Goal: Task Accomplishment & Management: Manage account settings

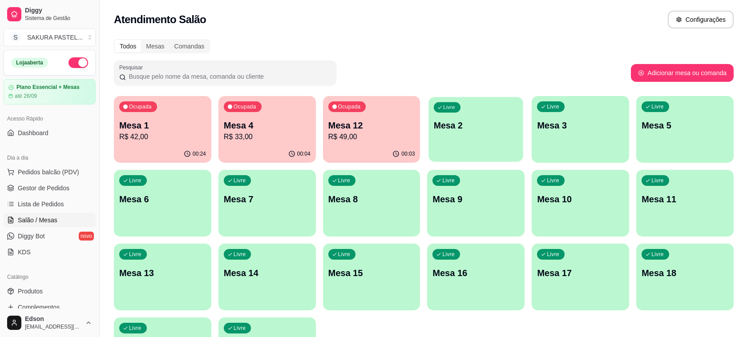
click at [473, 128] on p "Mesa 2" at bounding box center [476, 126] width 84 height 12
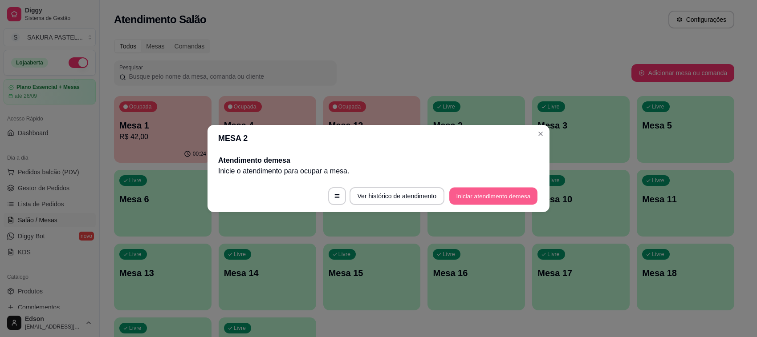
click at [479, 191] on button "Iniciar atendimento de mesa" at bounding box center [493, 196] width 88 height 17
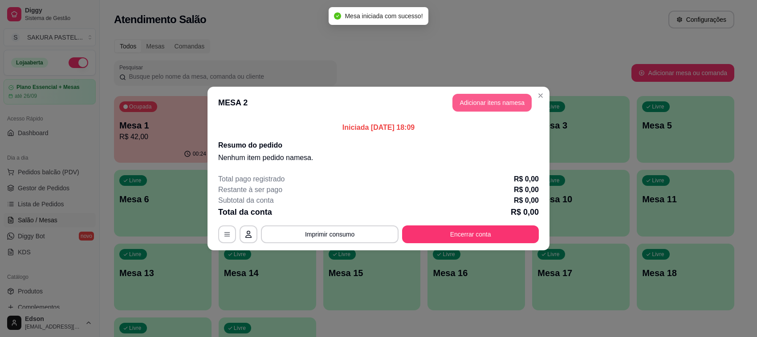
click at [511, 96] on button "Adicionar itens na mesa" at bounding box center [491, 103] width 79 height 18
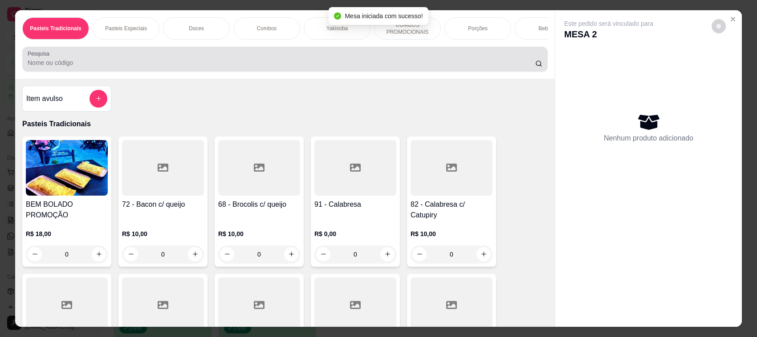
click at [231, 65] on div at bounding box center [285, 59] width 515 height 18
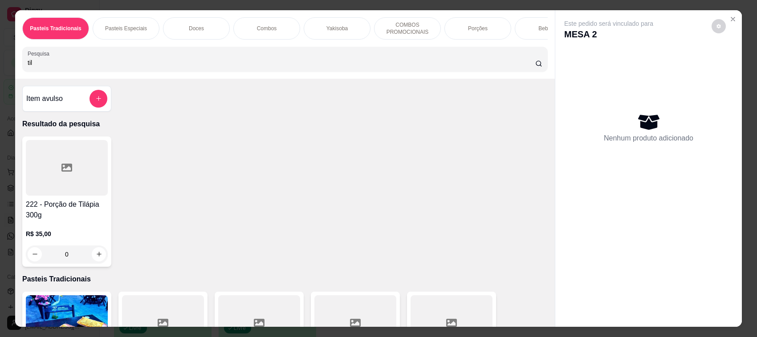
type input "til"
click at [97, 189] on div at bounding box center [67, 168] width 82 height 56
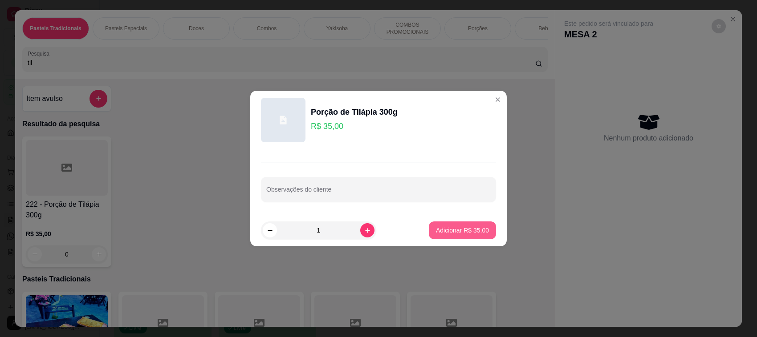
click at [444, 231] on p "Adicionar R$ 35,00" at bounding box center [462, 230] width 53 height 9
type input "1"
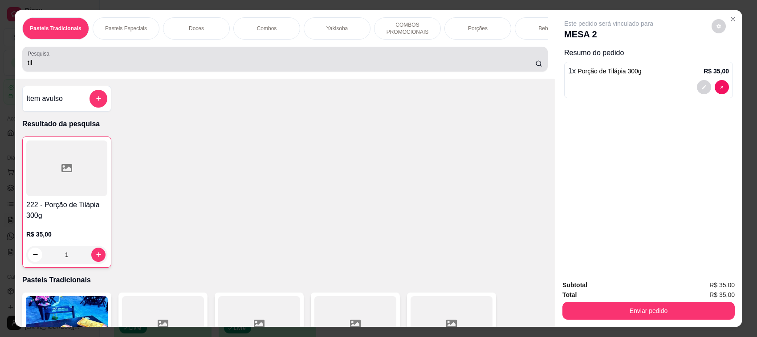
click at [89, 68] on div "til" at bounding box center [285, 59] width 515 height 18
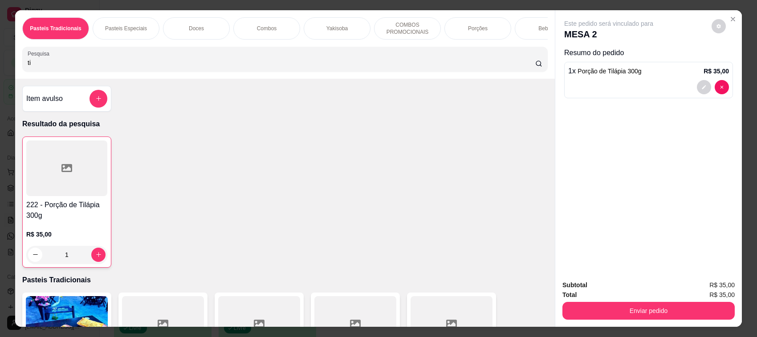
type input "t"
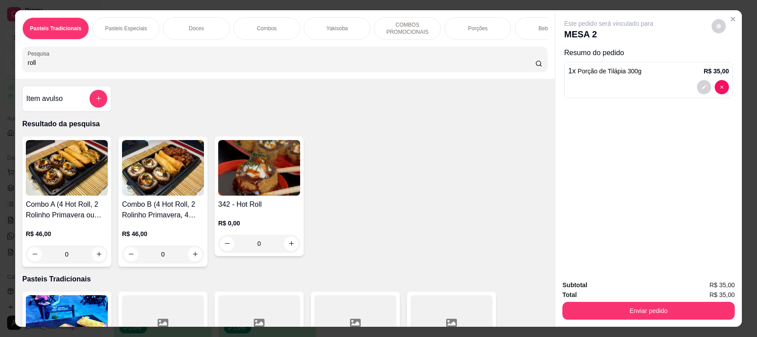
type input "roll"
click at [219, 190] on img at bounding box center [259, 168] width 82 height 56
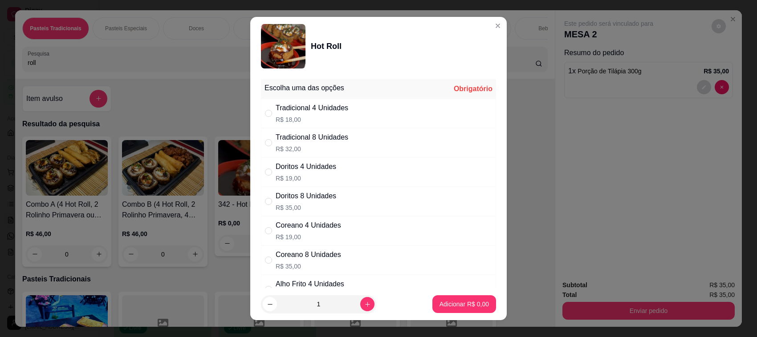
click at [337, 142] on div "Tradicional 8 Unidades" at bounding box center [312, 137] width 73 height 11
radio input "true"
click at [450, 310] on button "Adicionar R$ 32,00" at bounding box center [462, 305] width 67 height 18
type input "1"
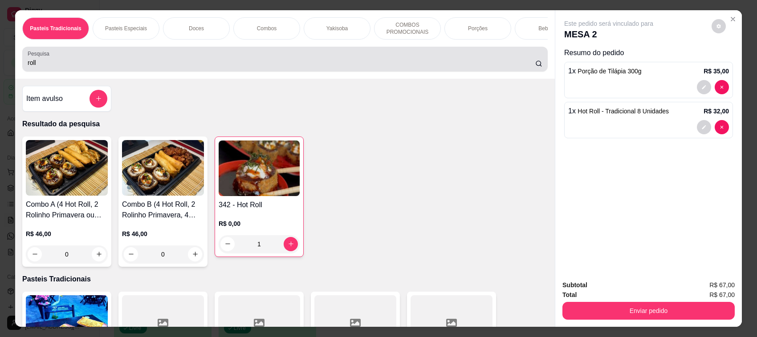
click at [51, 67] on input "roll" at bounding box center [281, 62] width 507 height 9
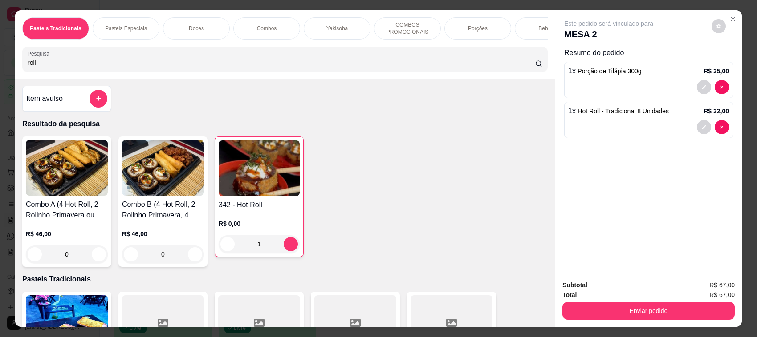
click at [51, 67] on input "roll" at bounding box center [281, 62] width 507 height 9
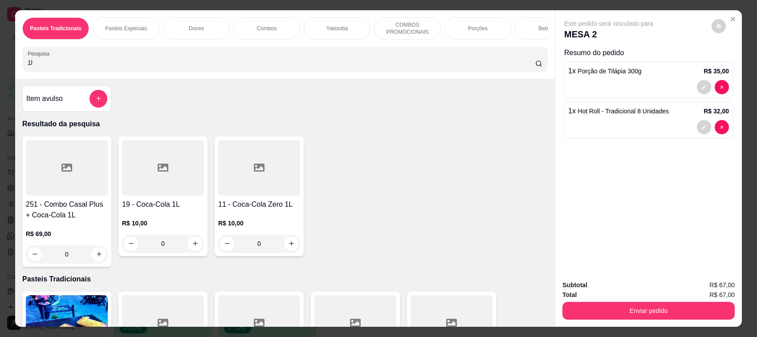
type input "1l"
click at [163, 223] on div "R$ 10,00 0" at bounding box center [163, 231] width 82 height 43
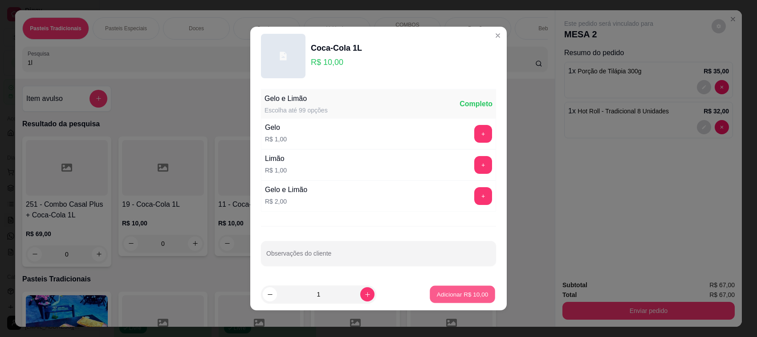
click at [453, 290] on button "Adicionar R$ 10,00" at bounding box center [462, 294] width 65 height 17
type input "1"
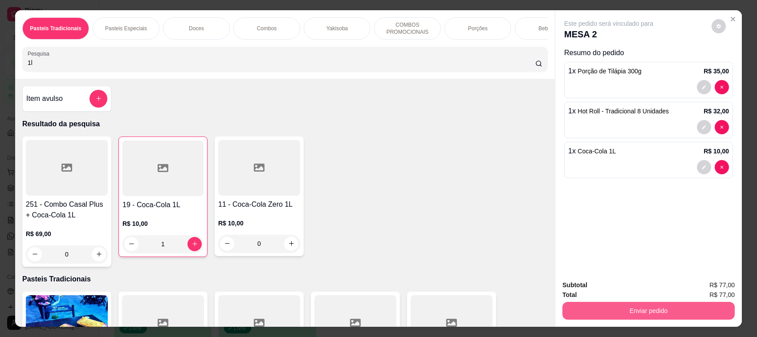
click at [620, 319] on button "Enviar pedido" at bounding box center [648, 311] width 172 height 18
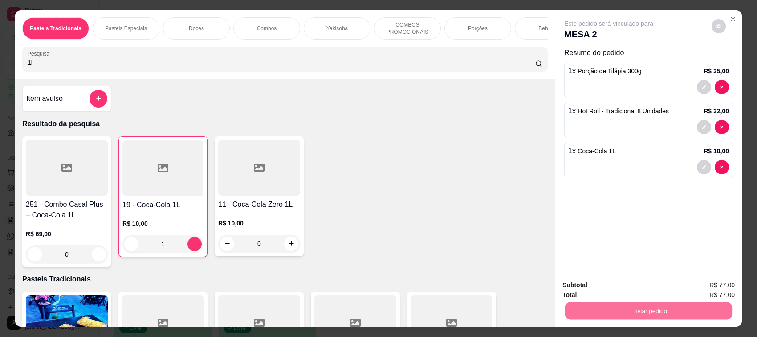
click at [633, 288] on button "Não registrar e enviar pedido" at bounding box center [618, 289] width 90 height 16
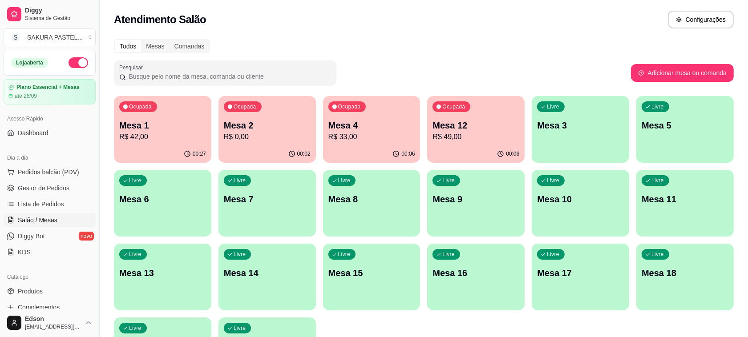
click at [161, 118] on div "Ocupada Mesa 1 R$ 42,00" at bounding box center [162, 120] width 97 height 49
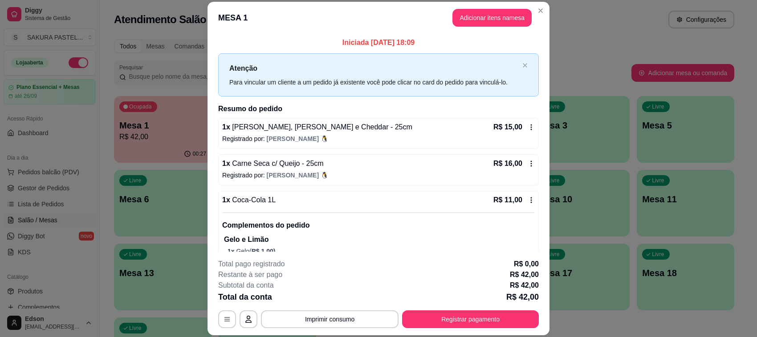
scroll to position [24, 0]
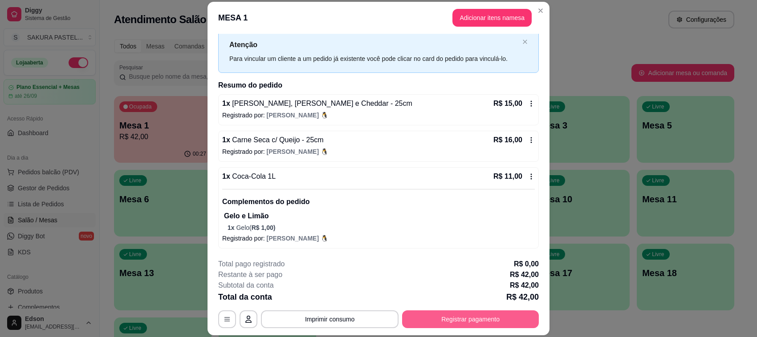
click at [467, 321] on button "Registrar pagamento" at bounding box center [470, 320] width 137 height 18
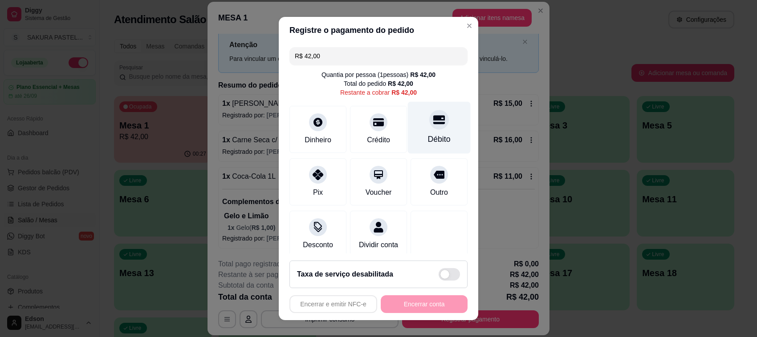
click at [429, 118] on div "Débito" at bounding box center [439, 128] width 63 height 52
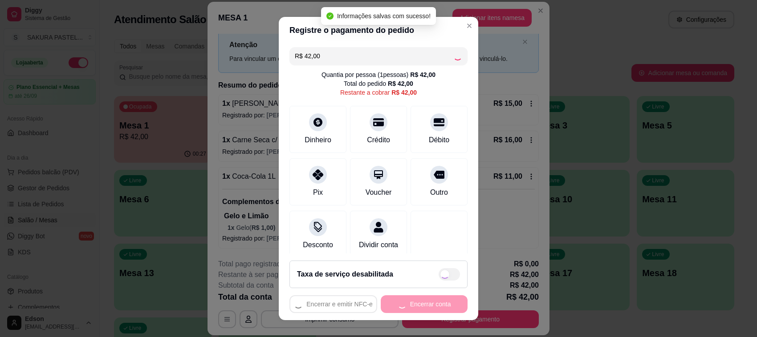
type input "R$ 0,00"
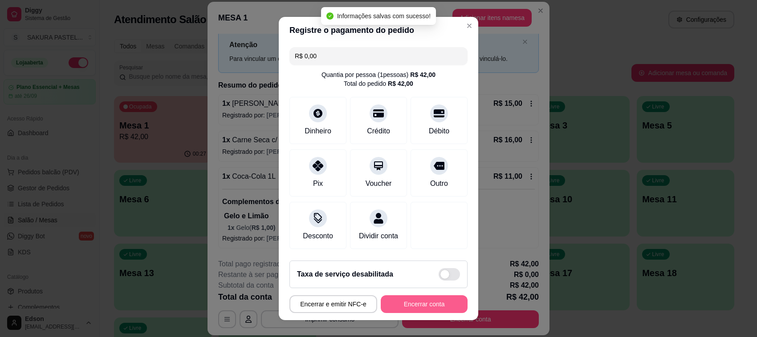
click at [434, 305] on button "Encerrar conta" at bounding box center [424, 305] width 87 height 18
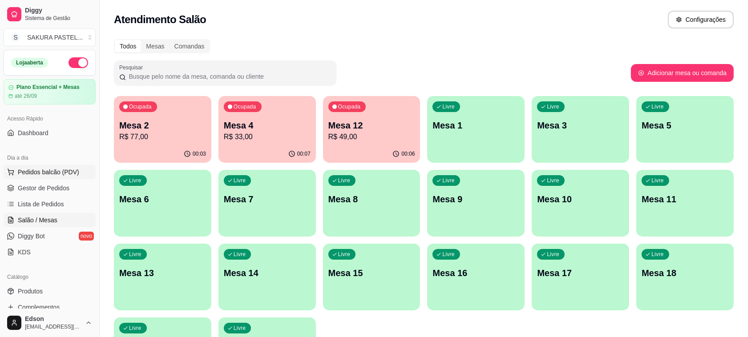
click at [67, 175] on span "Pedidos balcão (PDV)" at bounding box center [48, 172] width 61 height 9
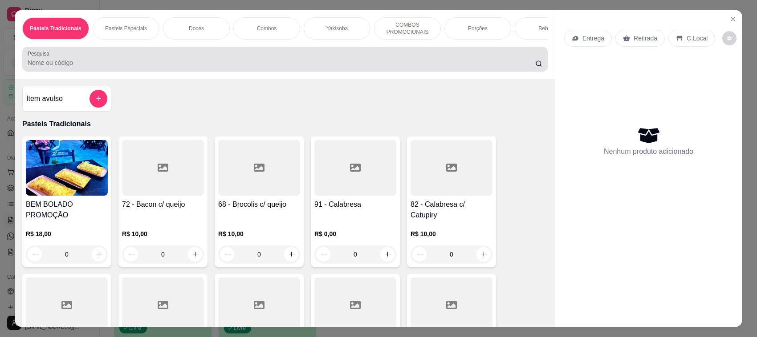
click at [281, 67] on input "Pesquisa" at bounding box center [281, 62] width 507 height 9
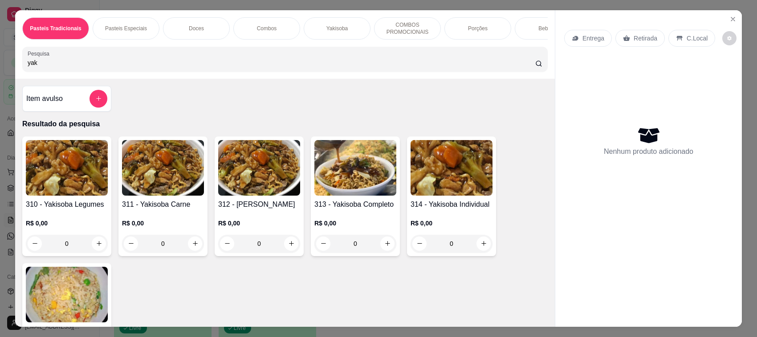
type input "yak"
click at [373, 184] on img at bounding box center [355, 168] width 82 height 56
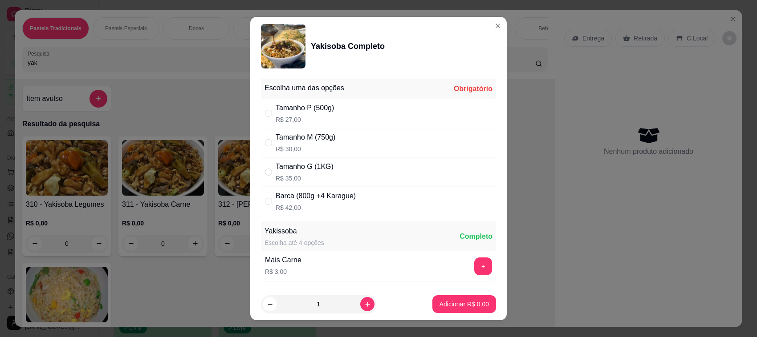
click at [365, 183] on div "Tamanho G (1KG) R$ 35,00" at bounding box center [378, 172] width 235 height 29
radio input "true"
click at [448, 299] on button "Adicionar R$ 35,00" at bounding box center [462, 305] width 67 height 18
type input "1"
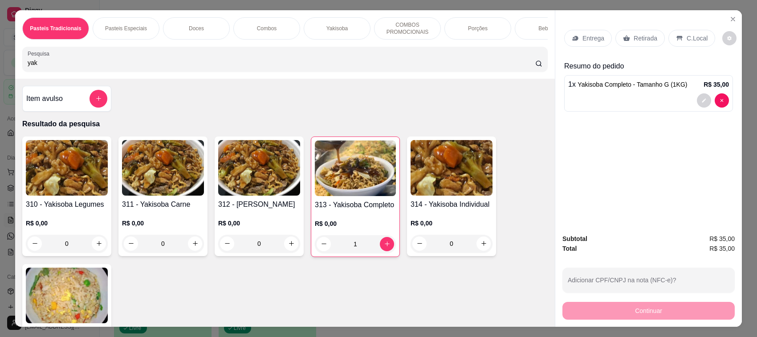
click at [574, 37] on icon at bounding box center [575, 38] width 7 height 7
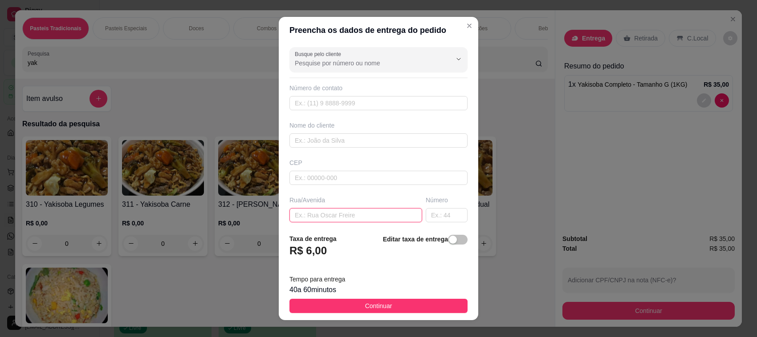
click at [354, 216] on input "text" at bounding box center [355, 215] width 133 height 14
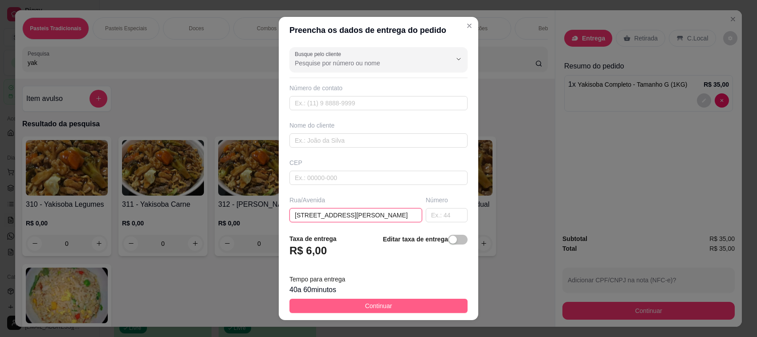
type input "[STREET_ADDRESS][PERSON_NAME]"
click at [428, 305] on button "Continuar" at bounding box center [378, 306] width 178 height 14
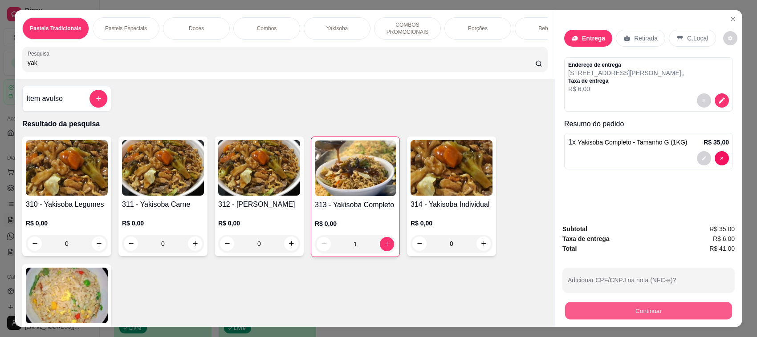
click at [664, 314] on button "Continuar" at bounding box center [648, 311] width 167 height 17
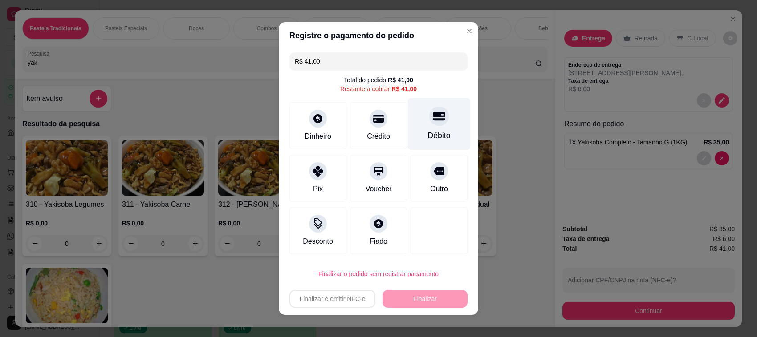
click at [424, 126] on div "Débito" at bounding box center [439, 124] width 63 height 52
type input "R$ 0,00"
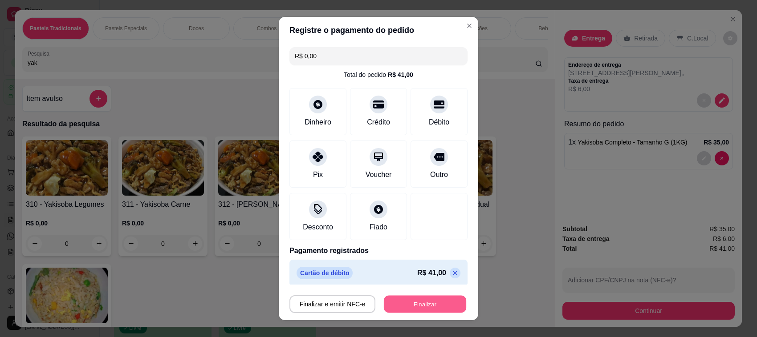
click at [413, 305] on button "Finalizar" at bounding box center [425, 304] width 82 height 17
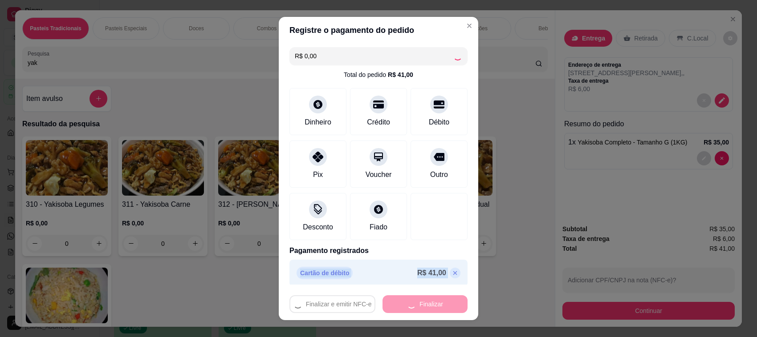
type input "0"
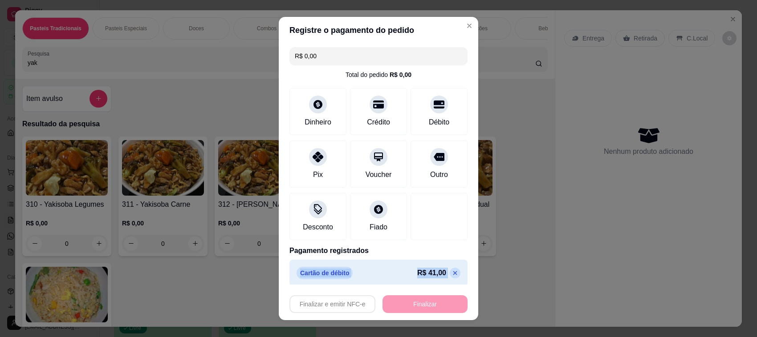
type input "-R$ 41,00"
drag, startPoint x: 413, startPoint y: 305, endPoint x: 656, endPoint y: 228, distance: 255.0
click at [656, 228] on div "Registre o pagamento do pedido -R$ 41,00 Total do pedido R$ 0,00 Dinheiro Crédi…" at bounding box center [378, 168] width 757 height 337
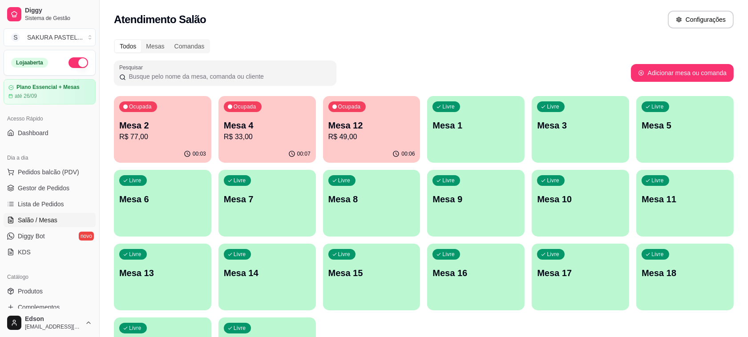
click at [367, 119] on p "Mesa 12" at bounding box center [372, 125] width 87 height 12
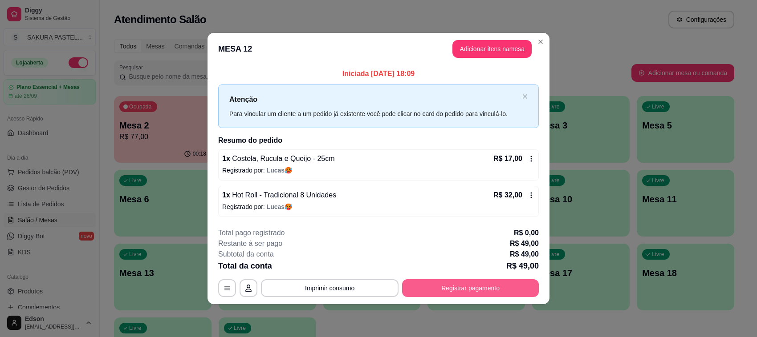
click at [517, 296] on button "Registrar pagamento" at bounding box center [470, 289] width 137 height 18
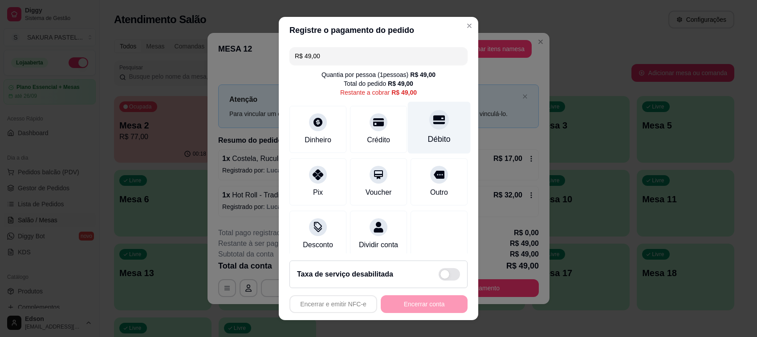
click at [433, 114] on icon at bounding box center [439, 120] width 12 height 12
type input "R$ 0,00"
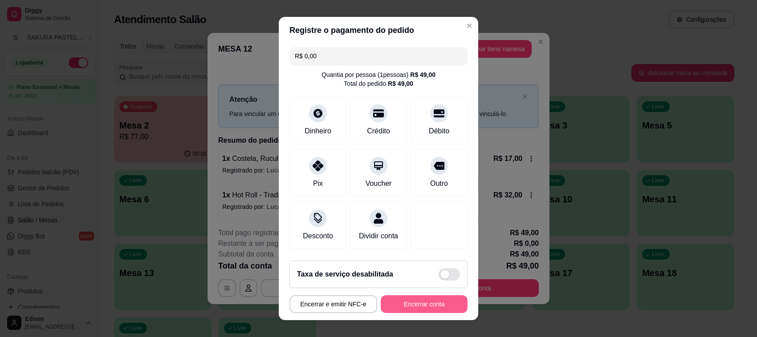
click at [401, 308] on button "Encerrar conta" at bounding box center [424, 305] width 87 height 18
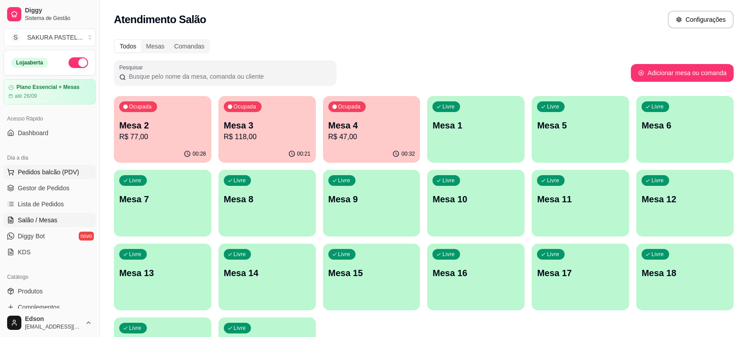
click at [65, 168] on span "Pedidos balcão (PDV)" at bounding box center [48, 172] width 61 height 9
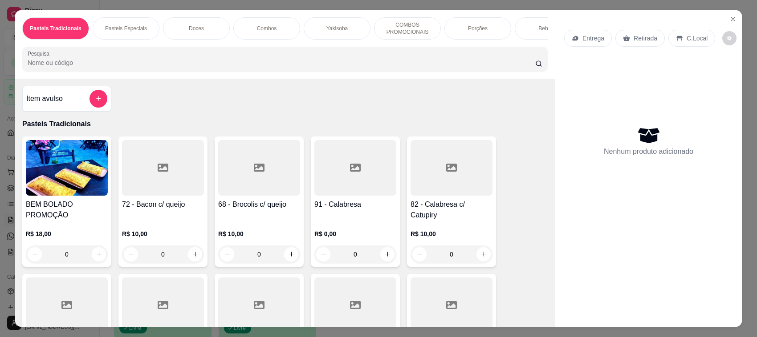
click at [2, 154] on div "Pasteis Tradicionais Pasteis Especiais Doces Combos Yakisoba COMBOS PROMOCIONAI…" at bounding box center [378, 168] width 757 height 337
click at [729, 12] on button "Close" at bounding box center [733, 19] width 14 height 14
click at [727, 22] on section "Pasteis Tradicionais Pasteis Especiais Doces Combos Yakisoba COMBOS PROMOCIONAI…" at bounding box center [378, 168] width 727 height 317
click at [729, 22] on icon "Close" at bounding box center [732, 19] width 7 height 7
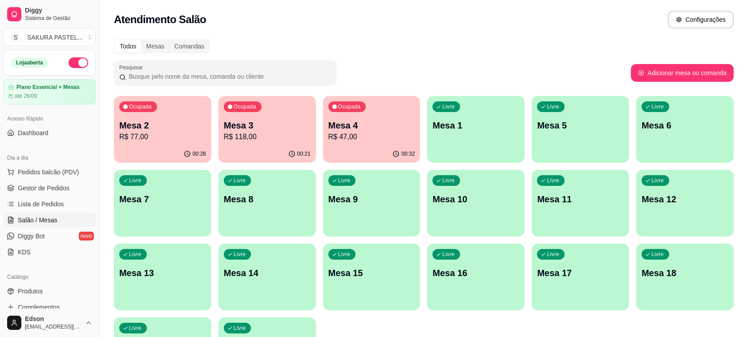
click at [152, 147] on div "00:28" at bounding box center [162, 154] width 97 height 17
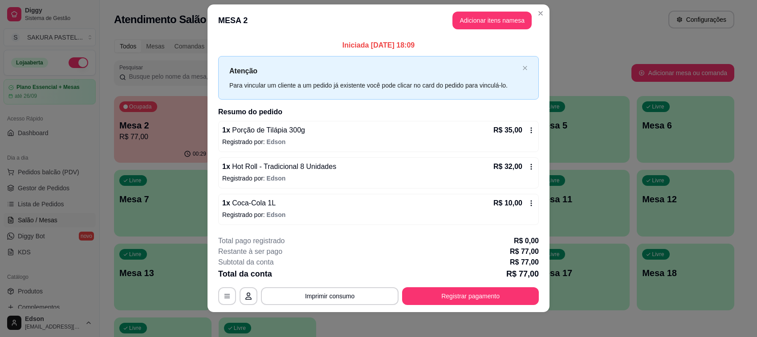
scroll to position [14, 0]
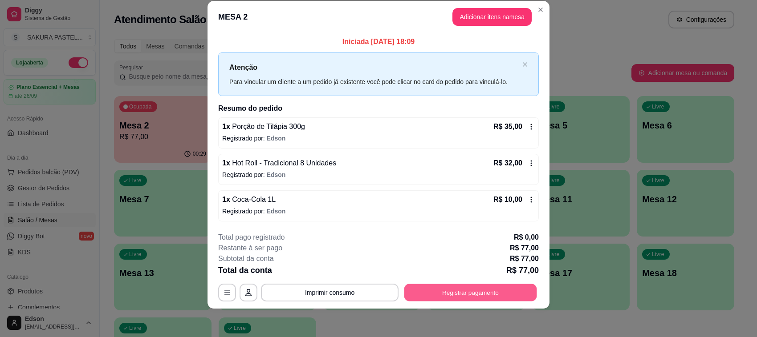
click at [467, 296] on button "Registrar pagamento" at bounding box center [470, 292] width 133 height 17
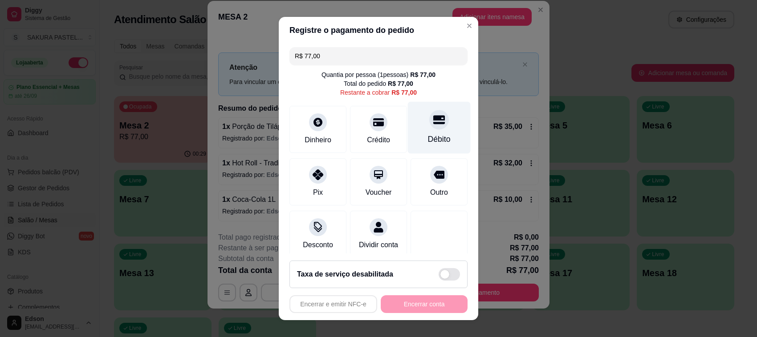
click at [432, 134] on div "Débito" at bounding box center [439, 128] width 63 height 52
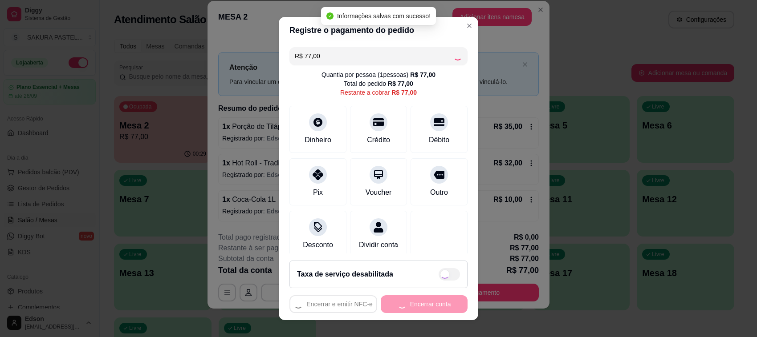
type input "R$ 0,00"
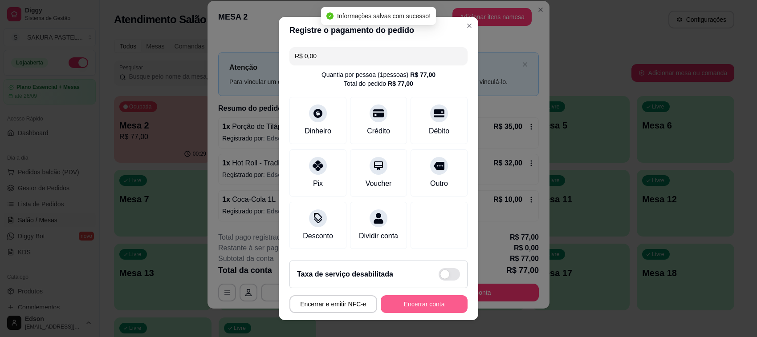
click at [438, 310] on button "Encerrar conta" at bounding box center [424, 305] width 87 height 18
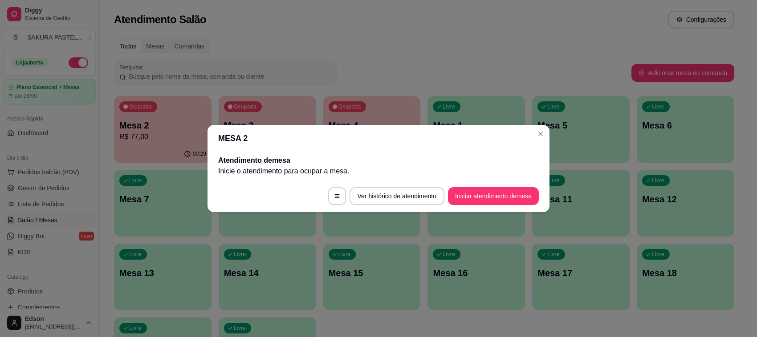
scroll to position [0, 0]
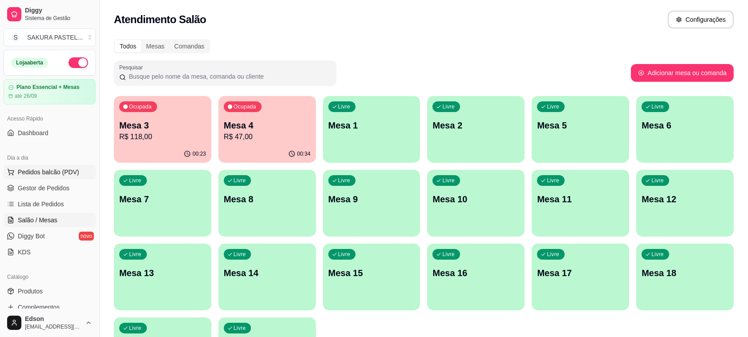
click at [81, 170] on button "Pedidos balcão (PDV)" at bounding box center [50, 172] width 92 height 14
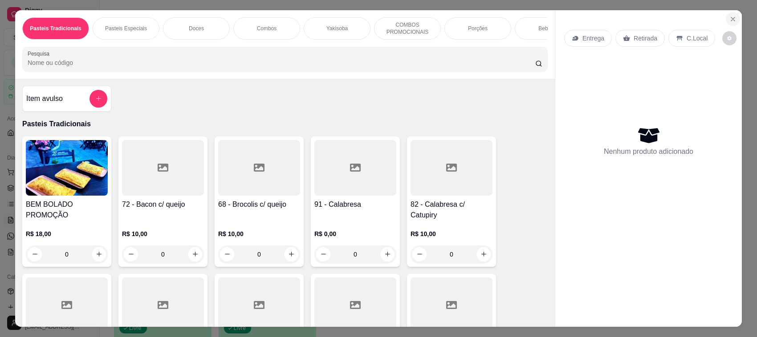
click at [729, 18] on icon "Close" at bounding box center [732, 19] width 7 height 7
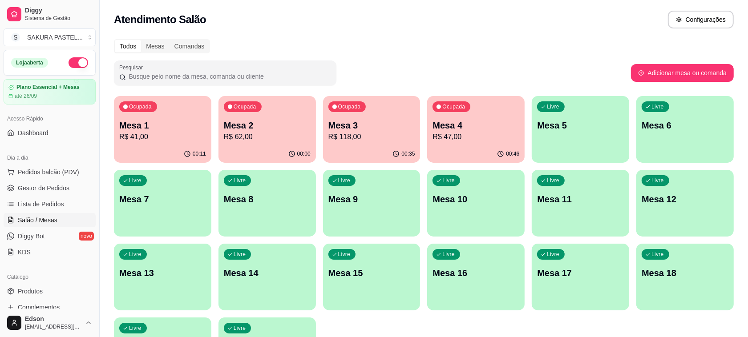
click at [364, 139] on p "R$ 118,00" at bounding box center [372, 137] width 87 height 11
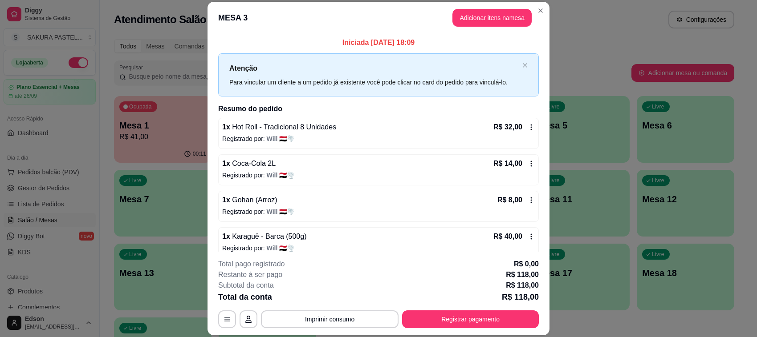
scroll to position [47, 0]
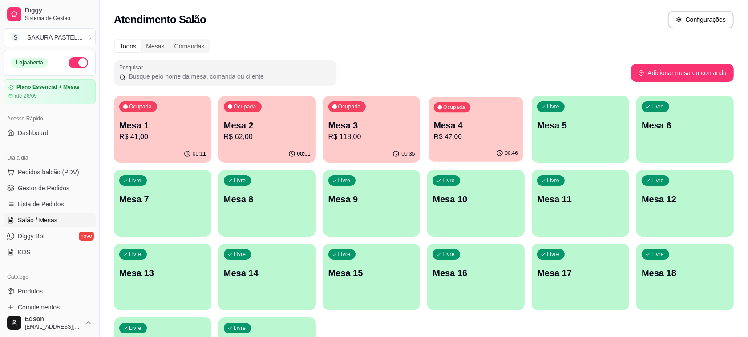
click at [493, 141] on p "R$ 47,00" at bounding box center [476, 137] width 84 height 10
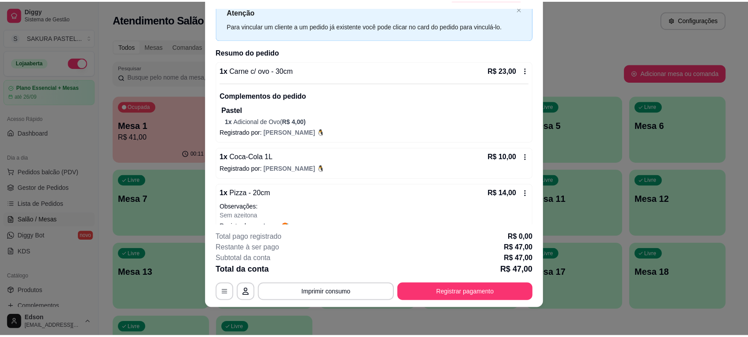
scroll to position [45, 0]
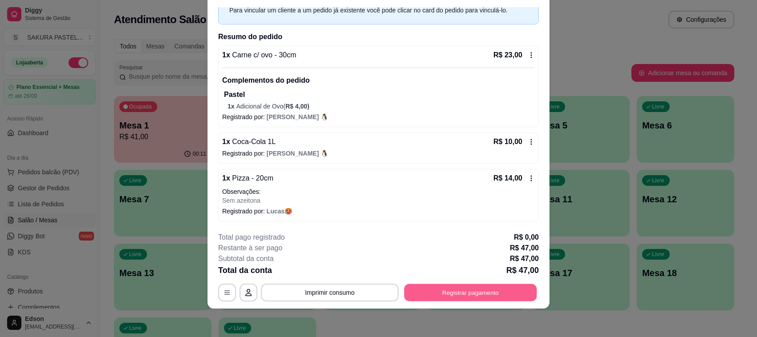
click at [471, 296] on button "Registrar pagamento" at bounding box center [470, 292] width 133 height 17
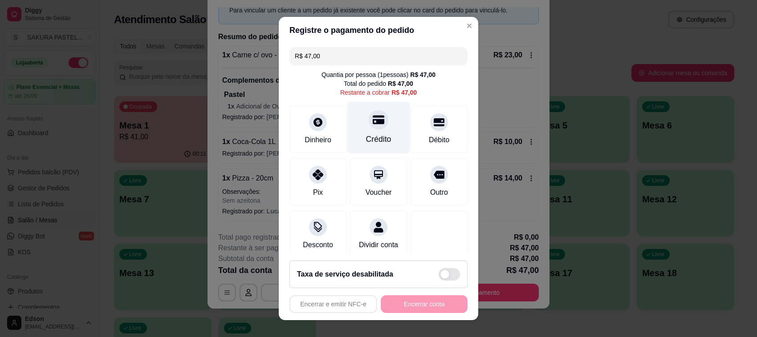
click at [374, 137] on div "Crédito" at bounding box center [378, 140] width 25 height 12
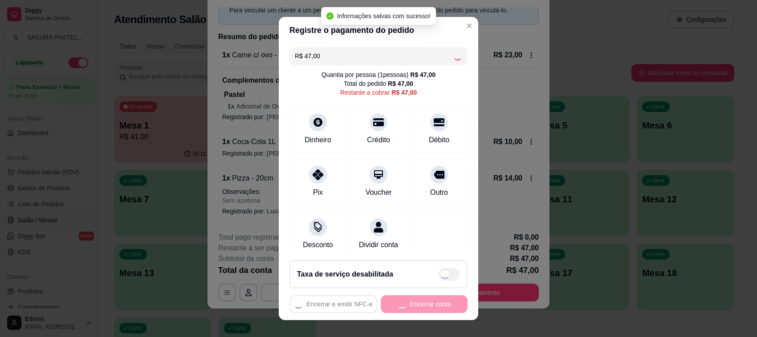
type input "R$ 0,00"
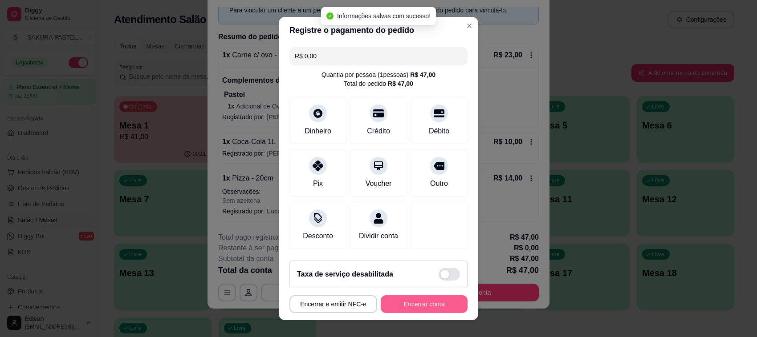
click at [428, 305] on button "Encerrar conta" at bounding box center [424, 305] width 87 height 18
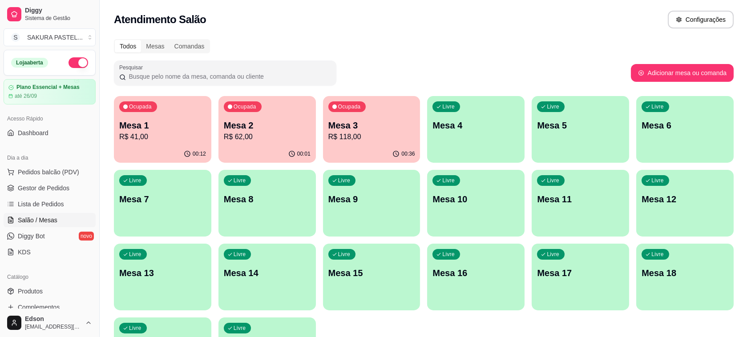
scroll to position [227, 0]
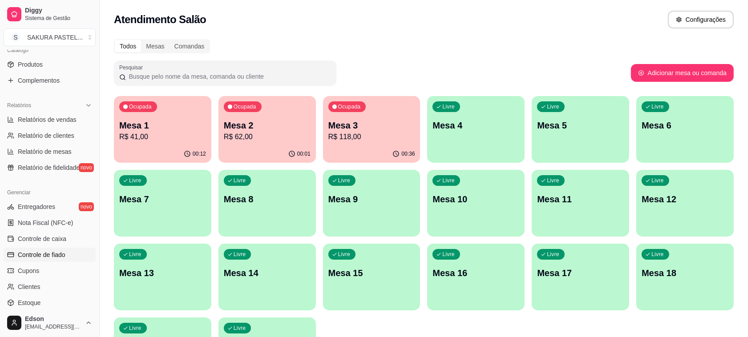
click at [58, 260] on link "Controle de fiado" at bounding box center [50, 255] width 92 height 14
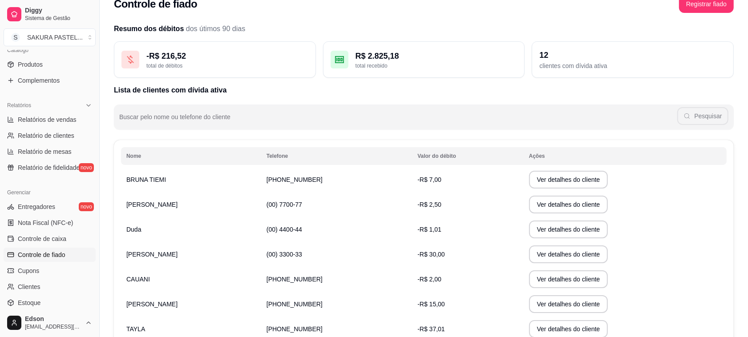
scroll to position [156, 0]
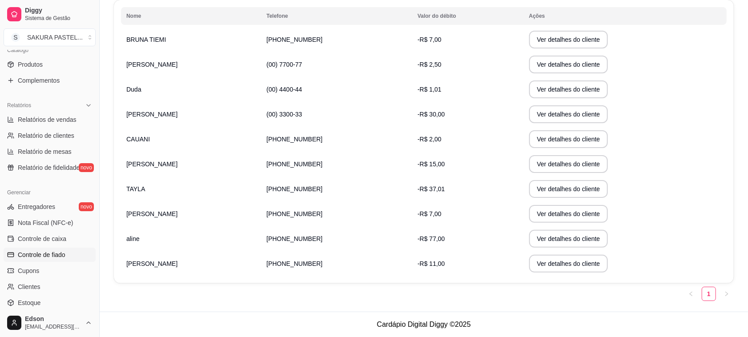
click at [205, 166] on td "[PERSON_NAME]" at bounding box center [191, 164] width 140 height 25
click at [544, 159] on button "Ver detalhes do cliente" at bounding box center [568, 164] width 77 height 17
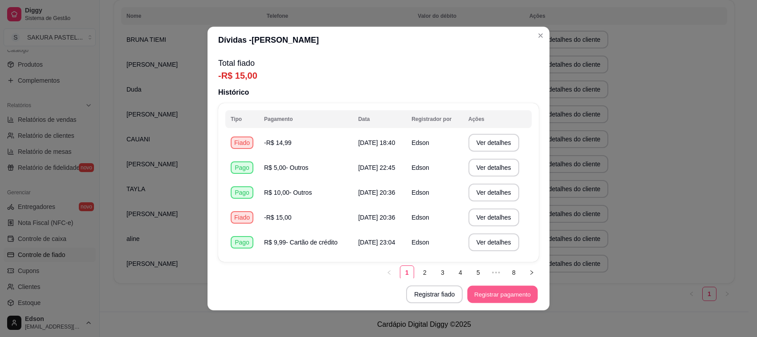
click at [499, 299] on button "Registrar pagamento" at bounding box center [502, 294] width 70 height 17
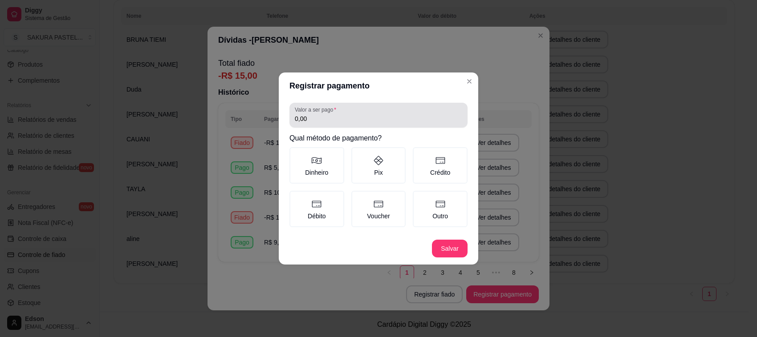
click at [366, 123] on input "0,00" at bounding box center [378, 118] width 167 height 9
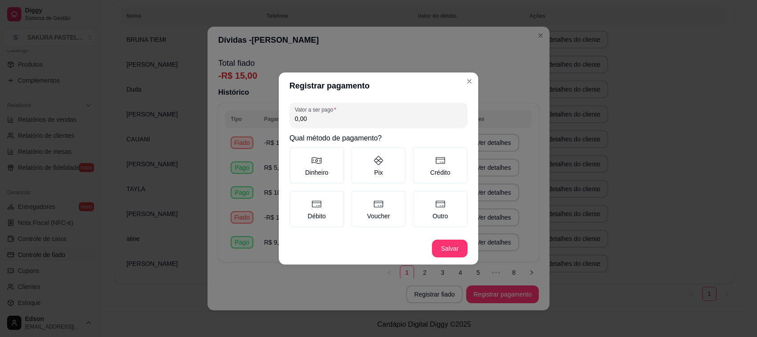
click at [366, 123] on input "0,00" at bounding box center [378, 118] width 167 height 9
type input "0,00"
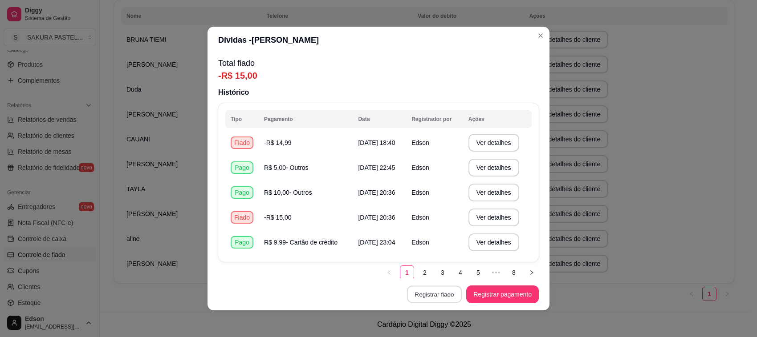
click at [433, 294] on button "Registrar fiado" at bounding box center [434, 294] width 55 height 17
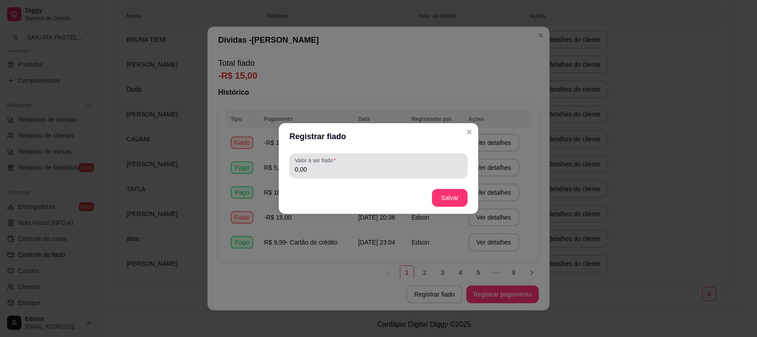
click at [386, 156] on div "Valor a ser fiado 0,00" at bounding box center [378, 166] width 178 height 25
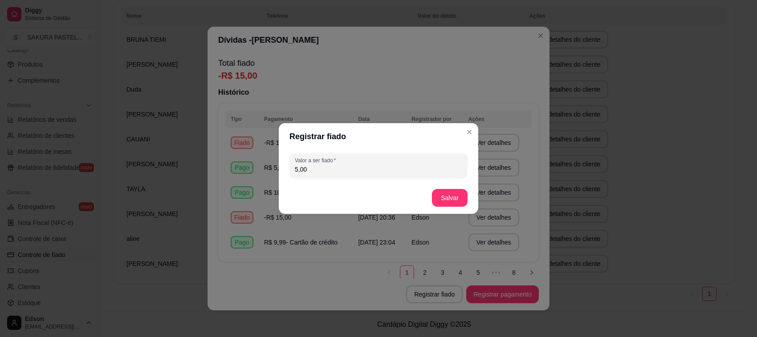
type input "5,00"
click at [455, 203] on button "Salvar" at bounding box center [450, 198] width 36 height 18
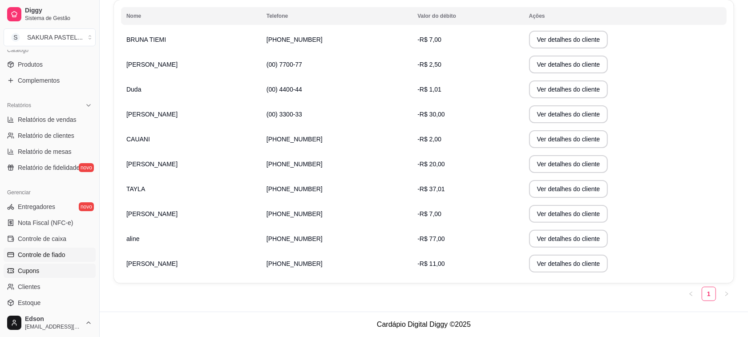
scroll to position [0, 0]
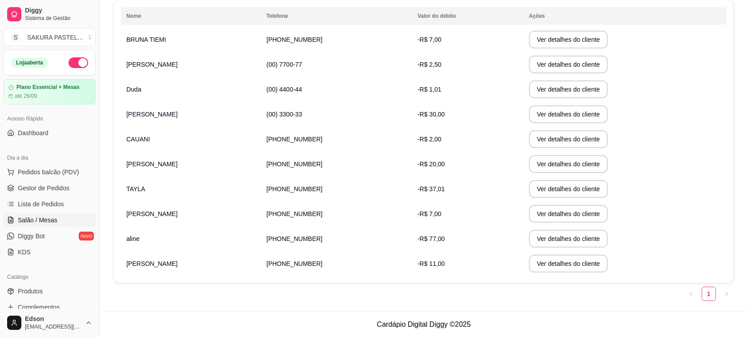
click at [61, 220] on link "Salão / Mesas" at bounding box center [50, 220] width 92 height 14
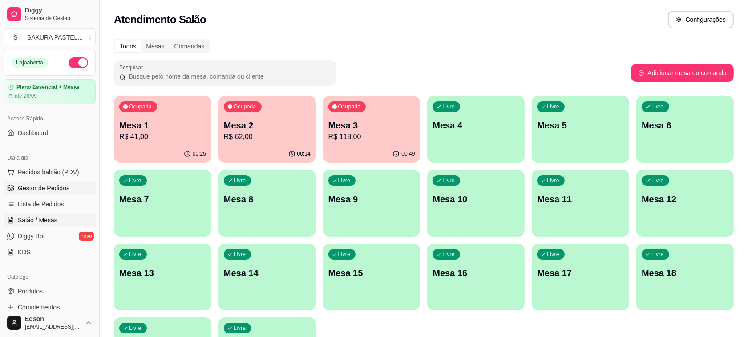
click at [53, 190] on span "Gestor de Pedidos" at bounding box center [44, 188] width 52 height 9
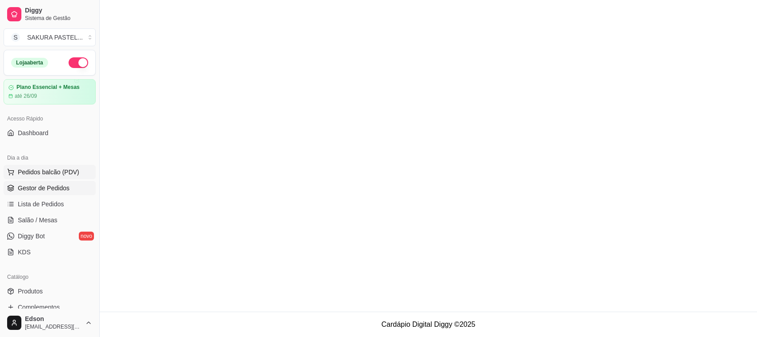
click at [61, 170] on span "Pedidos balcão (PDV)" at bounding box center [48, 172] width 61 height 9
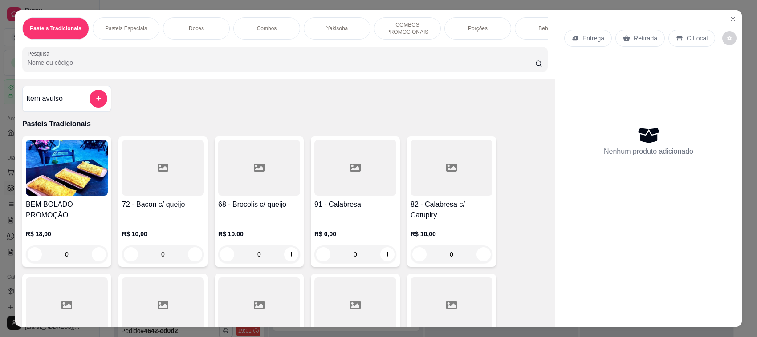
click at [54, 168] on img at bounding box center [67, 168] width 82 height 56
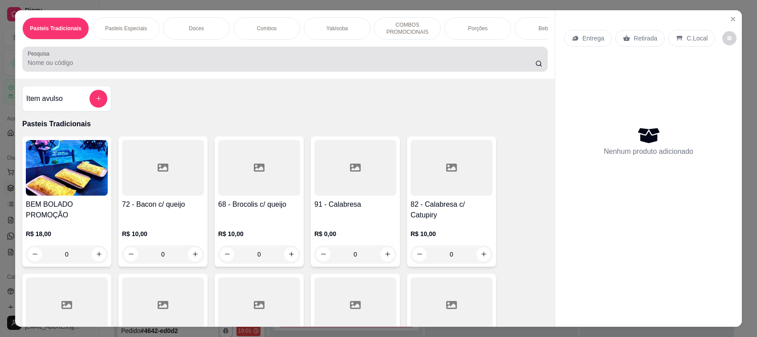
click at [163, 61] on div at bounding box center [285, 59] width 515 height 18
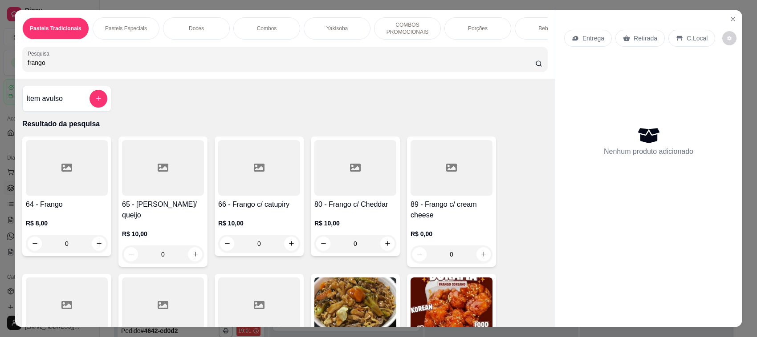
type input "frango"
click at [186, 196] on div at bounding box center [163, 168] width 82 height 56
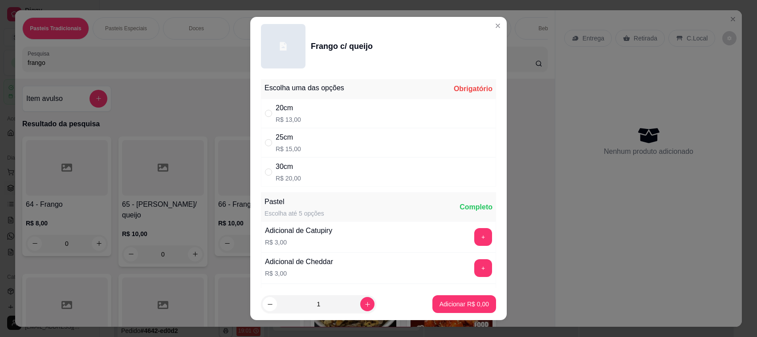
click at [303, 110] on div "20cm R$ 13,00" at bounding box center [378, 113] width 235 height 29
radio input "true"
click at [447, 306] on p "Adicionar R$ 13,00" at bounding box center [463, 304] width 52 height 8
type input "1"
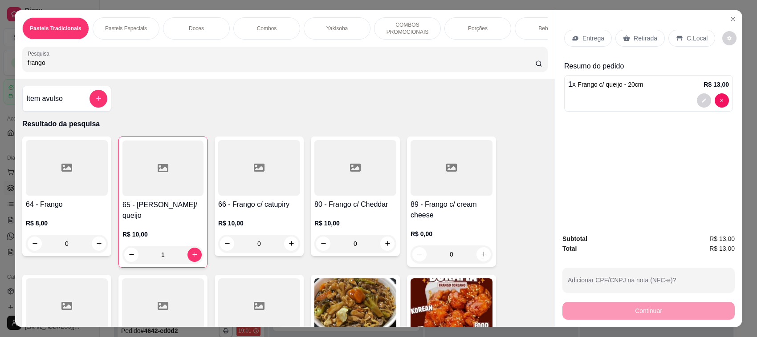
drag, startPoint x: 63, startPoint y: 69, endPoint x: 0, endPoint y: 66, distance: 63.3
click at [0, 66] on div "Pasteis Tradicionais Pasteis Especiais Doces Combos Yakisoba COMBOS PROMOCIONAI…" at bounding box center [378, 168] width 757 height 337
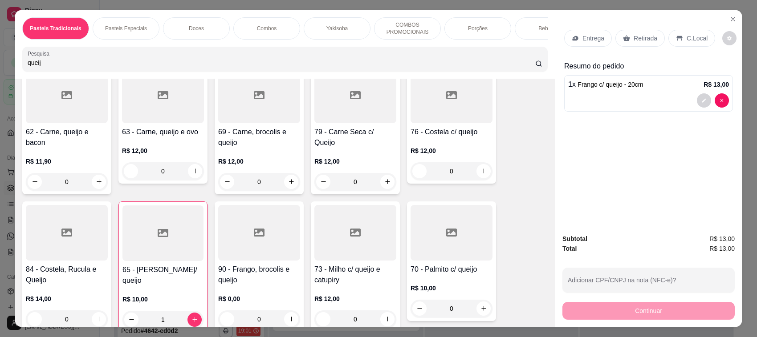
scroll to position [421, 0]
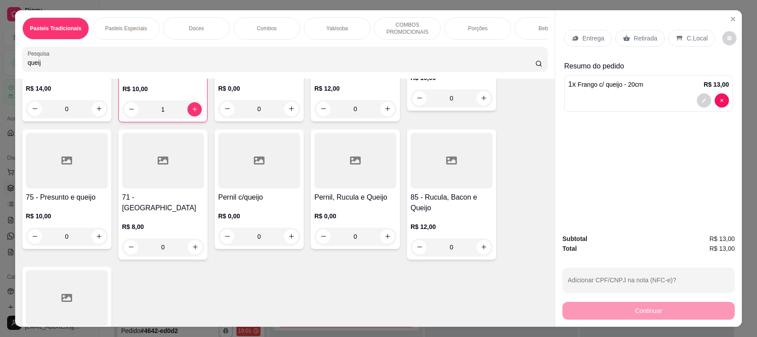
type input "queij"
click at [142, 172] on div at bounding box center [163, 161] width 82 height 56
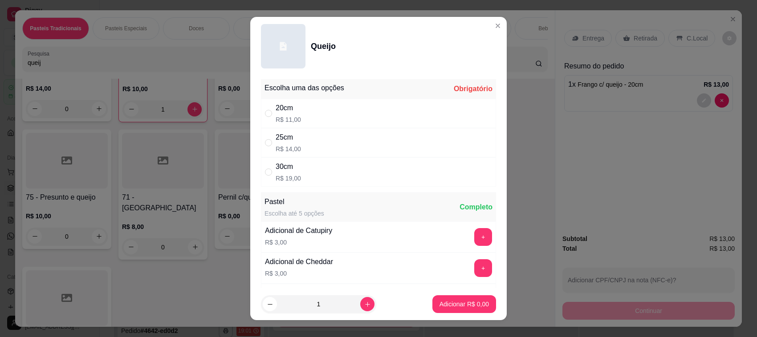
click at [292, 123] on p "R$ 11,00" at bounding box center [288, 119] width 25 height 9
radio input "true"
click at [455, 301] on p "Adicionar R$ 11,00" at bounding box center [462, 304] width 53 height 9
type input "1"
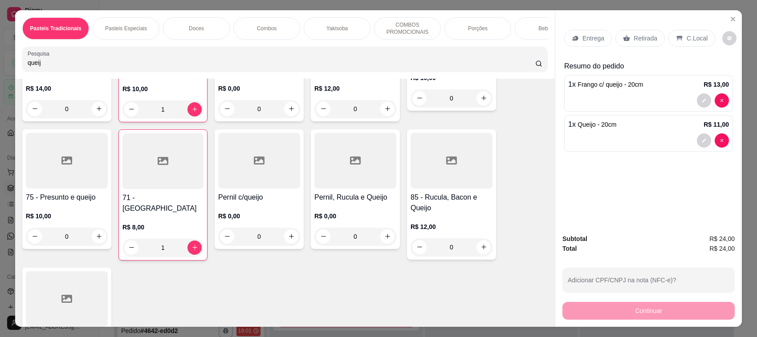
drag, startPoint x: 42, startPoint y: 67, endPoint x: 0, endPoint y: 72, distance: 42.6
click at [0, 72] on div "Pasteis Tradicionais Pasteis Especiais Doces Combos Yakisoba COMBOS PROMOCIONAI…" at bounding box center [378, 168] width 757 height 337
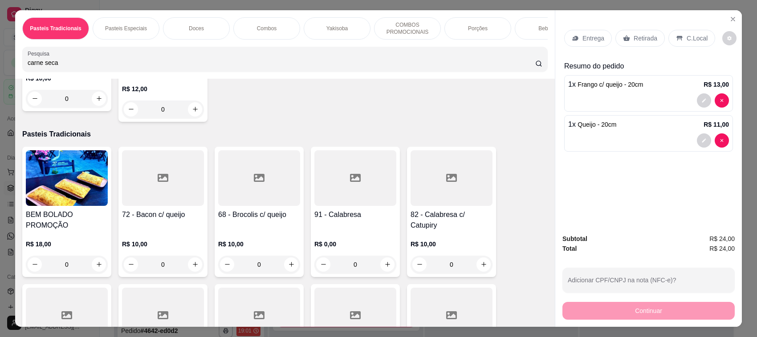
scroll to position [0, 0]
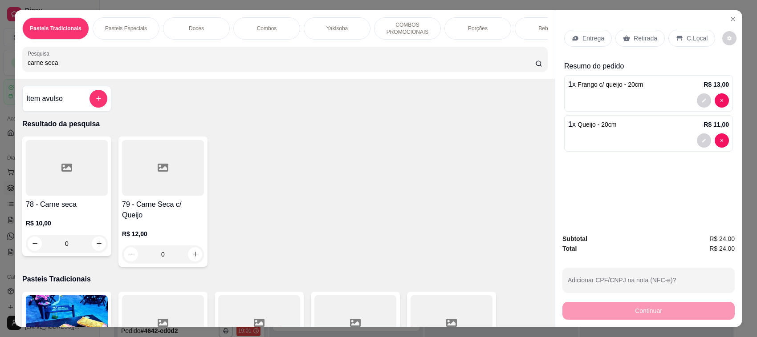
type input "carne seca"
click at [137, 180] on div at bounding box center [163, 168] width 82 height 56
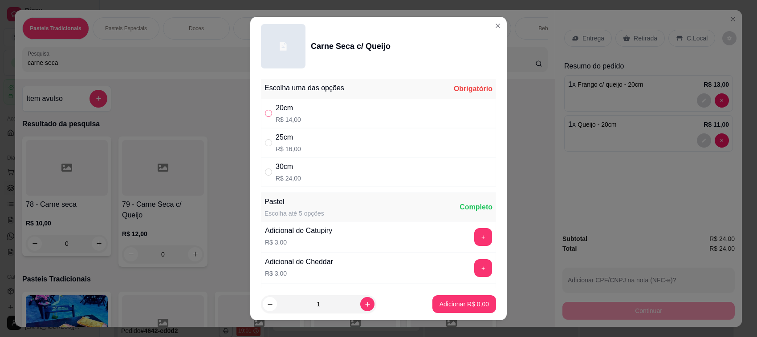
click at [265, 113] on input "" at bounding box center [268, 113] width 7 height 7
radio input "true"
click at [435, 310] on button "Adicionar R$ 14,00" at bounding box center [462, 304] width 65 height 17
type input "1"
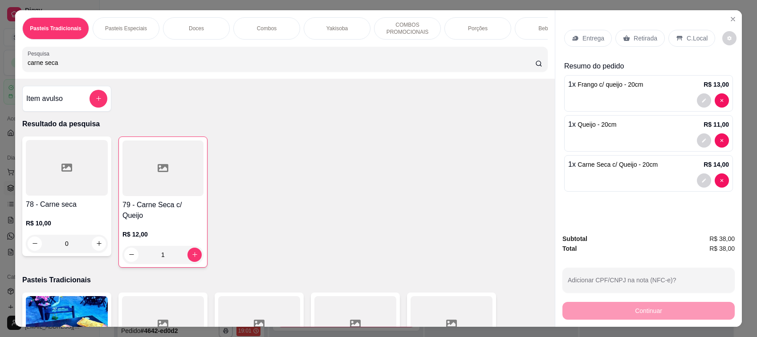
drag, startPoint x: 64, startPoint y: 72, endPoint x: 0, endPoint y: 74, distance: 63.7
click at [0, 74] on div "Pasteis Tradicionais Pasteis Especiais Doces Combos Yakisoba COMBOS PROMOCIONAI…" at bounding box center [378, 168] width 757 height 337
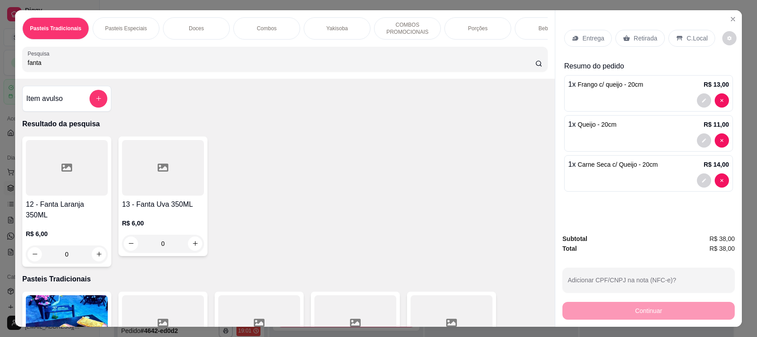
type input "fanta"
click at [83, 183] on div at bounding box center [67, 168] width 82 height 56
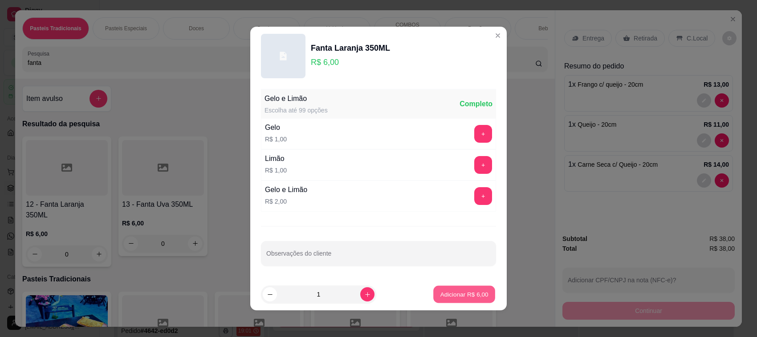
click at [440, 291] on p "Adicionar R$ 6,00" at bounding box center [464, 294] width 48 height 8
type input "1"
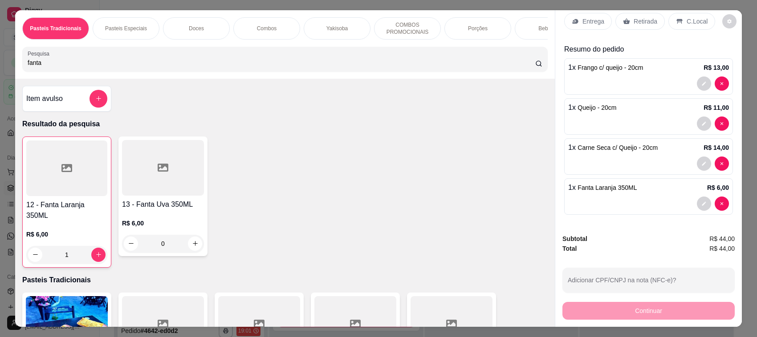
scroll to position [26, 0]
click at [633, 17] on p "Retirada" at bounding box center [645, 21] width 24 height 9
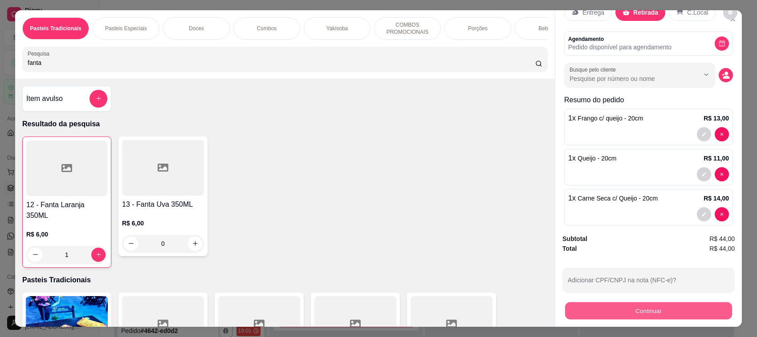
click at [646, 315] on button "Continuar" at bounding box center [648, 311] width 167 height 17
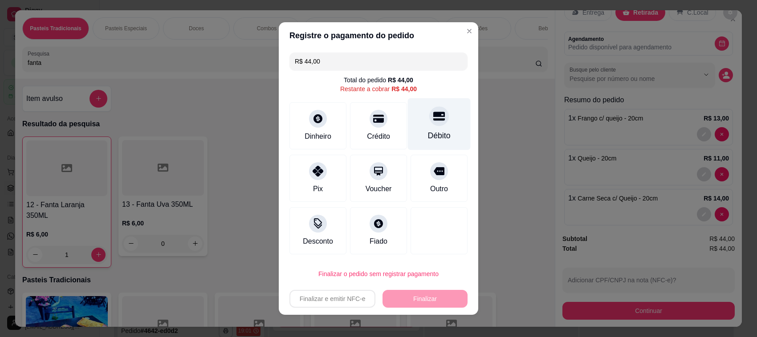
click at [429, 117] on div at bounding box center [439, 116] width 20 height 20
type input "R$ 0,00"
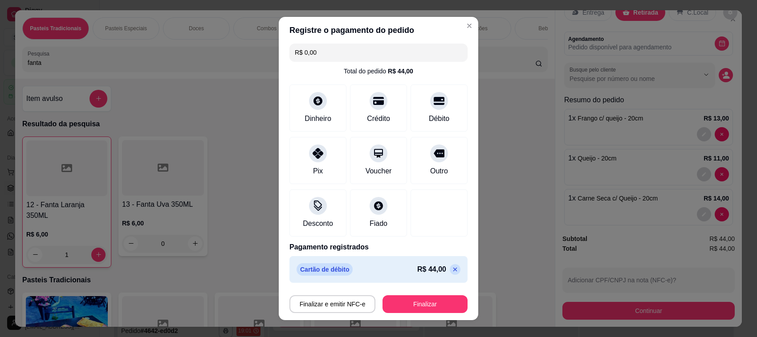
scroll to position [5, 0]
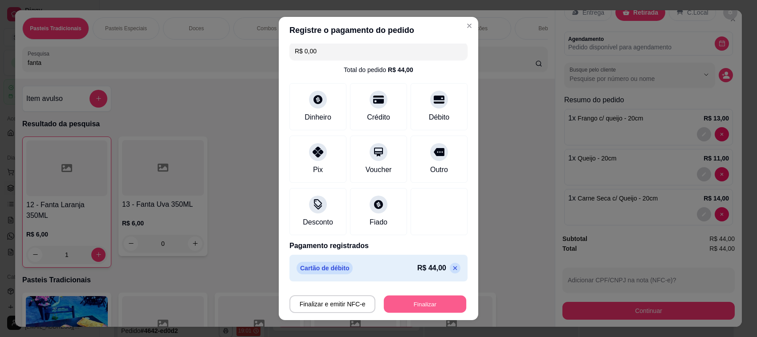
click at [415, 308] on button "Finalizar" at bounding box center [425, 304] width 82 height 17
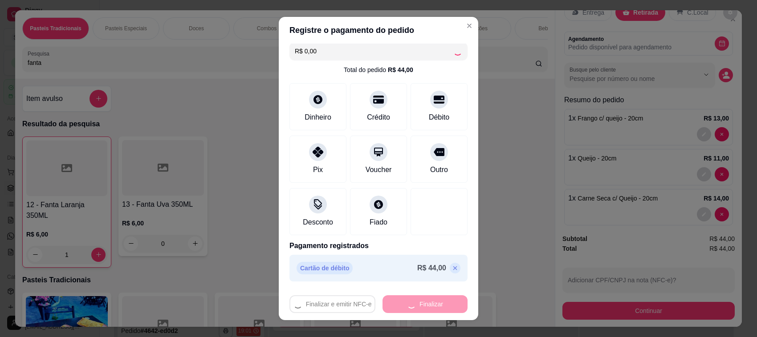
type input "0"
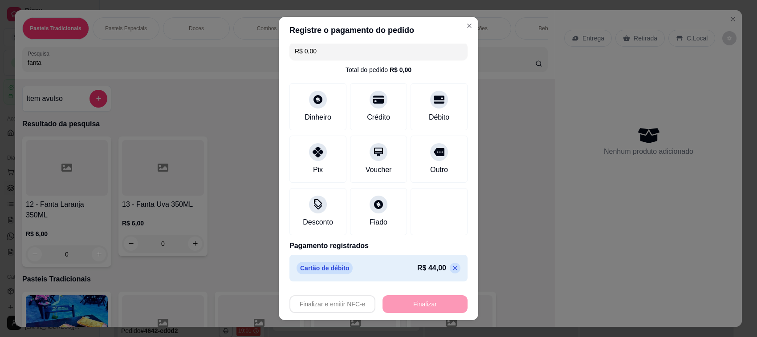
type input "-R$ 44,00"
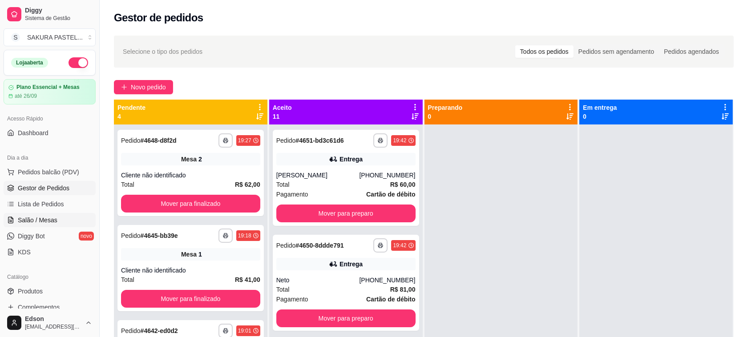
click at [54, 215] on link "Salão / Mesas" at bounding box center [50, 220] width 92 height 14
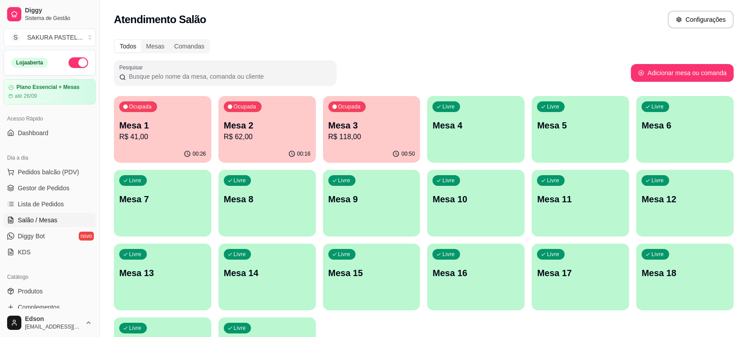
click at [180, 112] on div "Ocupada Mesa 1 R$ 41,00" at bounding box center [162, 120] width 97 height 49
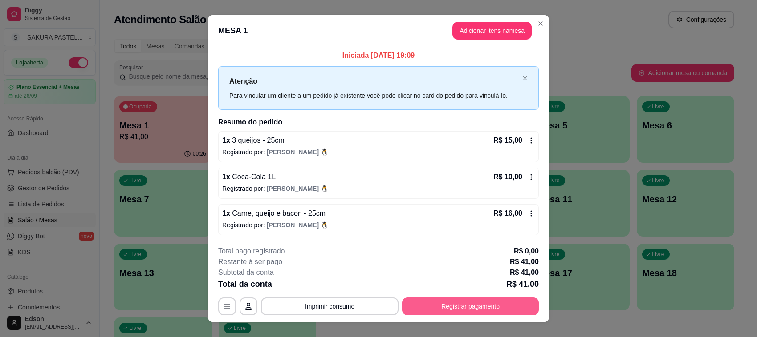
click at [517, 310] on button "Registrar pagamento" at bounding box center [470, 307] width 137 height 18
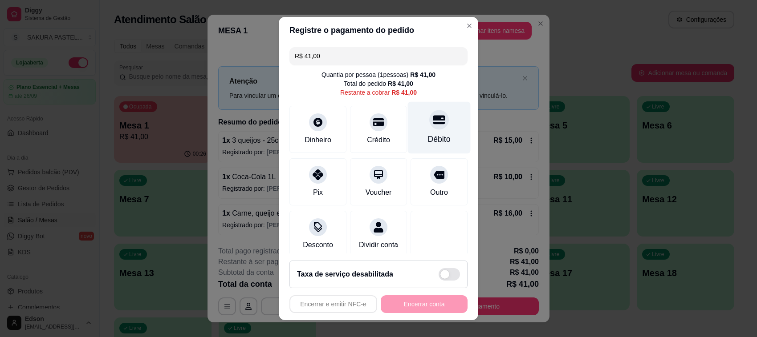
click at [428, 130] on div "Débito" at bounding box center [439, 128] width 63 height 52
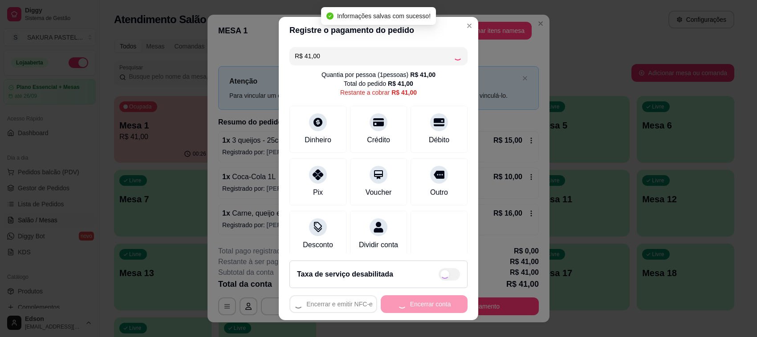
type input "R$ 0,00"
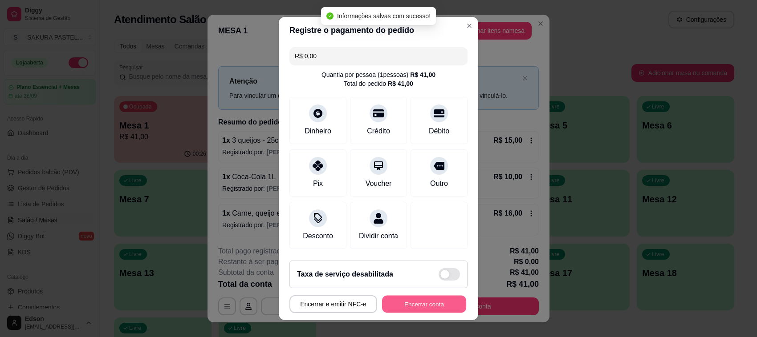
click at [422, 306] on button "Encerrar conta" at bounding box center [424, 304] width 84 height 17
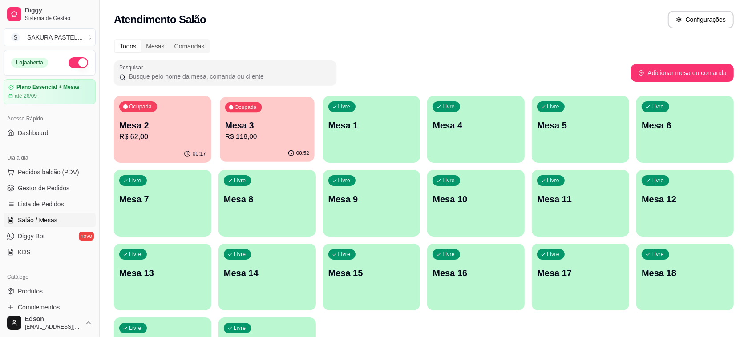
click at [280, 154] on div "00:52" at bounding box center [267, 153] width 94 height 17
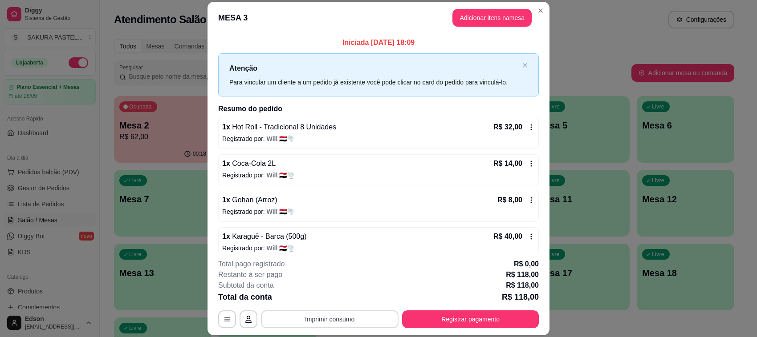
click at [333, 325] on button "Imprimir consumo" at bounding box center [330, 320] width 138 height 18
click at [319, 302] on button "Balcão" at bounding box center [328, 299] width 65 height 14
click at [453, 312] on button "Registrar pagamento" at bounding box center [470, 319] width 133 height 17
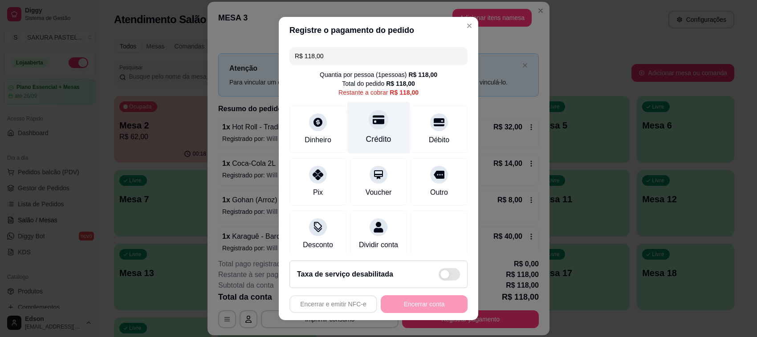
click at [373, 125] on icon at bounding box center [379, 120] width 12 height 12
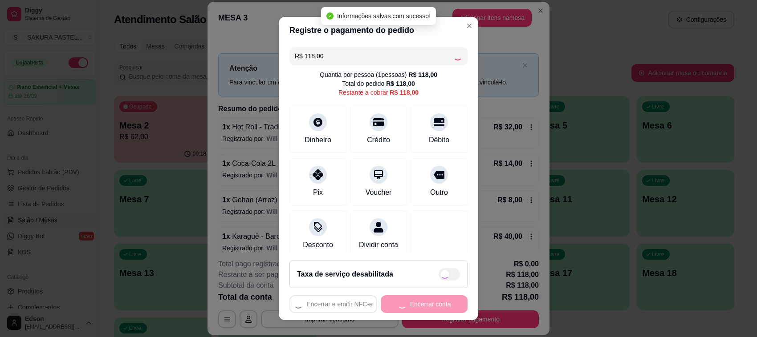
type input "R$ 0,00"
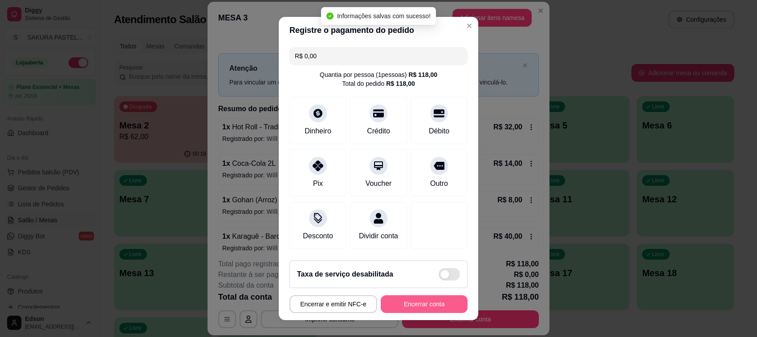
click at [415, 308] on button "Encerrar conta" at bounding box center [424, 305] width 87 height 18
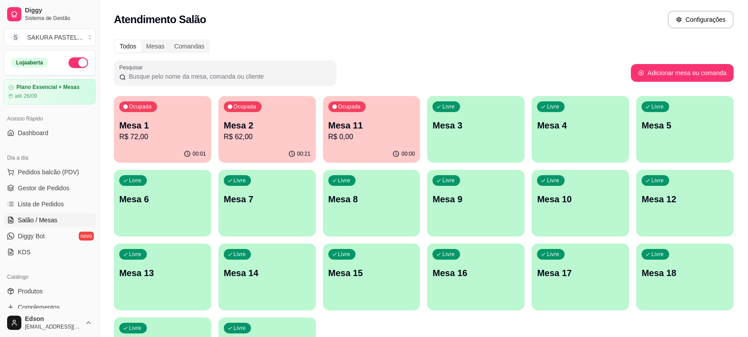
click at [170, 115] on div "Ocupada Mesa 1 R$ 72,00" at bounding box center [162, 120] width 97 height 49
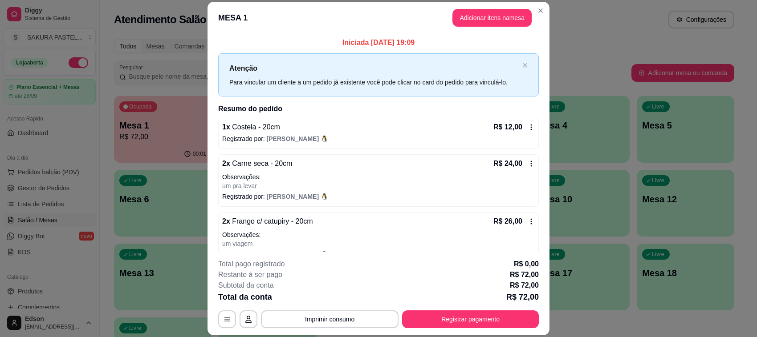
click at [524, 128] on div "1 x Costela - 20cm R$ 12,00 Registrado por: Guilherme 🐧" at bounding box center [378, 133] width 321 height 31
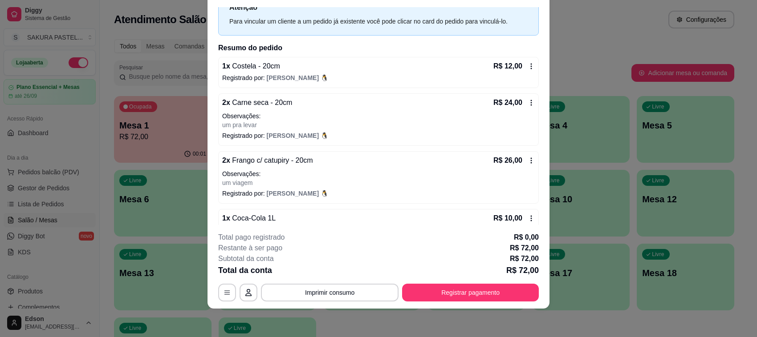
scroll to position [53, 0]
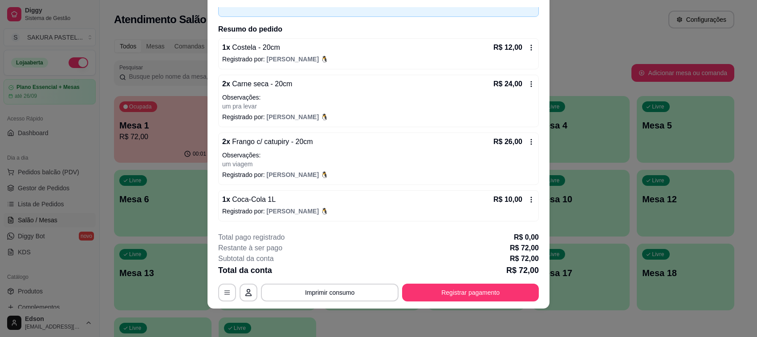
click at [528, 45] on icon at bounding box center [531, 47] width 7 height 7
click at [223, 290] on icon "button" at bounding box center [226, 292] width 7 height 7
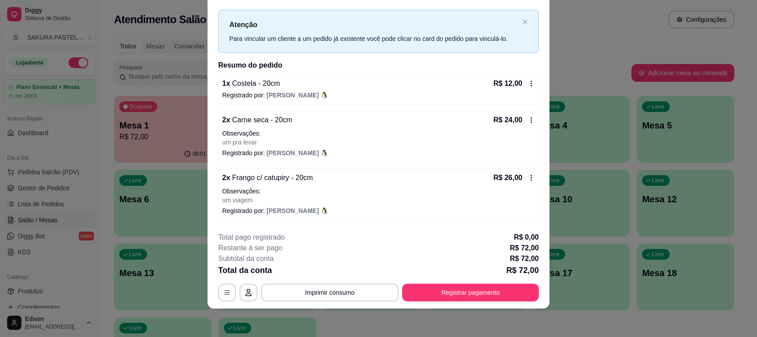
scroll to position [0, 0]
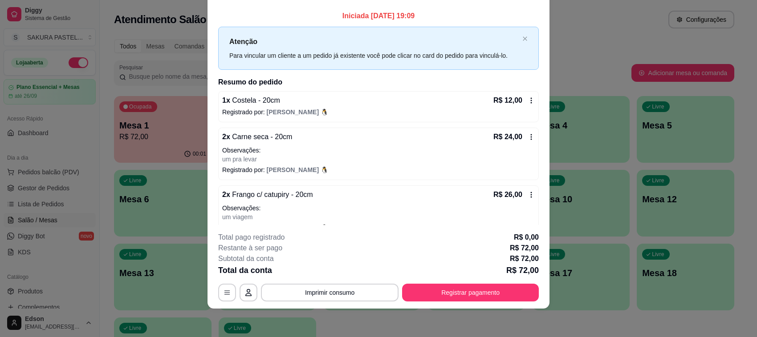
click at [528, 99] on icon at bounding box center [531, 100] width 7 height 7
click at [461, 296] on button "Registrar pagamento" at bounding box center [470, 292] width 133 height 17
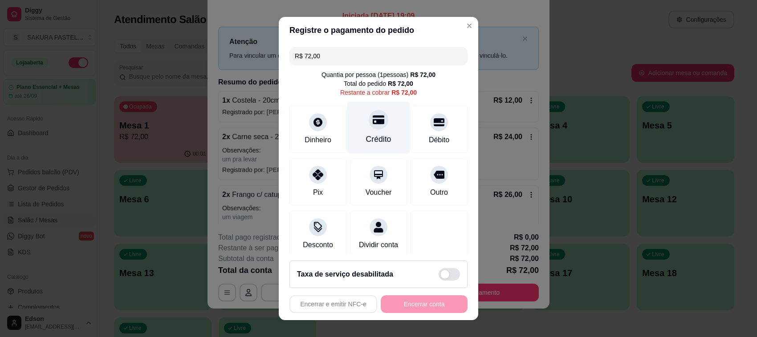
click at [369, 127] on div at bounding box center [379, 120] width 20 height 20
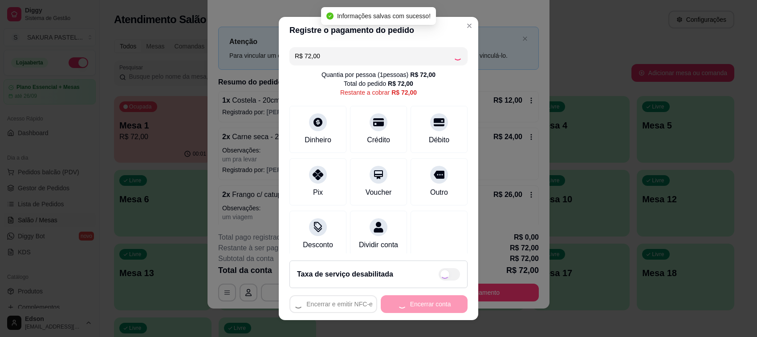
type input "R$ 0,00"
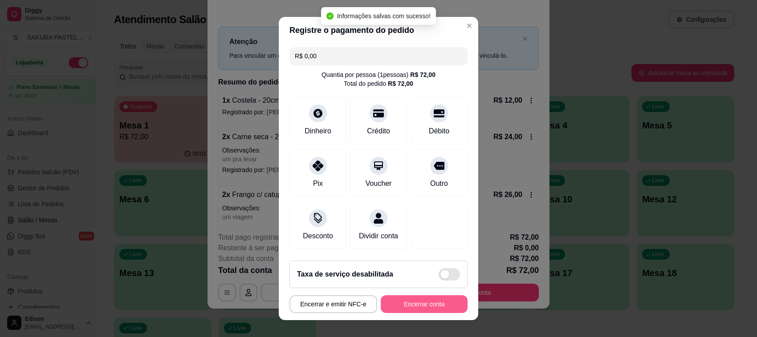
click at [402, 303] on button "Encerrar conta" at bounding box center [424, 305] width 87 height 18
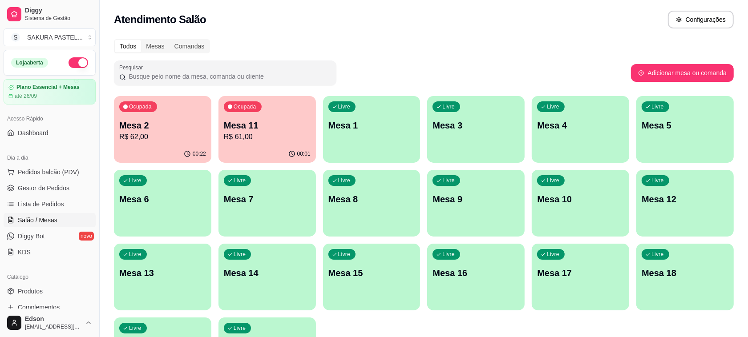
click at [341, 132] on div "Livre Mesa 1" at bounding box center [371, 124] width 97 height 56
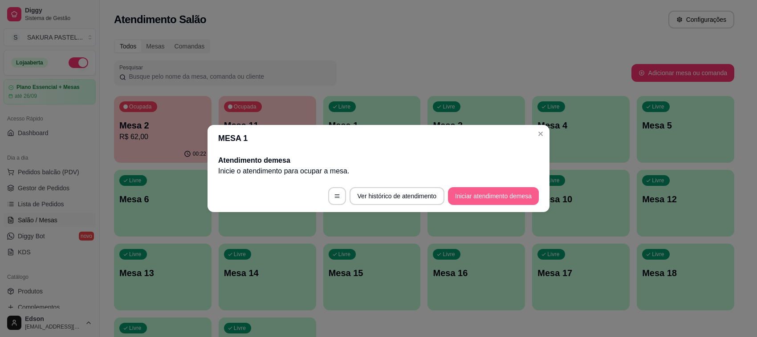
click at [510, 201] on button "Iniciar atendimento de mesa" at bounding box center [493, 196] width 91 height 18
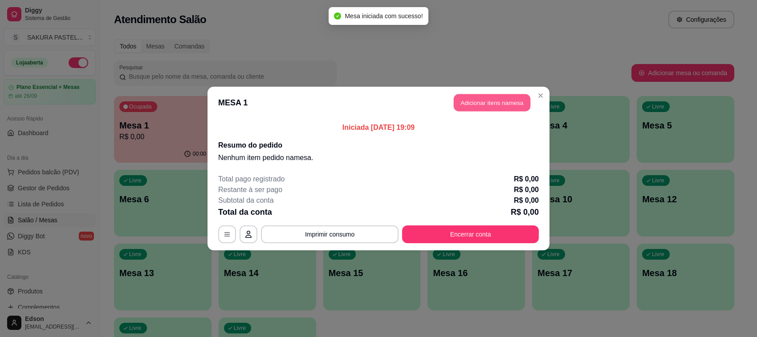
click at [505, 102] on button "Adicionar itens na mesa" at bounding box center [492, 102] width 77 height 17
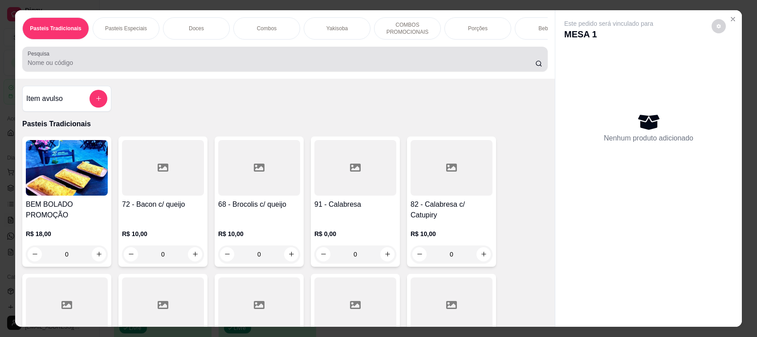
click at [280, 68] on div at bounding box center [285, 59] width 515 height 18
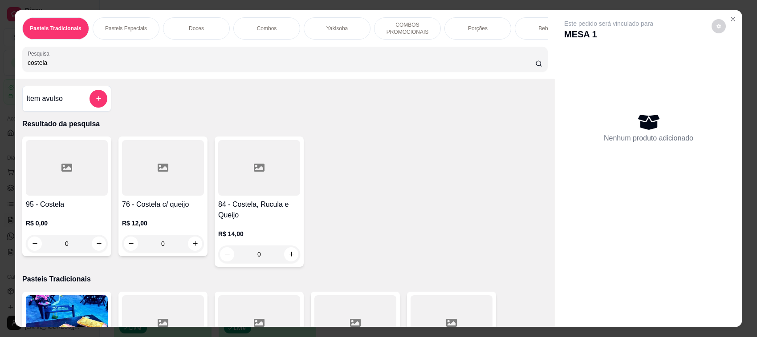
type input "costela"
click at [98, 170] on div at bounding box center [67, 168] width 82 height 56
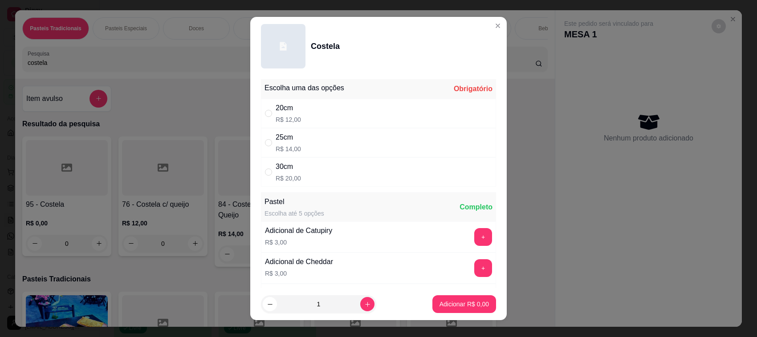
click at [264, 135] on div "25cm R$ 14,00" at bounding box center [378, 142] width 235 height 29
radio input "true"
click at [433, 296] on div "Adicionar R$ 14,00" at bounding box center [462, 305] width 67 height 18
click at [437, 301] on p "Adicionar R$ 14,00" at bounding box center [462, 304] width 53 height 9
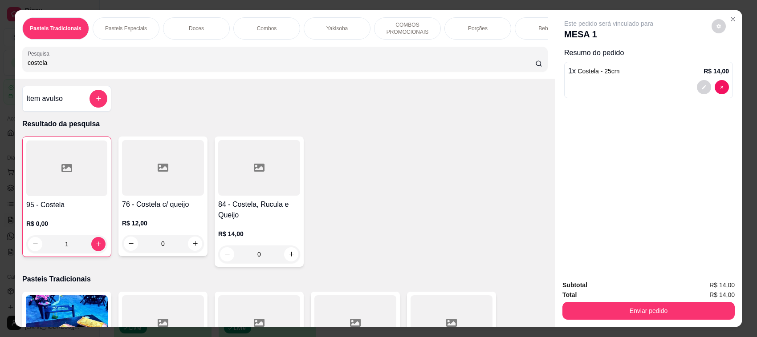
type input "1"
drag, startPoint x: 102, startPoint y: 72, endPoint x: 0, endPoint y: 73, distance: 102.4
click at [0, 73] on div "Pasteis Tradicionais Pasteis Especiais Doces Combos Yakisoba COMBOS PROMOCIONAI…" at bounding box center [378, 168] width 757 height 337
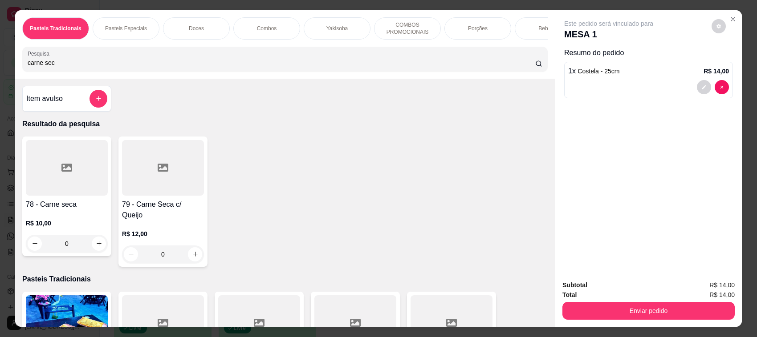
type input "carne sec"
click at [85, 173] on div at bounding box center [67, 168] width 82 height 56
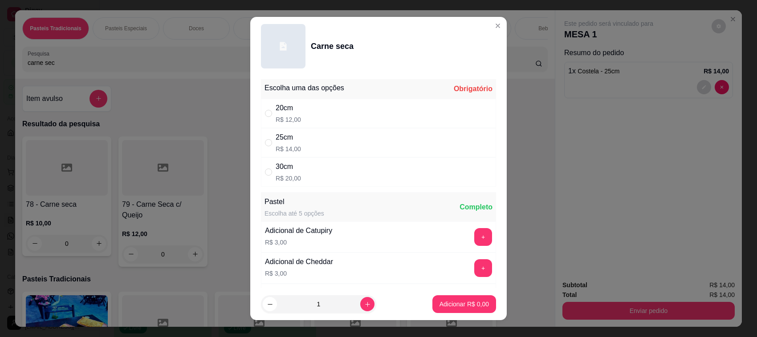
click at [261, 137] on div "25cm R$ 14,00" at bounding box center [378, 142] width 235 height 29
radio input "true"
click at [360, 304] on button "increase-product-quantity" at bounding box center [367, 304] width 14 height 14
type input "2"
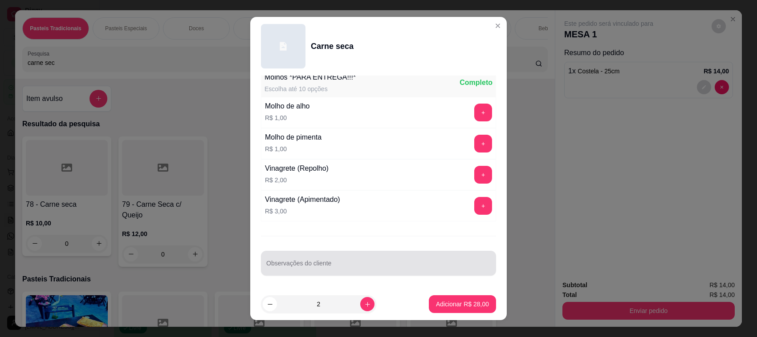
click at [309, 256] on div at bounding box center [378, 264] width 224 height 18
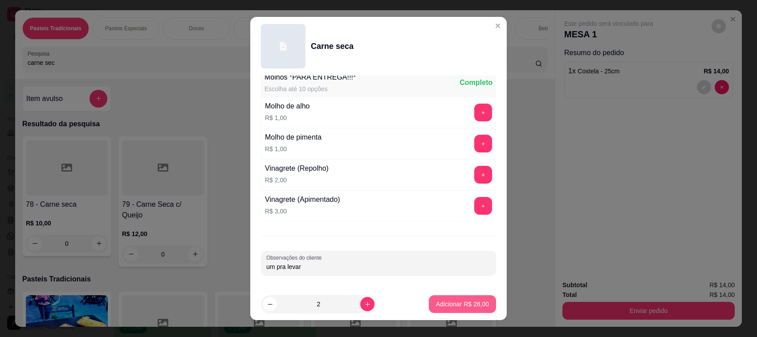
type input "um pra levar"
click at [447, 305] on p "Adicionar R$ 28,00" at bounding box center [462, 304] width 53 height 9
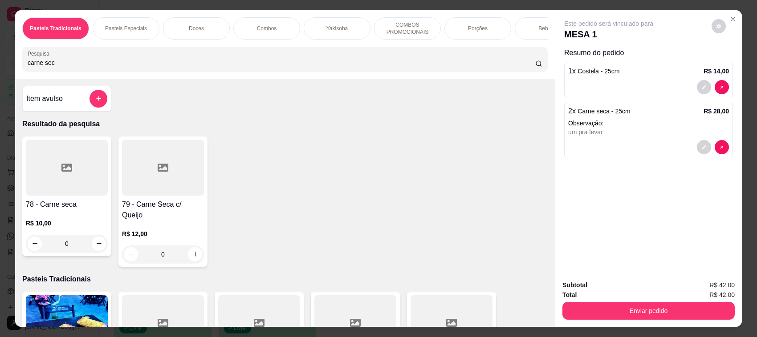
drag, startPoint x: 132, startPoint y: 51, endPoint x: 0, endPoint y: 91, distance: 138.2
click at [0, 91] on div "Pasteis Tradicionais Pasteis Especiais Doces Combos Yakisoba COMBOS PROMOCIONAI…" at bounding box center [378, 168] width 757 height 337
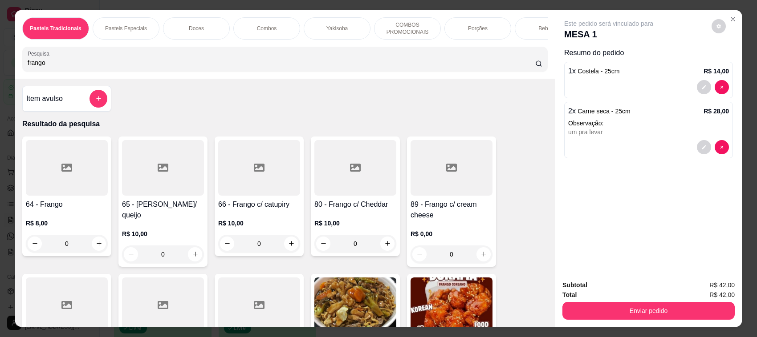
type input "frango"
click at [281, 183] on div at bounding box center [259, 168] width 82 height 56
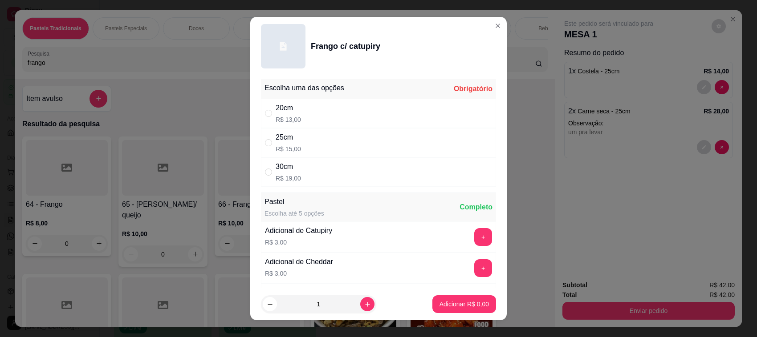
click at [288, 138] on div "25cm" at bounding box center [288, 137] width 25 height 11
radio input "true"
click at [364, 301] on icon "increase-product-quantity" at bounding box center [367, 304] width 7 height 7
type input "2"
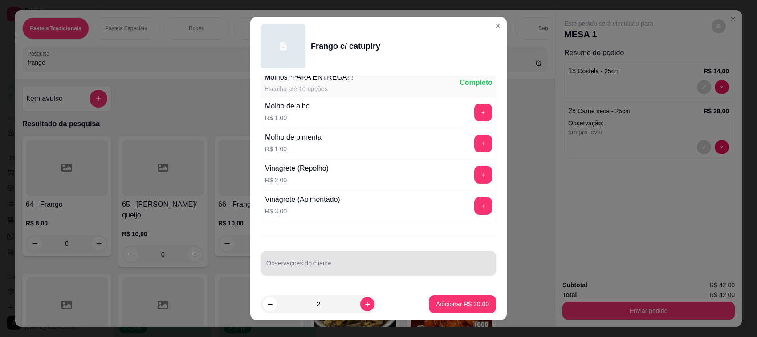
click at [317, 266] on input "Observações do cliente" at bounding box center [378, 267] width 224 height 9
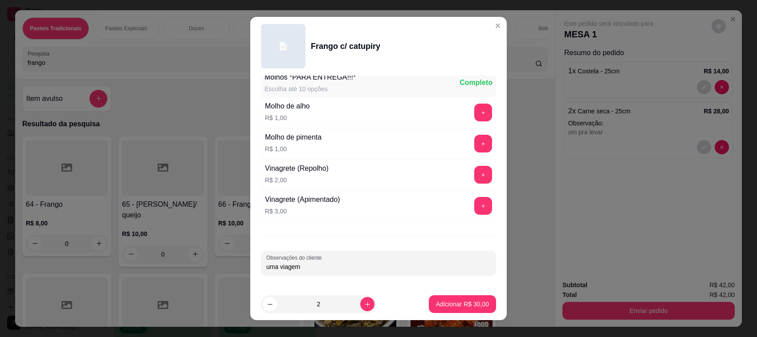
type input "uma viagem"
click at [464, 309] on button "Adicionar R$ 30,00" at bounding box center [462, 304] width 65 height 17
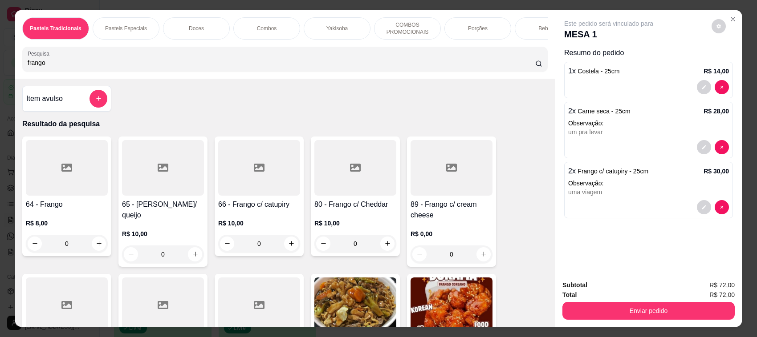
drag, startPoint x: 106, startPoint y: 69, endPoint x: 0, endPoint y: 69, distance: 105.9
click at [0, 69] on div "Pasteis Tradicionais Pasteis Especiais Doces Combos Yakisoba COMBOS PROMOCIONAI…" at bounding box center [378, 168] width 757 height 337
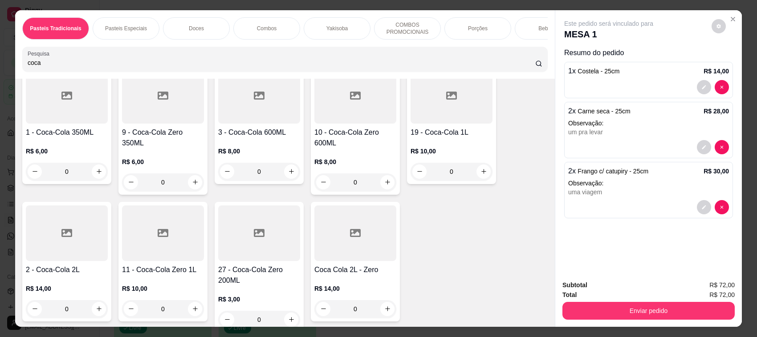
scroll to position [210, 0]
type input "coca"
click at [454, 123] on div at bounding box center [451, 96] width 82 height 56
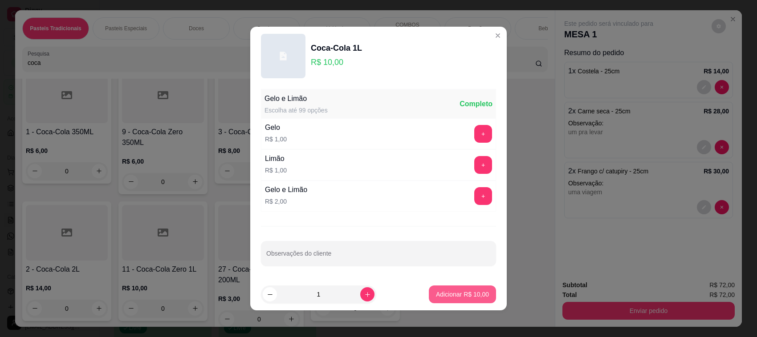
click at [436, 296] on p "Adicionar R$ 10,00" at bounding box center [462, 294] width 53 height 9
type input "1"
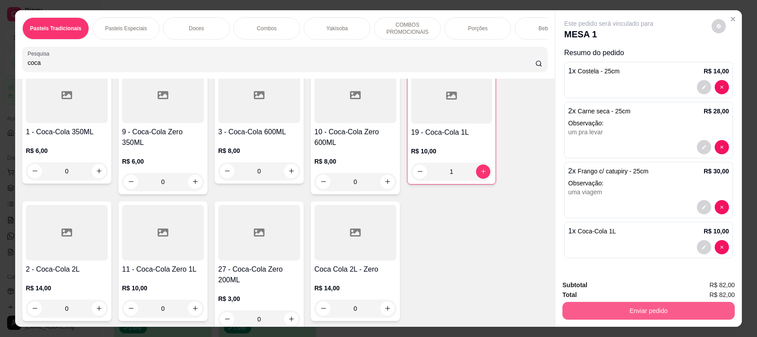
click at [687, 318] on button "Enviar pedido" at bounding box center [648, 311] width 172 height 18
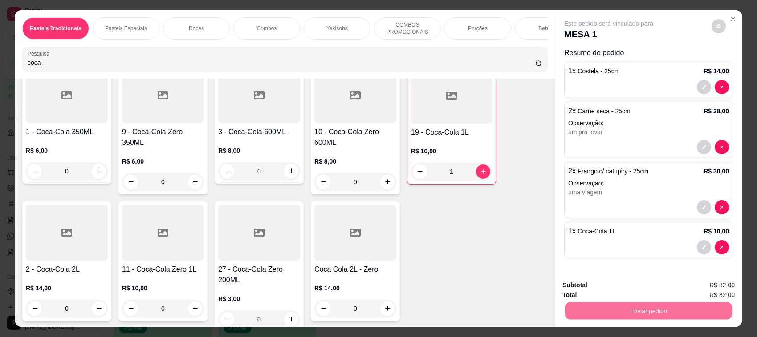
click at [611, 291] on button "Não registrar e enviar pedido" at bounding box center [618, 289] width 93 height 17
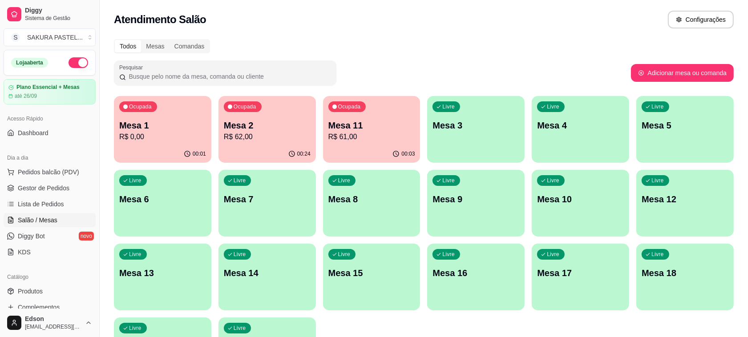
click at [277, 118] on div "Ocupada Mesa 2 R$ 62,00" at bounding box center [267, 120] width 97 height 49
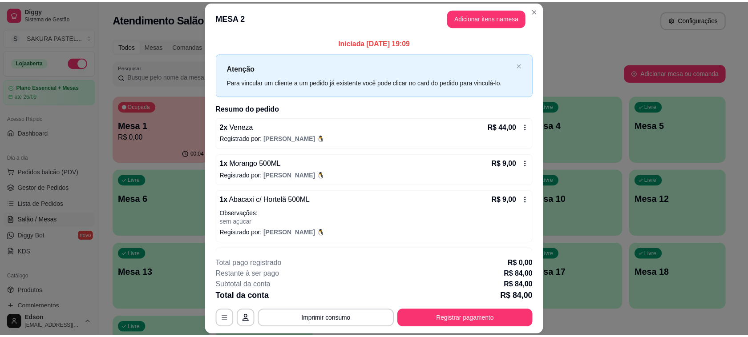
scroll to position [32, 0]
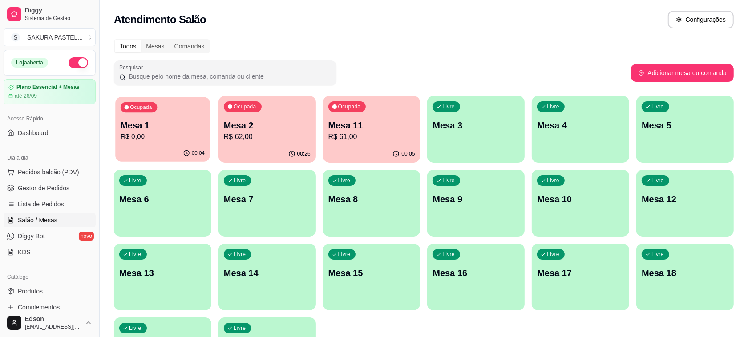
click at [187, 151] on icon "button" at bounding box center [187, 153] width 6 height 6
click at [61, 170] on span "Pedidos balcão (PDV)" at bounding box center [48, 172] width 61 height 9
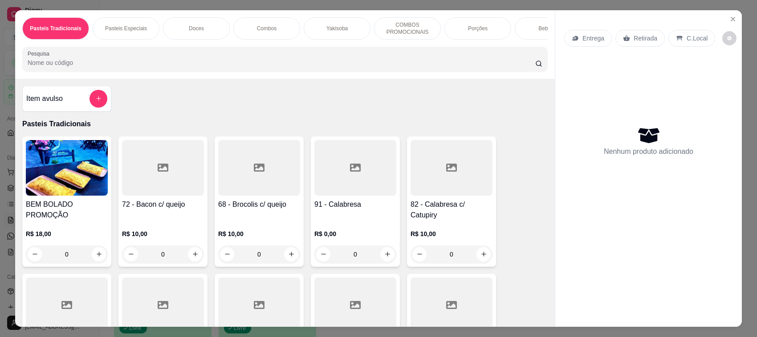
click at [199, 53] on div "Pasteis Tradicionais Pasteis Especiais Doces Combos Yakisoba COMBOS PROMOCIONAI…" at bounding box center [285, 44] width 540 height 69
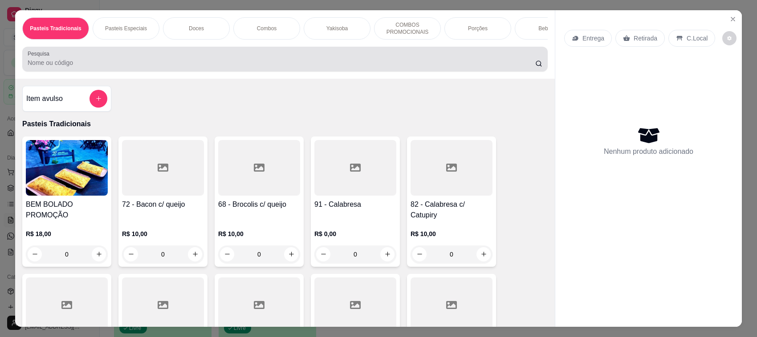
click at [212, 63] on div at bounding box center [285, 59] width 515 height 18
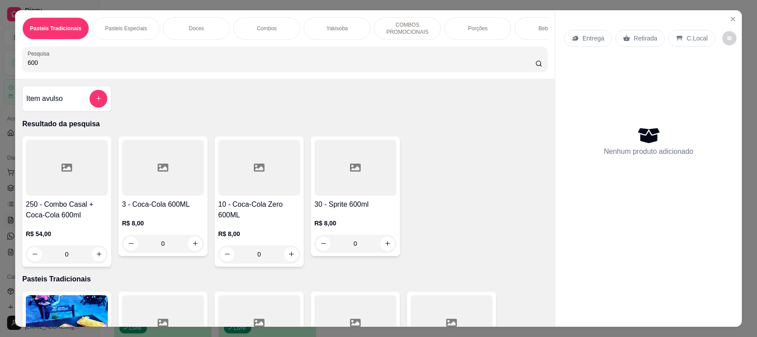
type input "600"
click at [730, 14] on button "Close" at bounding box center [733, 19] width 14 height 14
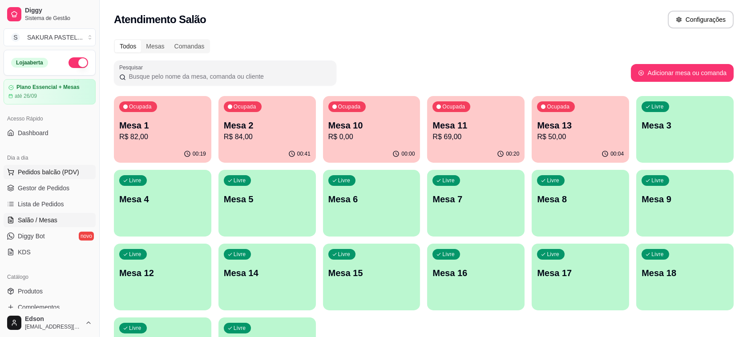
click at [25, 166] on button "Pedidos balcão (PDV)" at bounding box center [50, 172] width 92 height 14
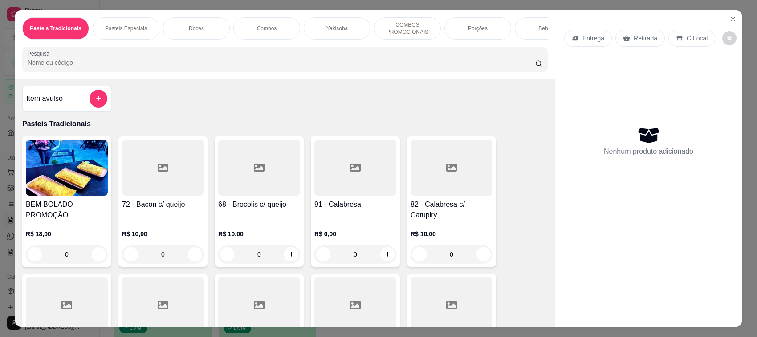
click at [173, 67] on input "Pesquisa" at bounding box center [281, 62] width 507 height 9
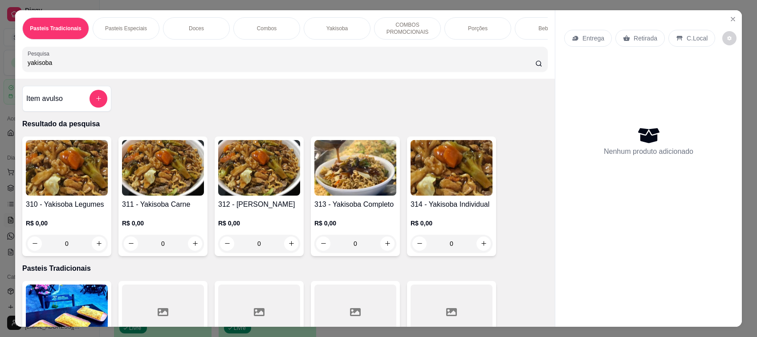
type input "yakisoba"
click at [345, 161] on img at bounding box center [355, 168] width 82 height 56
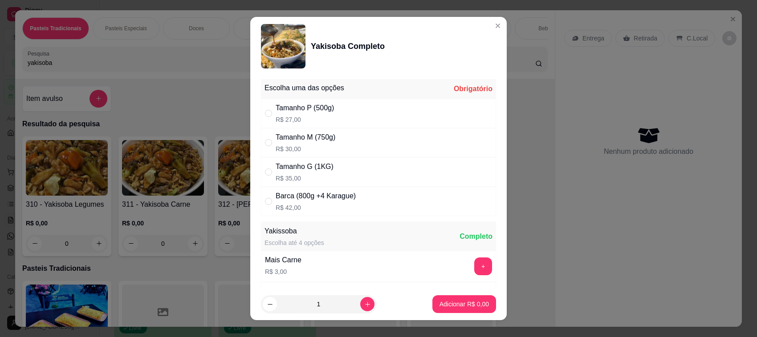
click at [276, 146] on p "R$ 30,00" at bounding box center [306, 149] width 60 height 9
radio input "true"
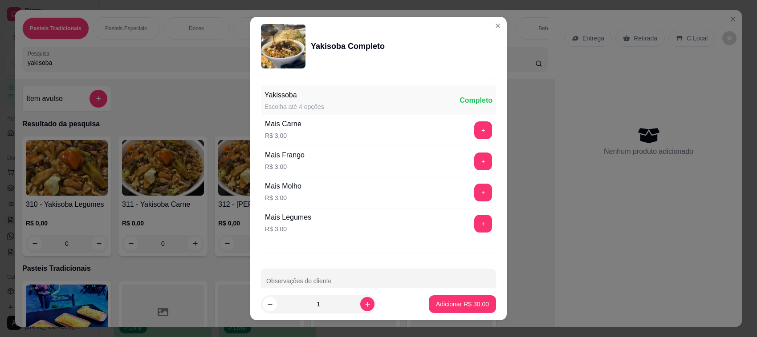
scroll to position [156, 0]
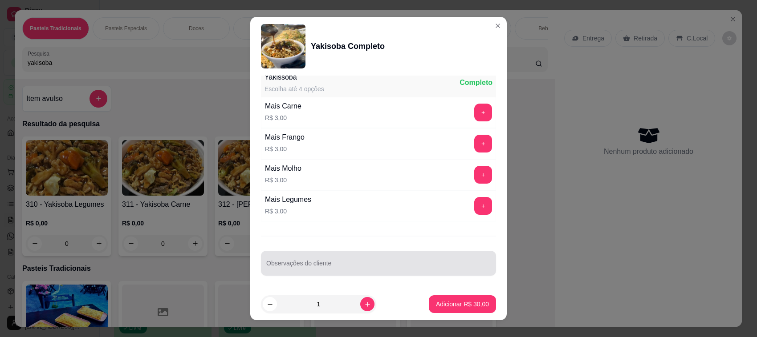
click at [361, 262] on div at bounding box center [378, 264] width 224 height 18
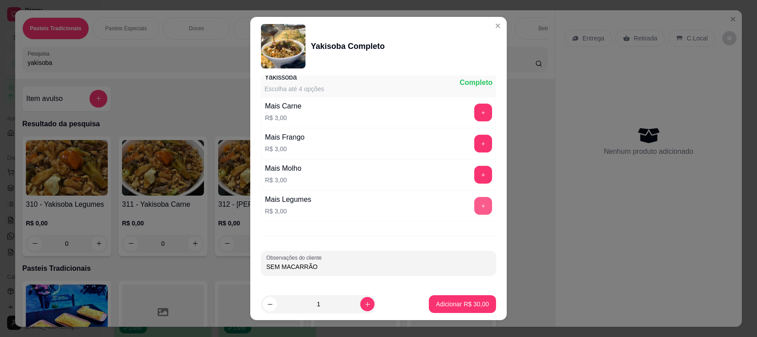
type input "SEM MACARRÃO"
click at [474, 205] on button "+" at bounding box center [483, 206] width 18 height 18
click at [442, 302] on p "Adicionar R$ 33,00" at bounding box center [462, 304] width 53 height 9
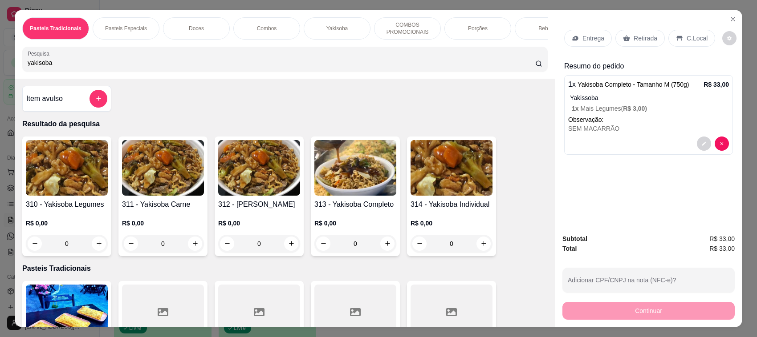
click at [597, 38] on p "Entrega" at bounding box center [593, 38] width 22 height 9
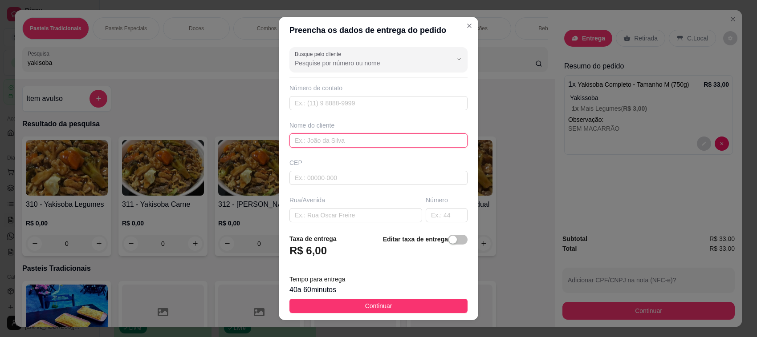
click at [355, 143] on input "text" at bounding box center [378, 141] width 178 height 14
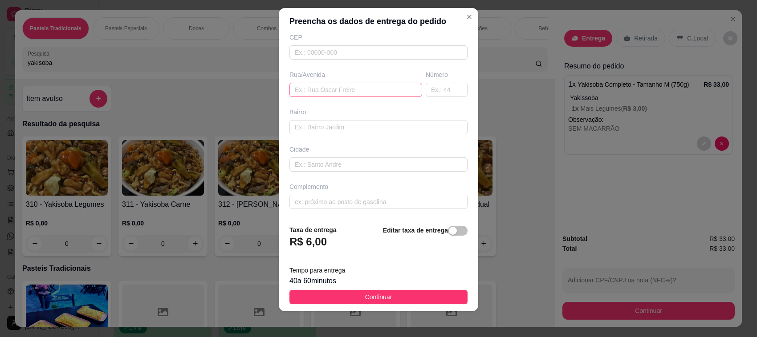
scroll to position [12, 0]
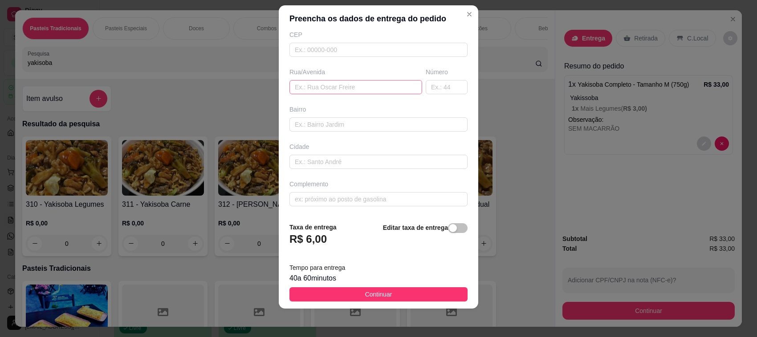
type input "[PERSON_NAME]"
click at [334, 84] on input "text" at bounding box center [355, 87] width 133 height 14
type input "doutor damásio valejo"
click at [433, 89] on input "text" at bounding box center [447, 87] width 42 height 14
type input "208"
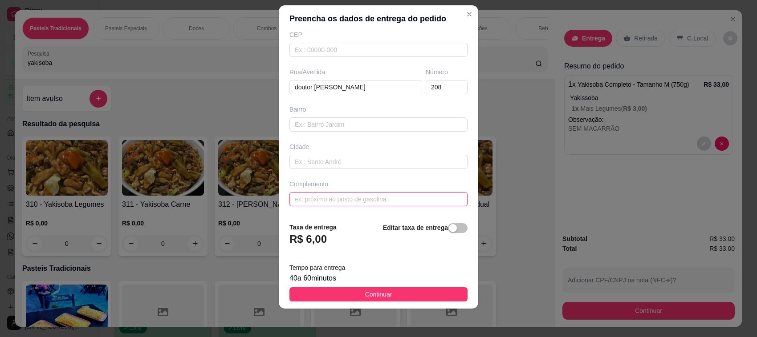
click at [326, 197] on input "text" at bounding box center [378, 199] width 178 height 14
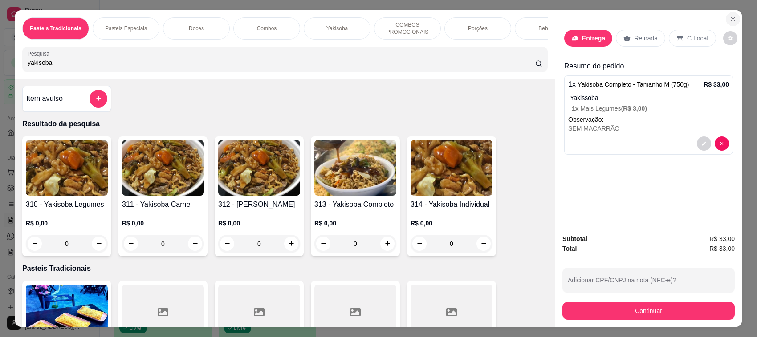
click at [730, 19] on icon "Close" at bounding box center [732, 19] width 7 height 7
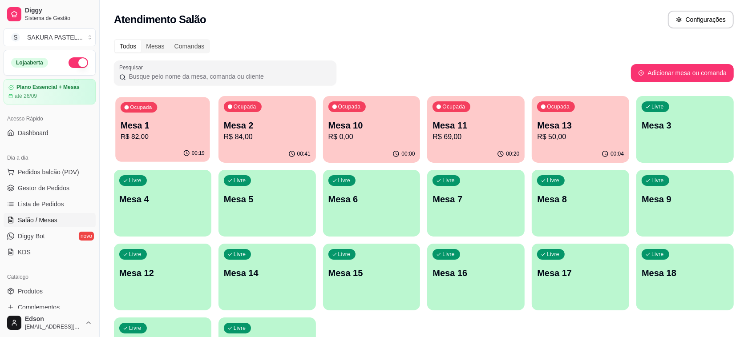
click at [180, 105] on div "Ocupada Mesa 1 R$ 82,00" at bounding box center [162, 121] width 94 height 48
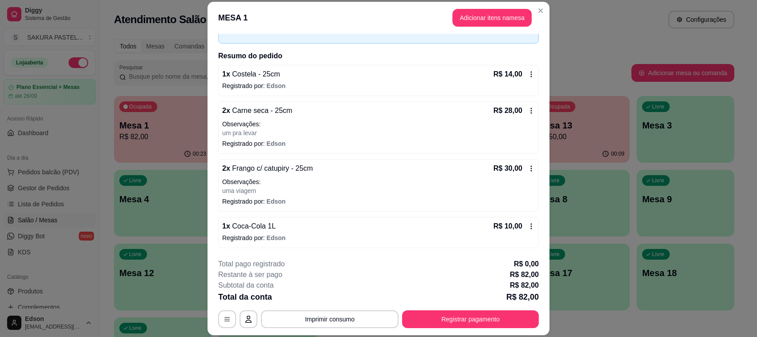
scroll to position [27, 0]
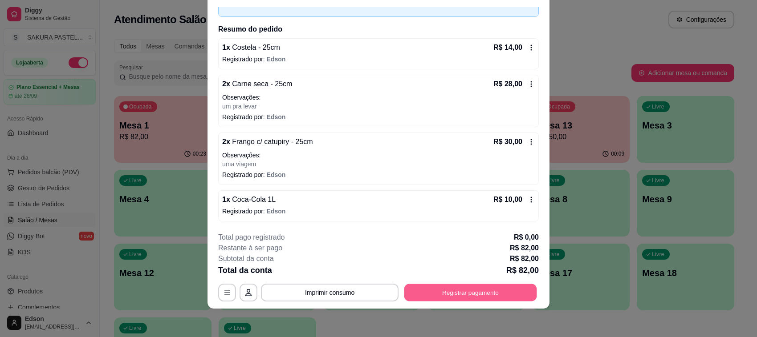
click at [466, 294] on button "Registrar pagamento" at bounding box center [470, 292] width 133 height 17
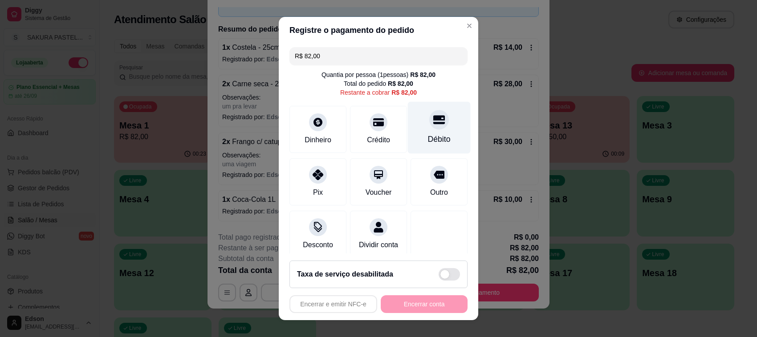
click at [408, 123] on div "Débito" at bounding box center [439, 128] width 63 height 52
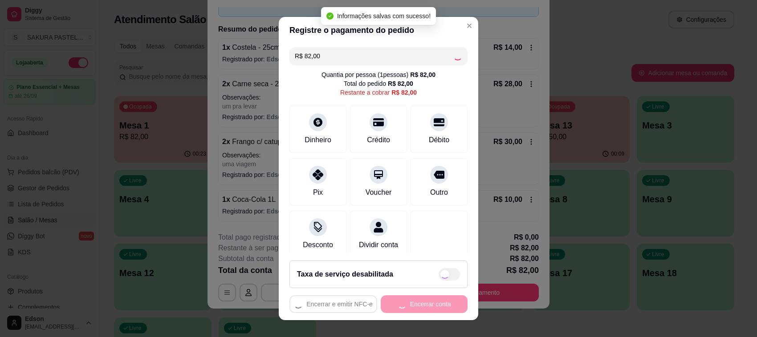
type input "R$ 0,00"
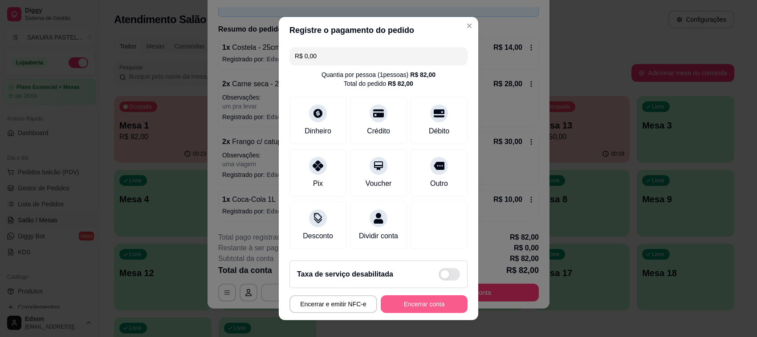
click at [415, 298] on button "Encerrar conta" at bounding box center [424, 305] width 87 height 18
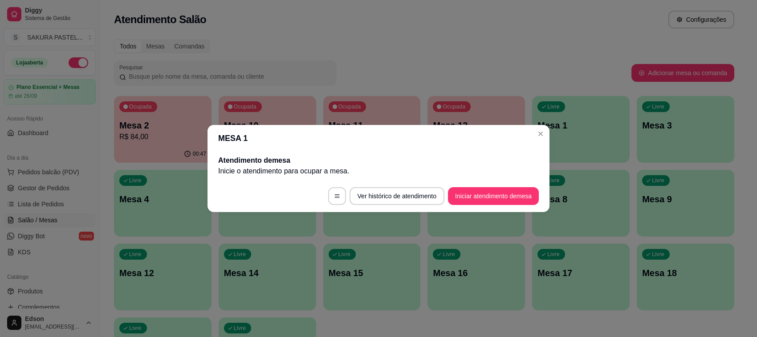
scroll to position [0, 0]
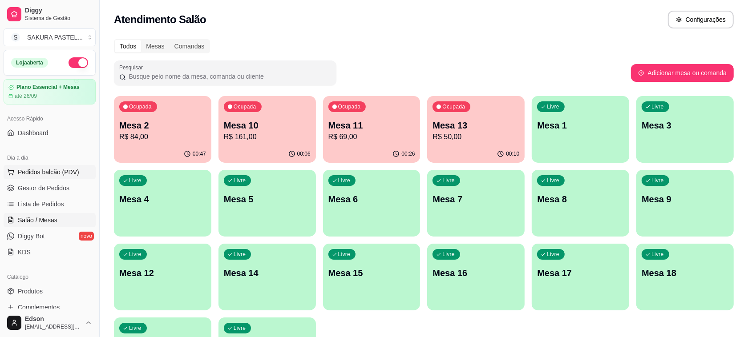
click at [28, 174] on span "Pedidos balcão (PDV)" at bounding box center [48, 172] width 61 height 9
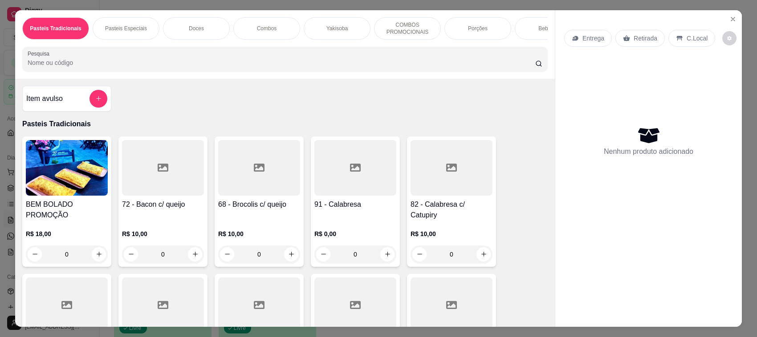
click at [45, 67] on input "Pesquisa" at bounding box center [281, 62] width 507 height 9
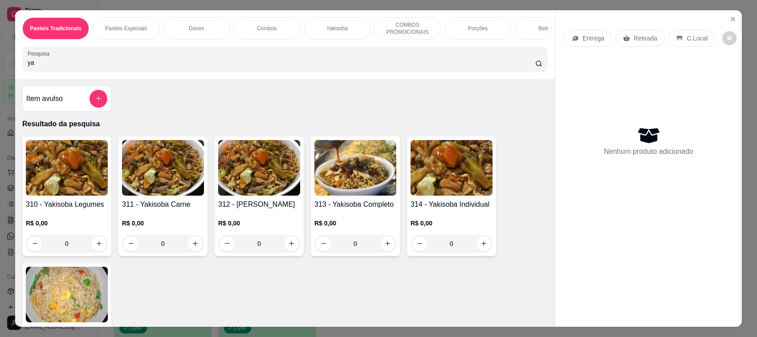
type input "ya"
click at [357, 186] on img at bounding box center [355, 168] width 82 height 56
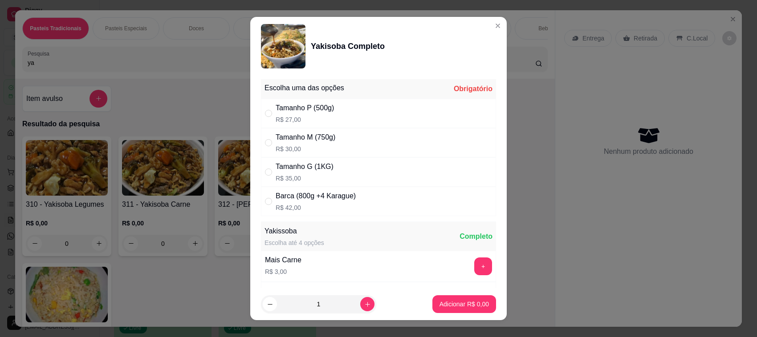
click at [276, 147] on p "R$ 30,00" at bounding box center [306, 149] width 60 height 9
radio input "true"
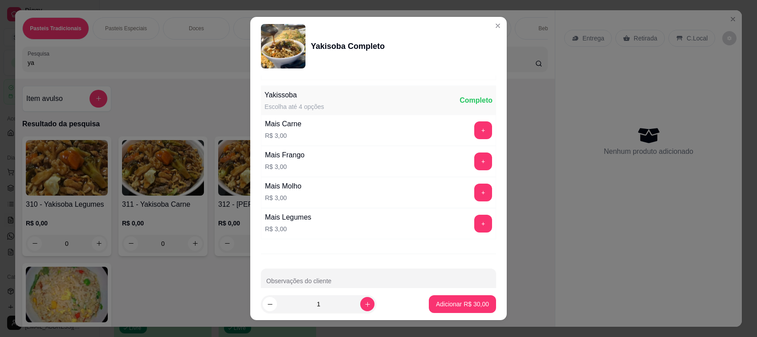
scroll to position [156, 0]
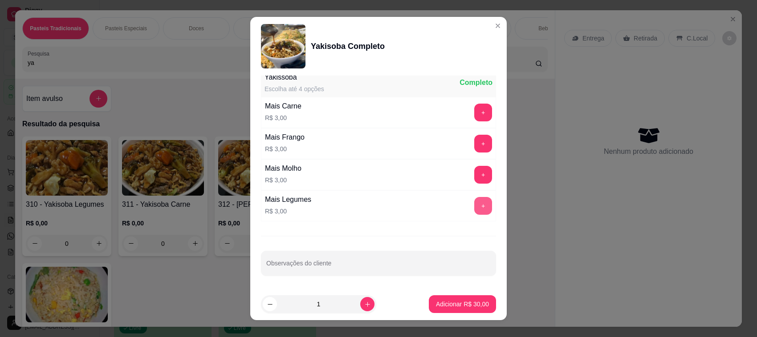
click at [474, 208] on button "+" at bounding box center [483, 206] width 18 height 18
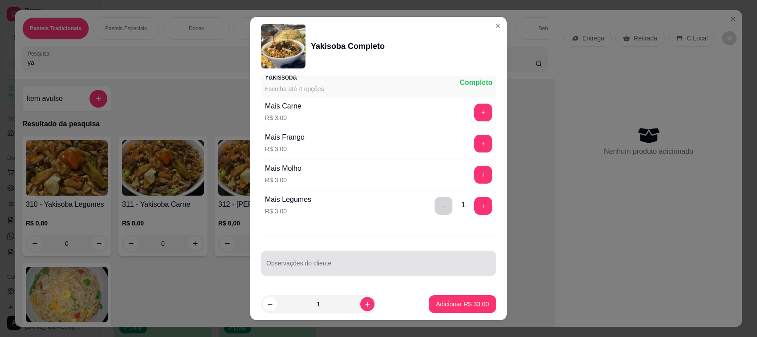
click at [385, 268] on input "Observações do cliente" at bounding box center [378, 267] width 224 height 9
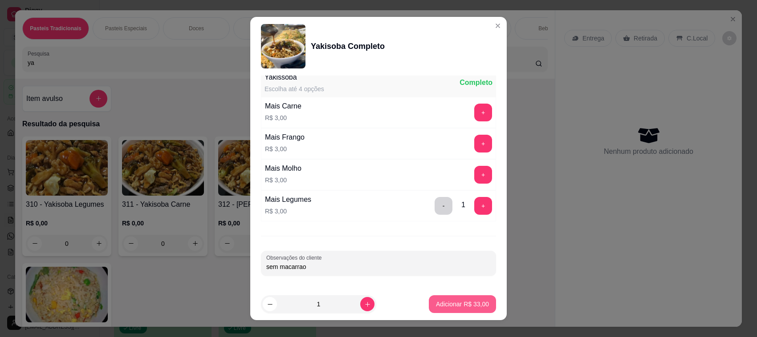
type input "sem macarrao"
click at [473, 308] on p "Adicionar R$ 33,00" at bounding box center [462, 304] width 53 height 9
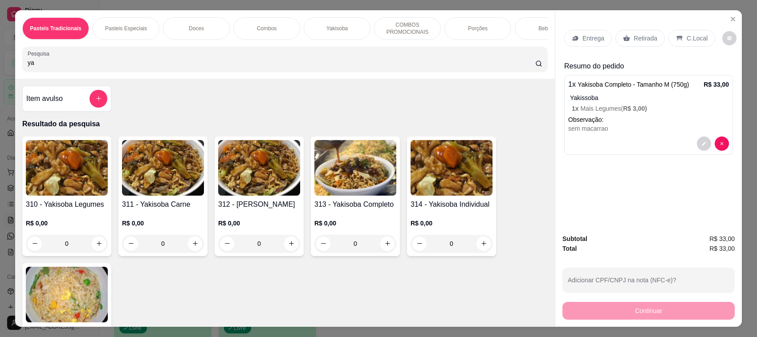
click at [577, 43] on div "Entrega" at bounding box center [588, 38] width 48 height 17
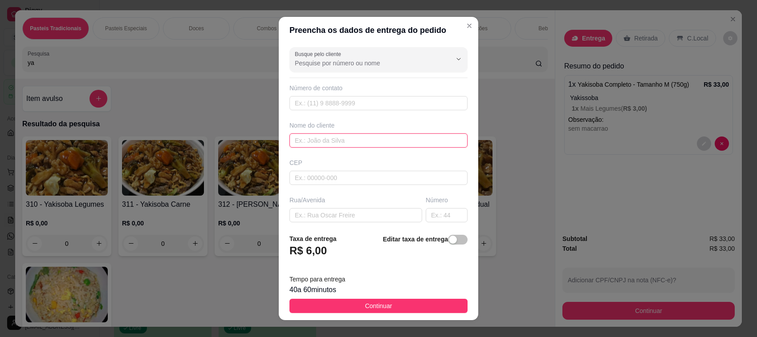
click at [343, 145] on input "text" at bounding box center [378, 141] width 178 height 14
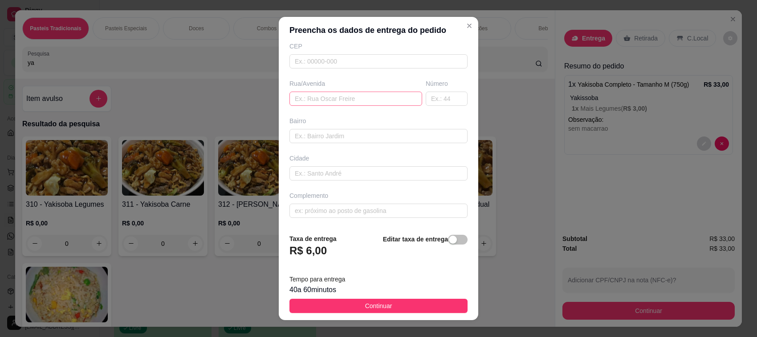
type input "[PERSON_NAME]"
click at [321, 93] on input "text" at bounding box center [355, 99] width 133 height 14
type input "doutor [PERSON_NAME]"
click at [426, 97] on input "text" at bounding box center [447, 99] width 42 height 14
type input "208"
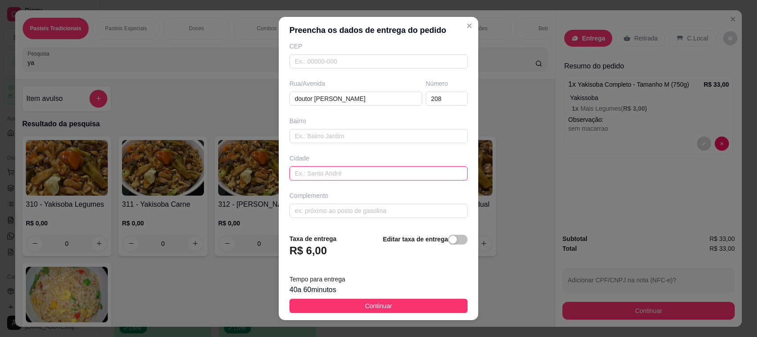
click at [353, 176] on input "text" at bounding box center [378, 173] width 178 height 14
click at [378, 130] on input "text" at bounding box center [378, 136] width 178 height 14
type input "ferraropolis"
click at [355, 207] on input "text" at bounding box center [378, 211] width 178 height 14
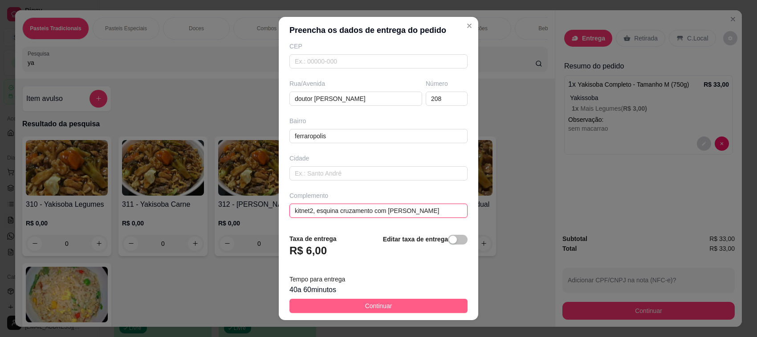
type input "kitnet2, esquina cruzamento com [PERSON_NAME]"
click at [371, 304] on span "Continuar" at bounding box center [378, 306] width 27 height 10
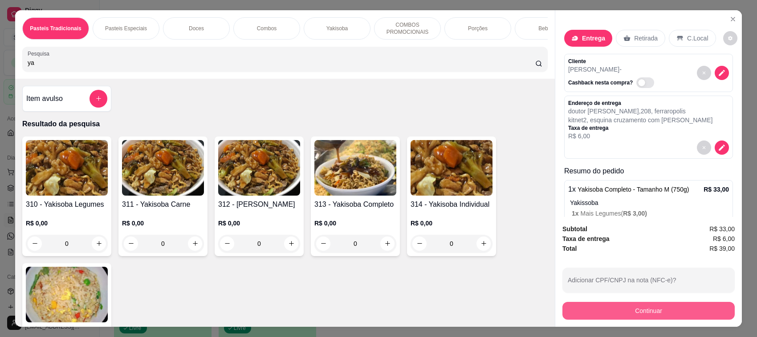
click at [680, 308] on button "Continuar" at bounding box center [648, 311] width 172 height 18
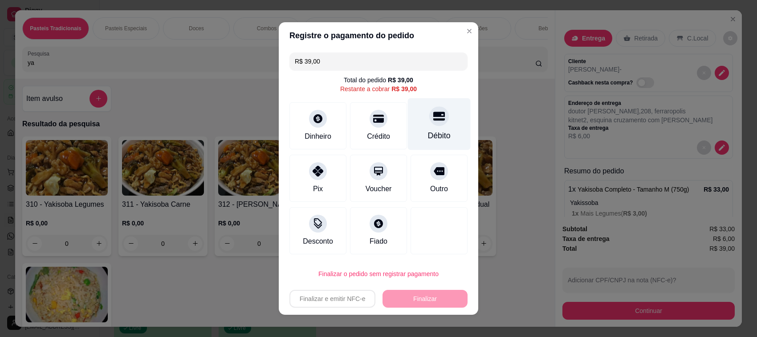
click at [428, 132] on div "Débito" at bounding box center [439, 136] width 23 height 12
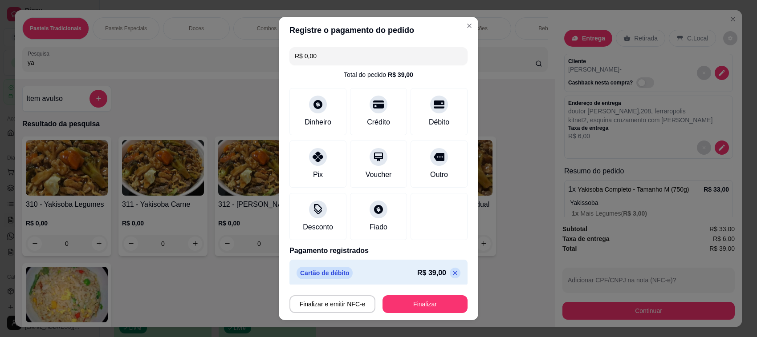
scroll to position [5, 0]
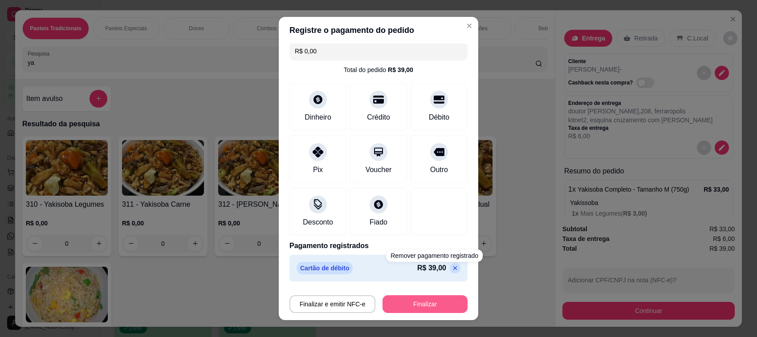
click at [422, 303] on button "Finalizar" at bounding box center [424, 305] width 85 height 18
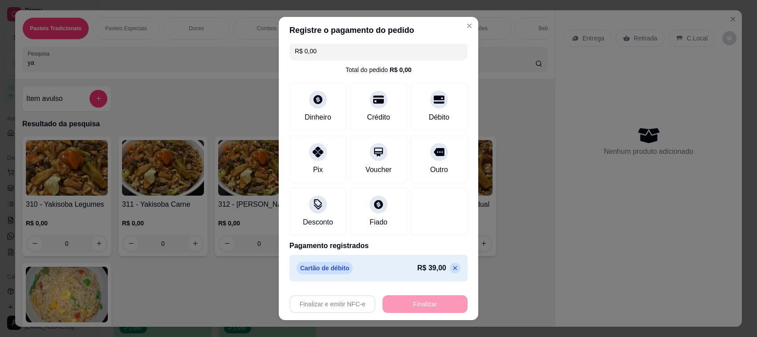
type input "-R$ 39,00"
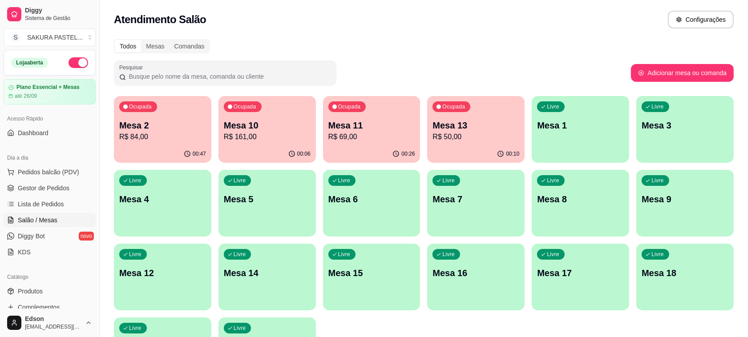
click at [181, 125] on p "Mesa 2" at bounding box center [162, 125] width 87 height 12
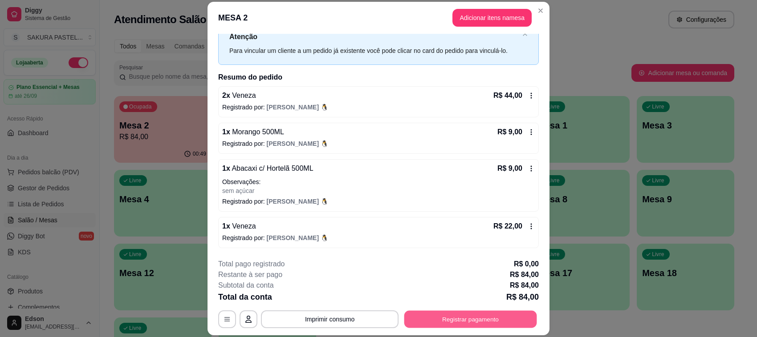
click at [479, 311] on button "Registrar pagamento" at bounding box center [470, 319] width 133 height 17
click at [467, 318] on button "Registrar pagamento" at bounding box center [470, 320] width 137 height 18
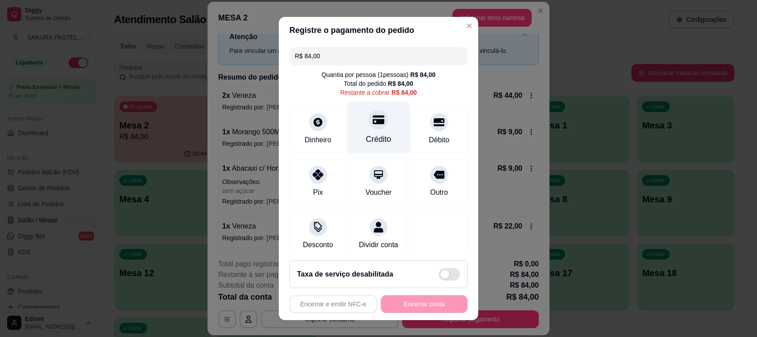
click at [371, 133] on div "Crédito" at bounding box center [378, 128] width 63 height 52
type input "R$ 0,00"
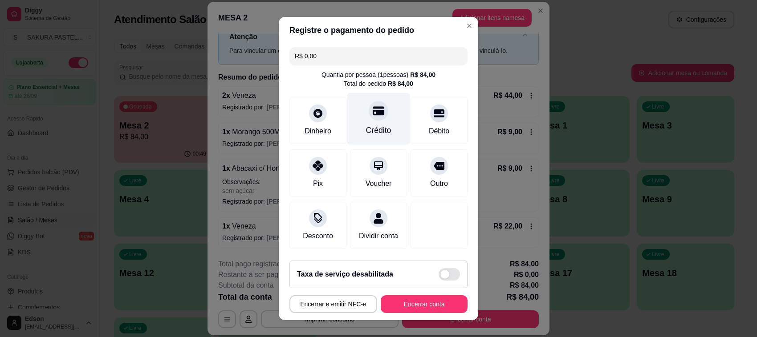
click at [380, 117] on div "Crédito" at bounding box center [378, 119] width 63 height 52
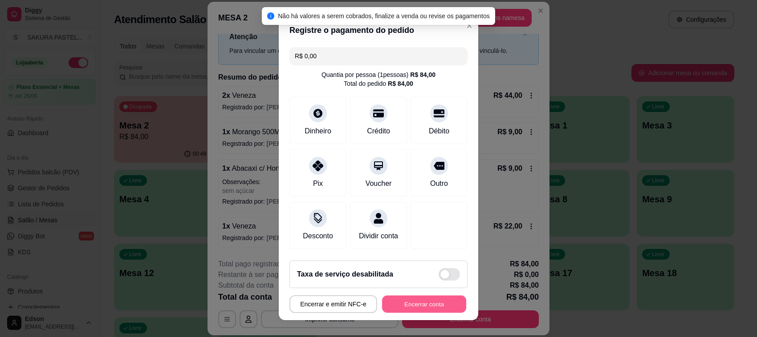
click at [448, 302] on button "Encerrar conta" at bounding box center [424, 304] width 84 height 17
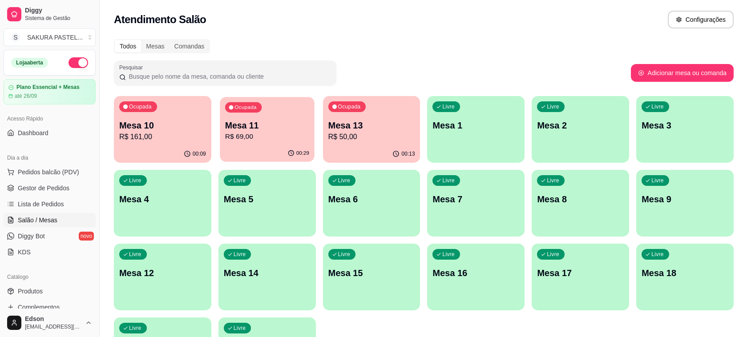
click at [229, 137] on p "R$ 69,00" at bounding box center [267, 137] width 84 height 10
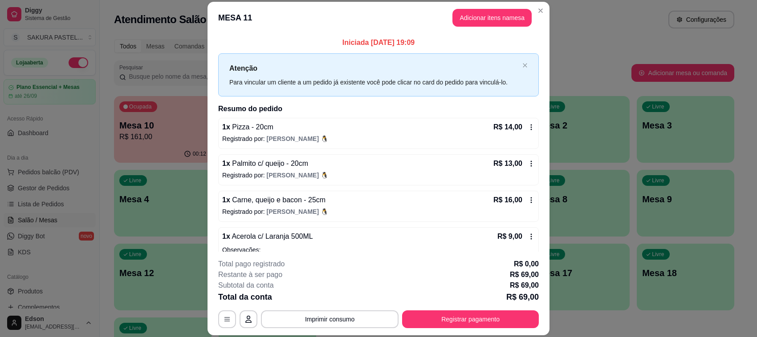
scroll to position [105, 0]
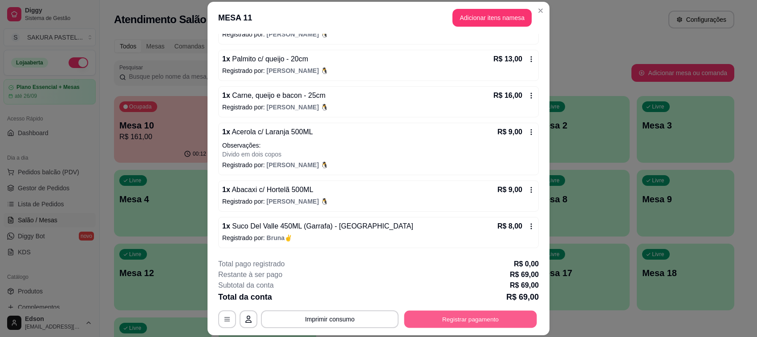
click at [475, 321] on button "Registrar pagamento" at bounding box center [470, 319] width 133 height 17
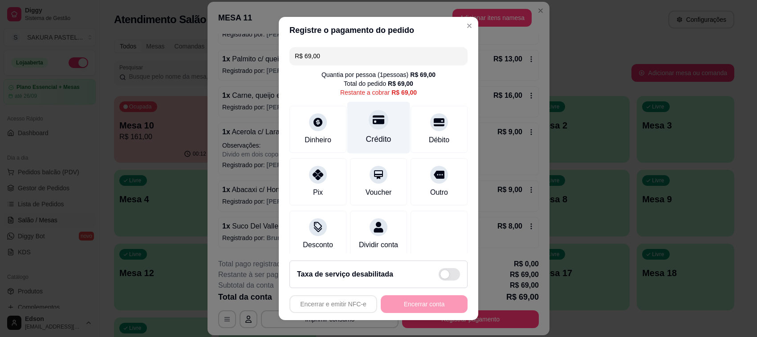
click at [375, 124] on div "Crédito" at bounding box center [378, 128] width 63 height 52
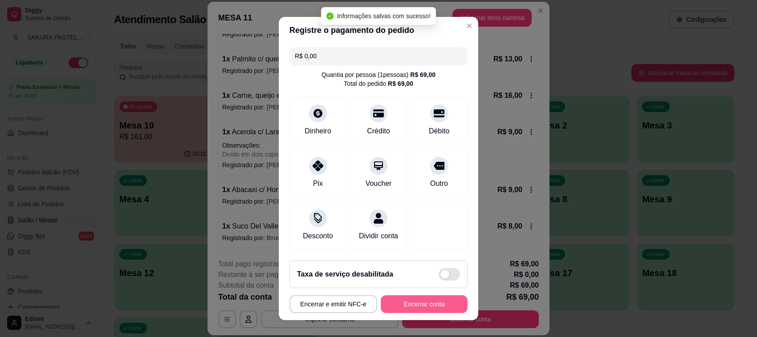
type input "R$ 0,00"
click at [411, 298] on button "Encerrar conta" at bounding box center [424, 305] width 87 height 18
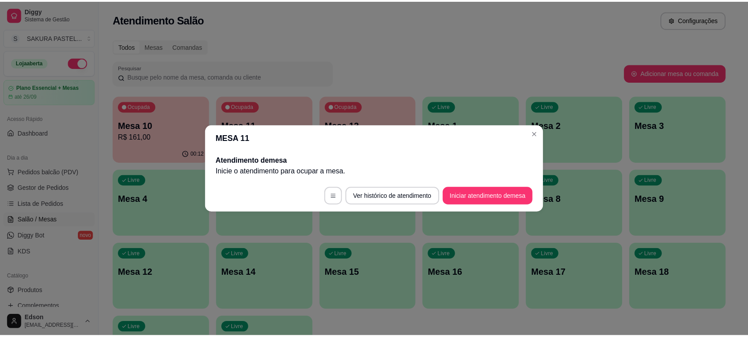
scroll to position [0, 0]
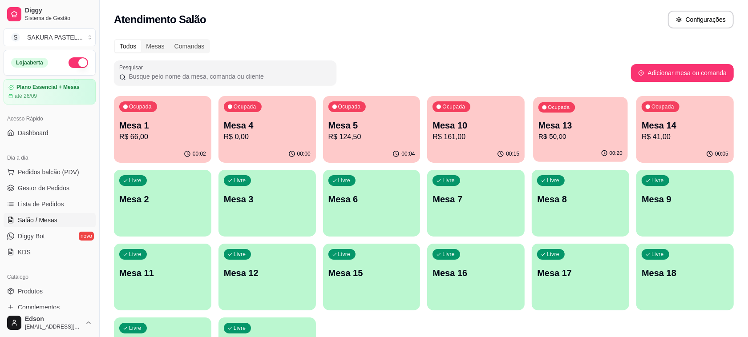
click at [550, 130] on p "Mesa 13" at bounding box center [581, 126] width 84 height 12
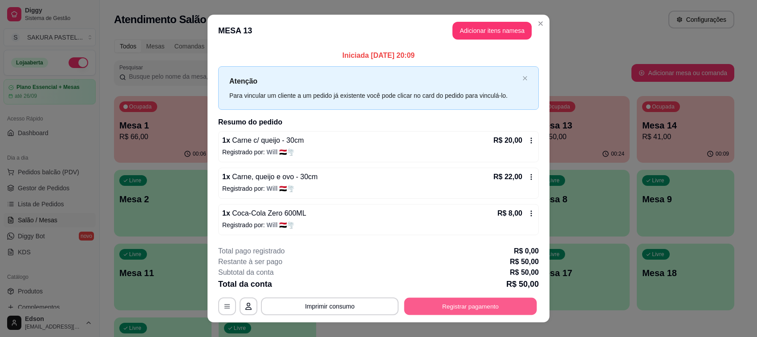
click at [495, 304] on button "Registrar pagamento" at bounding box center [470, 306] width 133 height 17
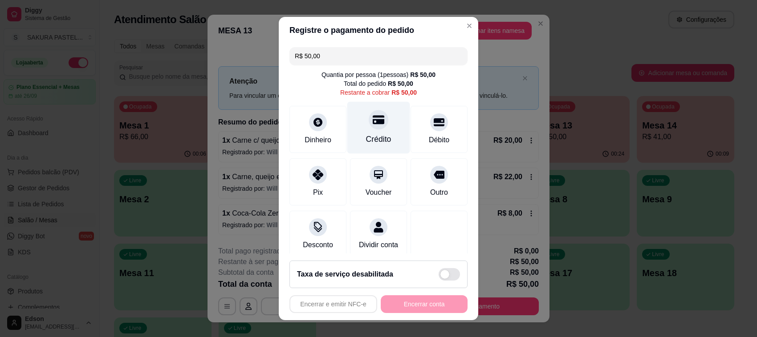
click at [366, 138] on div "Crédito" at bounding box center [378, 140] width 25 height 12
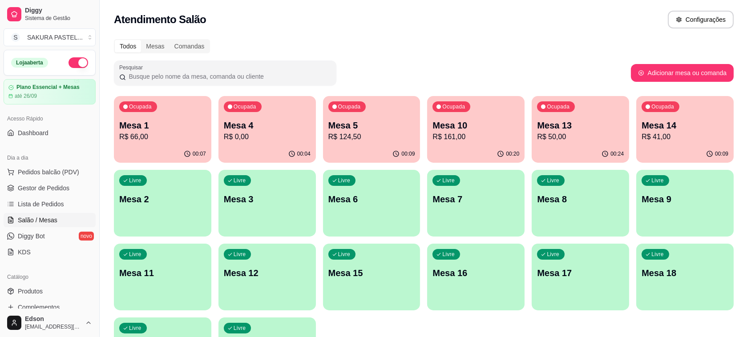
click at [610, 175] on div "Todos Mesas Comandas Pesquisar Adicionar mesa ou comanda Ocupada Mesa 1 R$ 66,0…" at bounding box center [424, 214] width 649 height 361
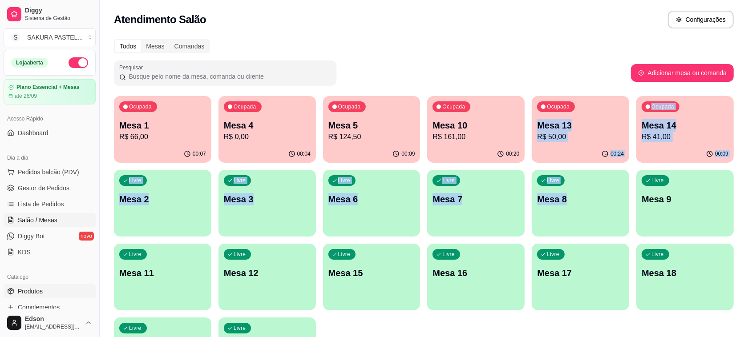
click at [37, 287] on span "Produtos" at bounding box center [30, 291] width 25 height 9
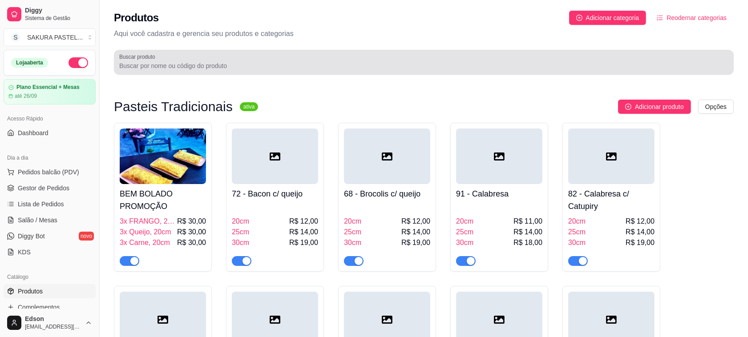
click at [199, 60] on div at bounding box center [423, 62] width 609 height 18
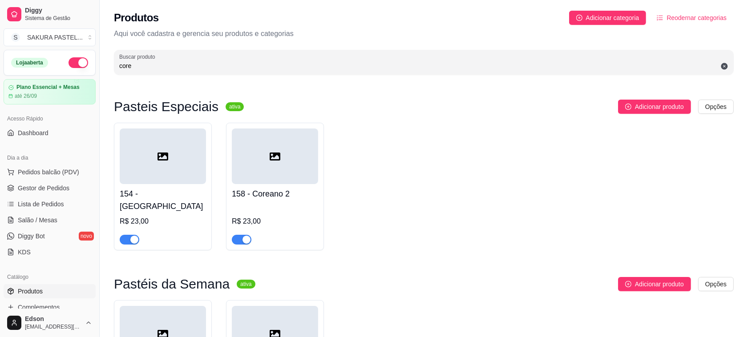
scroll to position [289, 0]
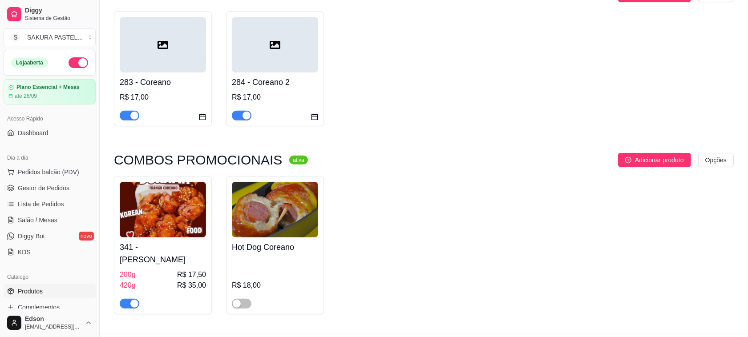
type input "core"
click at [262, 241] on h4 "Hot Dog Coreano" at bounding box center [275, 247] width 86 height 12
click at [162, 219] on img at bounding box center [163, 210] width 86 height 56
click at [70, 183] on link "Gestor de Pedidos" at bounding box center [50, 188] width 92 height 14
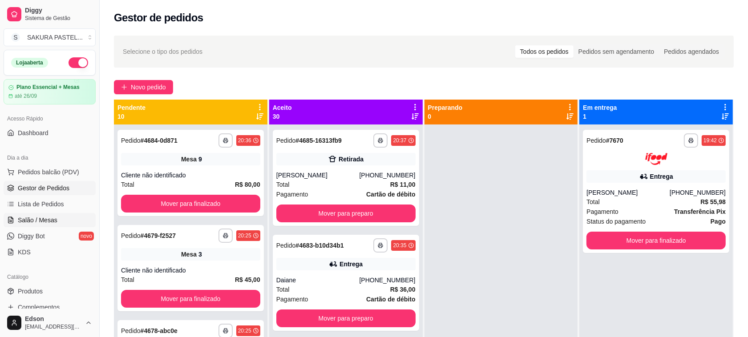
click at [45, 216] on span "Salão / Mesas" at bounding box center [38, 220] width 40 height 9
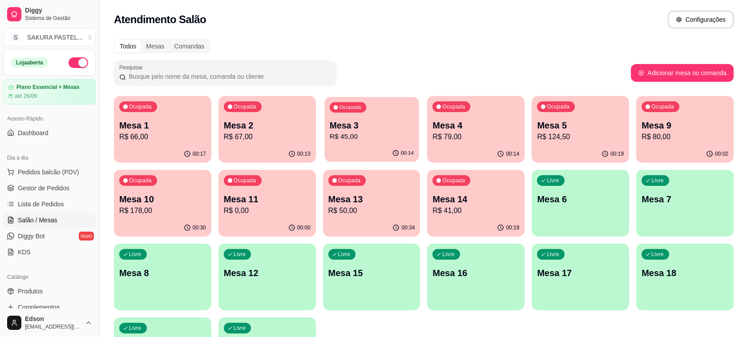
click at [385, 123] on p "Mesa 3" at bounding box center [372, 126] width 84 height 12
drag, startPoint x: 65, startPoint y: 170, endPoint x: 77, endPoint y: 168, distance: 12.2
click at [65, 170] on span "Pedidos balcão (PDV)" at bounding box center [48, 172] width 61 height 9
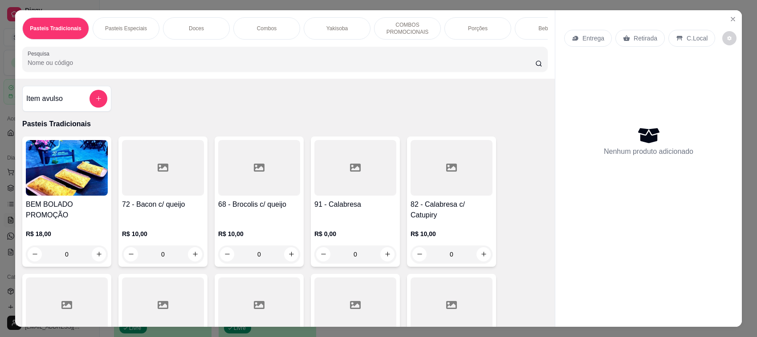
click at [350, 28] on div "Yakisoba" at bounding box center [337, 28] width 67 height 22
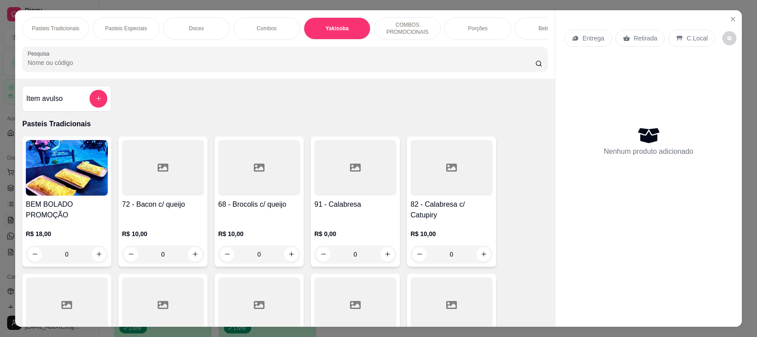
scroll to position [18, 0]
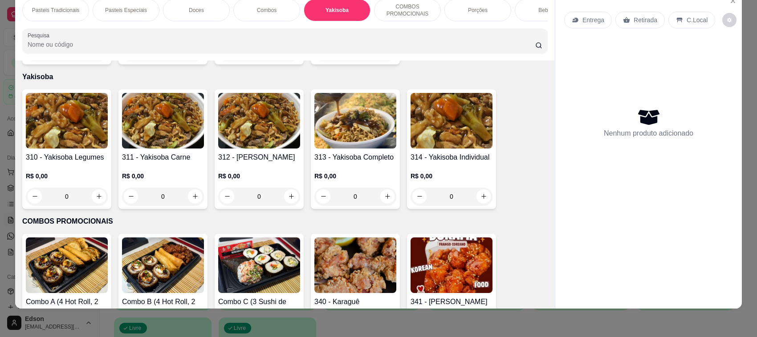
click at [361, 142] on img at bounding box center [355, 121] width 82 height 56
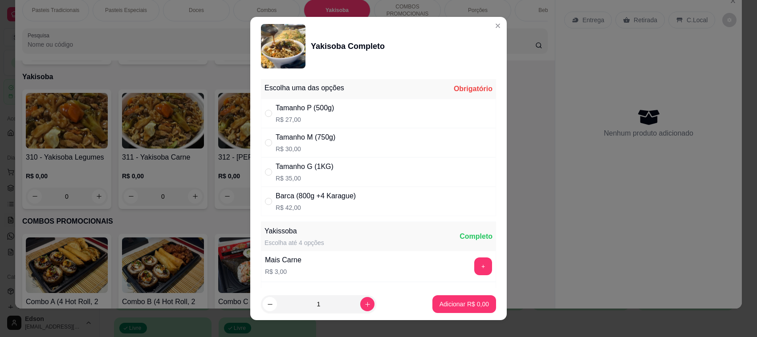
click at [339, 145] on div "Tamanho M (750g) R$ 30,00" at bounding box center [378, 142] width 235 height 29
radio input "true"
click at [471, 302] on p "Adicionar R$ 30,00" at bounding box center [463, 304] width 52 height 8
type input "1"
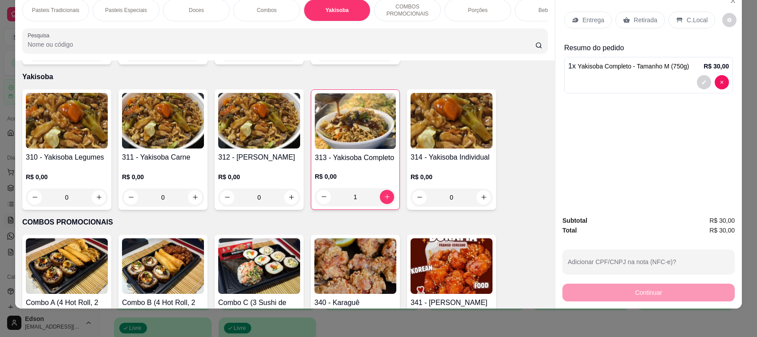
click at [641, 24] on div "Retirada" at bounding box center [639, 20] width 49 height 17
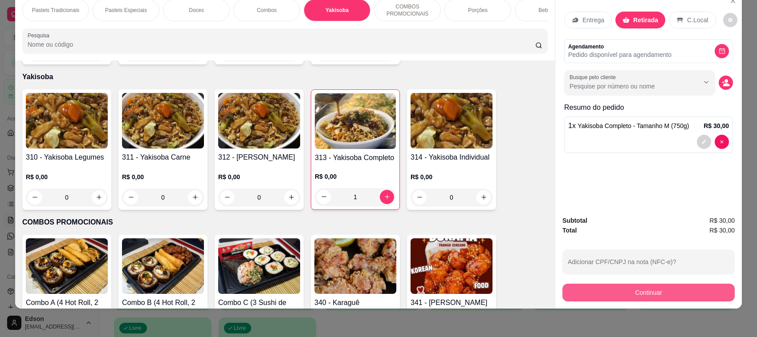
click at [640, 292] on button "Continuar" at bounding box center [648, 293] width 172 height 18
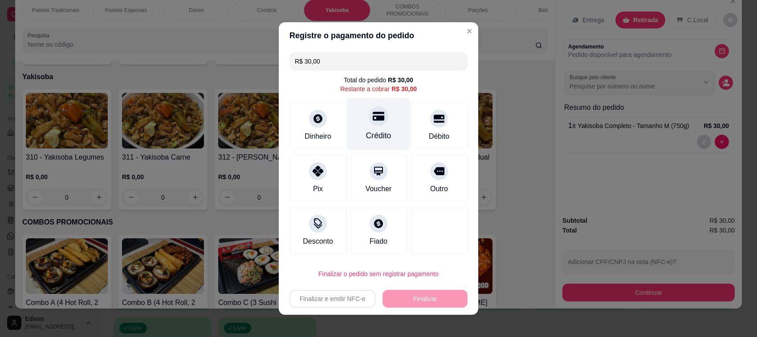
click at [363, 127] on div "Crédito" at bounding box center [378, 124] width 63 height 52
type input "R$ 0,00"
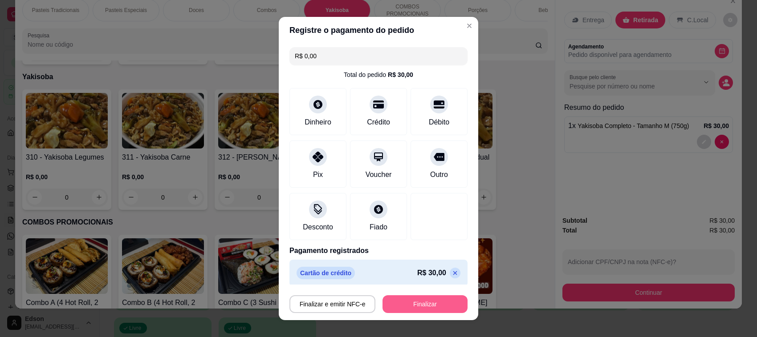
click at [401, 306] on button "Finalizar" at bounding box center [424, 305] width 85 height 18
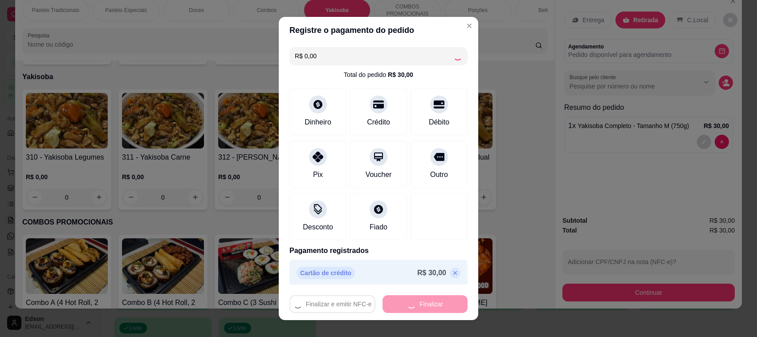
type input "0"
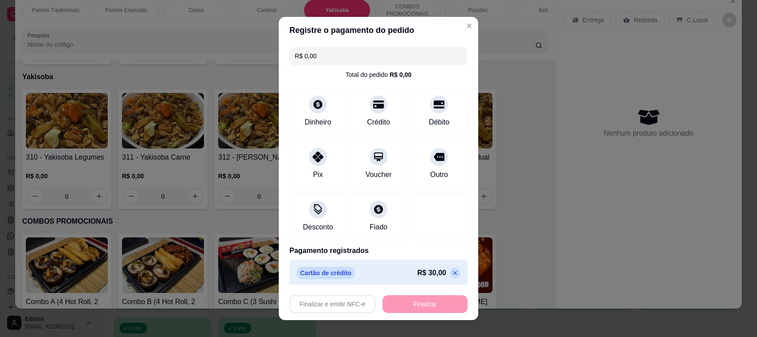
type input "-R$ 30,00"
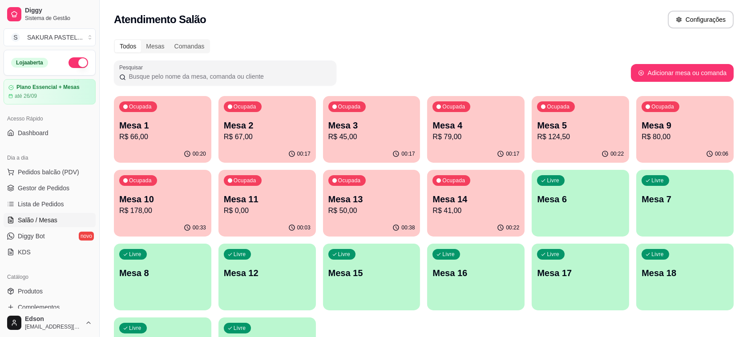
click at [472, 197] on p "Mesa 14" at bounding box center [476, 199] width 87 height 12
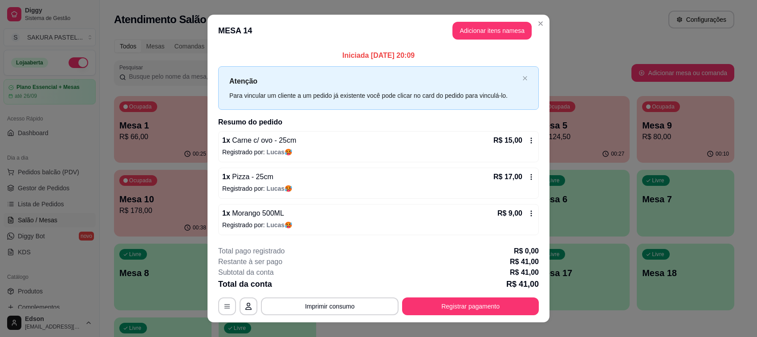
click at [520, 298] on div "**********" at bounding box center [378, 307] width 321 height 18
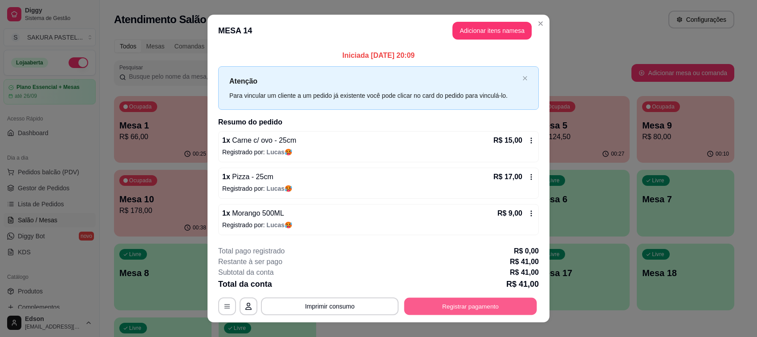
click at [511, 312] on button "Registrar pagamento" at bounding box center [470, 306] width 133 height 17
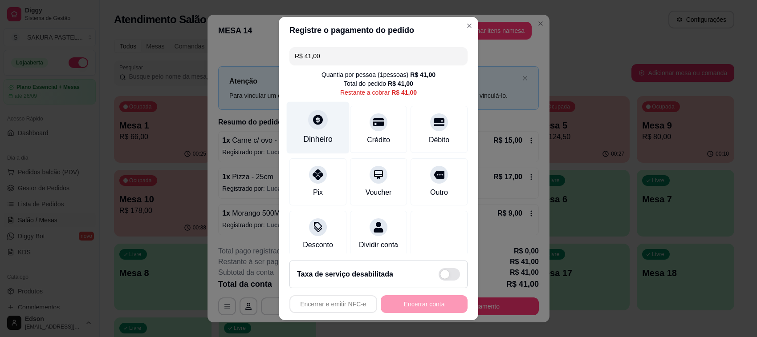
click at [311, 134] on div "Dinheiro" at bounding box center [317, 140] width 29 height 12
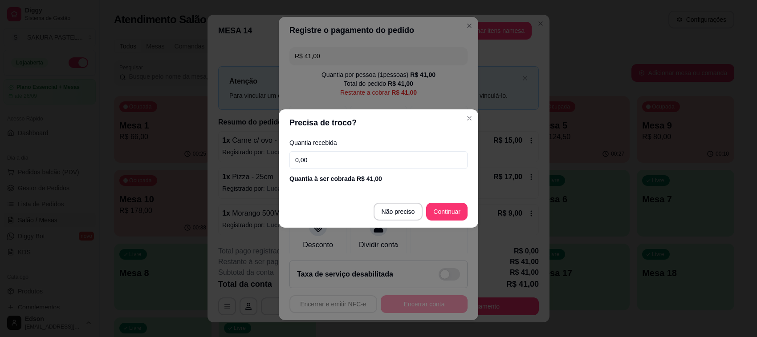
click at [416, 147] on div "Quantia recebida 0,00 Quantia à ser cobrada R$ 41,00" at bounding box center [378, 161] width 199 height 51
click at [410, 158] on input "0,00" at bounding box center [378, 160] width 178 height 18
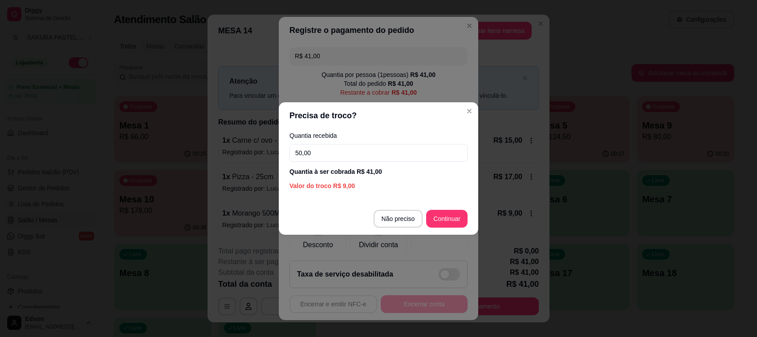
type input "50,00"
click at [443, 228] on footer "Não preciso Continuar" at bounding box center [378, 219] width 199 height 32
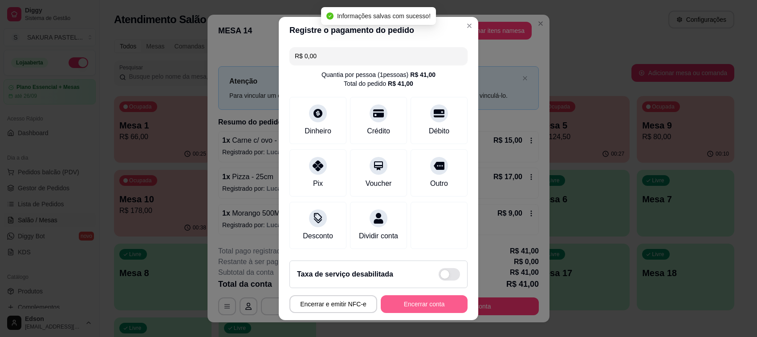
type input "R$ 0,00"
click at [417, 308] on button "Encerrar conta" at bounding box center [424, 305] width 87 height 18
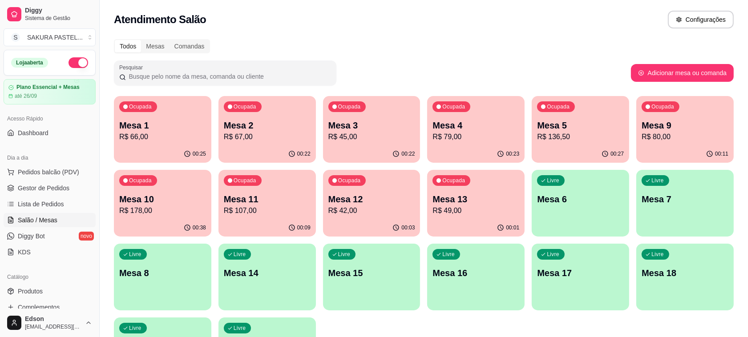
click at [333, 189] on div "Ocupada Mesa 12 R$ 42,00" at bounding box center [371, 194] width 97 height 49
drag, startPoint x: 566, startPoint y: 1, endPoint x: 69, endPoint y: 170, distance: 524.2
click at [69, 170] on span "Pedidos balcão (PDV)" at bounding box center [48, 172] width 61 height 9
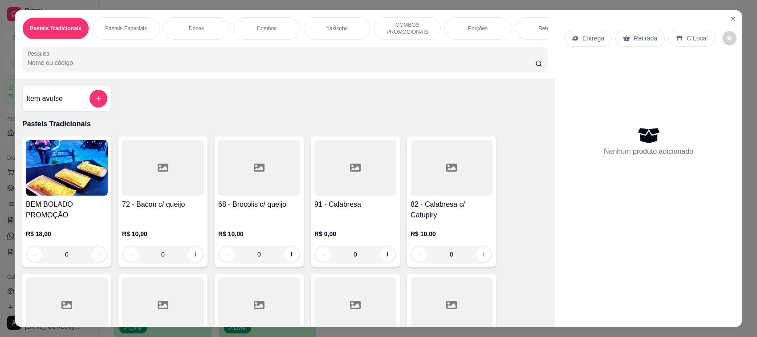
click at [639, 39] on p "Retirada" at bounding box center [645, 38] width 24 height 9
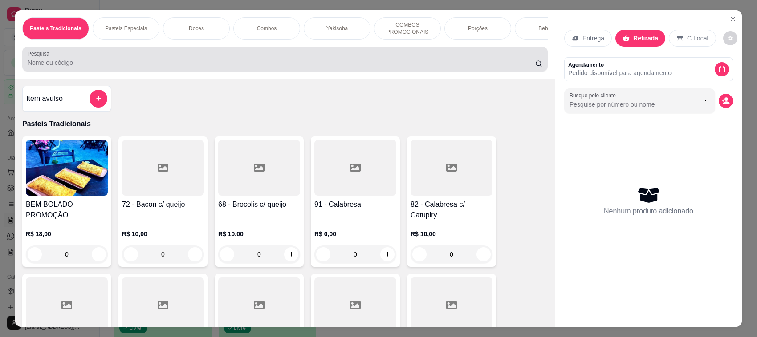
click at [368, 67] on input "Pesquisa" at bounding box center [281, 62] width 507 height 9
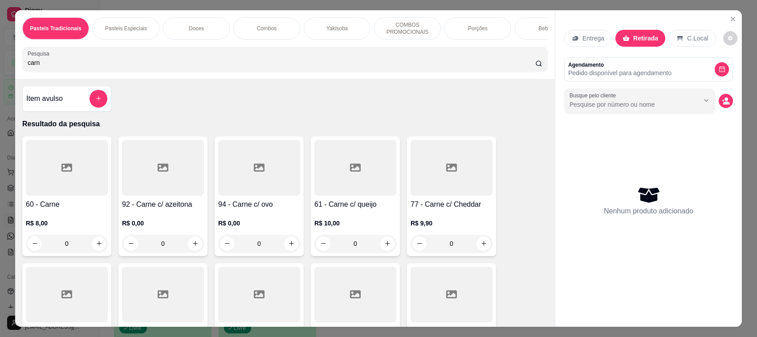
type input "carn"
click at [267, 188] on div at bounding box center [259, 168] width 82 height 56
click at [312, 143] on div "25cm R$ 15,00" at bounding box center [378, 142] width 235 height 29
radio input "true"
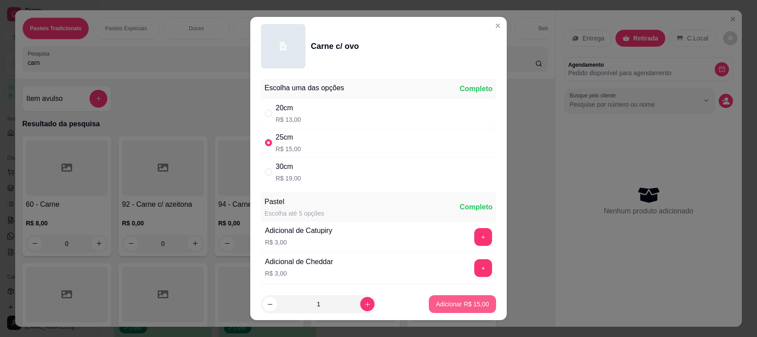
click at [441, 298] on button "Adicionar R$ 15,00" at bounding box center [462, 305] width 67 height 18
type input "1"
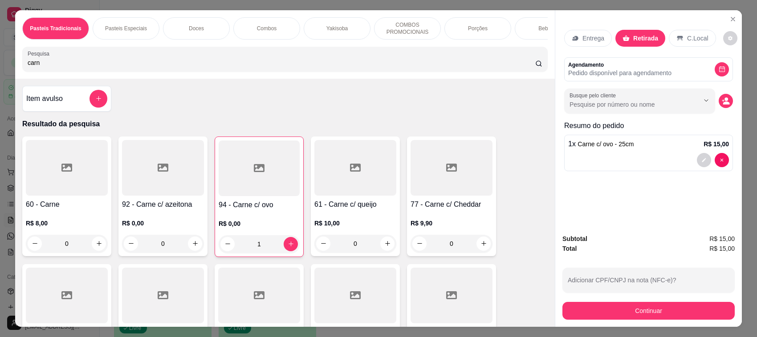
scroll to position [210, 0]
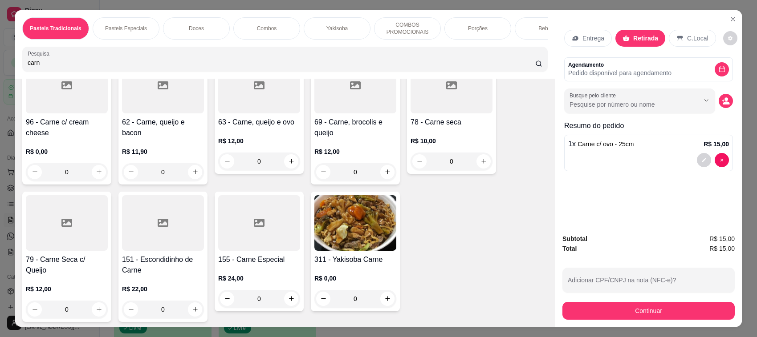
click at [324, 114] on div at bounding box center [355, 86] width 82 height 56
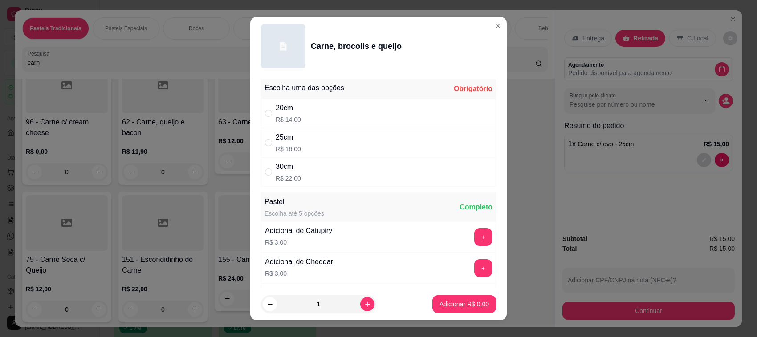
drag, startPoint x: 368, startPoint y: 138, endPoint x: 364, endPoint y: 133, distance: 7.0
click at [366, 136] on div "25cm R$ 16,00" at bounding box center [378, 142] width 235 height 29
radio input "true"
click at [462, 300] on p "Adicionar R$ 16,00" at bounding box center [462, 304] width 53 height 9
type input "1"
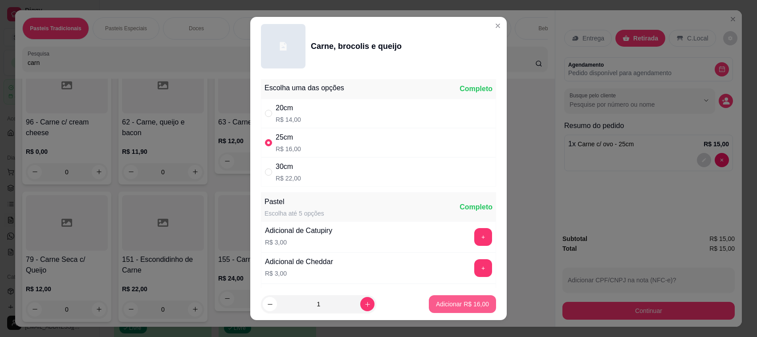
type input "1"
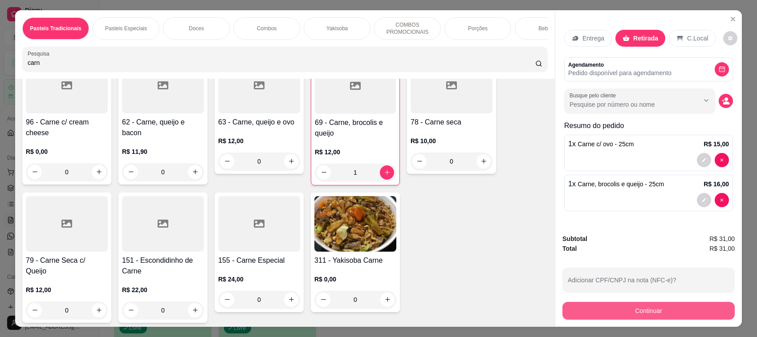
click at [657, 313] on button "Continuar" at bounding box center [648, 311] width 172 height 18
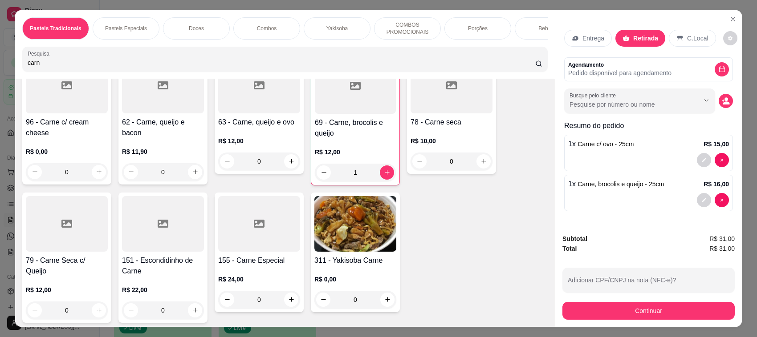
click at [645, 314] on button "Continuar" at bounding box center [648, 311] width 172 height 18
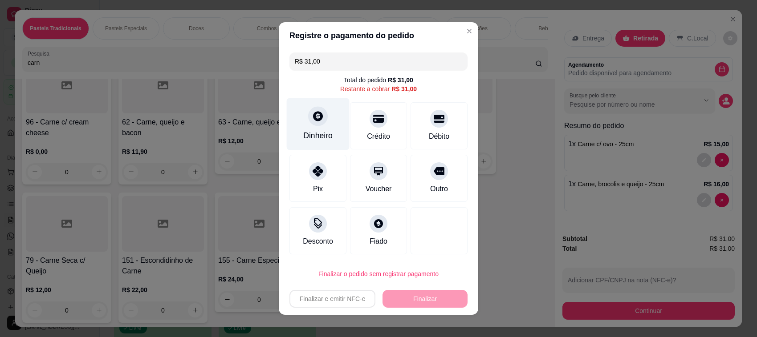
click at [314, 122] on div at bounding box center [318, 116] width 20 height 20
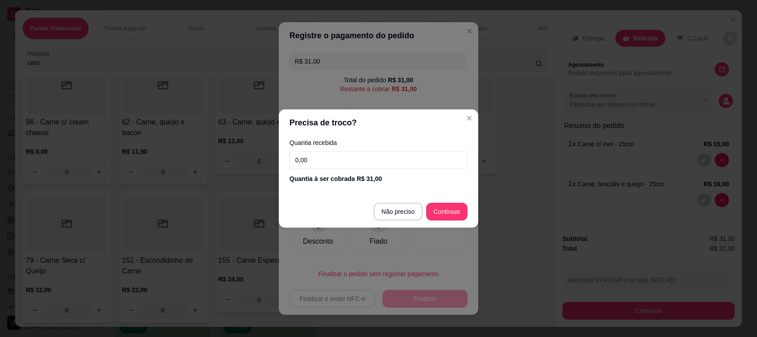
click at [317, 160] on input "0,00" at bounding box center [378, 160] width 178 height 18
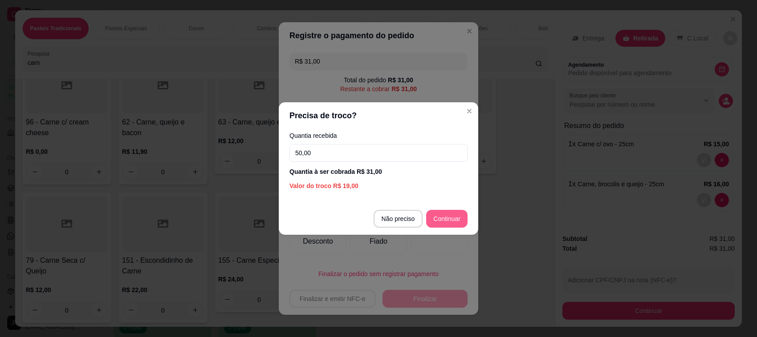
type input "50,00"
type input "R$ 0,00"
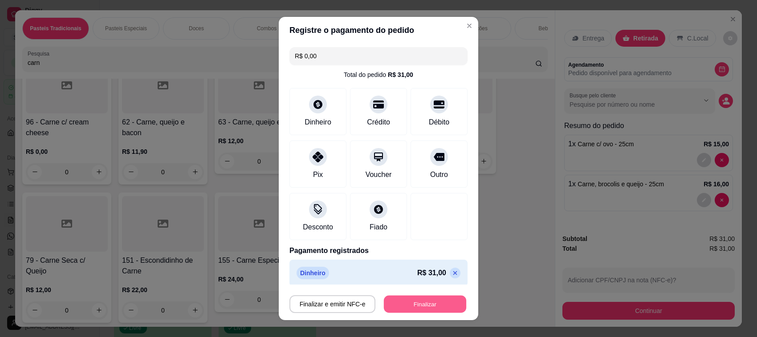
click at [418, 296] on button "Finalizar" at bounding box center [425, 304] width 82 height 17
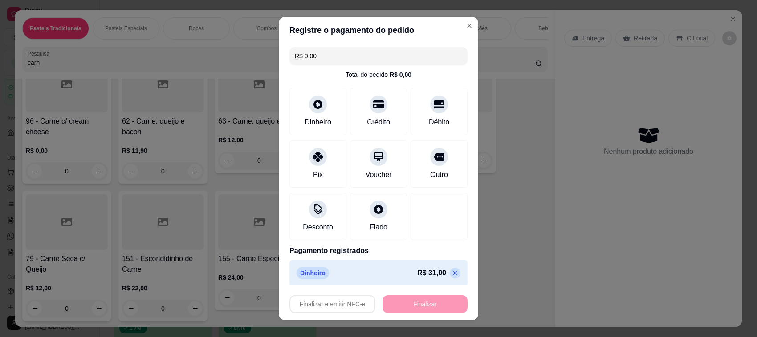
type input "0"
type input "-R$ 31,00"
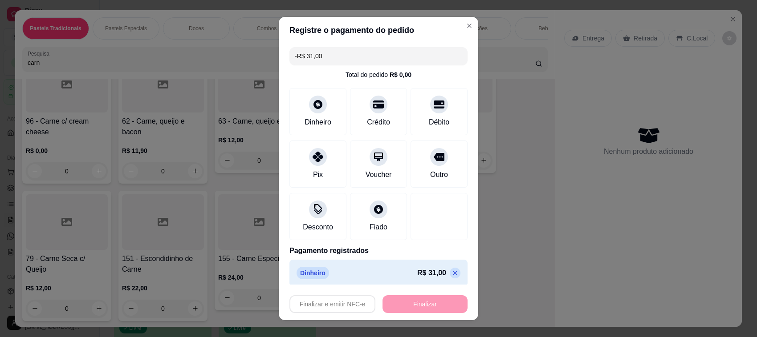
scroll to position [209, 0]
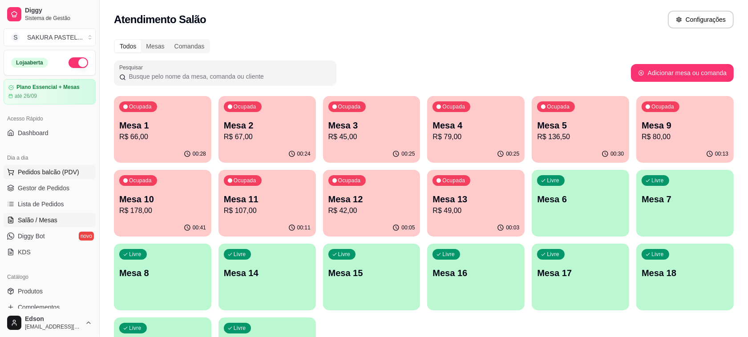
click at [28, 172] on span "Pedidos balcão (PDV)" at bounding box center [48, 172] width 61 height 9
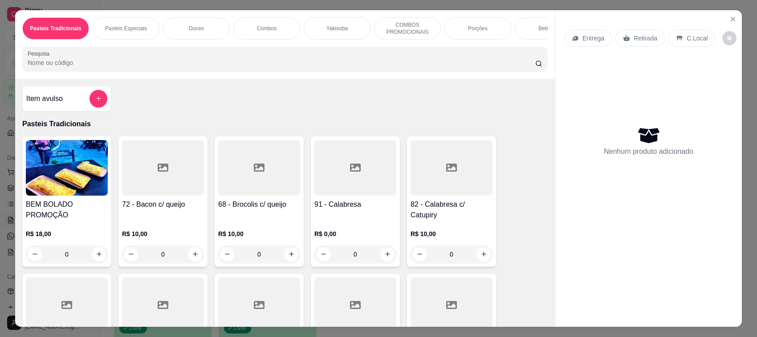
click at [651, 38] on div "Retirada" at bounding box center [639, 38] width 49 height 17
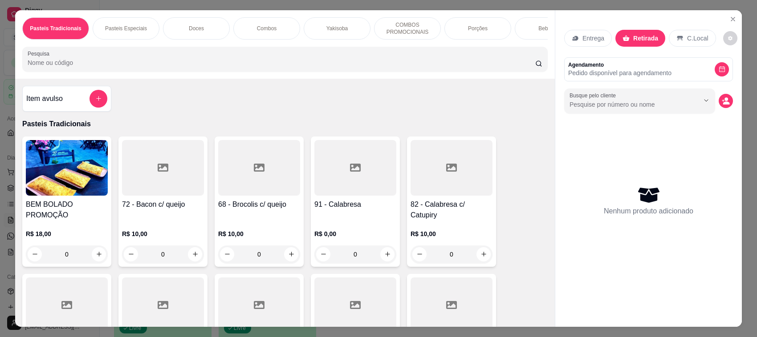
click at [352, 67] on input "Pesquisa" at bounding box center [281, 62] width 507 height 9
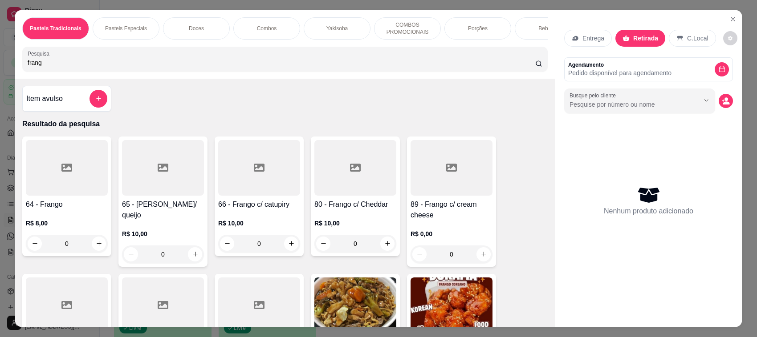
type input "frang"
click at [236, 210] on h4 "66 - Frango c/ catupiry" at bounding box center [259, 204] width 82 height 11
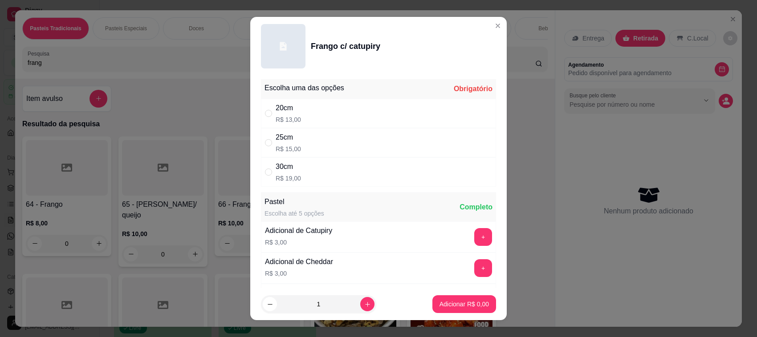
click at [355, 139] on div "25cm R$ 15,00" at bounding box center [378, 142] width 235 height 29
radio input "true"
click at [350, 298] on div "1" at bounding box center [319, 305] width 112 height 18
click at [364, 301] on icon "increase-product-quantity" at bounding box center [367, 304] width 7 height 7
type input "2"
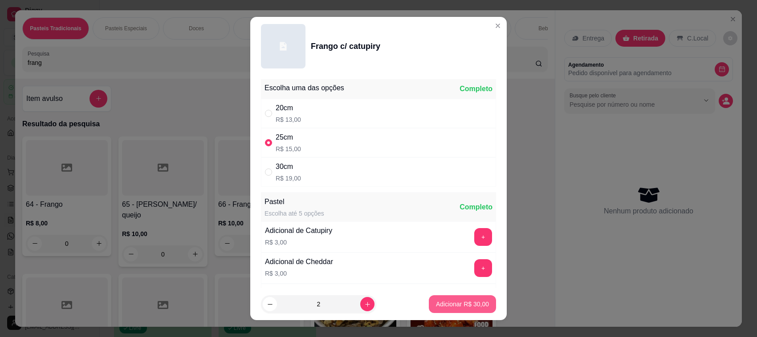
click at [470, 307] on p "Adicionar R$ 30,00" at bounding box center [462, 304] width 53 height 9
type input "2"
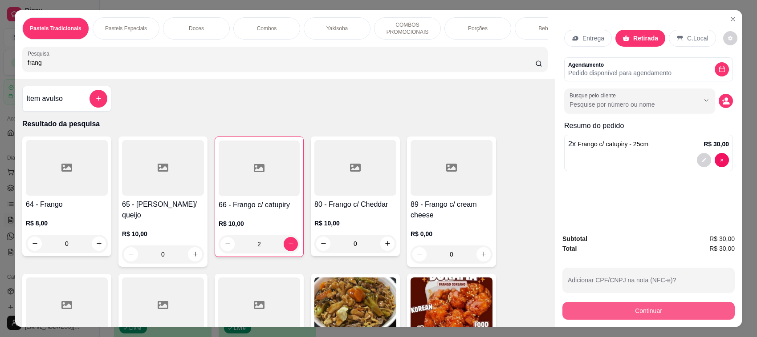
click at [647, 314] on button "Continuar" at bounding box center [648, 311] width 172 height 18
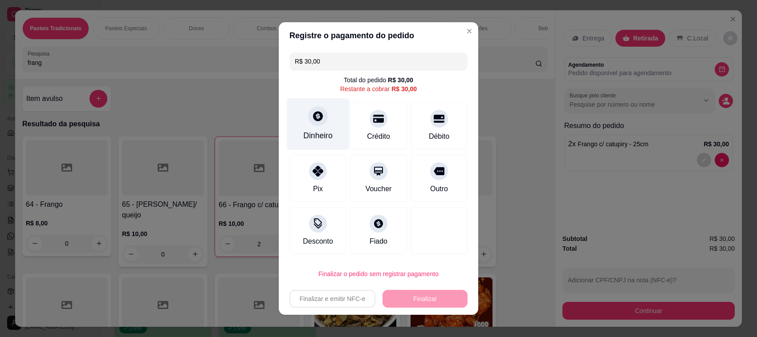
click at [301, 119] on div "Dinheiro" at bounding box center [318, 124] width 63 height 52
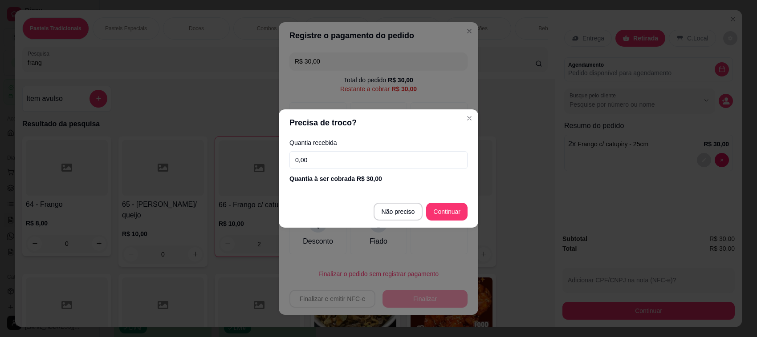
click at [391, 156] on input "0,00" at bounding box center [378, 160] width 178 height 18
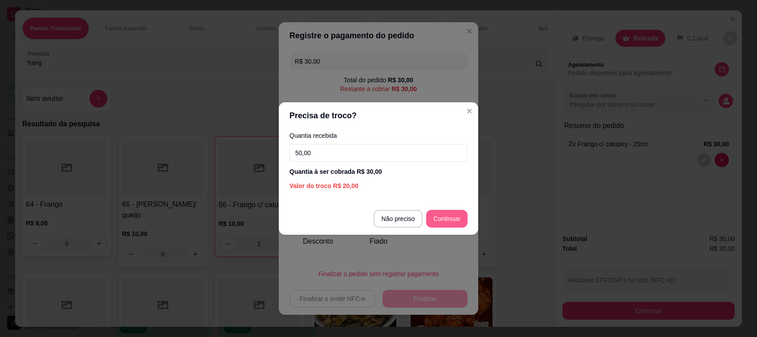
type input "50,00"
type input "R$ 0,00"
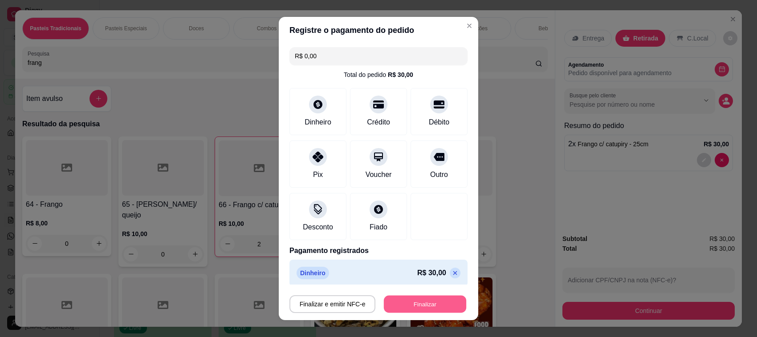
click at [449, 301] on button "Finalizar" at bounding box center [425, 304] width 82 height 17
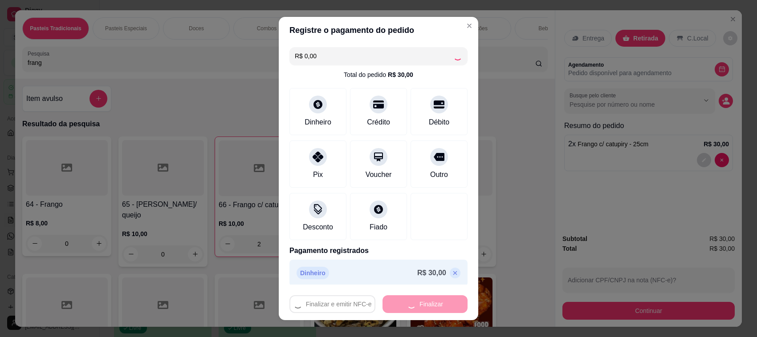
type input "0"
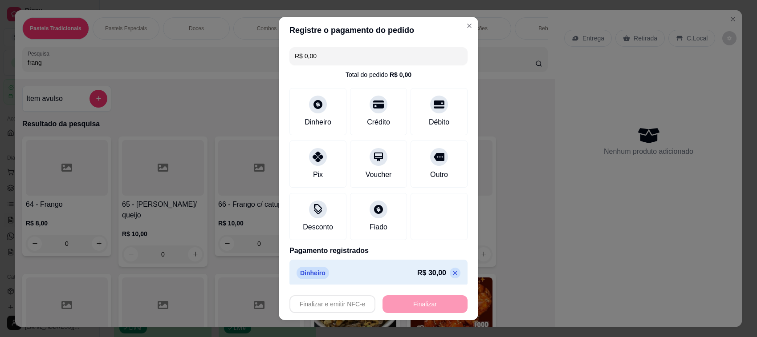
type input "-R$ 30,00"
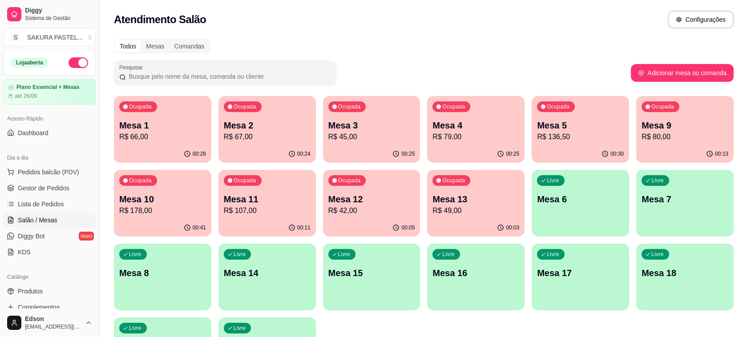
click at [346, 127] on p "Mesa 3" at bounding box center [372, 125] width 87 height 12
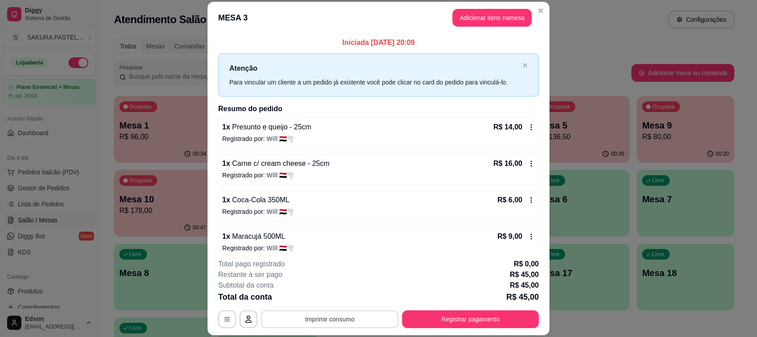
click at [321, 319] on button "Imprimir consumo" at bounding box center [330, 320] width 138 height 18
click at [332, 300] on button "Balcão" at bounding box center [328, 299] width 65 height 14
click at [469, 318] on button "Registrar pagamento" at bounding box center [470, 319] width 133 height 17
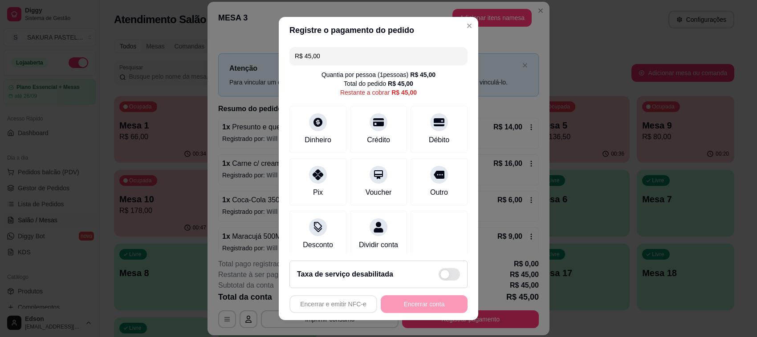
drag, startPoint x: 308, startPoint y: 172, endPoint x: 375, endPoint y: 290, distance: 135.9
click at [313, 172] on icon at bounding box center [318, 175] width 11 height 11
type input "R$ 0,00"
click at [414, 306] on button "Encerrar conta" at bounding box center [424, 305] width 87 height 18
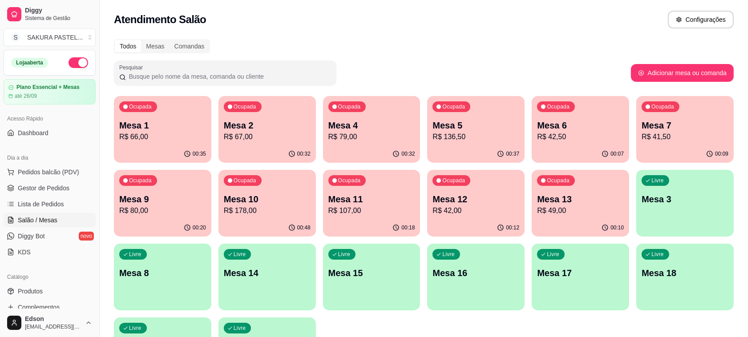
click at [49, 181] on ul "Pedidos balcão (PDV) Gestor de Pedidos Lista de Pedidos Salão / Mesas Diggy Bot…" at bounding box center [50, 212] width 92 height 94
click at [68, 172] on span "Pedidos balcão (PDV)" at bounding box center [48, 172] width 61 height 9
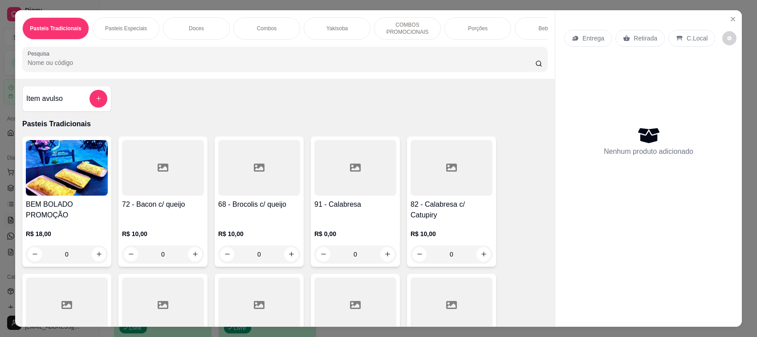
click at [646, 34] on p "Retirada" at bounding box center [645, 38] width 24 height 9
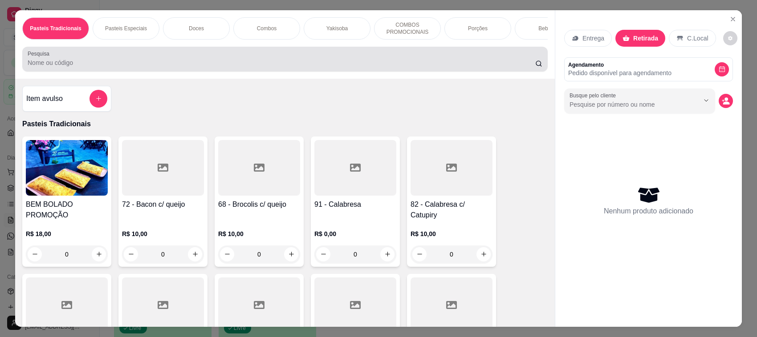
click at [295, 64] on div at bounding box center [285, 59] width 515 height 18
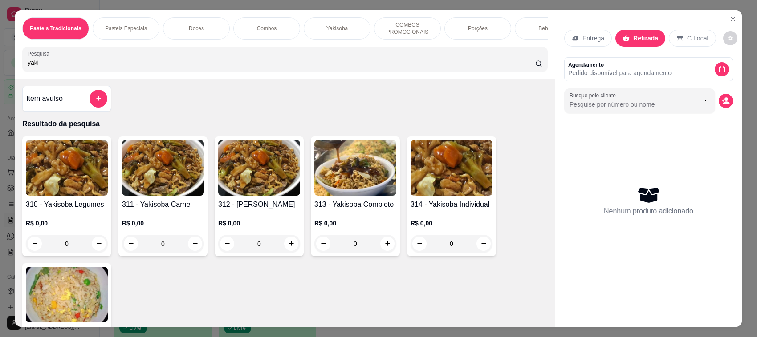
type input "yaki"
click at [354, 191] on img at bounding box center [355, 168] width 82 height 56
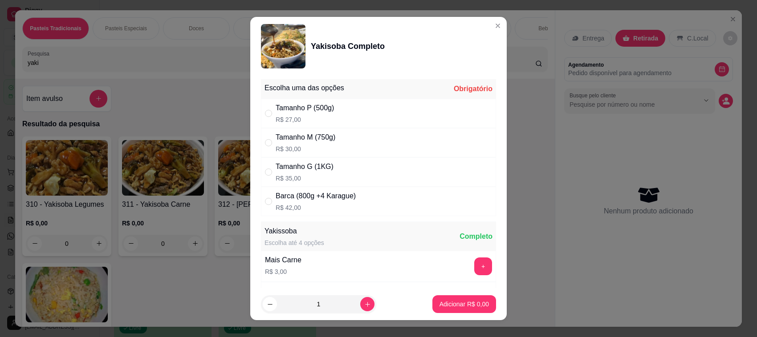
click at [357, 130] on div "Tamanho M (750g) R$ 30,00" at bounding box center [378, 142] width 235 height 29
radio input "true"
click at [467, 305] on p "Adicionar R$ 30,00" at bounding box center [462, 304] width 53 height 9
type input "1"
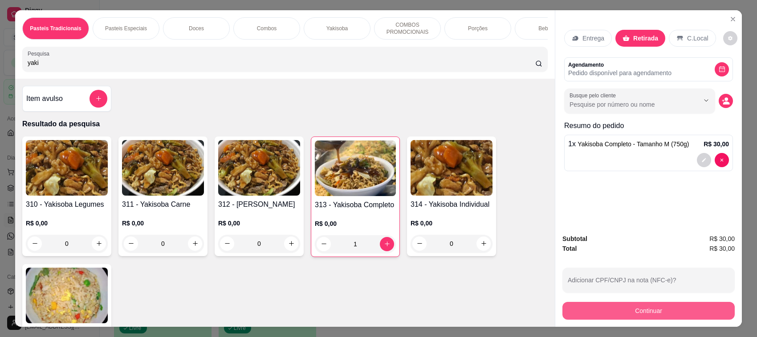
click at [638, 317] on button "Continuar" at bounding box center [648, 311] width 172 height 18
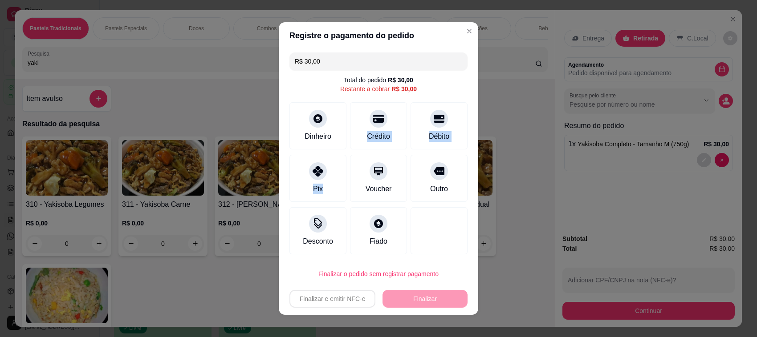
drag, startPoint x: 383, startPoint y: 125, endPoint x: 323, endPoint y: 205, distance: 100.1
click at [323, 205] on div "R$ 30,00 Total do pedido R$ 30,00 Restante a cobrar R$ 30,00 Dinheiro Crédito D…" at bounding box center [378, 153] width 199 height 209
click at [300, 123] on div "Dinheiro" at bounding box center [318, 124] width 63 height 52
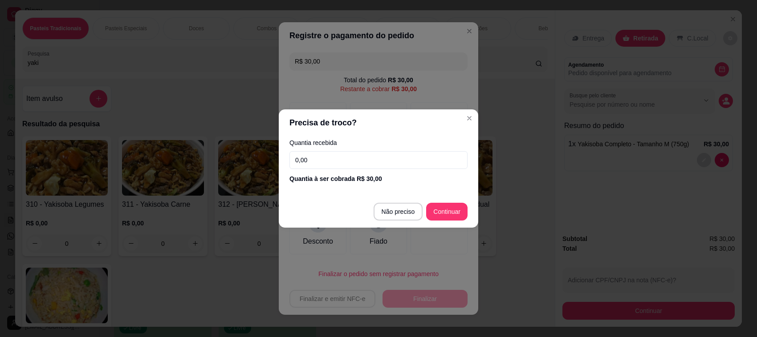
click at [355, 157] on input "0,00" at bounding box center [378, 160] width 178 height 18
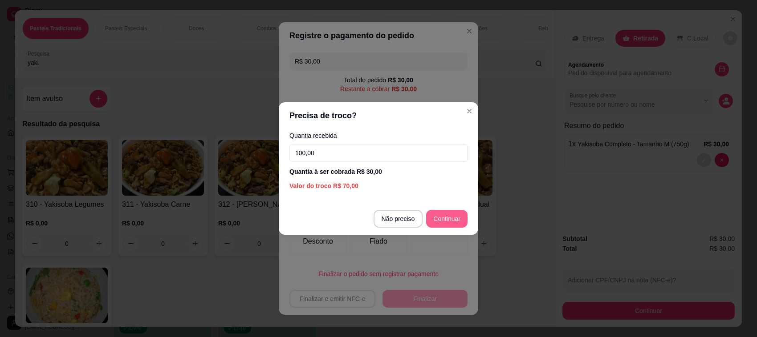
type input "100,00"
type input "R$ 0,00"
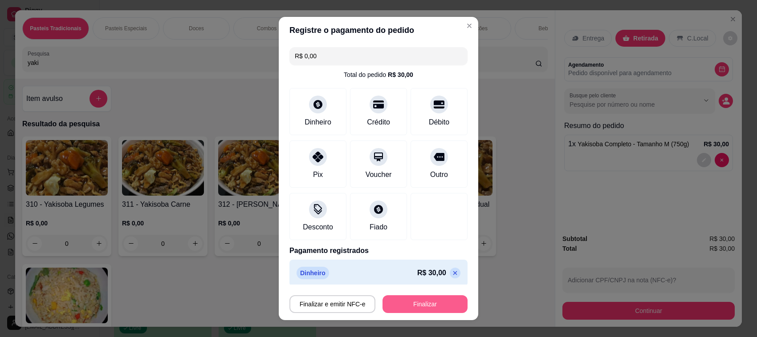
click at [430, 298] on button "Finalizar" at bounding box center [424, 305] width 85 height 18
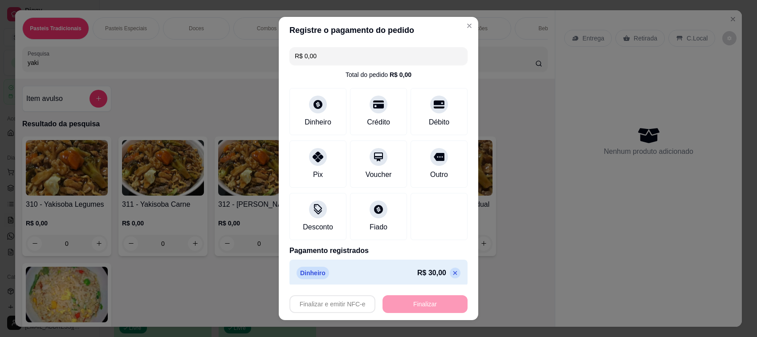
type input "0"
type input "-R$ 30,00"
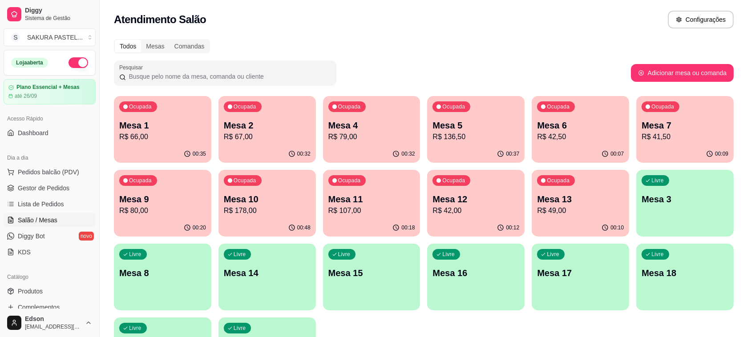
click at [292, 210] on p "R$ 178,00" at bounding box center [267, 211] width 87 height 11
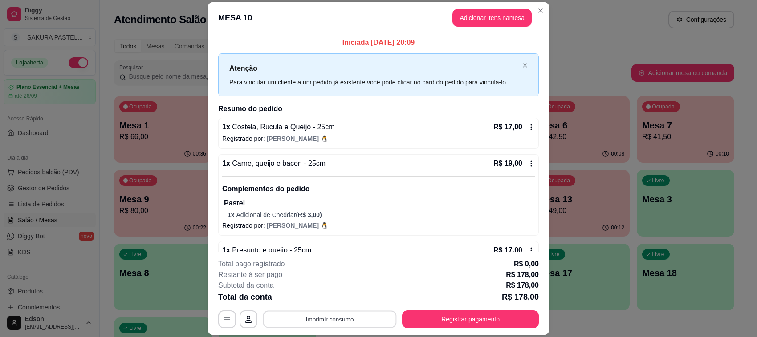
click at [348, 326] on button "Imprimir consumo" at bounding box center [330, 319] width 134 height 17
click at [344, 303] on button "Balcão" at bounding box center [328, 299] width 65 height 14
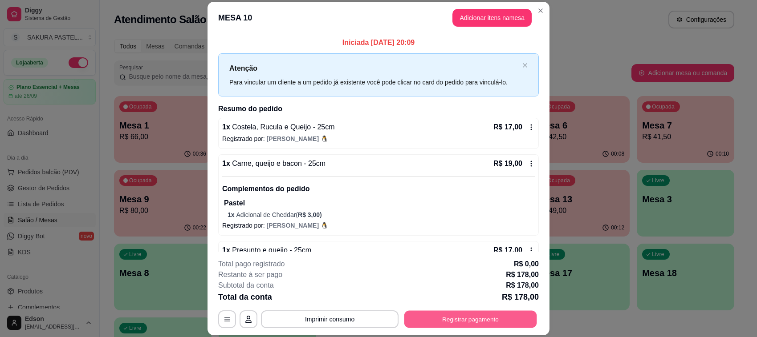
click at [490, 326] on button "Registrar pagamento" at bounding box center [470, 319] width 133 height 17
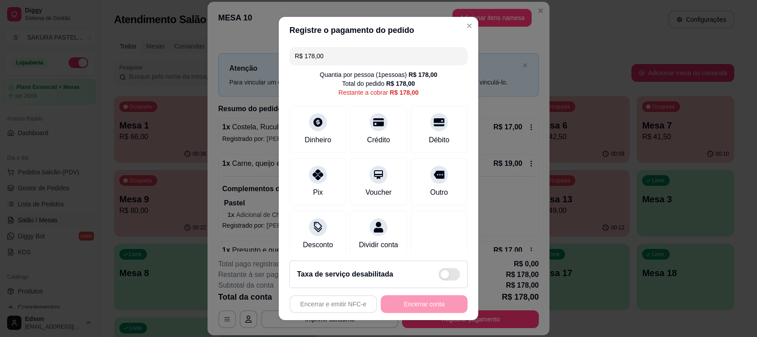
click at [366, 57] on input "R$ 178,00" at bounding box center [378, 56] width 167 height 18
click at [323, 180] on div "Pix" at bounding box center [318, 180] width 63 height 52
type input "R$ 0,00"
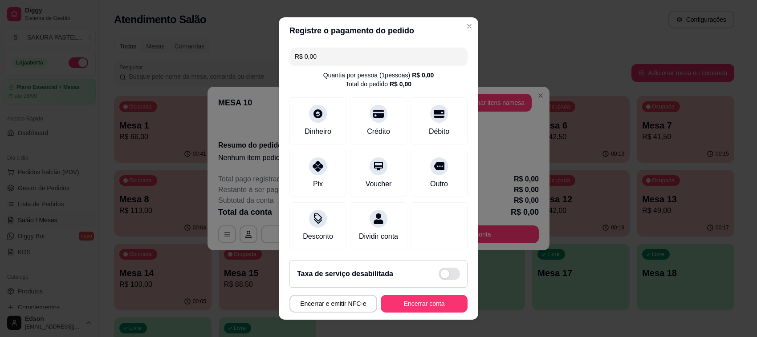
click at [421, 310] on button "Encerrar conta" at bounding box center [424, 304] width 87 height 18
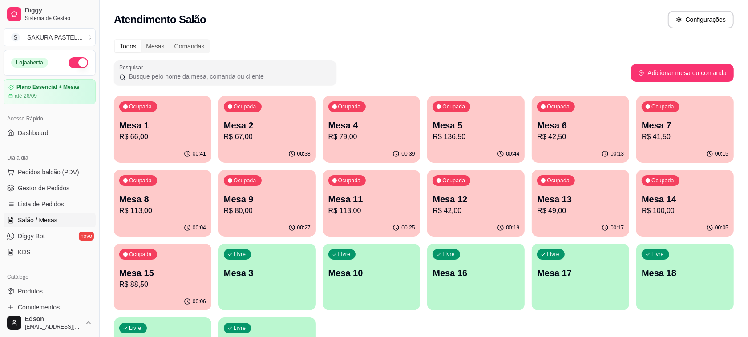
click at [361, 127] on p "Mesa 4" at bounding box center [372, 125] width 87 height 12
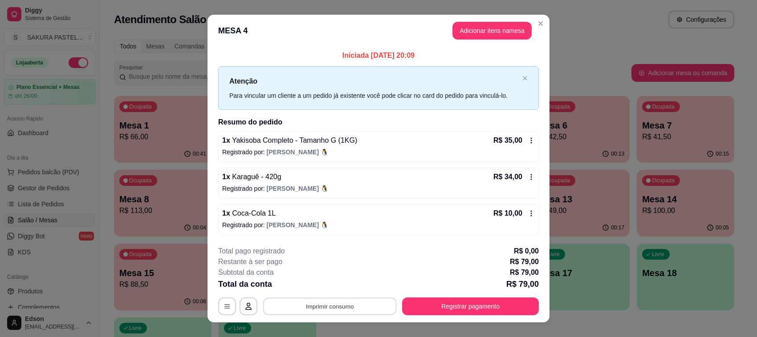
click at [350, 301] on button "Imprimir consumo" at bounding box center [330, 306] width 134 height 17
click at [337, 284] on button "Balcão" at bounding box center [328, 287] width 62 height 14
click at [468, 299] on button "Registrar pagamento" at bounding box center [470, 307] width 137 height 18
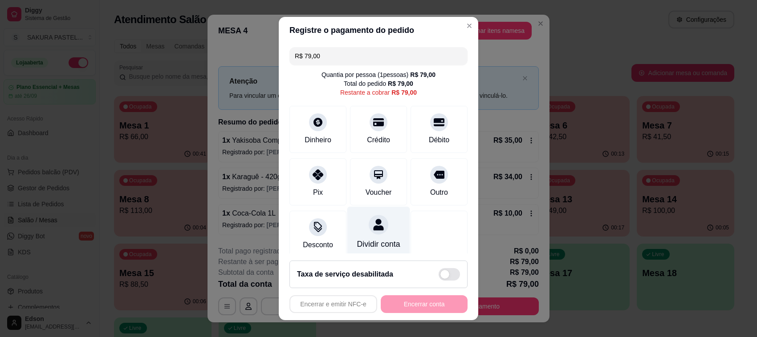
click at [373, 230] on icon at bounding box center [379, 225] width 12 height 12
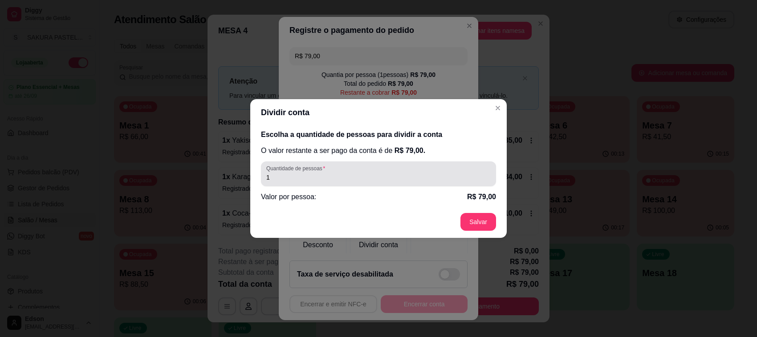
click at [364, 168] on div "1" at bounding box center [378, 174] width 224 height 18
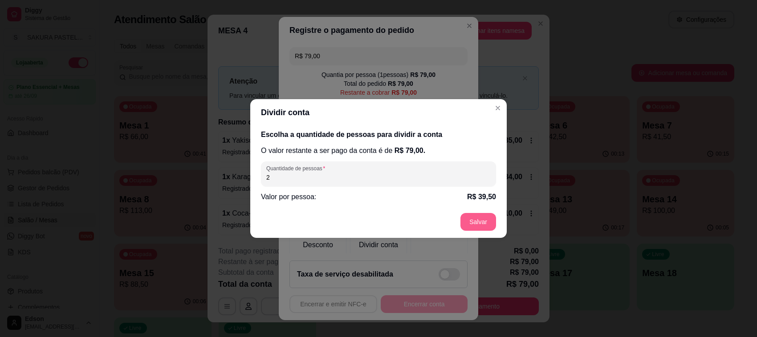
type input "2"
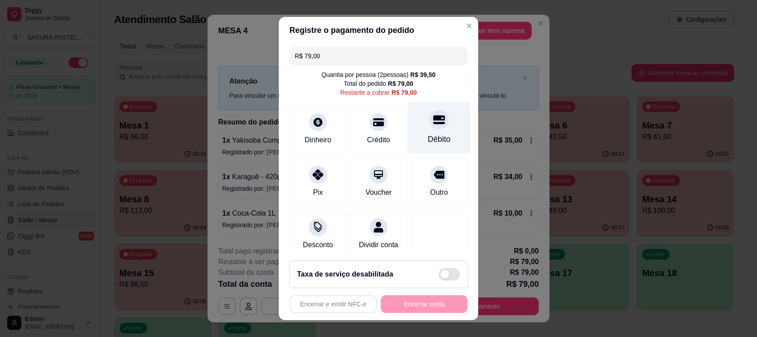
click at [429, 126] on div "Débito" at bounding box center [439, 128] width 63 height 52
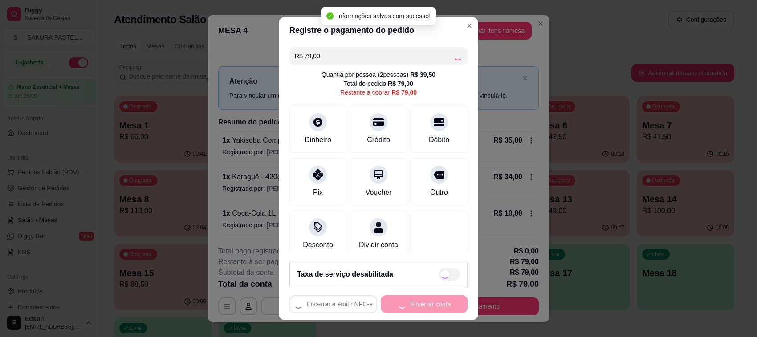
type input "R$ 0,00"
click at [413, 306] on button "Encerrar conta" at bounding box center [424, 305] width 87 height 18
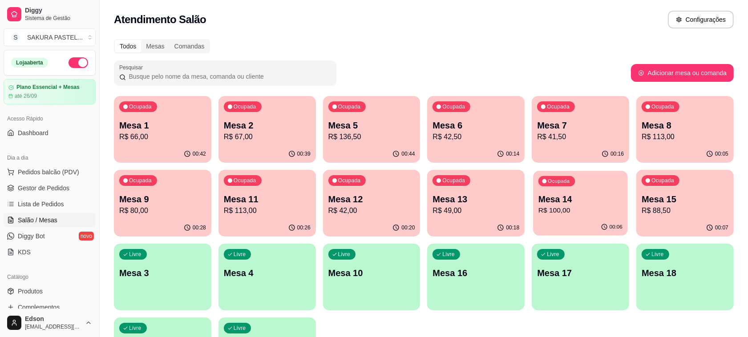
click at [710, 228] on div "Ocupada Mesa 1 R$ 66,00 00:42 Ocupada Mesa 2 R$ 67,00 00:39 Ocupada Mesa 5 R$ 1…" at bounding box center [424, 240] width 620 height 288
click at [368, 203] on p "Mesa 12" at bounding box center [372, 200] width 84 height 12
click at [293, 141] on p "R$ 67,00" at bounding box center [267, 137] width 87 height 11
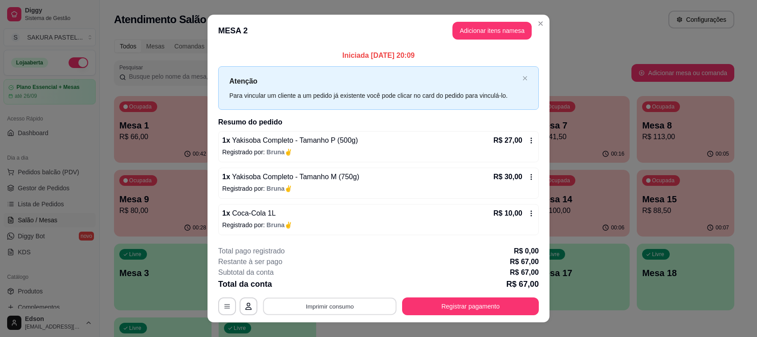
click at [317, 304] on button "Imprimir consumo" at bounding box center [330, 306] width 134 height 17
click at [316, 283] on button "Balcão" at bounding box center [328, 287] width 62 height 14
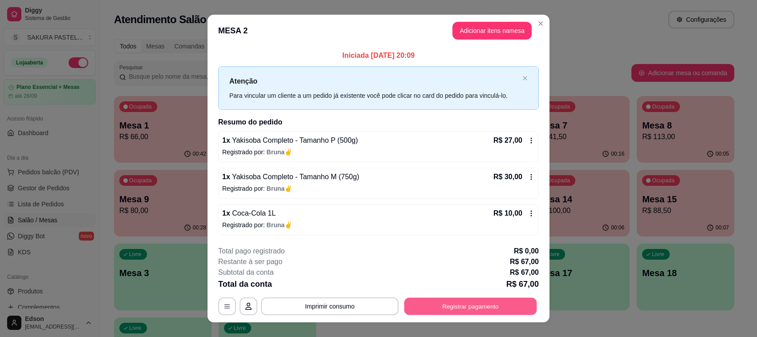
click at [470, 300] on button "Registrar pagamento" at bounding box center [470, 306] width 133 height 17
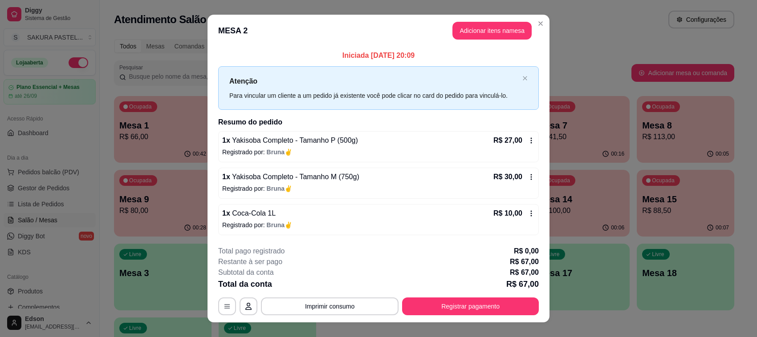
click at [428, 136] on div "Débito" at bounding box center [439, 140] width 23 height 12
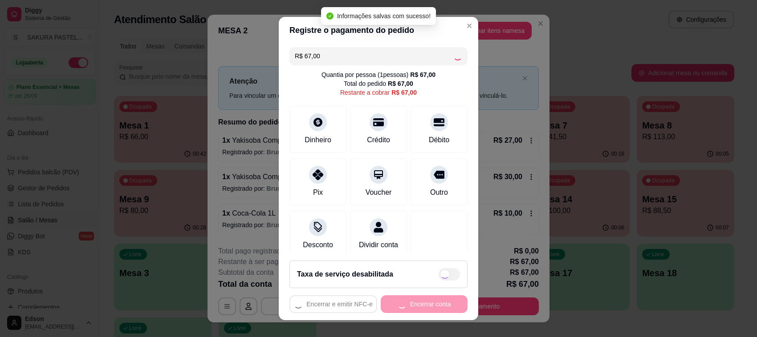
type input "R$ 0,00"
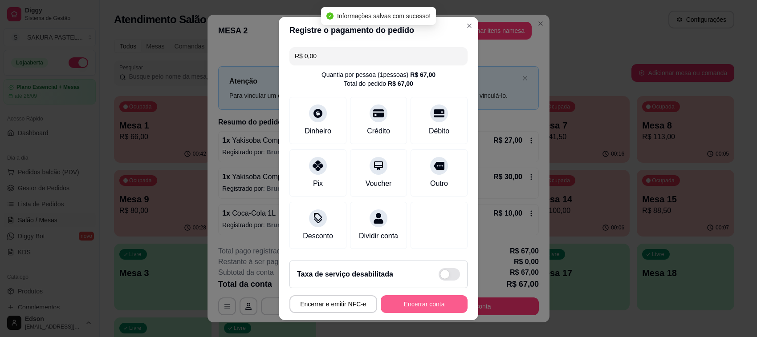
click at [404, 301] on button "Encerrar conta" at bounding box center [424, 305] width 87 height 18
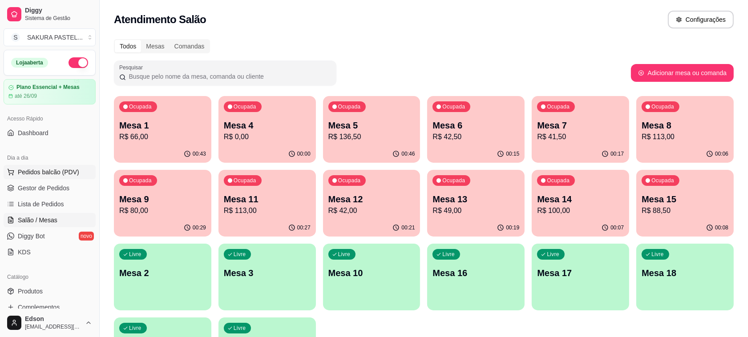
click at [67, 172] on span "Pedidos balcão (PDV)" at bounding box center [48, 172] width 61 height 9
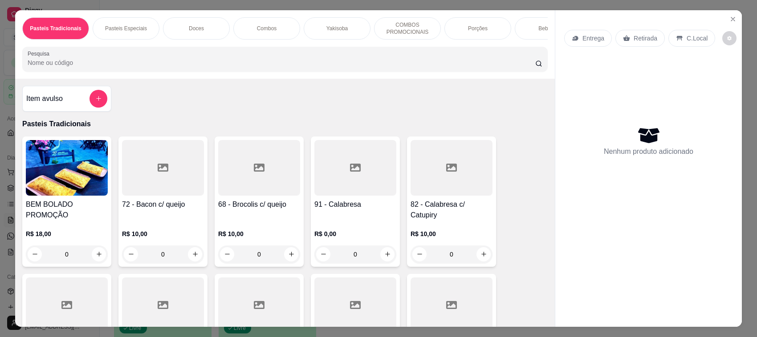
click at [635, 45] on div "Retirada" at bounding box center [639, 38] width 49 height 17
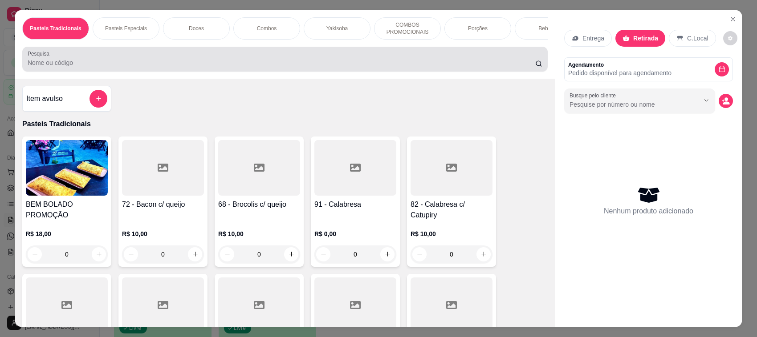
click at [374, 67] on input "Pesquisa" at bounding box center [281, 62] width 507 height 9
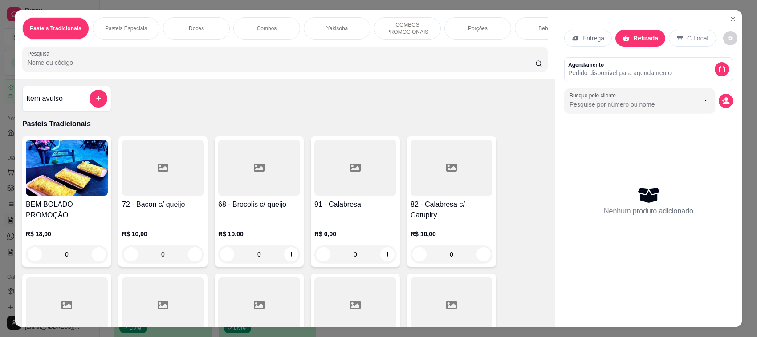
click at [252, 65] on div at bounding box center [285, 59] width 515 height 18
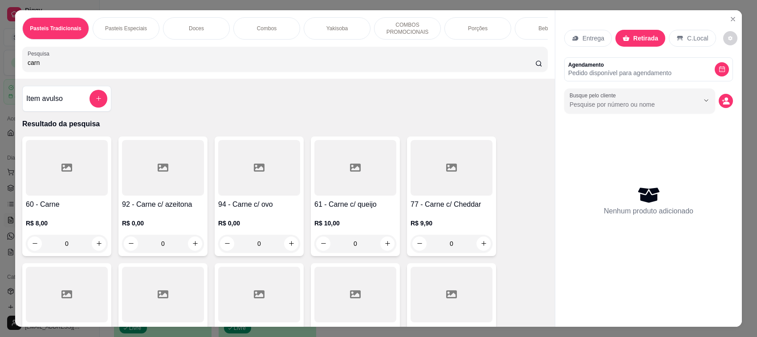
type input "carn"
click at [346, 210] on h4 "61 - Carne c/ queijo" at bounding box center [355, 204] width 82 height 11
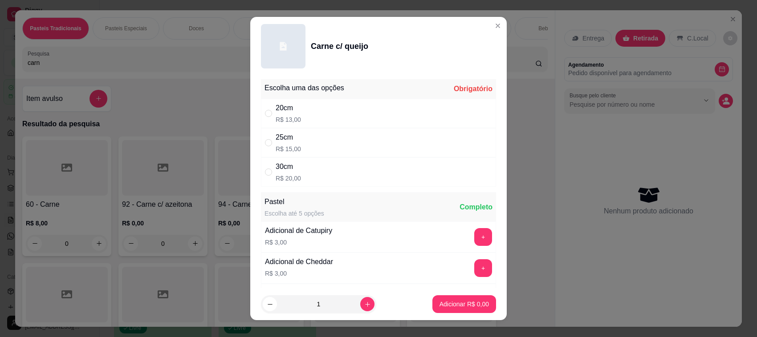
click at [299, 184] on div "30cm R$ 20,00" at bounding box center [378, 172] width 235 height 29
radio input "true"
click at [467, 312] on button "Adicionar R$ 20,00" at bounding box center [462, 304] width 65 height 17
type input "1"
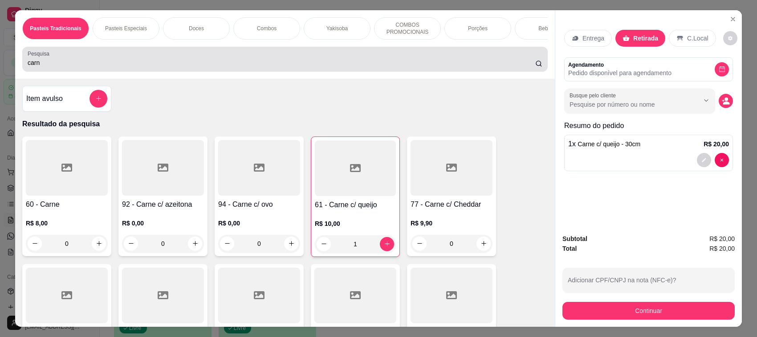
click at [172, 68] on div "carn" at bounding box center [285, 59] width 515 height 18
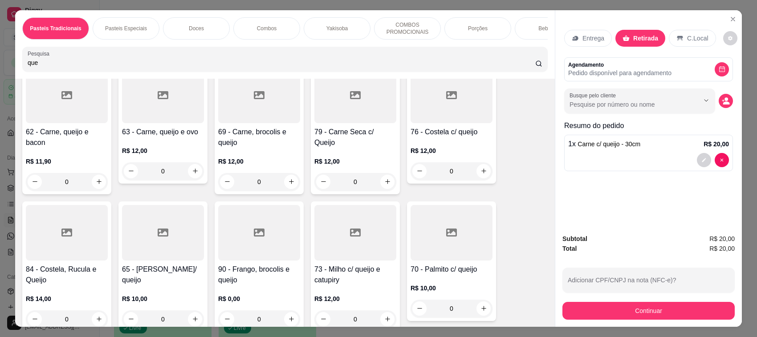
scroll to position [421, 0]
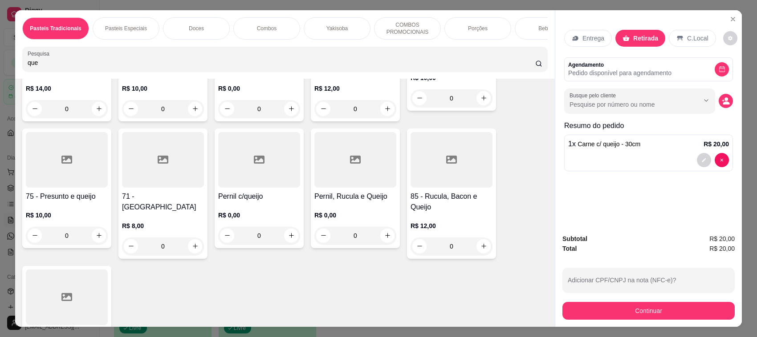
type input "que"
click at [163, 188] on div at bounding box center [163, 160] width 82 height 56
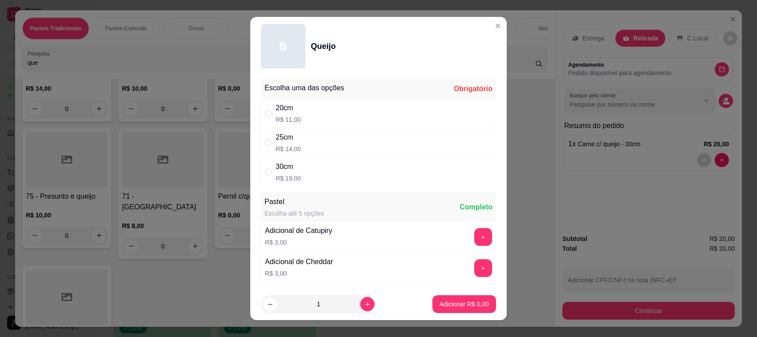
click at [350, 181] on div "30cm R$ 19,00" at bounding box center [378, 172] width 235 height 29
radio input "true"
click at [463, 308] on p "Adicionar R$ 19,00" at bounding box center [462, 304] width 53 height 9
type input "1"
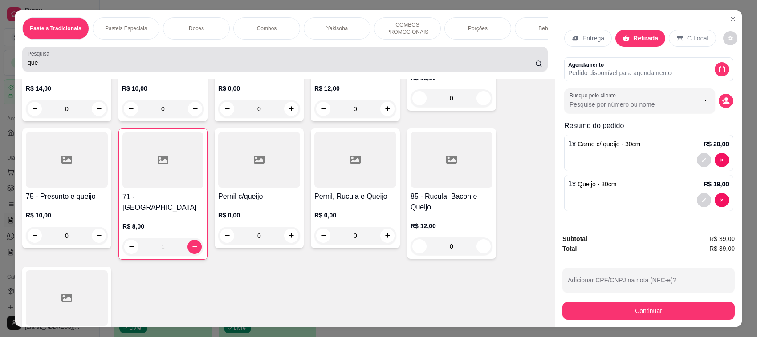
click at [250, 67] on input "que" at bounding box center [281, 62] width 507 height 9
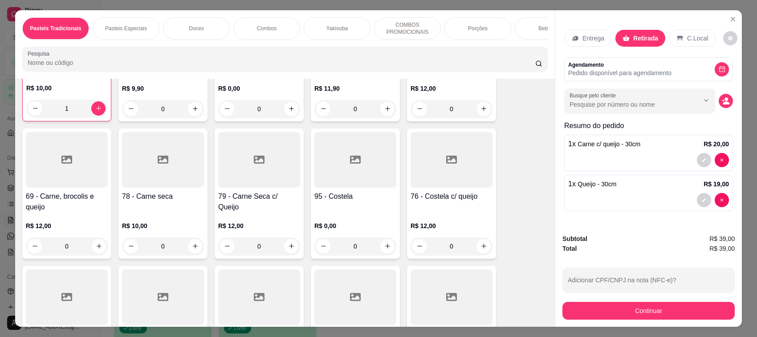
click at [250, 67] on input "Pesquisa" at bounding box center [281, 62] width 507 height 9
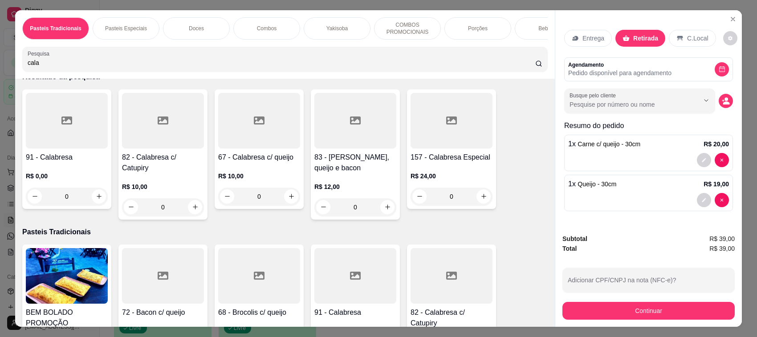
scroll to position [0, 0]
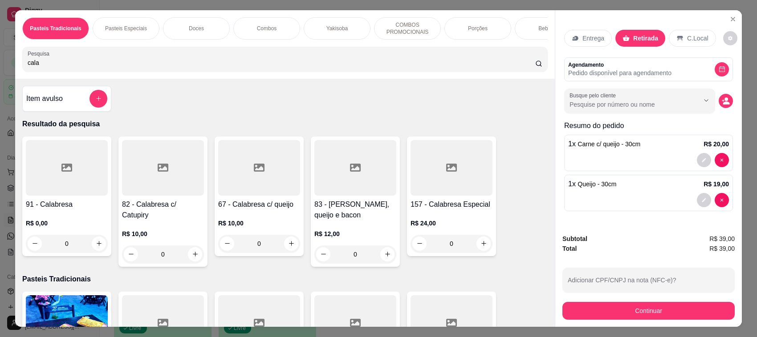
type input "cala"
click at [165, 196] on div at bounding box center [163, 168] width 82 height 56
click at [244, 208] on h4 "67 - Calabresa c/ queijo" at bounding box center [259, 204] width 82 height 11
click at [323, 165] on div "30cm R$ 19,00" at bounding box center [378, 172] width 235 height 29
radio input "true"
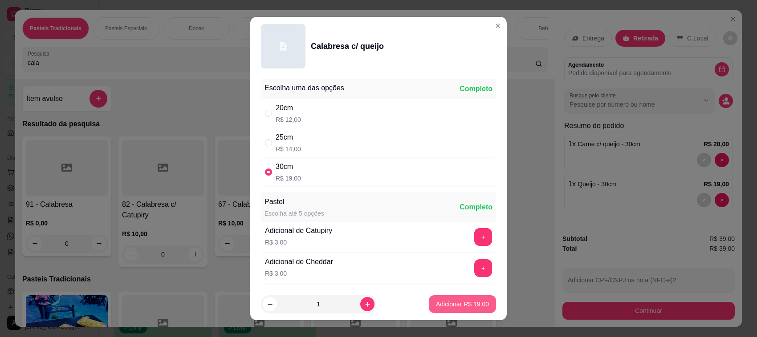
click at [442, 306] on p "Adicionar R$ 19,00" at bounding box center [462, 304] width 53 height 9
type input "1"
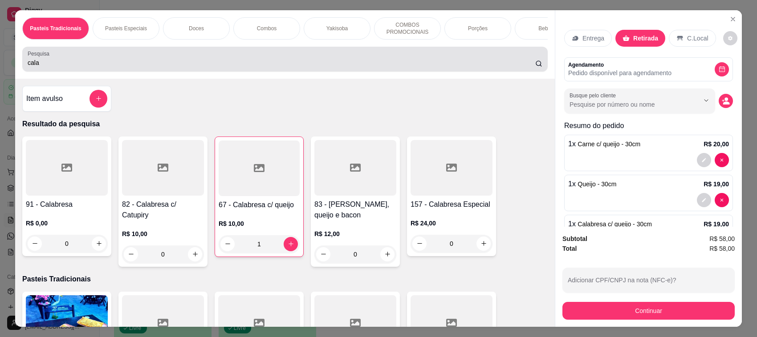
click at [344, 56] on div "Pesquisa cala" at bounding box center [284, 59] width 525 height 25
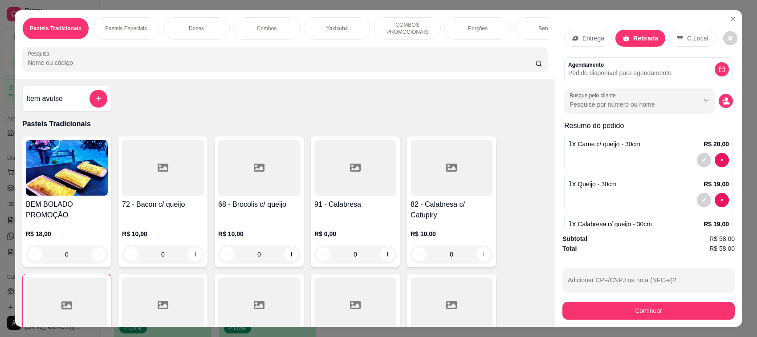
click at [292, 67] on input "Pesquisa" at bounding box center [281, 62] width 507 height 9
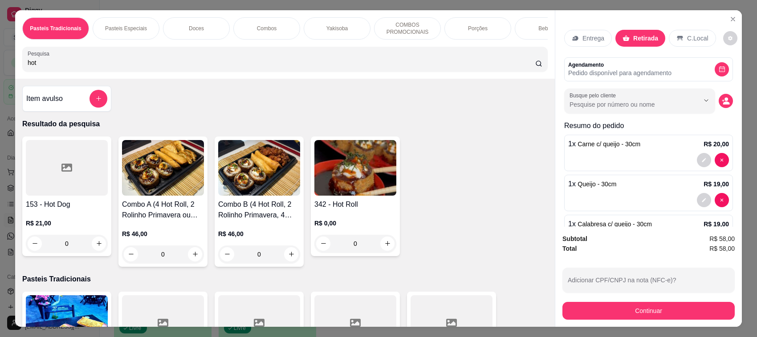
type input "hot"
click at [379, 58] on div "Pesquisa hot" at bounding box center [284, 59] width 525 height 25
click at [352, 167] on img at bounding box center [355, 168] width 82 height 56
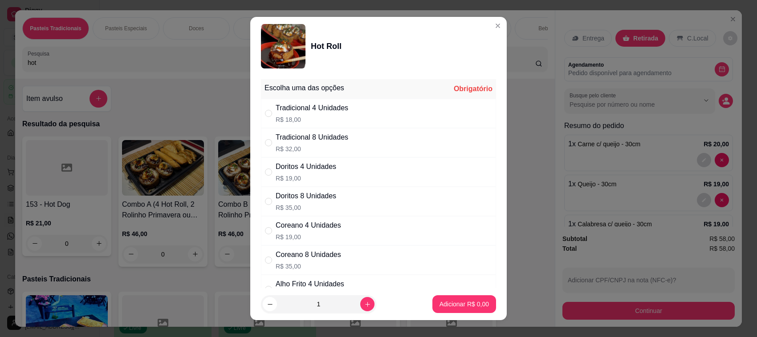
click at [339, 107] on div "Tradicional 4 Unidades" at bounding box center [312, 108] width 73 height 11
radio input "true"
click at [451, 308] on p "Adicionar R$ 18,00" at bounding box center [463, 304] width 52 height 8
type input "1"
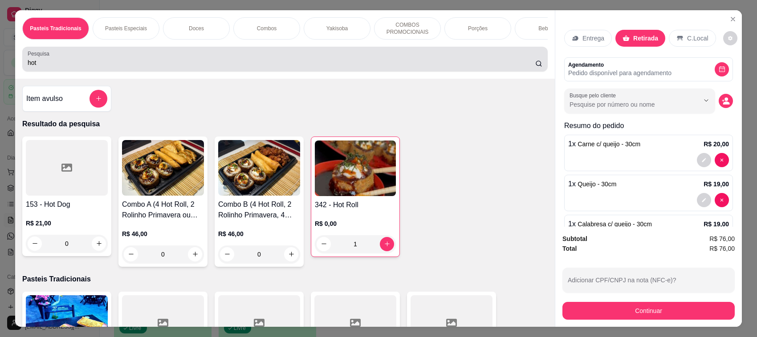
click at [320, 72] on div "Pesquisa hot" at bounding box center [284, 59] width 525 height 25
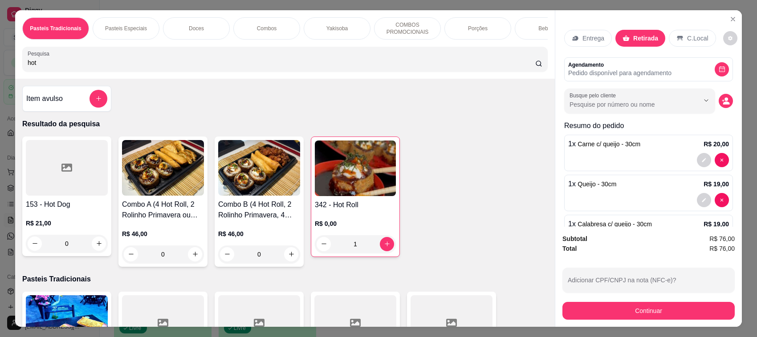
click at [320, 72] on div "Pesquisa hot" at bounding box center [284, 59] width 525 height 25
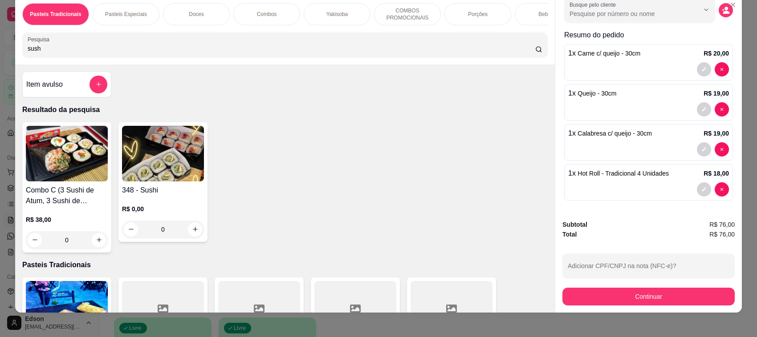
scroll to position [18, 0]
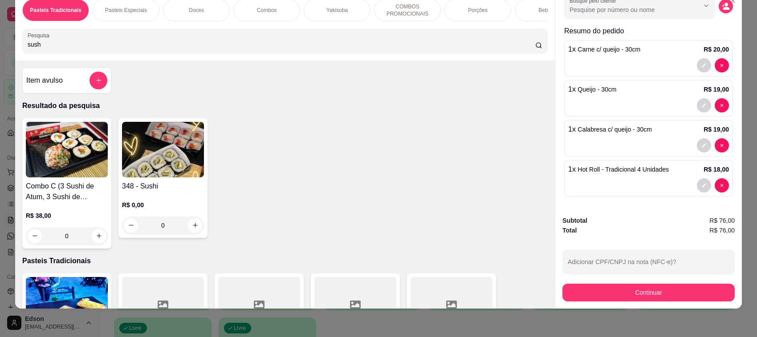
type input "sush"
click at [270, 41] on div "sush" at bounding box center [285, 41] width 515 height 18
click at [163, 186] on div "348 - Sushi R$ 0,00 0" at bounding box center [162, 178] width 89 height 120
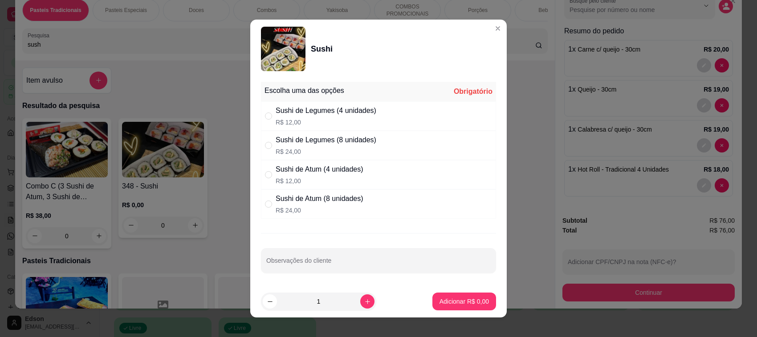
click at [341, 145] on div "Sushi de Legumes (8 unidades)" at bounding box center [326, 140] width 101 height 11
click at [354, 197] on div "Sushi de Atum (8 unidades)" at bounding box center [320, 199] width 88 height 11
radio input "false"
radio input "true"
click at [446, 300] on p "Adicionar R$ 24,00" at bounding box center [462, 301] width 53 height 9
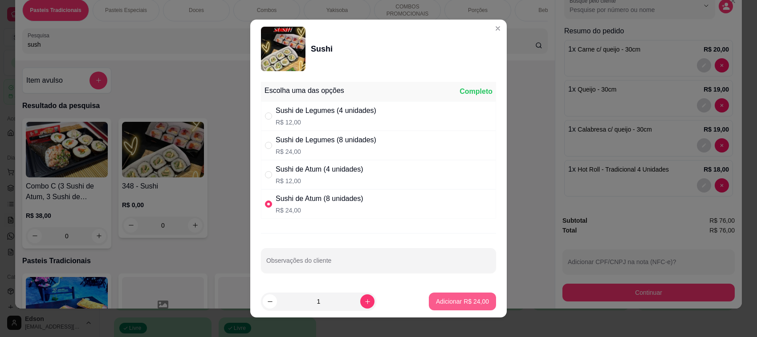
type input "1"
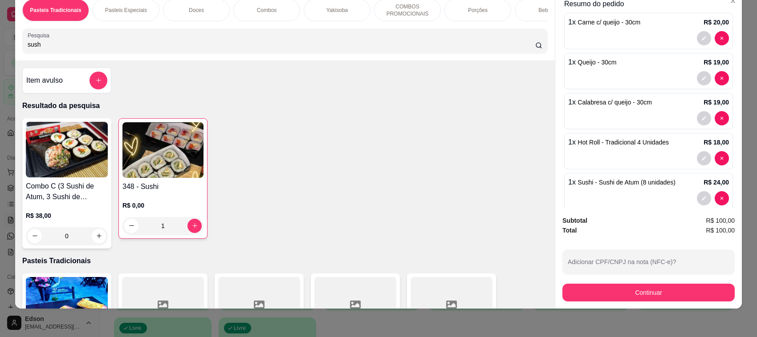
scroll to position [117, 0]
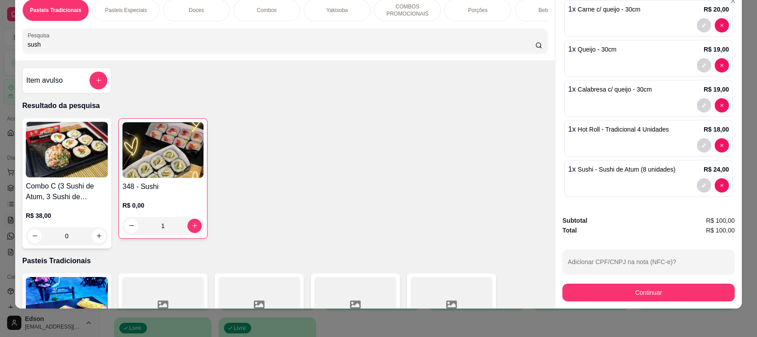
click at [637, 301] on button "Continuar" at bounding box center [648, 293] width 172 height 18
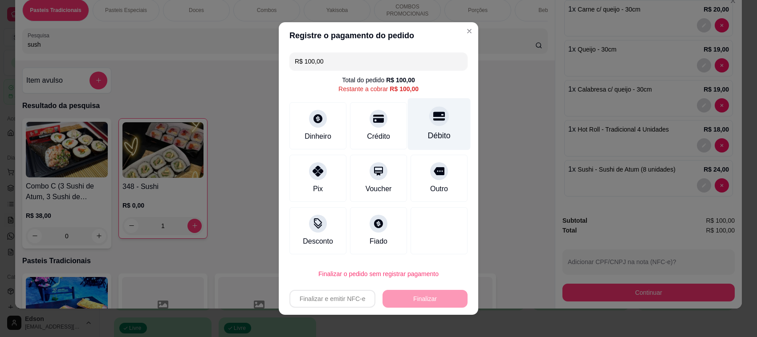
click at [433, 117] on icon at bounding box center [439, 116] width 12 height 9
type input "R$ 0,00"
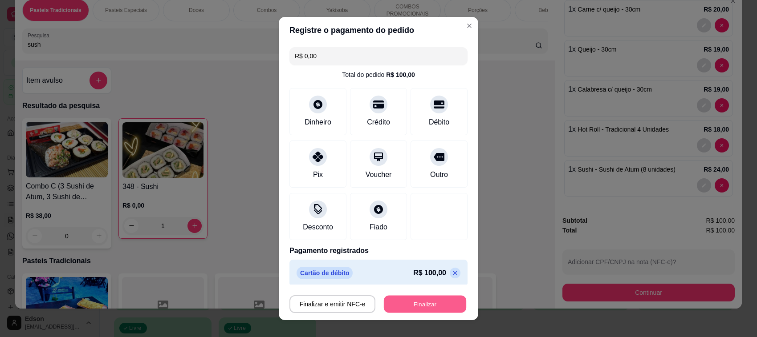
click at [420, 303] on button "Finalizar" at bounding box center [425, 304] width 82 height 17
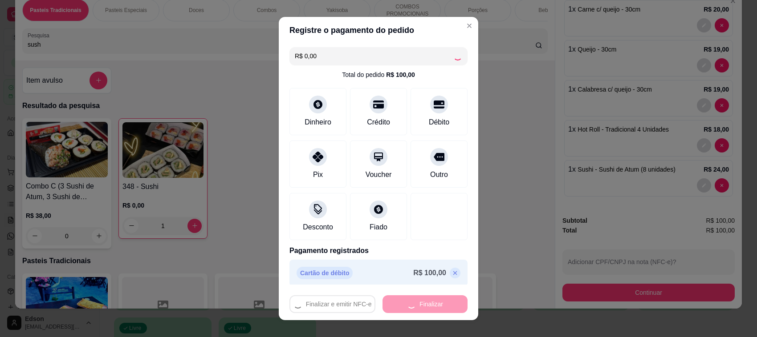
type input "0"
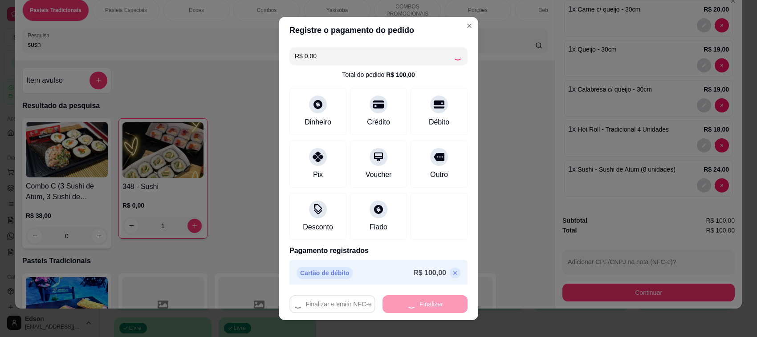
type input "0"
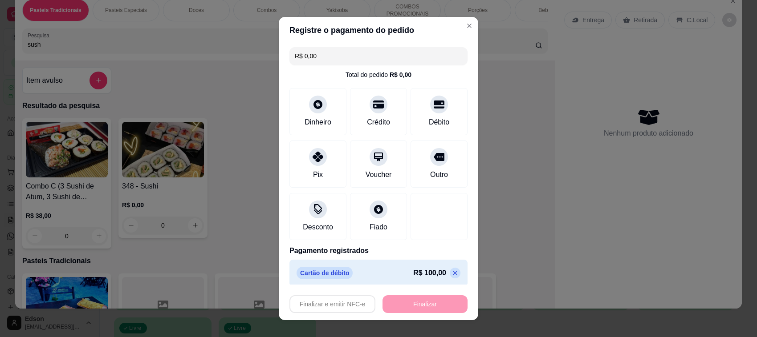
type input "-R$ 100,00"
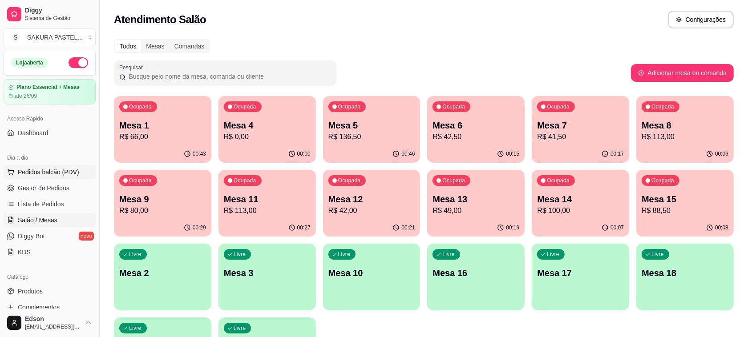
click at [53, 177] on span "Pedidos balcão (PDV)" at bounding box center [48, 172] width 61 height 9
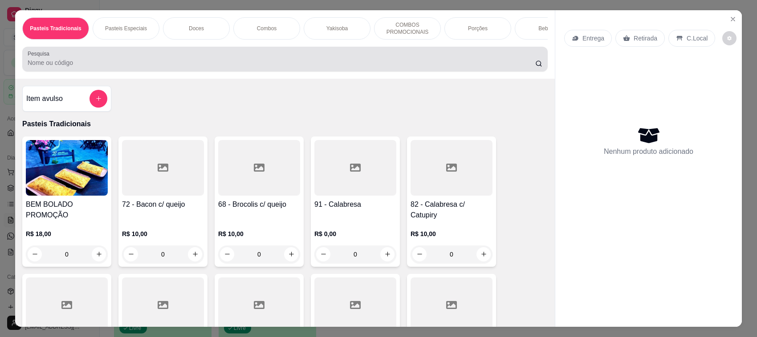
click at [428, 61] on div at bounding box center [285, 59] width 515 height 18
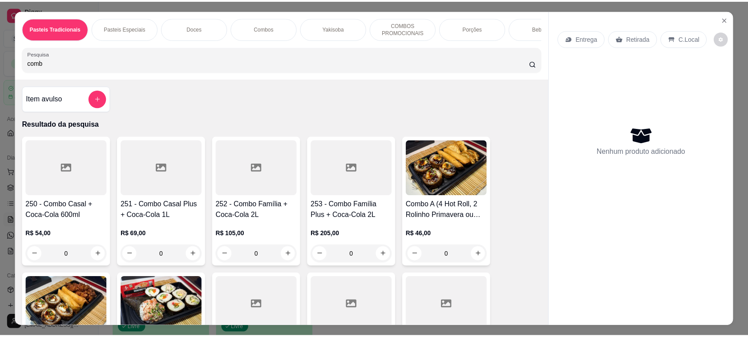
scroll to position [210, 0]
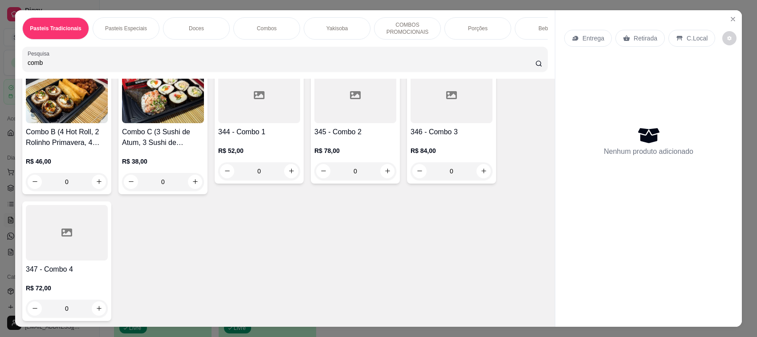
type input "comb"
click at [331, 138] on h4 "345 - Combo 2" at bounding box center [355, 132] width 82 height 11
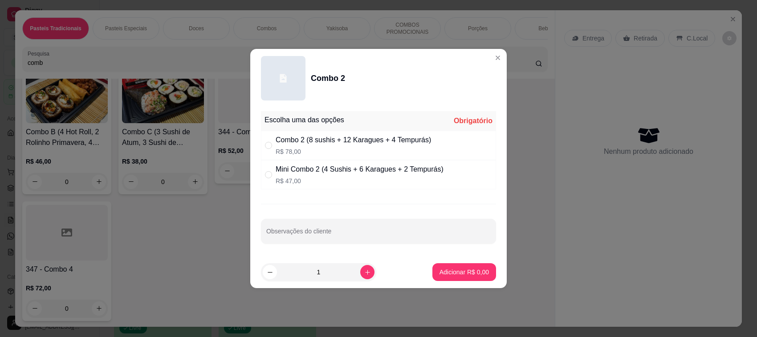
click at [333, 151] on p "R$ 78,00" at bounding box center [353, 151] width 155 height 9
radio input "true"
click at [475, 272] on p "Adicionar R$ 78,00" at bounding box center [463, 272] width 52 height 8
type input "1"
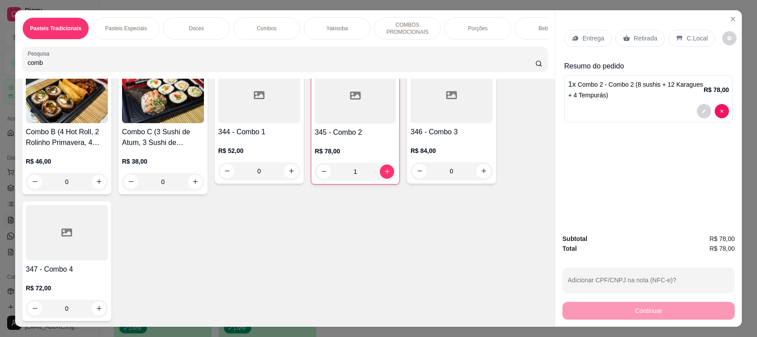
click at [644, 36] on p "Retirada" at bounding box center [645, 38] width 24 height 9
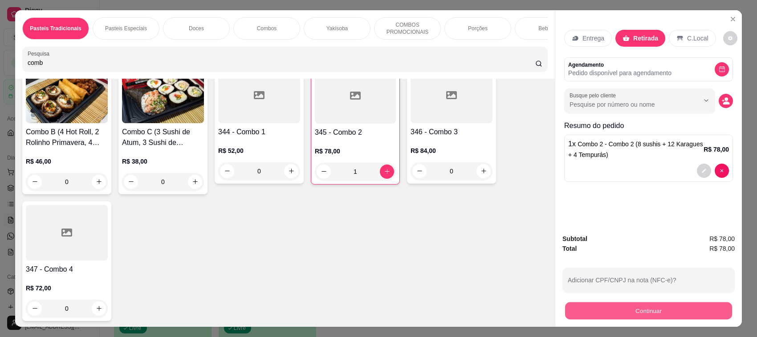
click at [628, 305] on button "Continuar" at bounding box center [648, 311] width 167 height 17
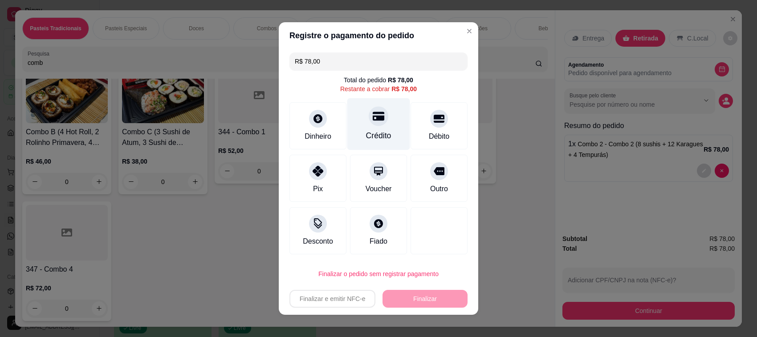
click at [375, 130] on div "Crédito" at bounding box center [378, 136] width 25 height 12
type input "R$ 0,00"
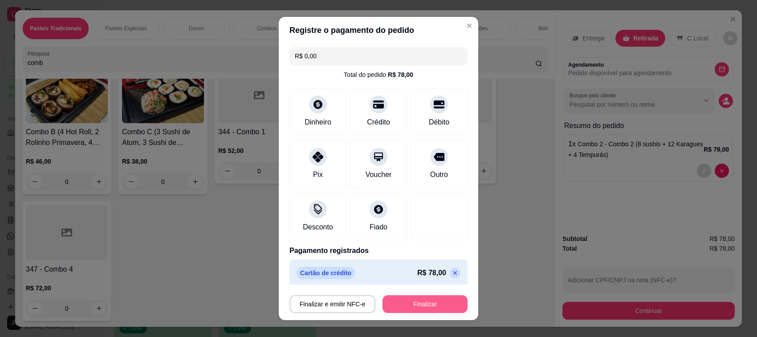
click at [423, 303] on button "Finalizar" at bounding box center [424, 305] width 85 height 18
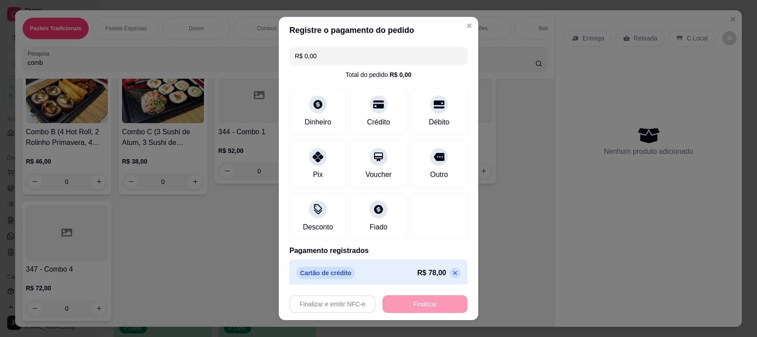
type input "0"
type input "-R$ 78,00"
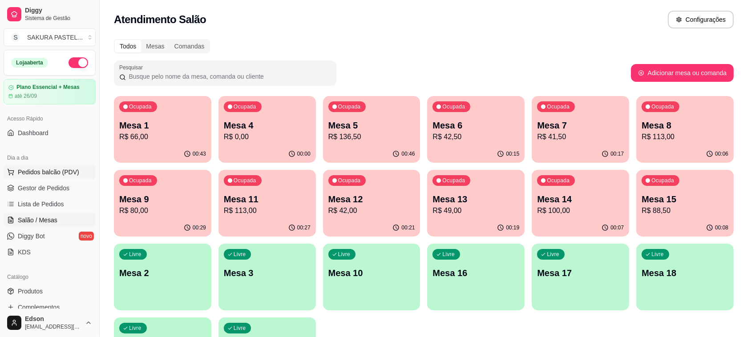
click at [29, 168] on span "Pedidos balcão (PDV)" at bounding box center [48, 172] width 61 height 9
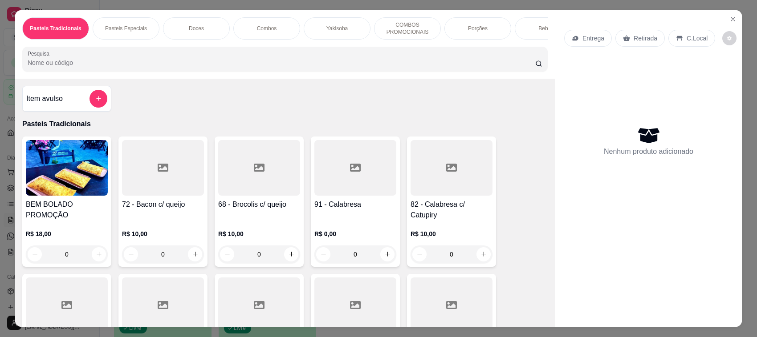
click at [623, 39] on icon at bounding box center [626, 38] width 7 height 7
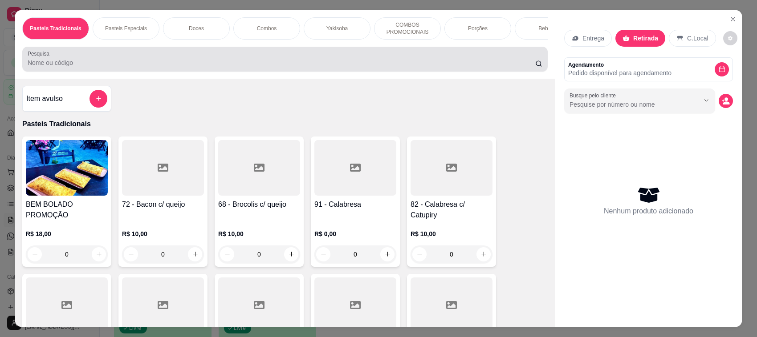
click at [303, 67] on input "Pesquisa" at bounding box center [281, 62] width 507 height 9
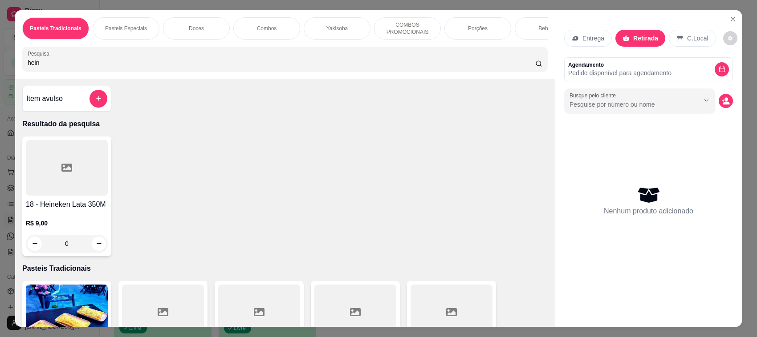
type input "hein"
click at [64, 196] on div at bounding box center [67, 168] width 82 height 56
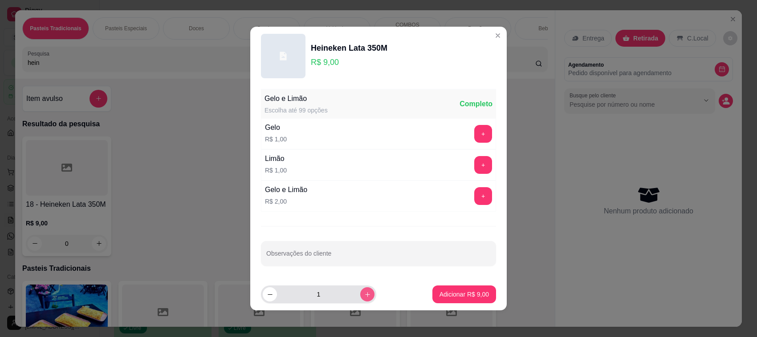
click at [364, 293] on icon "increase-product-quantity" at bounding box center [367, 295] width 7 height 7
type input "2"
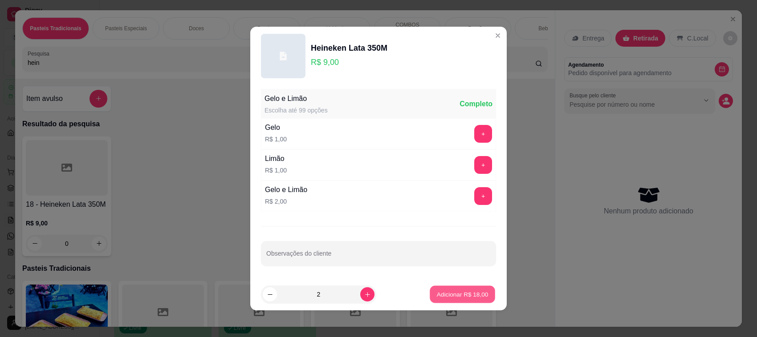
click at [452, 292] on p "Adicionar R$ 18,00" at bounding box center [463, 294] width 52 height 8
type input "2"
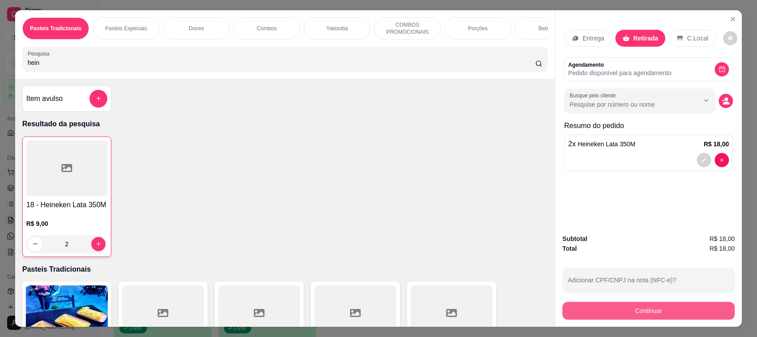
click at [632, 312] on button "Continuar" at bounding box center [648, 311] width 172 height 18
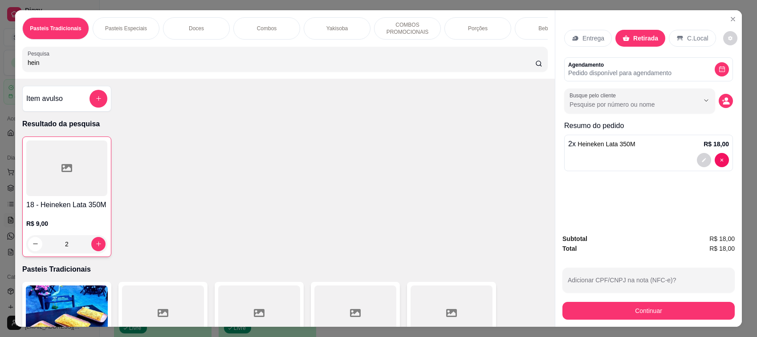
click at [428, 138] on div "Débito" at bounding box center [439, 136] width 23 height 12
type input "R$ 0,00"
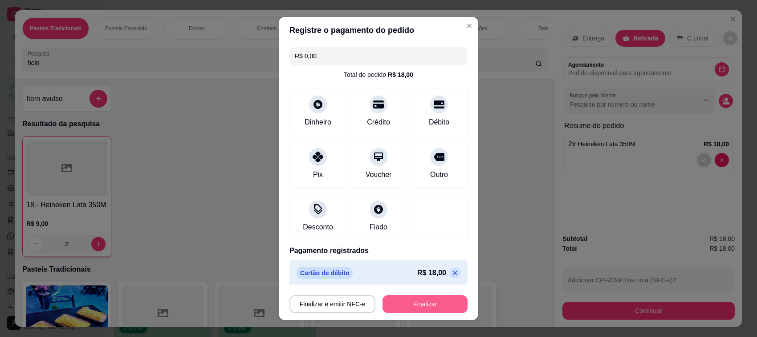
click at [386, 310] on button "Finalizar" at bounding box center [424, 305] width 85 height 18
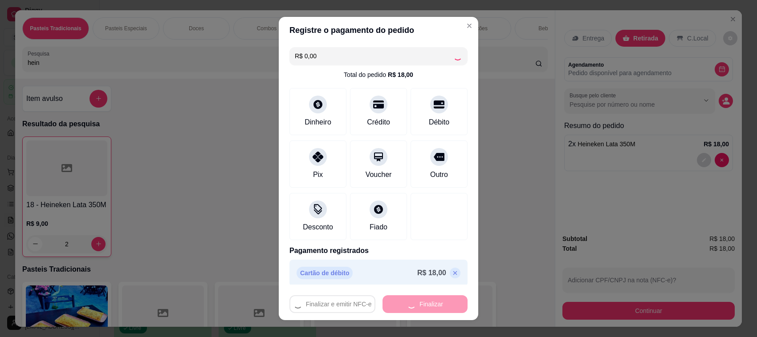
type input "0"
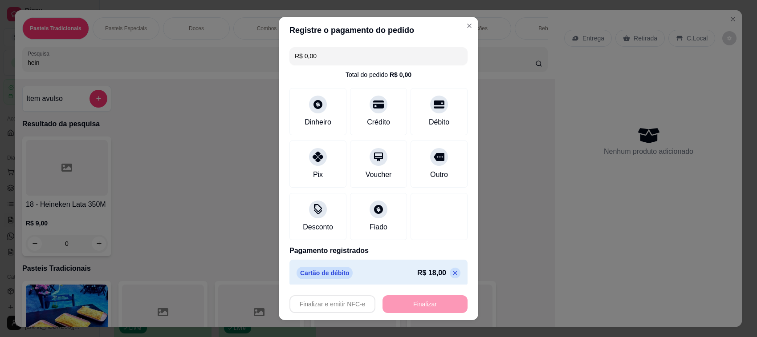
type input "-R$ 18,00"
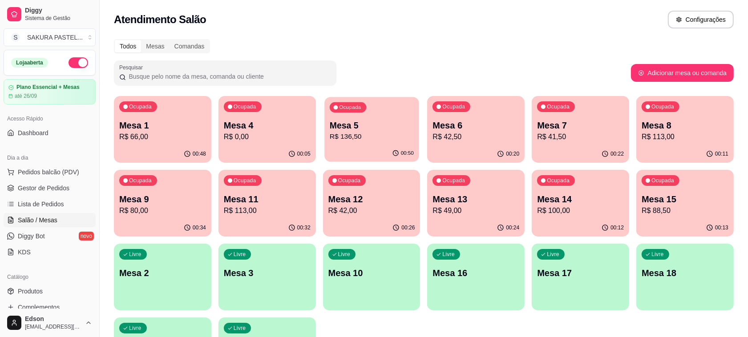
click at [378, 134] on p "R$ 136,50" at bounding box center [372, 137] width 84 height 10
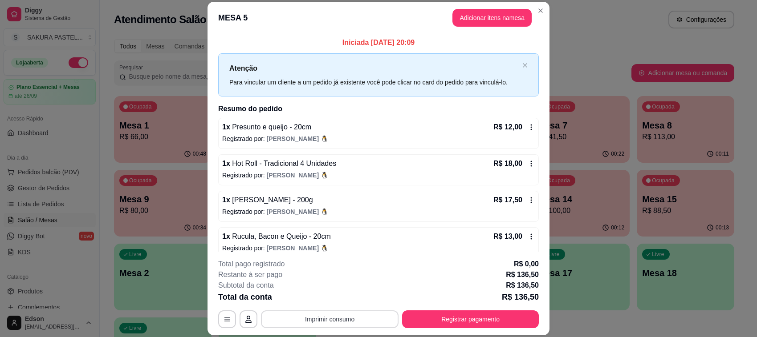
click at [349, 314] on button "Imprimir consumo" at bounding box center [330, 320] width 138 height 18
click at [339, 297] on button "Balcão" at bounding box center [328, 302] width 52 height 12
click at [492, 325] on button "Registrar pagamento" at bounding box center [470, 319] width 133 height 17
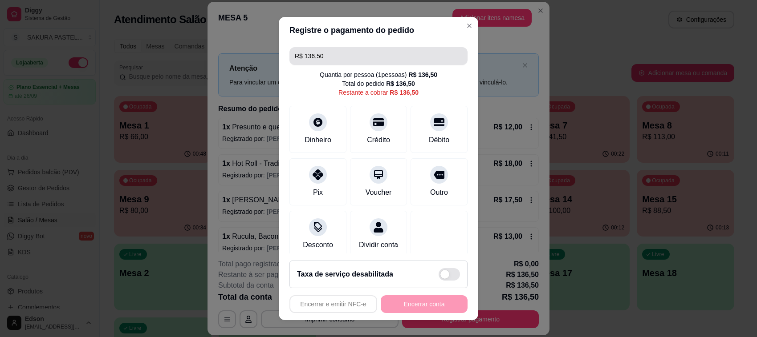
click at [328, 59] on input "R$ 136,50" at bounding box center [378, 56] width 167 height 18
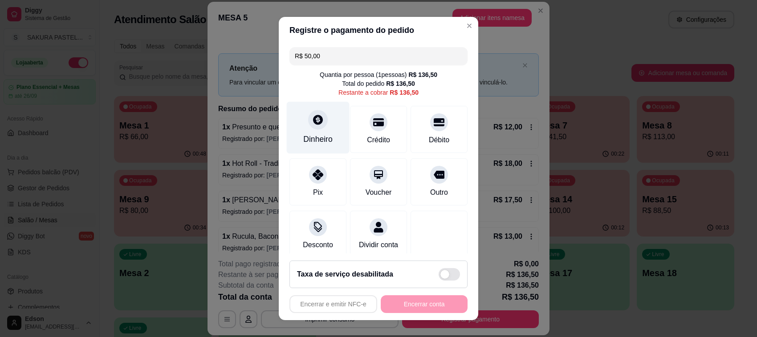
click at [308, 128] on div at bounding box center [318, 120] width 20 height 20
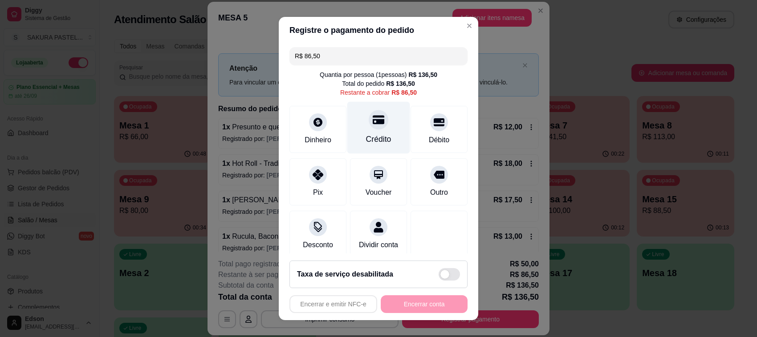
click at [373, 125] on icon at bounding box center [379, 120] width 12 height 12
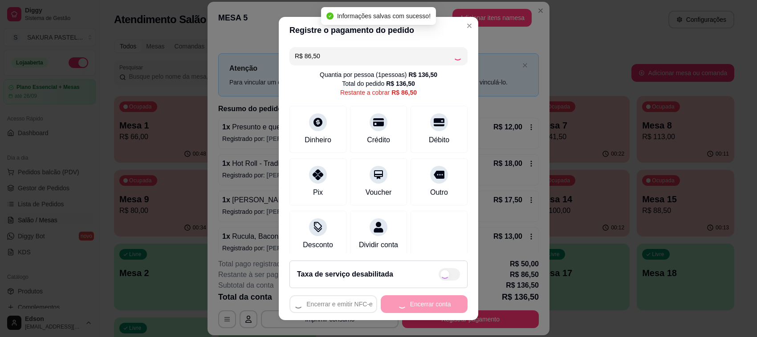
click at [415, 308] on div "Encerrar e emitir NFC-e Encerrar conta" at bounding box center [378, 305] width 178 height 18
type input "R$ 0,00"
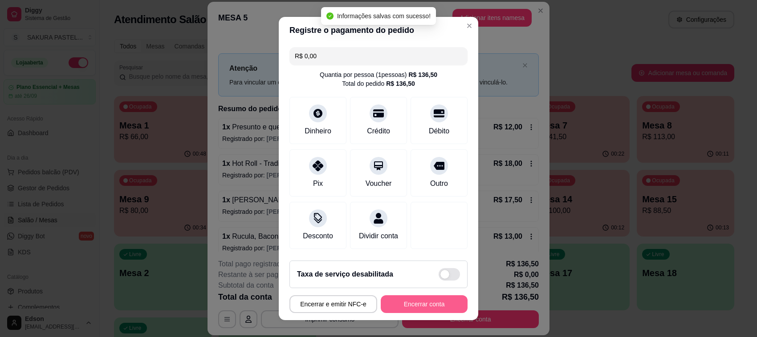
click at [415, 308] on button "Encerrar conta" at bounding box center [424, 305] width 87 height 18
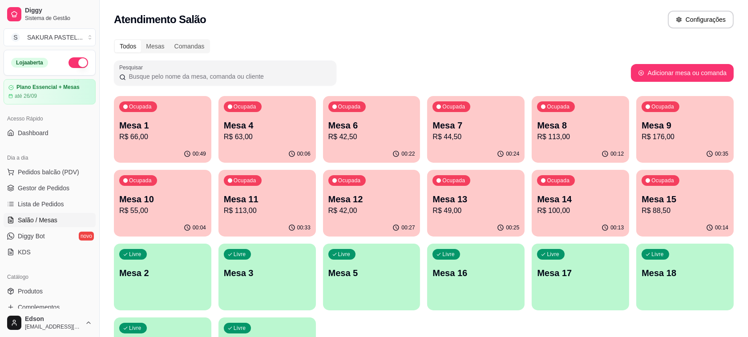
click at [384, 200] on p "Mesa 12" at bounding box center [372, 199] width 87 height 12
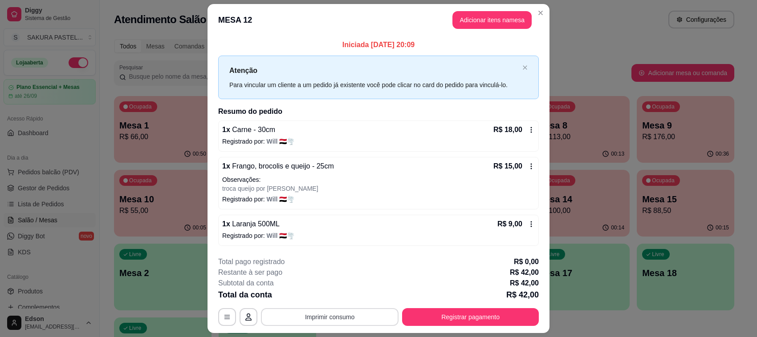
click at [347, 320] on button "Imprimir consumo" at bounding box center [330, 317] width 138 height 18
click at [324, 301] on button "Balcão" at bounding box center [328, 297] width 65 height 14
click at [488, 317] on button "Registrar pagamento" at bounding box center [470, 317] width 137 height 18
click at [433, 119] on div "Débito" at bounding box center [439, 128] width 63 height 52
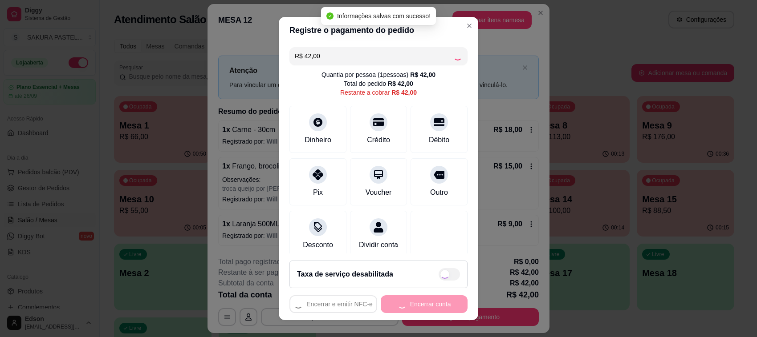
type input "R$ 0,00"
click at [410, 308] on button "Encerrar conta" at bounding box center [424, 305] width 87 height 18
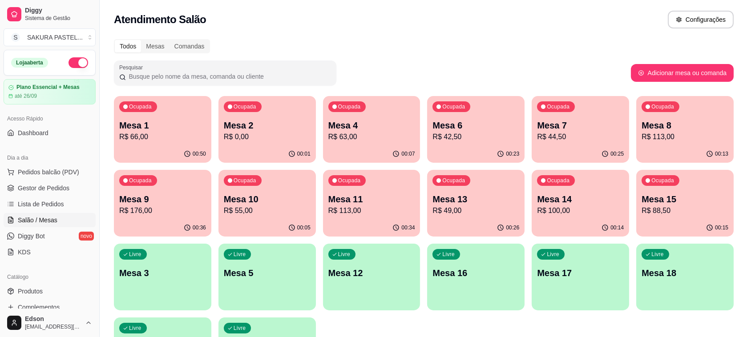
click at [183, 147] on div "00:50" at bounding box center [162, 154] width 97 height 17
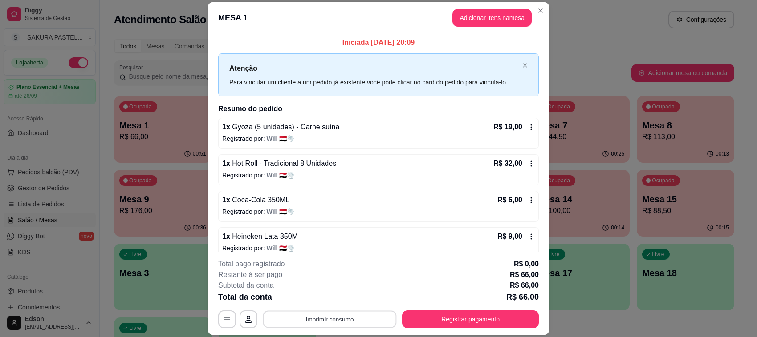
click at [331, 317] on button "Imprimir consumo" at bounding box center [330, 319] width 134 height 17
click at [329, 303] on button "Balcão" at bounding box center [328, 299] width 62 height 14
click at [455, 317] on button "Registrar pagamento" at bounding box center [470, 320] width 137 height 18
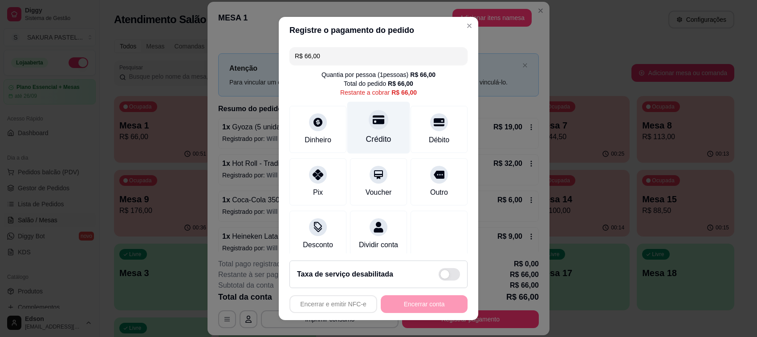
click at [378, 137] on div "Crédito" at bounding box center [378, 128] width 63 height 52
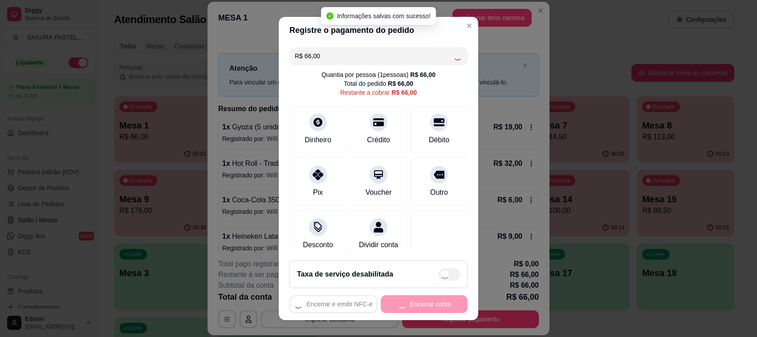
type input "R$ 0,00"
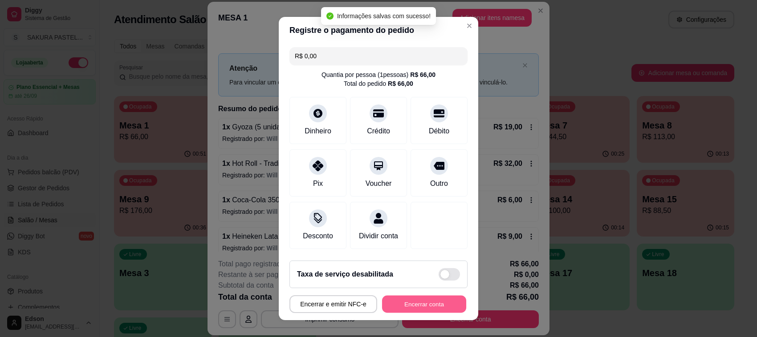
click at [419, 308] on button "Encerrar conta" at bounding box center [424, 304] width 84 height 17
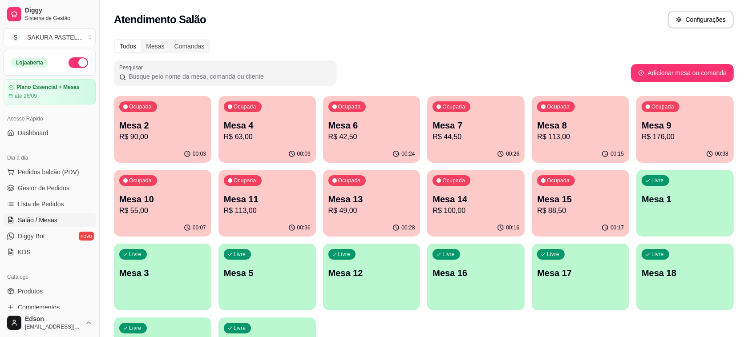
click at [499, 120] on p "Mesa 7" at bounding box center [476, 125] width 87 height 12
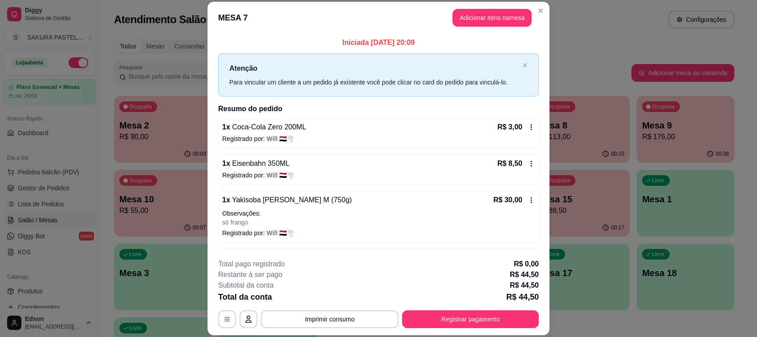
click at [350, 310] on div "**********" at bounding box center [378, 293] width 321 height 69
click at [341, 312] on button "Imprimir consumo" at bounding box center [330, 320] width 138 height 18
click at [337, 299] on button "Balcão" at bounding box center [328, 299] width 65 height 14
click at [504, 319] on button "Registrar pagamento" at bounding box center [470, 320] width 137 height 18
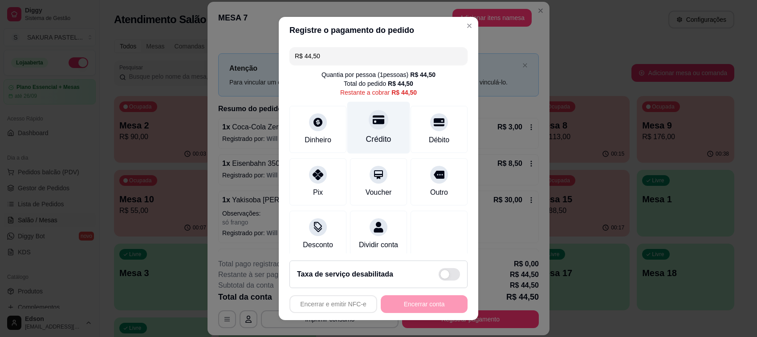
click at [369, 128] on div at bounding box center [379, 120] width 20 height 20
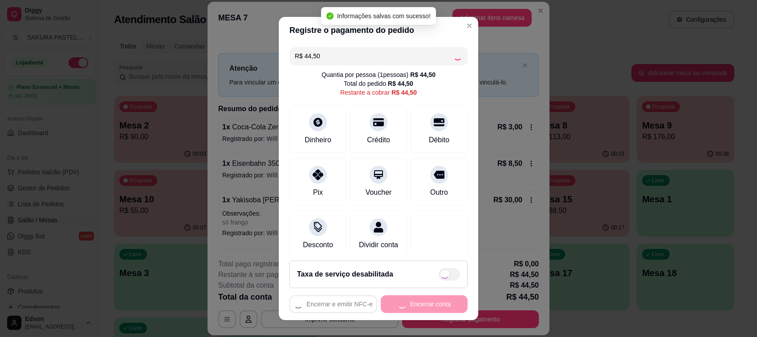
type input "R$ 0,00"
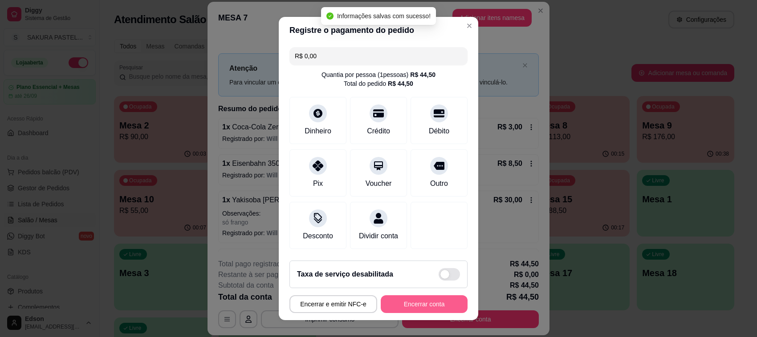
click at [418, 303] on button "Encerrar conta" at bounding box center [424, 305] width 87 height 18
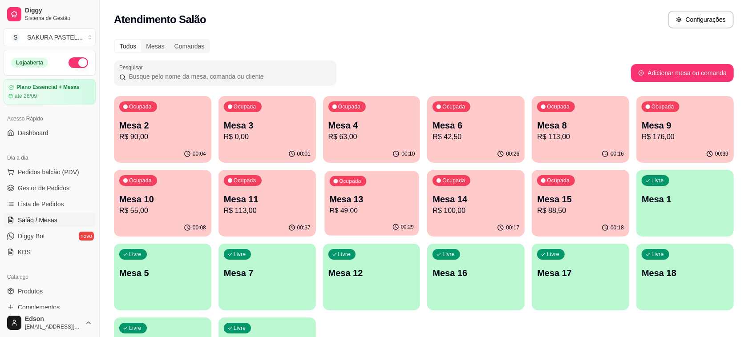
click at [372, 211] on p "R$ 49,00" at bounding box center [372, 211] width 84 height 10
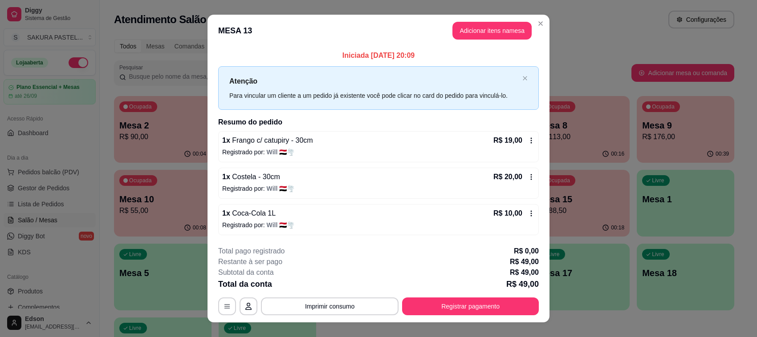
click at [330, 295] on div "**********" at bounding box center [378, 280] width 321 height 69
click at [331, 302] on button "Imprimir consumo" at bounding box center [330, 307] width 138 height 18
click at [334, 288] on button "Balcão" at bounding box center [328, 287] width 62 height 14
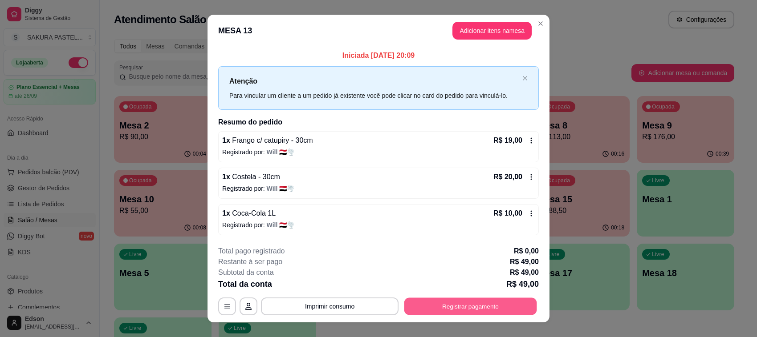
click at [426, 300] on button "Registrar pagamento" at bounding box center [470, 306] width 133 height 17
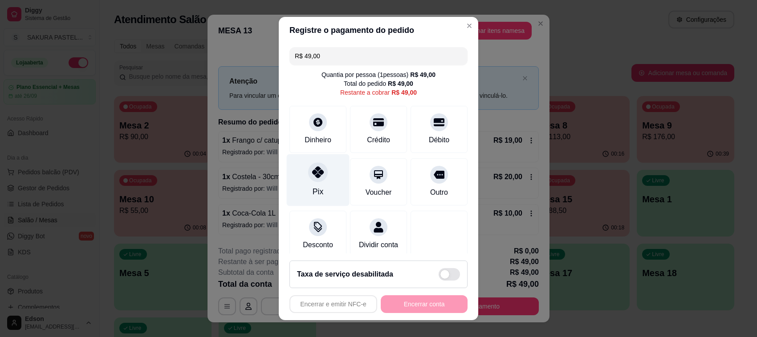
click at [316, 174] on icon at bounding box center [318, 172] width 12 height 12
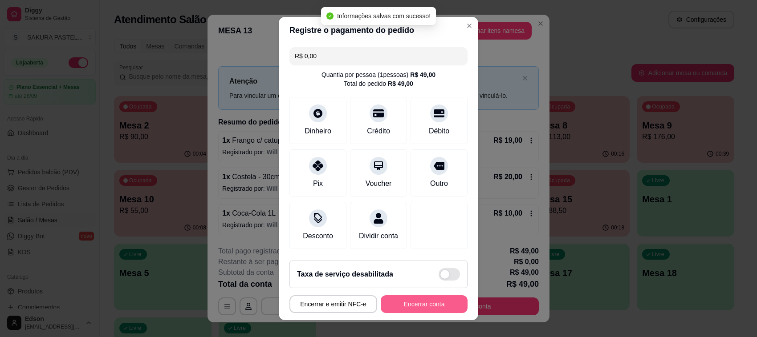
type input "R$ 0,00"
click at [437, 301] on button "Encerrar conta" at bounding box center [424, 305] width 87 height 18
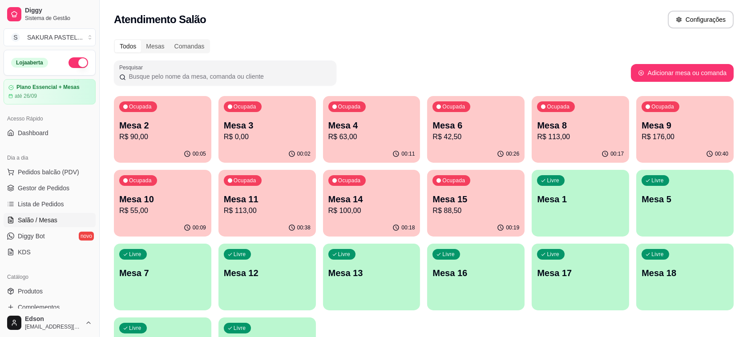
click at [488, 132] on p "R$ 42,50" at bounding box center [476, 137] width 87 height 11
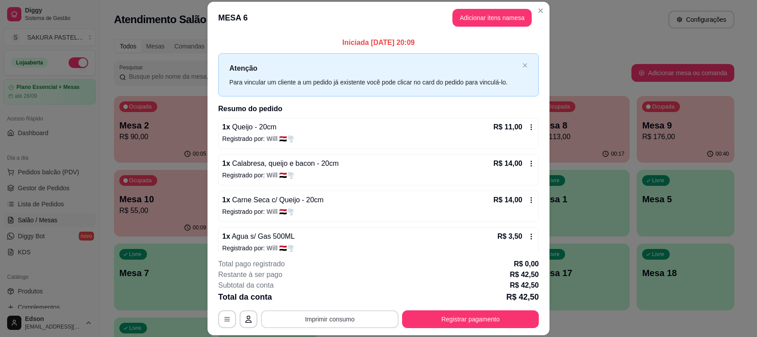
click at [339, 321] on button "Imprimir consumo" at bounding box center [330, 320] width 138 height 18
click at [337, 298] on button "Balcão" at bounding box center [328, 299] width 62 height 14
click at [467, 315] on button "Registrar pagamento" at bounding box center [470, 319] width 133 height 17
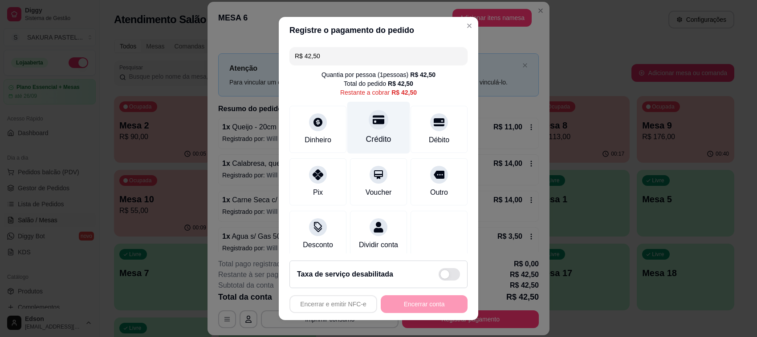
click at [355, 130] on div "Crédito" at bounding box center [378, 128] width 63 height 52
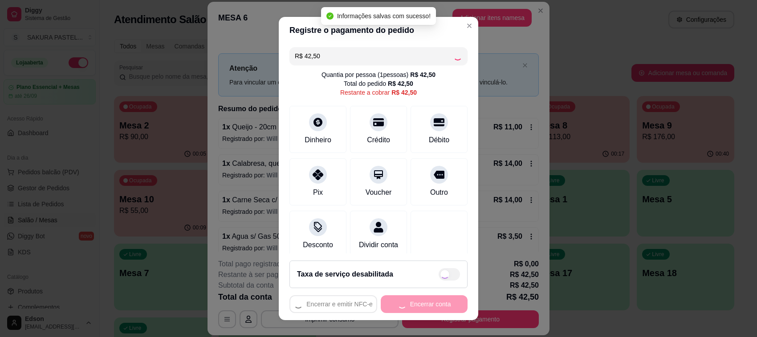
type input "R$ 0,00"
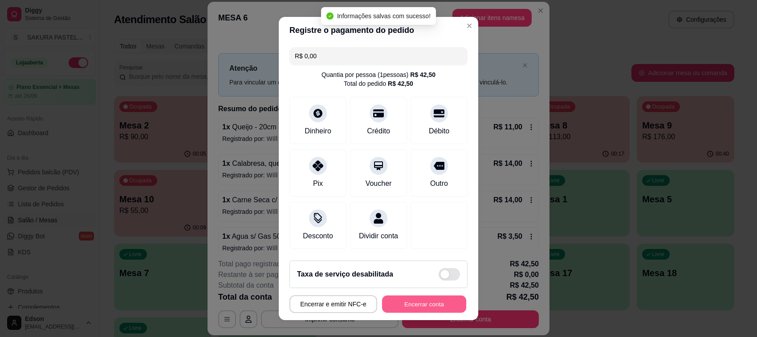
click at [427, 310] on button "Encerrar conta" at bounding box center [424, 304] width 84 height 17
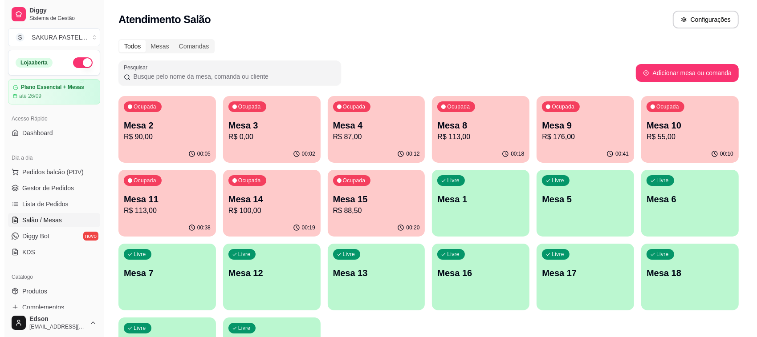
scroll to position [227, 0]
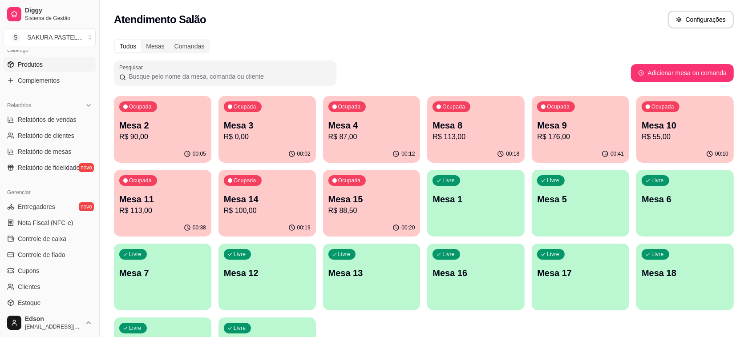
click at [50, 63] on link "Produtos" at bounding box center [50, 64] width 92 height 14
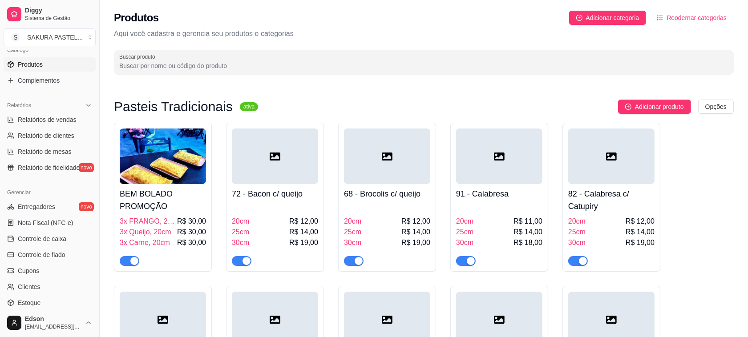
click at [378, 66] on input "Buscar produto" at bounding box center [423, 65] width 609 height 9
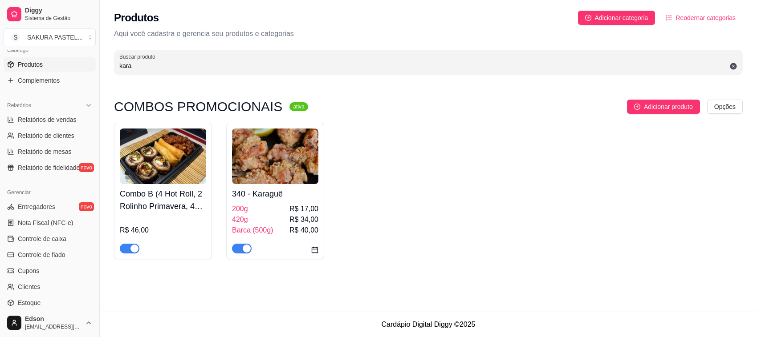
type input "kara"
click at [286, 205] on div "200g R$ 17,00" at bounding box center [275, 209] width 86 height 11
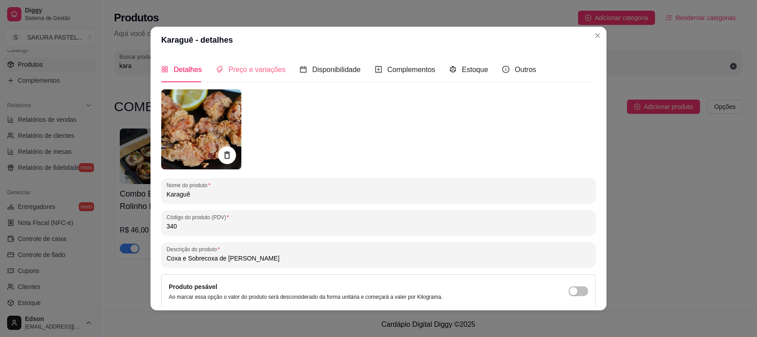
click at [245, 81] on div "Preço e variações" at bounding box center [250, 69] width 69 height 25
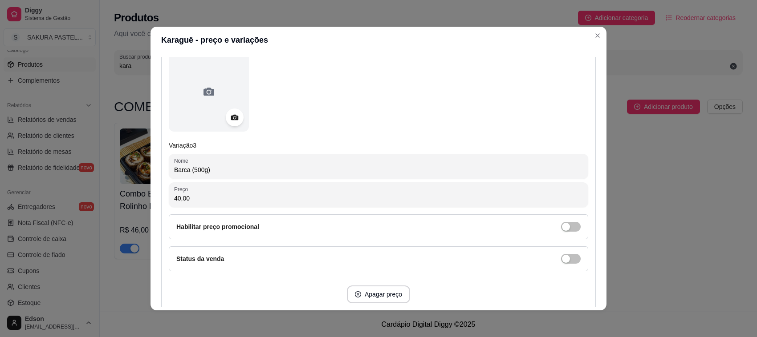
scroll to position [729, 0]
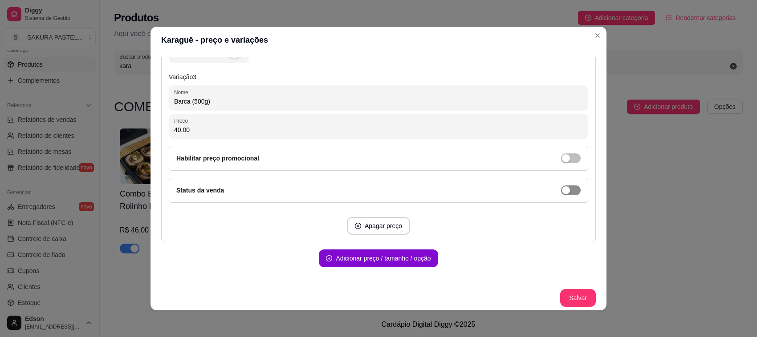
click at [565, 191] on span "button" at bounding box center [571, 191] width 20 height 10
click at [577, 308] on div "Detalhes Preço e variações Disponibilidade Complementos Estoque Outros Nome do …" at bounding box center [378, 181] width 456 height 257
click at [573, 298] on button "Salvar" at bounding box center [577, 298] width 35 height 17
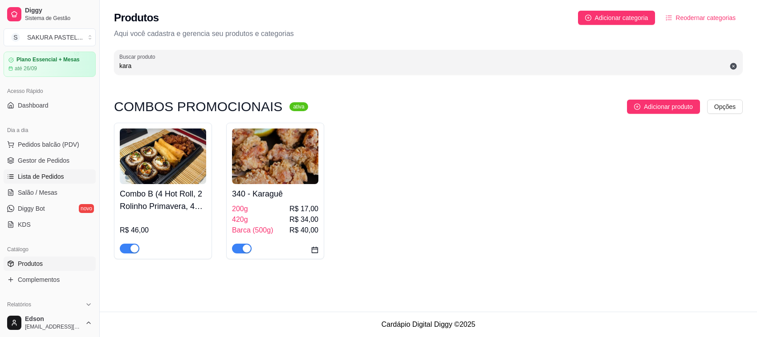
scroll to position [0, 0]
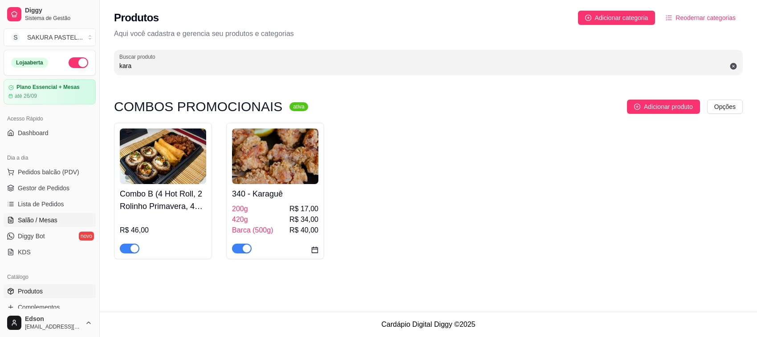
click at [45, 216] on span "Salão / Mesas" at bounding box center [38, 220] width 40 height 9
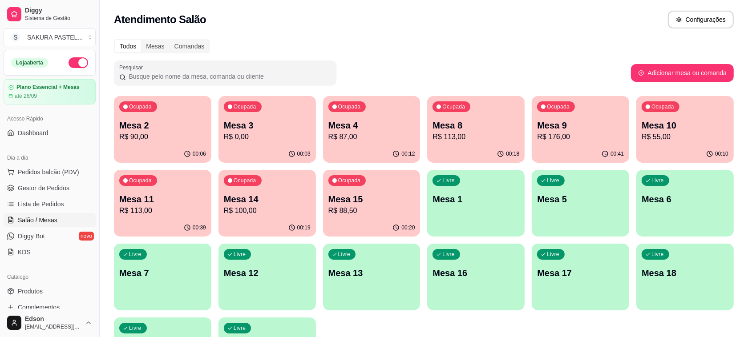
click at [275, 141] on p "R$ 0,00" at bounding box center [267, 137] width 87 height 11
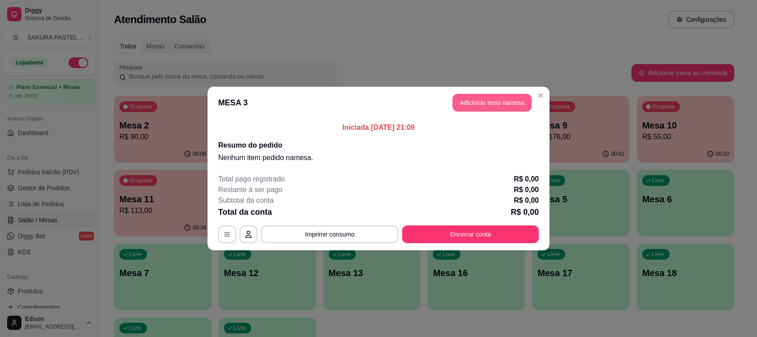
click at [507, 99] on button "Adicionar itens na mesa" at bounding box center [491, 103] width 79 height 18
click at [359, 67] on input "Pesquisa" at bounding box center [281, 62] width 507 height 9
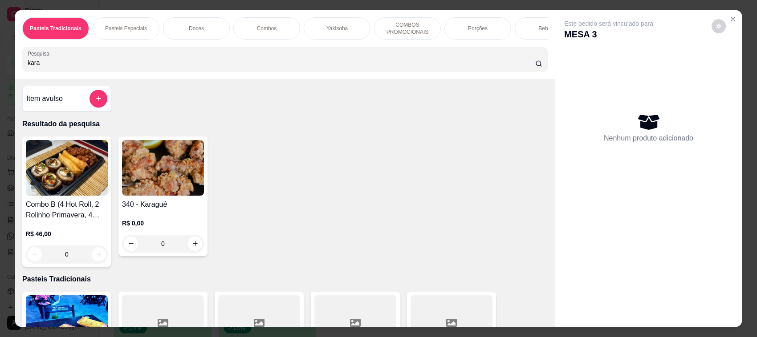
type input "kara"
click at [141, 182] on img at bounding box center [163, 168] width 82 height 56
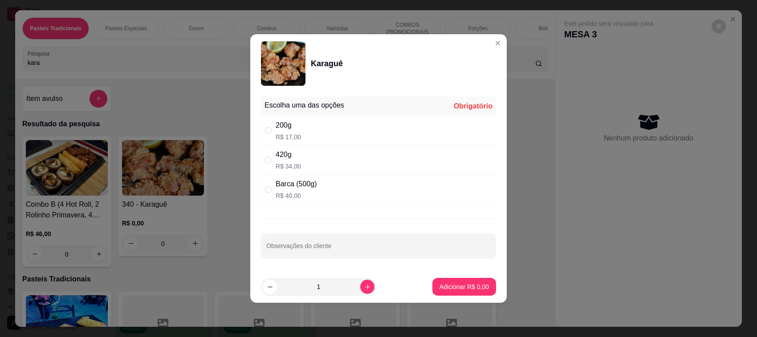
click at [297, 195] on p "R$ 40,00" at bounding box center [296, 195] width 41 height 9
radio input "true"
click at [449, 291] on p "Adicionar R$ 40,00" at bounding box center [462, 287] width 53 height 9
type input "1"
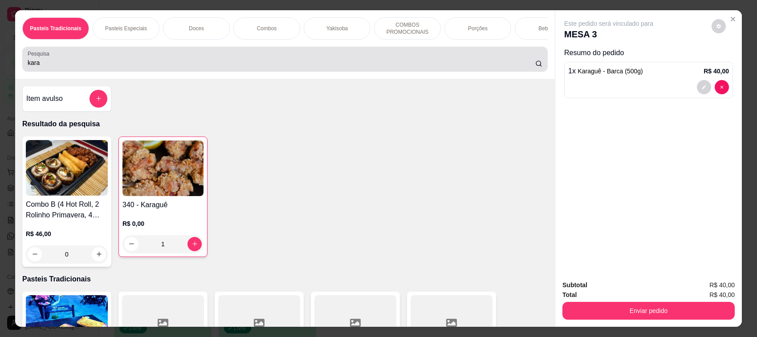
click at [201, 67] on input "kara" at bounding box center [281, 62] width 507 height 9
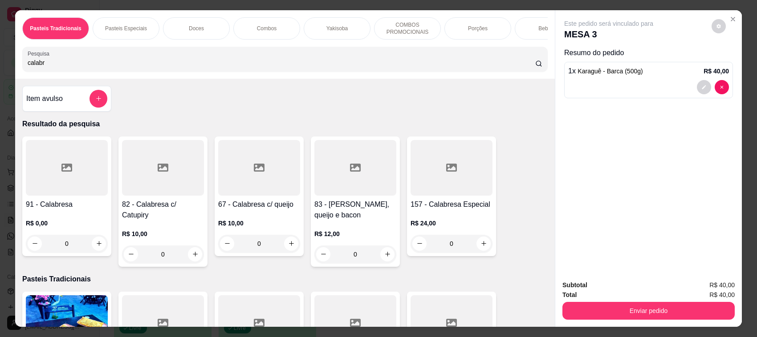
type input "calabr"
click at [464, 219] on div "R$ 24,00 0" at bounding box center [451, 231] width 82 height 43
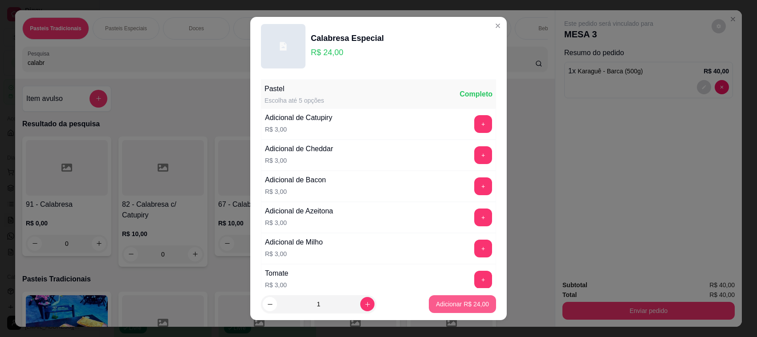
click at [447, 309] on button "Adicionar R$ 24,00" at bounding box center [462, 305] width 67 height 18
type input "1"
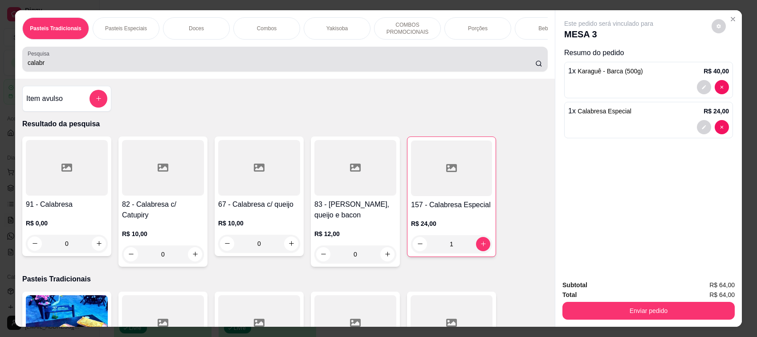
click at [240, 58] on div "Pesquisa calabr" at bounding box center [284, 59] width 525 height 25
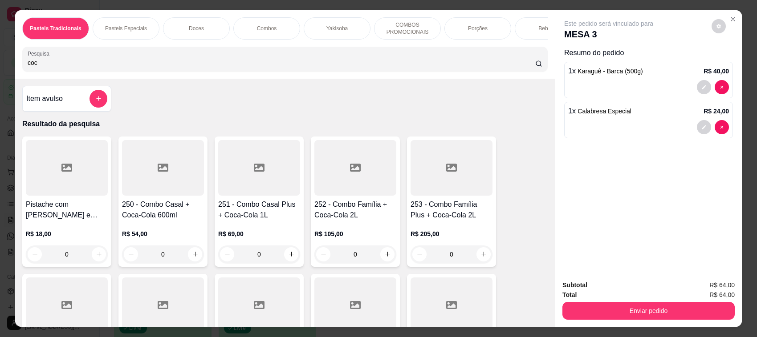
scroll to position [210, 0]
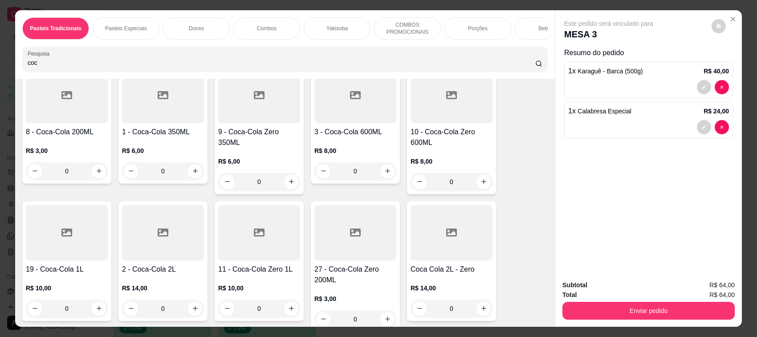
type input "coc"
click at [192, 316] on div "0" at bounding box center [163, 309] width 82 height 18
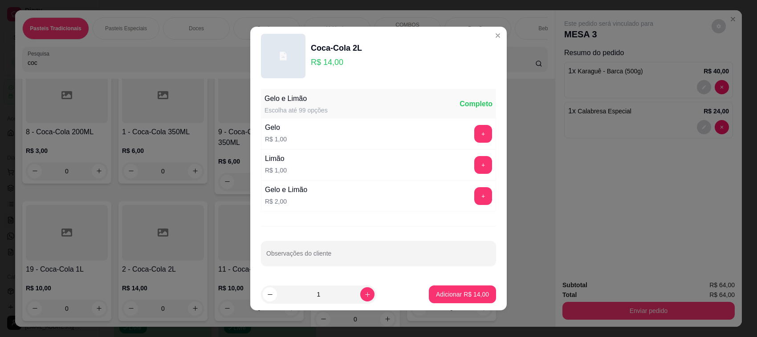
click at [439, 297] on p "Adicionar R$ 14,00" at bounding box center [462, 294] width 53 height 9
type input "1"
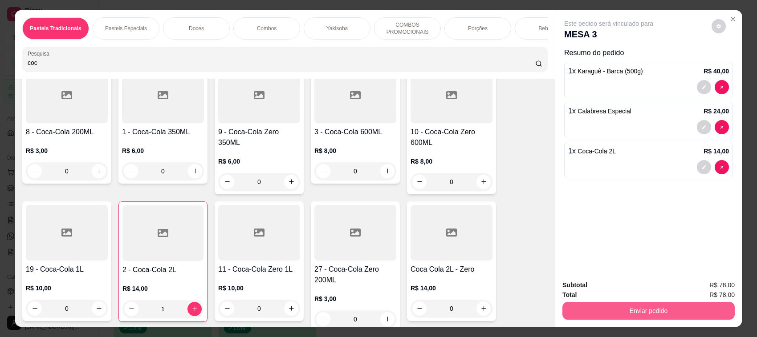
click at [639, 311] on button "Enviar pedido" at bounding box center [648, 311] width 172 height 18
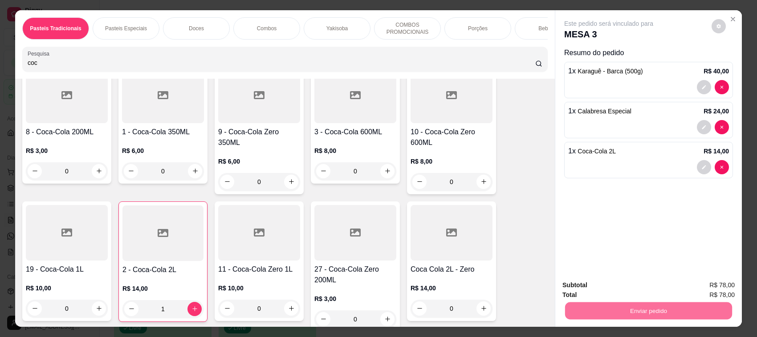
click at [702, 297] on button "Sim, quero registrar" at bounding box center [702, 289] width 64 height 16
click at [621, 320] on button "Enviar pedido" at bounding box center [648, 311] width 167 height 17
click at [629, 286] on button "Não registrar e enviar pedido" at bounding box center [618, 289] width 93 height 17
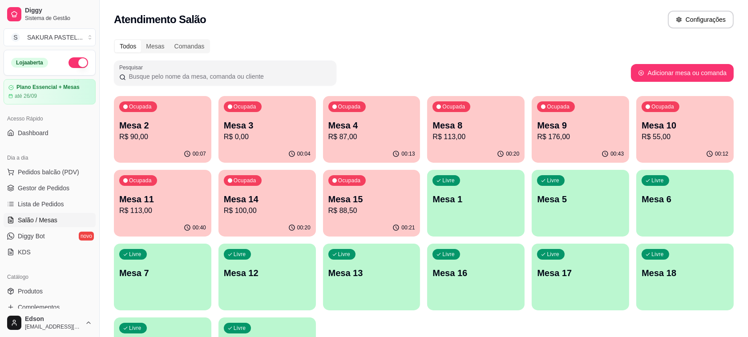
click at [612, 51] on div "Todos Mesas Comandas" at bounding box center [424, 46] width 620 height 14
click at [69, 175] on span "Pedidos balcão (PDV)" at bounding box center [48, 172] width 61 height 9
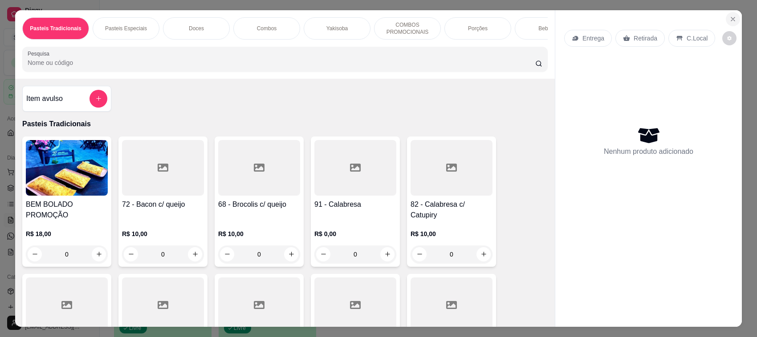
click at [729, 19] on icon "Close" at bounding box center [732, 19] width 7 height 7
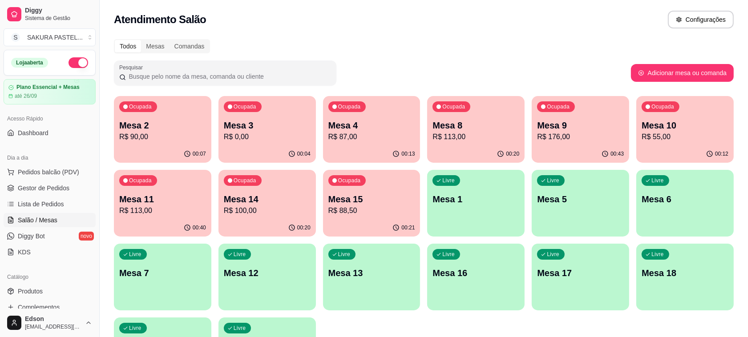
click at [56, 196] on ul "Pedidos balcão (PDV) Gestor de Pedidos Lista de Pedidos Salão / Mesas Diggy Bot…" at bounding box center [50, 212] width 92 height 94
click at [56, 197] on ul "Pedidos balcão (PDV) Gestor de Pedidos Lista de Pedidos Salão / Mesas Diggy Bot…" at bounding box center [50, 212] width 92 height 94
click at [50, 200] on span "Lista de Pedidos" at bounding box center [41, 204] width 46 height 9
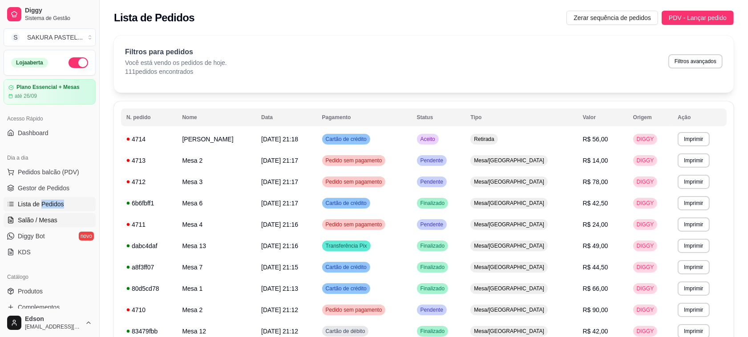
click at [30, 219] on span "Salão / Mesas" at bounding box center [38, 220] width 40 height 9
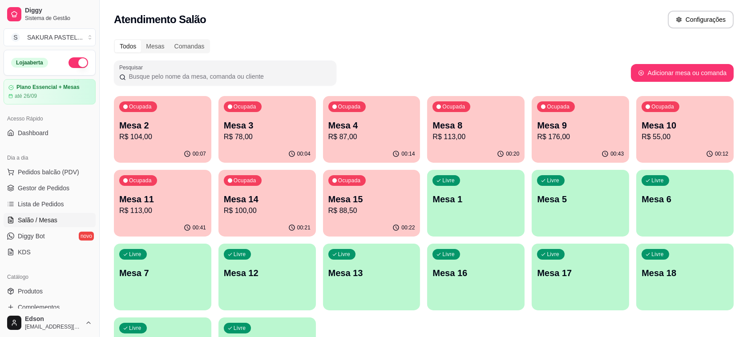
click at [478, 79] on div "Pesquisar" at bounding box center [372, 73] width 517 height 25
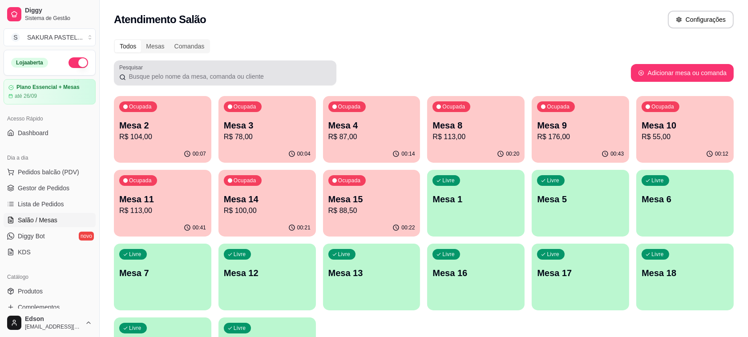
click at [294, 79] on input "Pesquisar" at bounding box center [228, 76] width 205 height 9
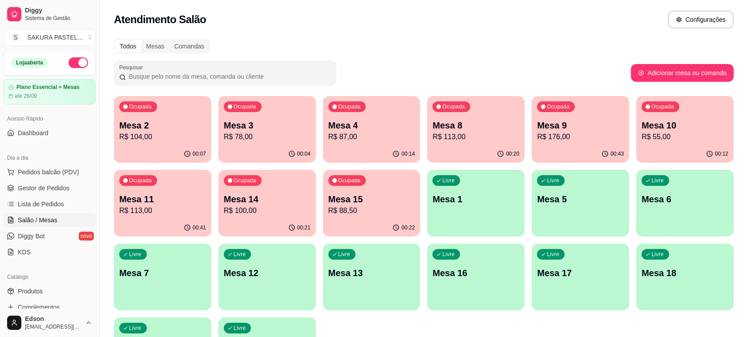
click at [294, 79] on input "Pesquisar" at bounding box center [228, 76] width 205 height 9
click at [343, 45] on div "Todos Mesas Comandas" at bounding box center [424, 46] width 620 height 14
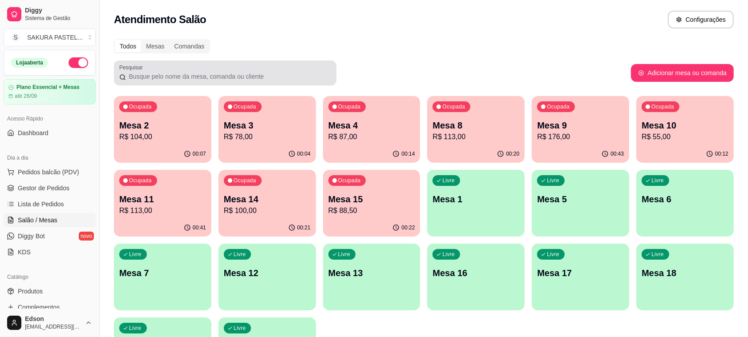
click at [303, 79] on input "Pesquisar" at bounding box center [228, 76] width 205 height 9
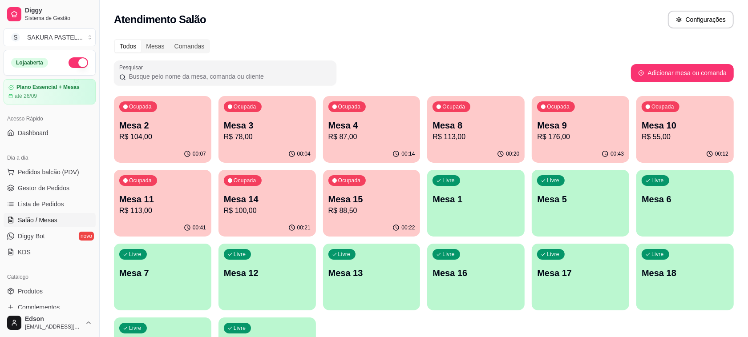
click at [402, 51] on div "Todos Mesas Comandas" at bounding box center [424, 46] width 620 height 14
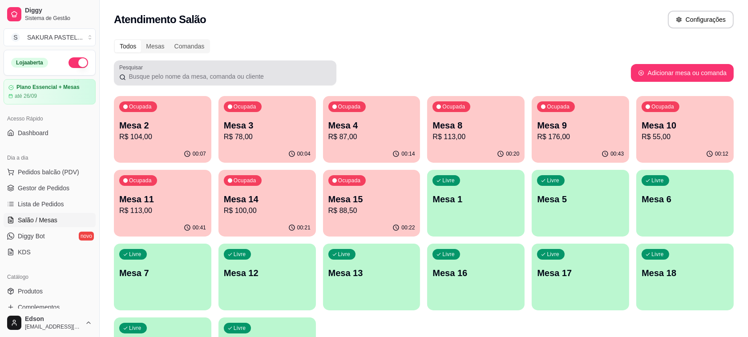
click at [331, 69] on div at bounding box center [225, 73] width 212 height 18
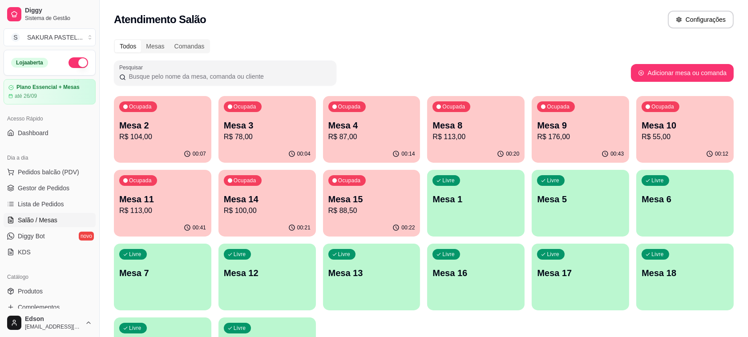
click at [375, 65] on div "Pesquisar" at bounding box center [372, 73] width 517 height 25
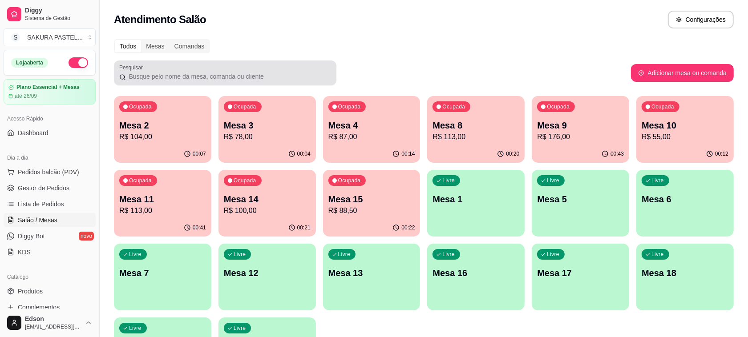
click at [288, 73] on input "Pesquisar" at bounding box center [228, 76] width 205 height 9
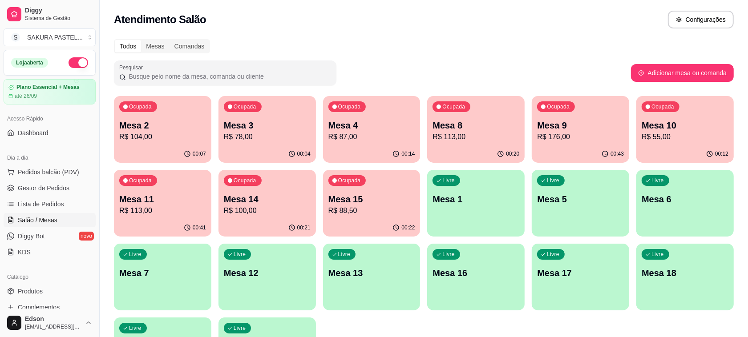
click at [353, 74] on div "Pesquisar" at bounding box center [372, 73] width 517 height 25
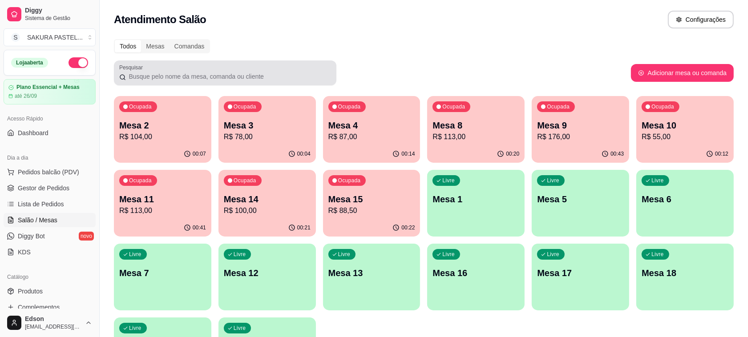
click at [220, 80] on input "Pesquisar" at bounding box center [228, 76] width 205 height 9
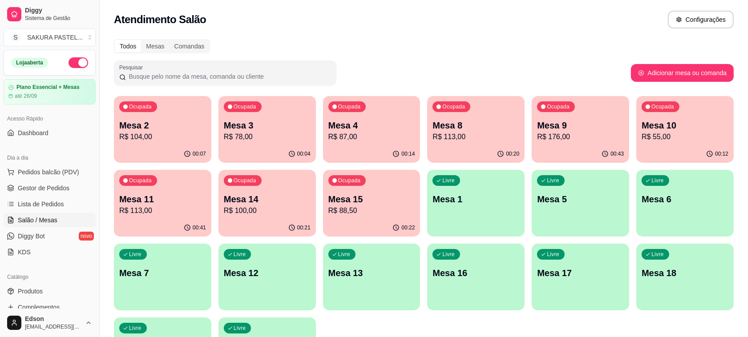
click at [407, 41] on div "Todos Mesas Comandas" at bounding box center [424, 46] width 620 height 14
click at [54, 170] on span "Pedidos balcão (PDV)" at bounding box center [48, 172] width 61 height 9
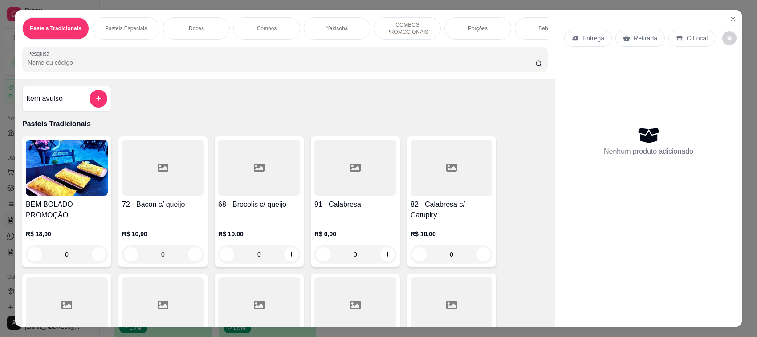
click at [631, 45] on div "Retirada" at bounding box center [639, 38] width 49 height 17
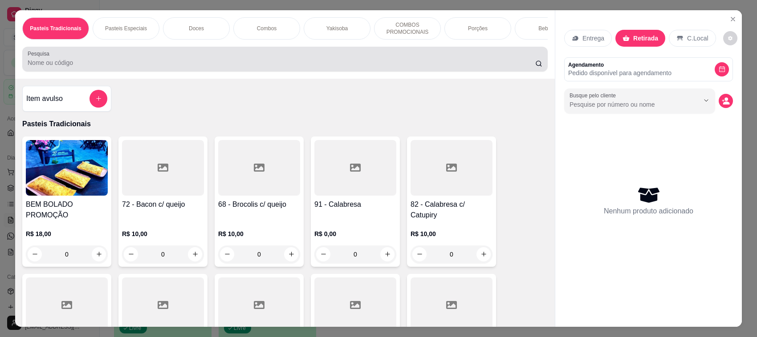
click at [346, 60] on div at bounding box center [285, 59] width 515 height 18
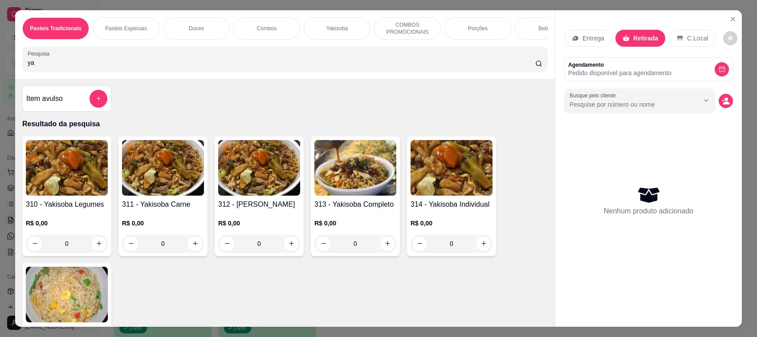
type input "ya"
click at [350, 223] on div "R$ 0,00 0" at bounding box center [355, 231] width 82 height 43
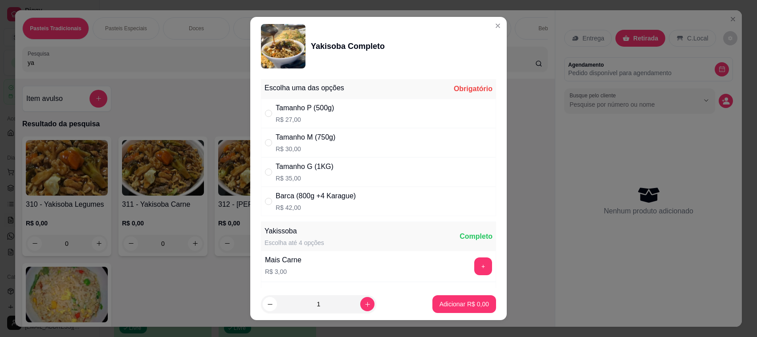
click at [341, 159] on div "Tamanho G (1KG) R$ 35,00" at bounding box center [378, 172] width 235 height 29
radio input "true"
click at [475, 303] on p "Adicionar R$ 35,00" at bounding box center [462, 304] width 53 height 9
type input "1"
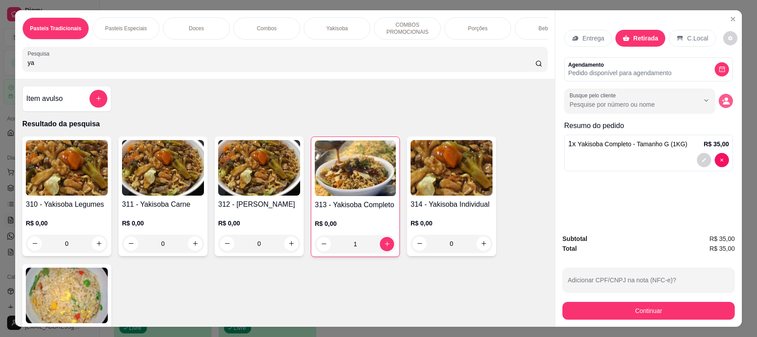
click at [720, 106] on button "decrease-product-quantity" at bounding box center [725, 101] width 14 height 14
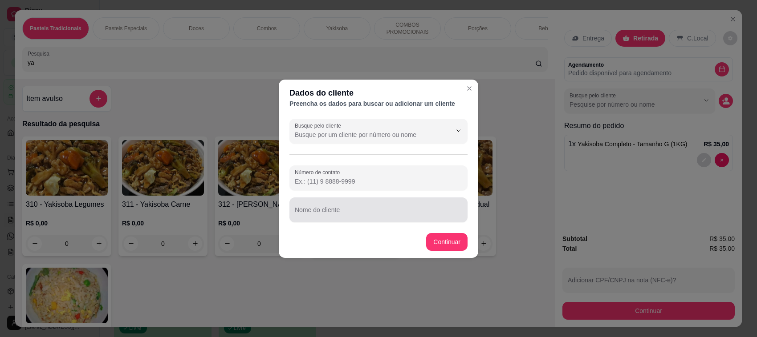
click at [373, 199] on div "Nome do cliente" at bounding box center [378, 210] width 178 height 25
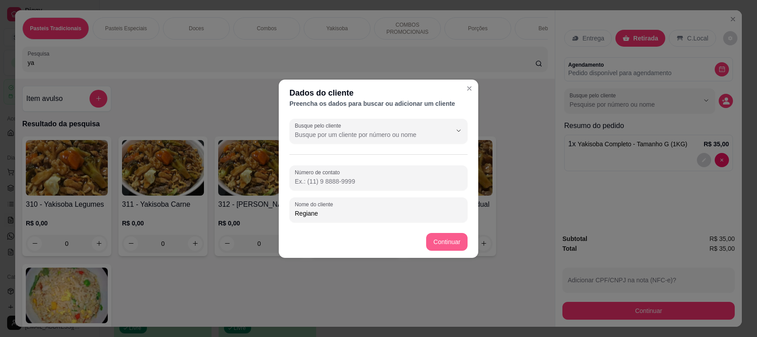
type input "Regiane"
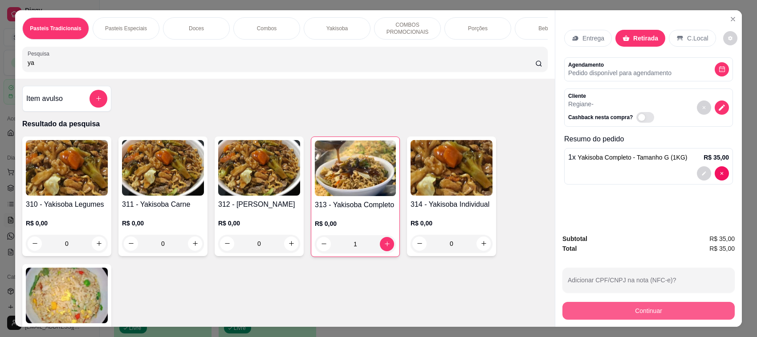
click at [658, 310] on button "Continuar" at bounding box center [648, 311] width 172 height 18
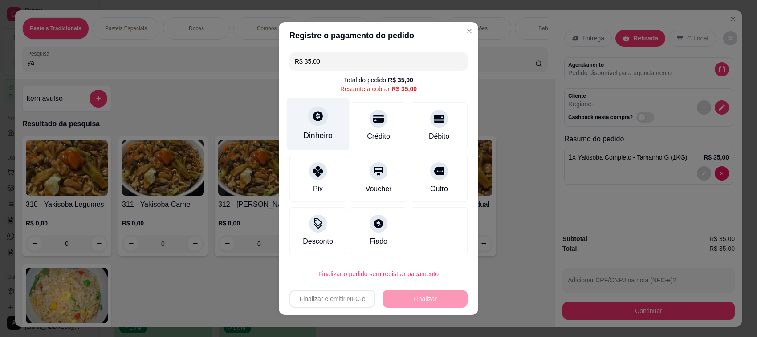
click at [328, 114] on div "Dinheiro" at bounding box center [318, 124] width 63 height 52
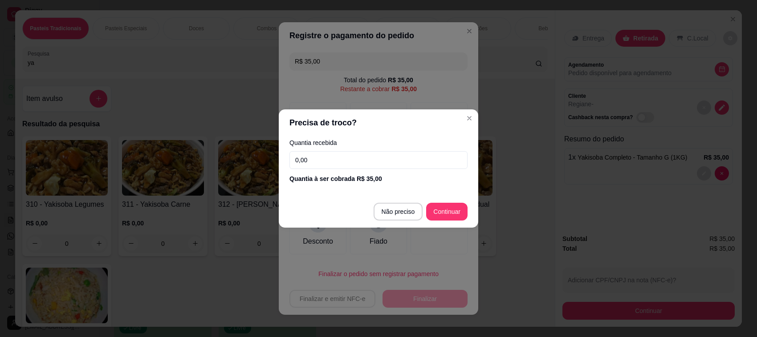
click at [390, 156] on input "0,00" at bounding box center [378, 160] width 178 height 18
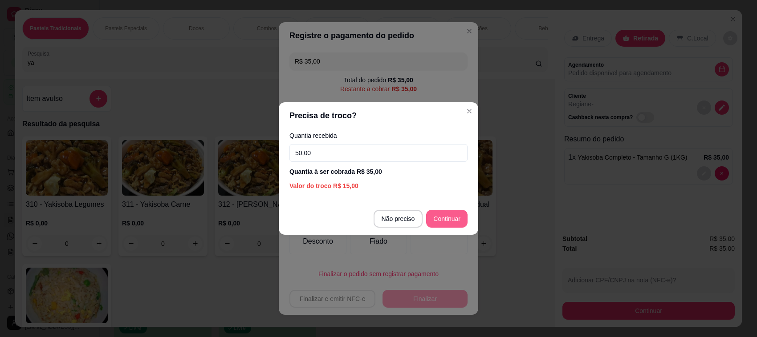
type input "50,00"
type input "R$ 0,00"
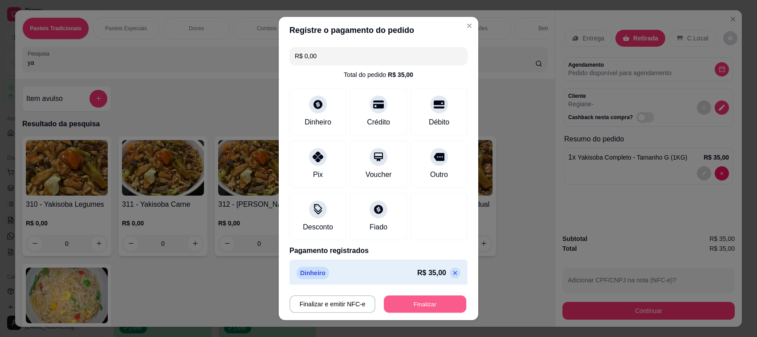
click at [436, 305] on button "Finalizar" at bounding box center [425, 304] width 82 height 17
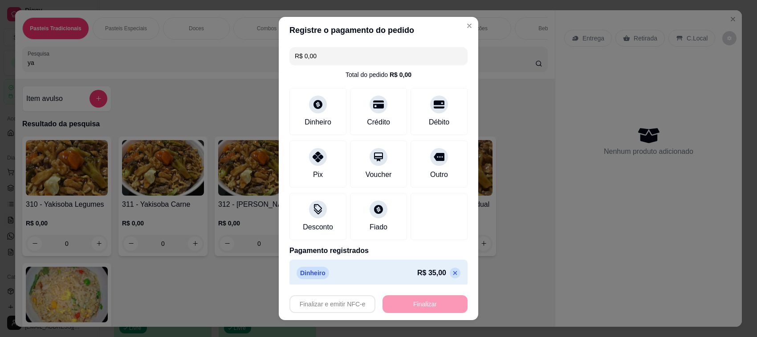
type input "0"
type input "-R$ 35,00"
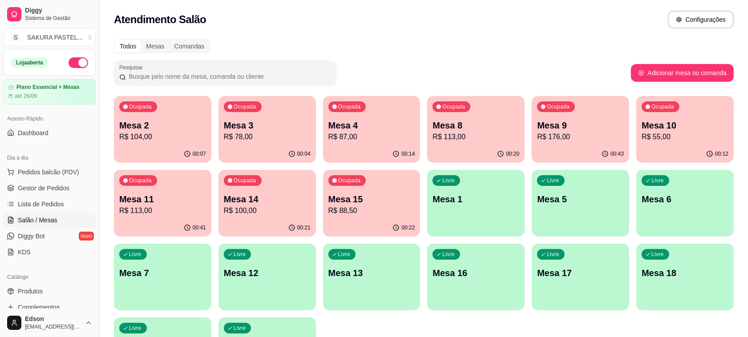
click at [118, 235] on div "00:41" at bounding box center [162, 227] width 97 height 17
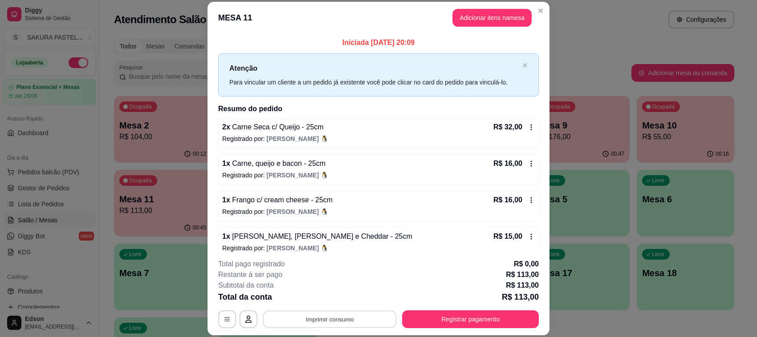
click at [368, 314] on button "Imprimir consumo" at bounding box center [330, 319] width 134 height 17
click at [333, 299] on button "Balcão" at bounding box center [328, 299] width 62 height 14
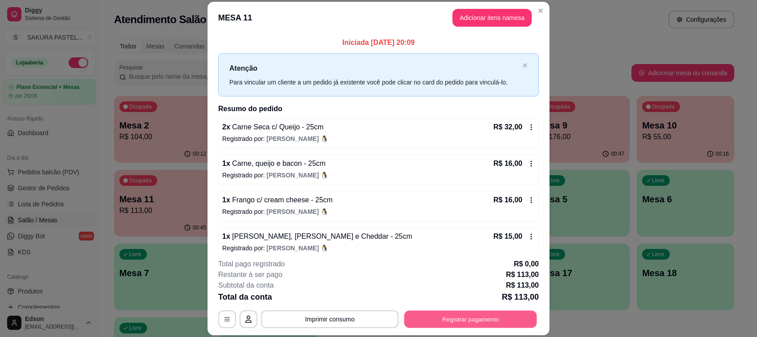
click at [480, 311] on button "Registrar pagamento" at bounding box center [470, 319] width 133 height 17
click at [470, 315] on button "Registrar pagamento" at bounding box center [470, 320] width 137 height 18
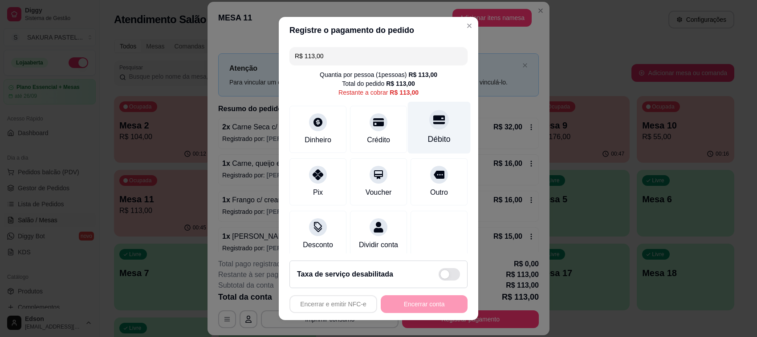
click at [433, 121] on icon at bounding box center [439, 120] width 12 height 12
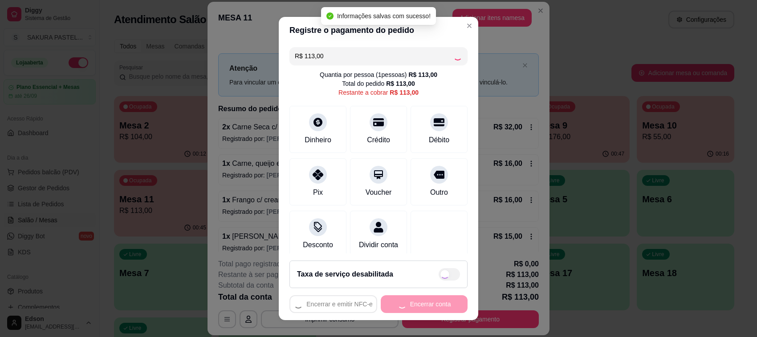
type input "R$ 0,00"
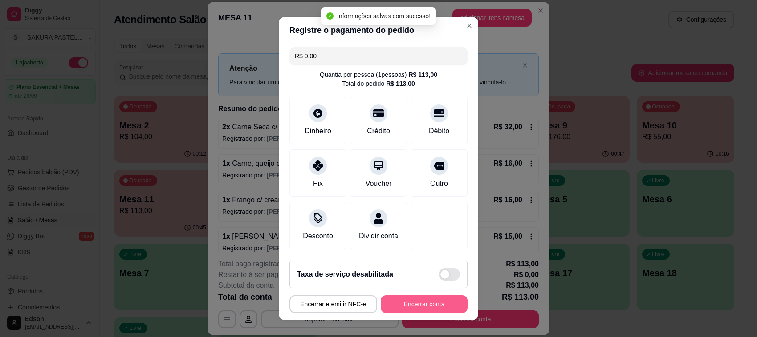
click at [412, 305] on button "Encerrar conta" at bounding box center [424, 305] width 87 height 18
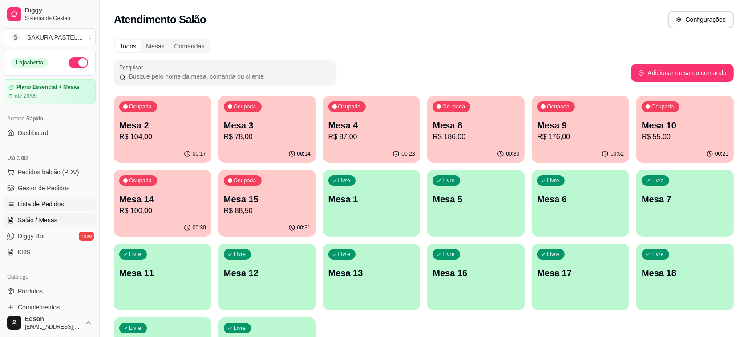
click at [56, 201] on span "Lista de Pedidos" at bounding box center [41, 204] width 46 height 9
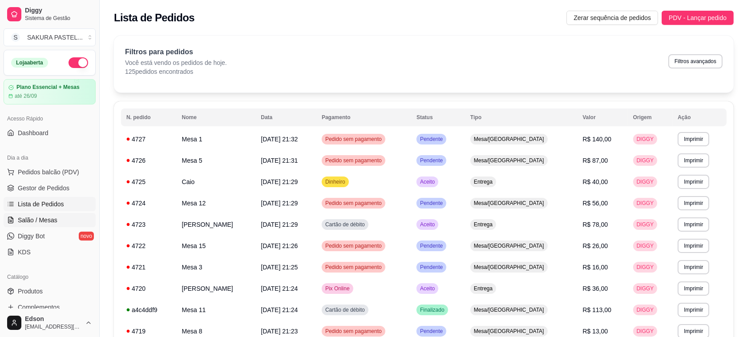
click at [59, 214] on link "Salão / Mesas" at bounding box center [50, 220] width 92 height 14
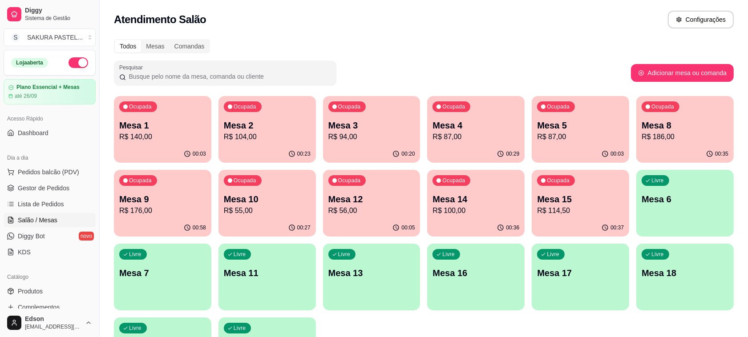
click at [387, 135] on p "R$ 94,00" at bounding box center [372, 137] width 87 height 11
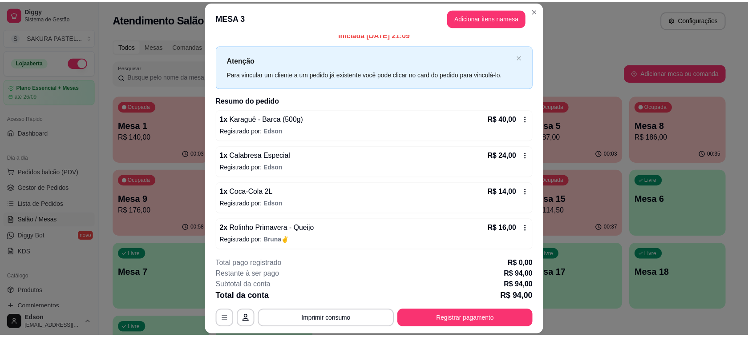
scroll to position [10, 0]
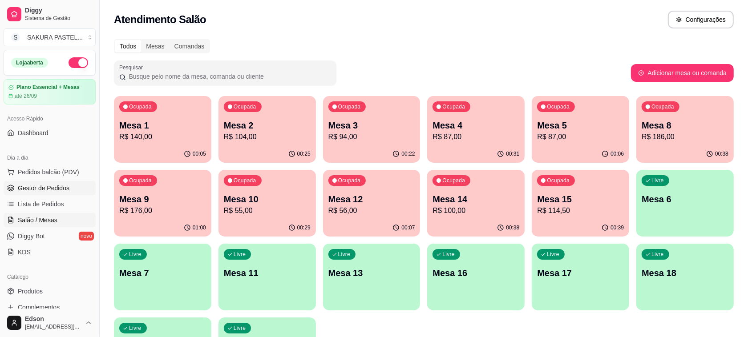
drag, startPoint x: 67, startPoint y: 189, endPoint x: 57, endPoint y: 178, distance: 15.4
click at [67, 188] on span "Gestor de Pedidos" at bounding box center [44, 188] width 52 height 9
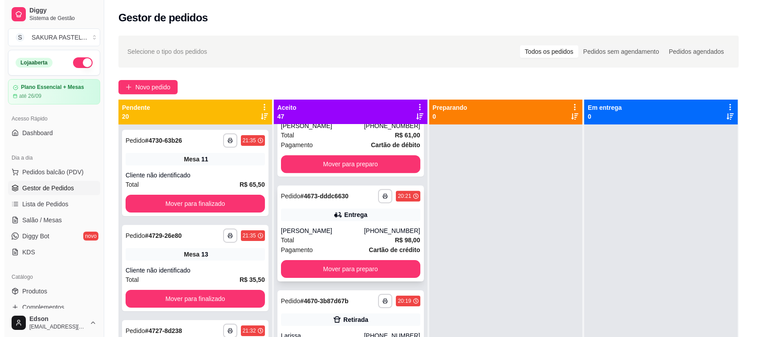
scroll to position [2424, 0]
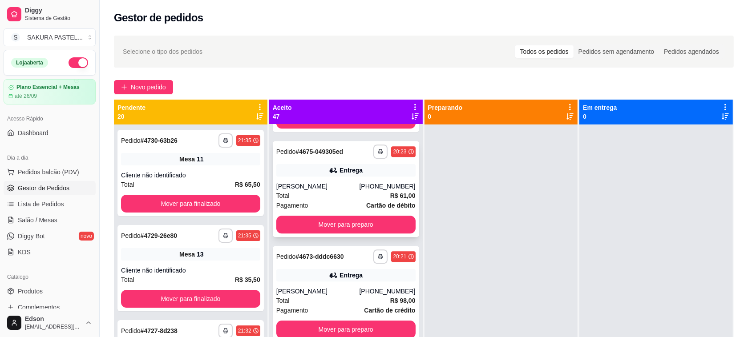
click at [359, 190] on div "[PHONE_NUMBER]" at bounding box center [387, 186] width 56 height 9
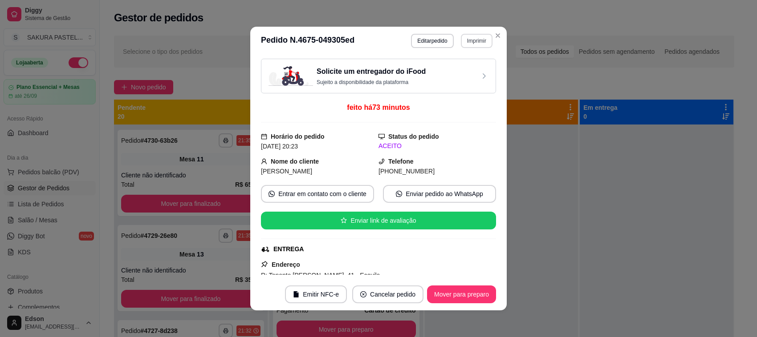
click at [467, 39] on button "Imprimir" at bounding box center [477, 41] width 32 height 14
click at [462, 69] on button "[PERSON_NAME]" at bounding box center [457, 72] width 62 height 14
click at [479, 34] on button "Imprimir" at bounding box center [476, 41] width 31 height 14
click at [479, 72] on button "[PERSON_NAME]" at bounding box center [464, 69] width 52 height 12
click at [478, 43] on button "Imprimir" at bounding box center [477, 41] width 32 height 14
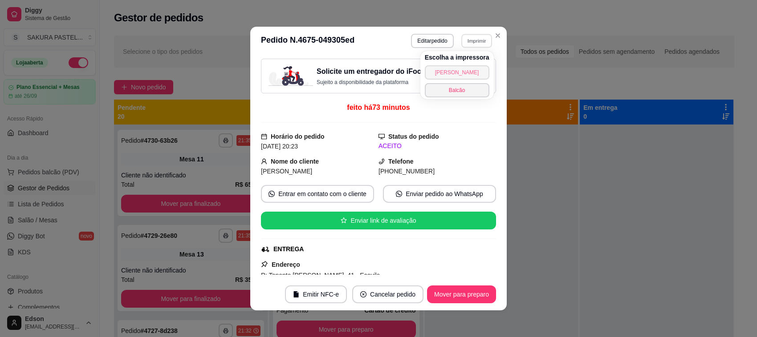
click at [475, 74] on button "[PERSON_NAME]" at bounding box center [457, 72] width 65 height 14
click at [466, 42] on button "Imprimir" at bounding box center [477, 41] width 32 height 14
click at [474, 92] on button "Balcão" at bounding box center [457, 90] width 62 height 14
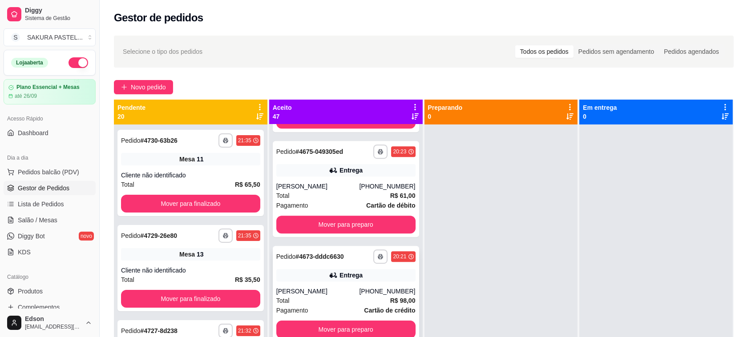
click at [369, 275] on div "Entrega" at bounding box center [345, 275] width 139 height 12
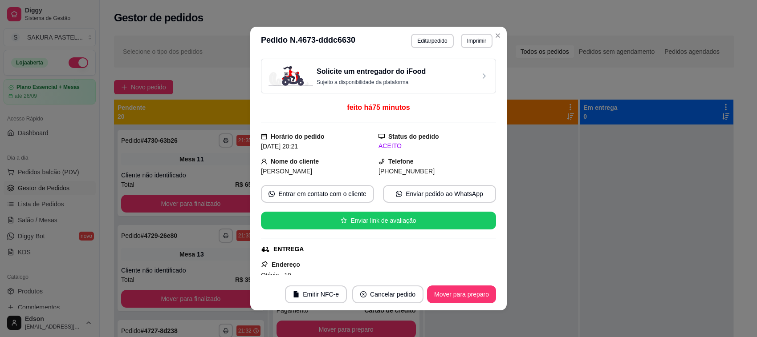
click at [475, 45] on button "Imprimir" at bounding box center [477, 41] width 32 height 14
click at [459, 74] on button "[PERSON_NAME]" at bounding box center [457, 72] width 65 height 14
click at [473, 50] on header "**********" at bounding box center [378, 41] width 256 height 28
click at [473, 39] on button "Imprimir" at bounding box center [476, 41] width 31 height 14
click at [464, 70] on button "[PERSON_NAME]" at bounding box center [457, 72] width 62 height 14
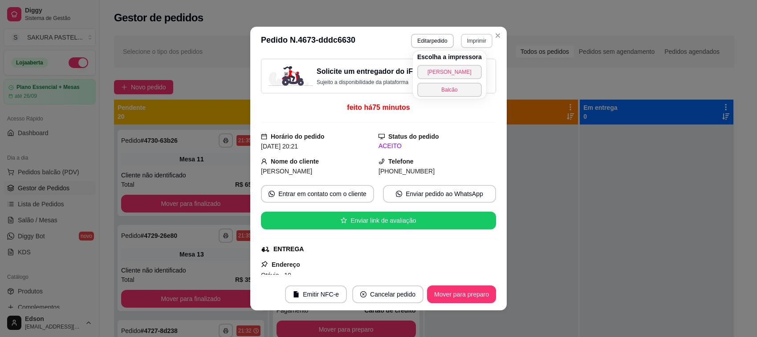
click at [479, 36] on button "Imprimir" at bounding box center [477, 41] width 32 height 14
click at [463, 72] on button "[PERSON_NAME]" at bounding box center [457, 72] width 65 height 14
click at [472, 43] on button "Imprimir" at bounding box center [477, 41] width 32 height 14
click at [467, 85] on button "Balcão" at bounding box center [464, 83] width 52 height 12
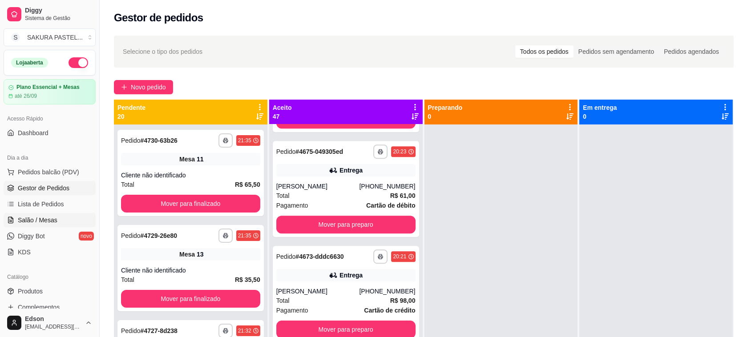
drag, startPoint x: 64, startPoint y: 218, endPoint x: 56, endPoint y: 223, distance: 9.2
click at [63, 218] on link "Salão / Mesas" at bounding box center [50, 220] width 92 height 14
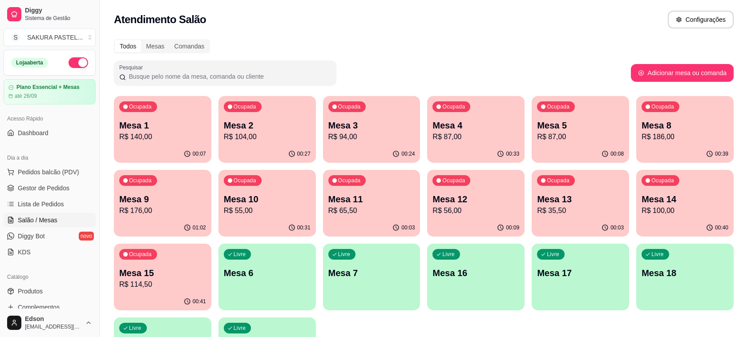
click at [208, 214] on div "Ocupada Mesa 9 R$ 176,00" at bounding box center [162, 194] width 97 height 49
click at [266, 201] on p "Mesa 10" at bounding box center [267, 199] width 87 height 12
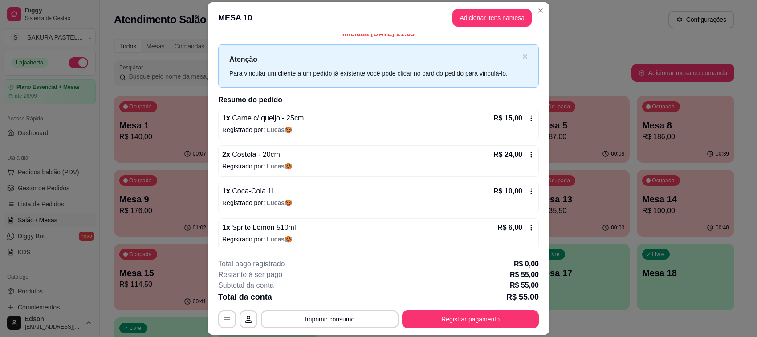
scroll to position [10, 0]
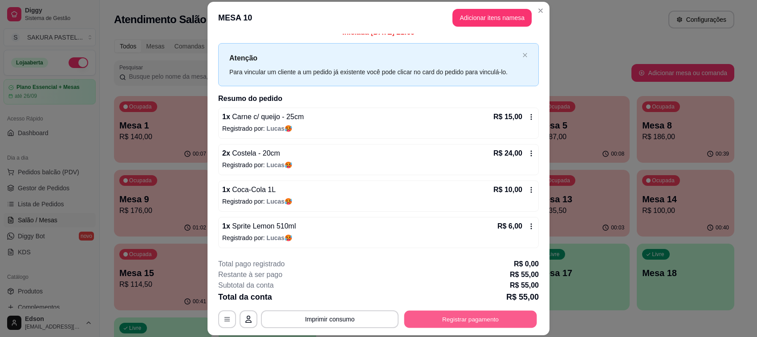
click at [472, 311] on button "Registrar pagamento" at bounding box center [470, 319] width 133 height 17
click at [467, 317] on button "Registrar pagamento" at bounding box center [470, 320] width 137 height 18
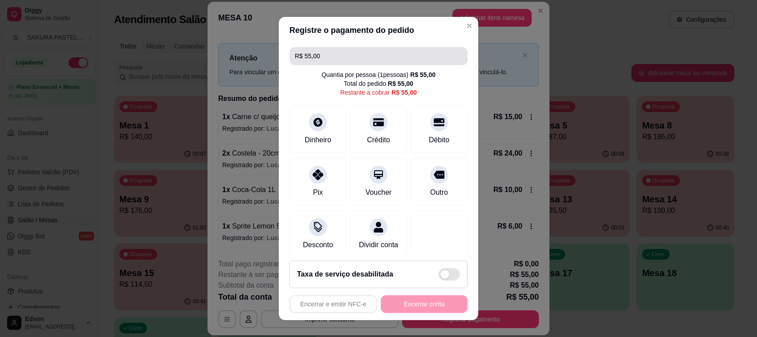
click at [357, 53] on input "R$ 55,00" at bounding box center [378, 56] width 167 height 18
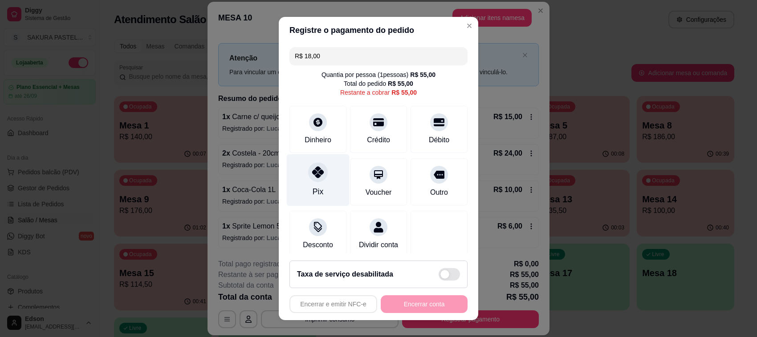
click at [329, 186] on div "Pix" at bounding box center [318, 180] width 63 height 52
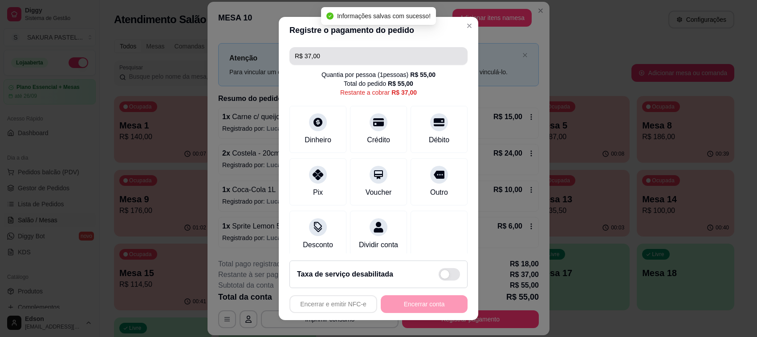
click at [341, 57] on input "R$ 37,00" at bounding box center [378, 56] width 167 height 18
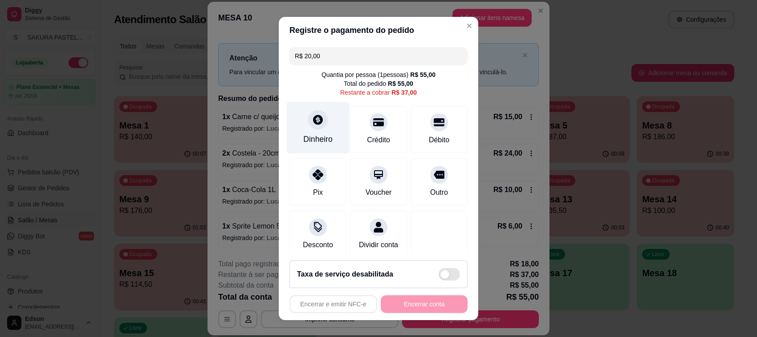
click at [321, 134] on div "Dinheiro" at bounding box center [317, 140] width 29 height 12
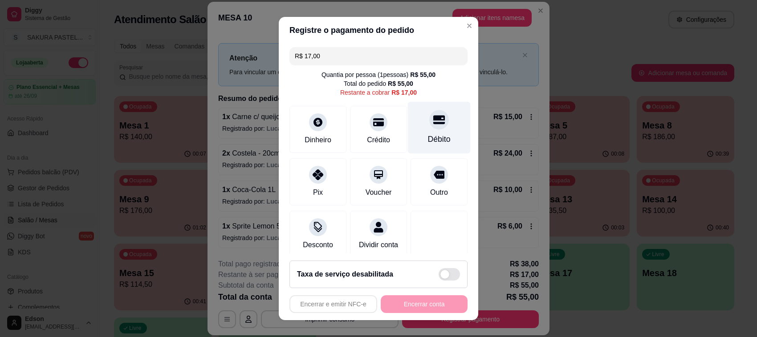
click at [430, 110] on div "Débito" at bounding box center [439, 128] width 63 height 52
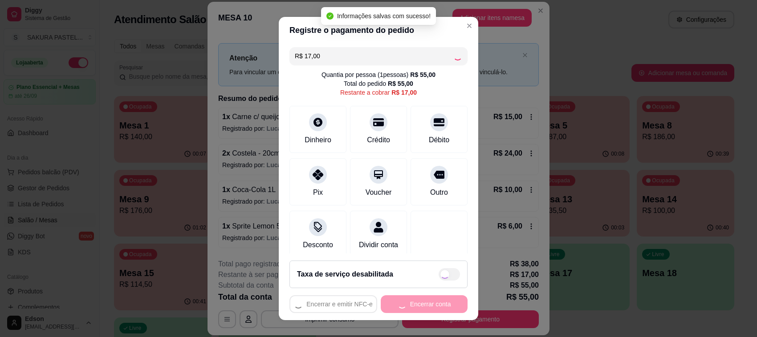
type input "R$ 0,00"
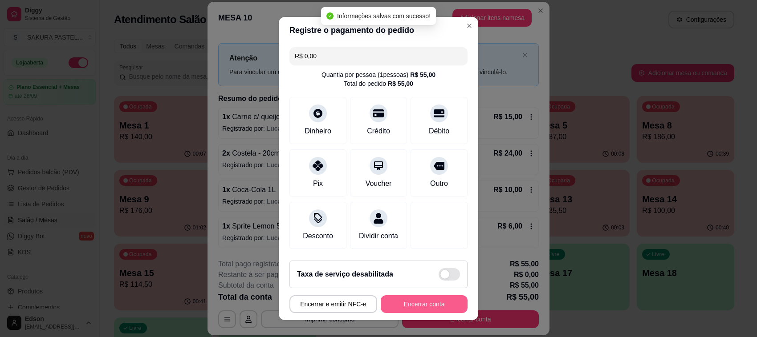
click at [419, 306] on button "Encerrar conta" at bounding box center [424, 305] width 87 height 18
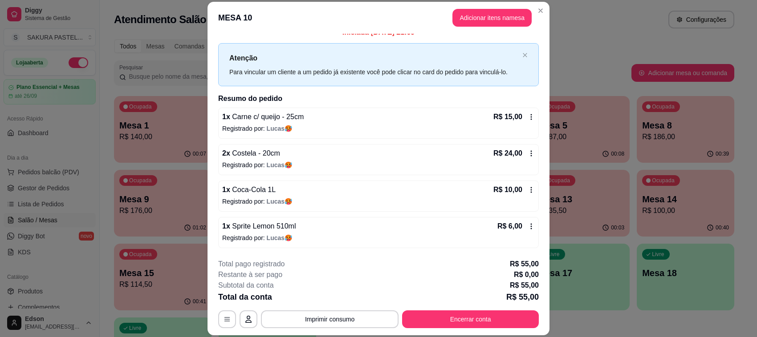
scroll to position [0, 0]
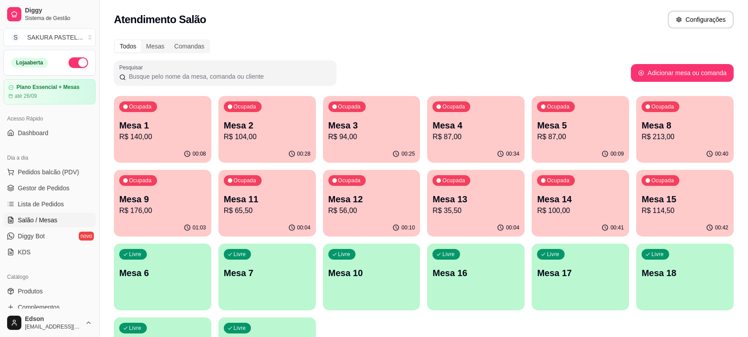
click at [611, 214] on p "R$ 100,00" at bounding box center [580, 211] width 87 height 11
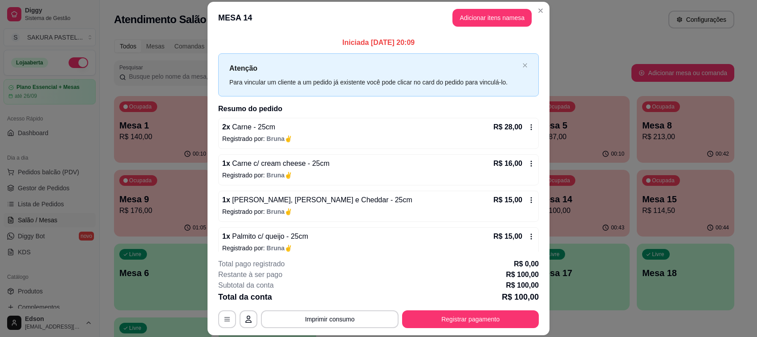
scroll to position [185, 0]
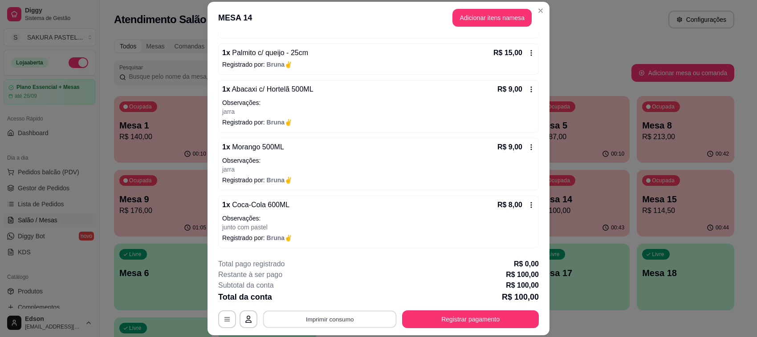
click at [339, 321] on button "Imprimir consumo" at bounding box center [330, 319] width 134 height 17
click at [352, 296] on button "Balcão" at bounding box center [328, 299] width 62 height 14
click at [439, 326] on button "Registrar pagamento" at bounding box center [470, 320] width 137 height 18
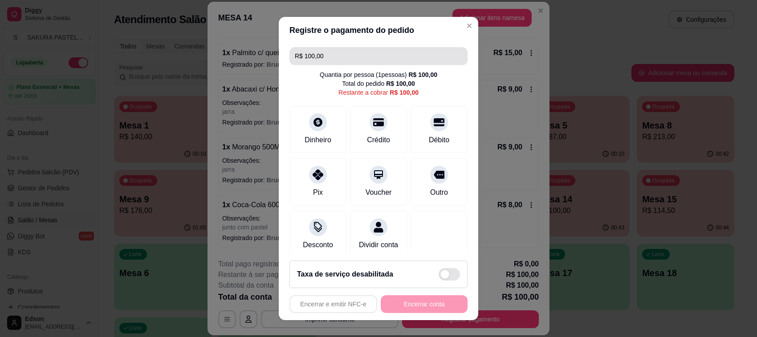
click at [366, 61] on input "R$ 100,00" at bounding box center [378, 56] width 167 height 18
click at [366, 60] on input "R$ 100,00" at bounding box center [378, 56] width 167 height 18
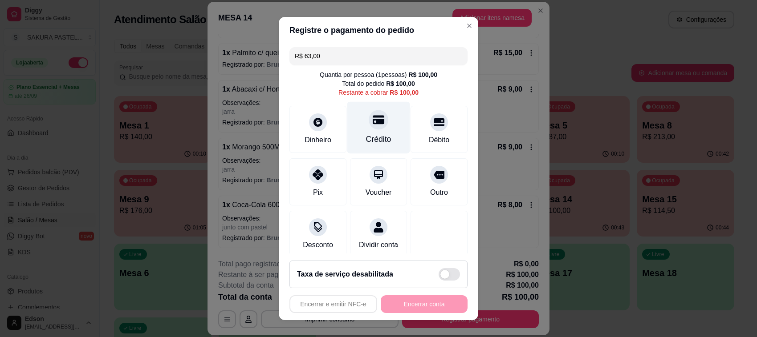
click at [373, 114] on div at bounding box center [379, 120] width 20 height 20
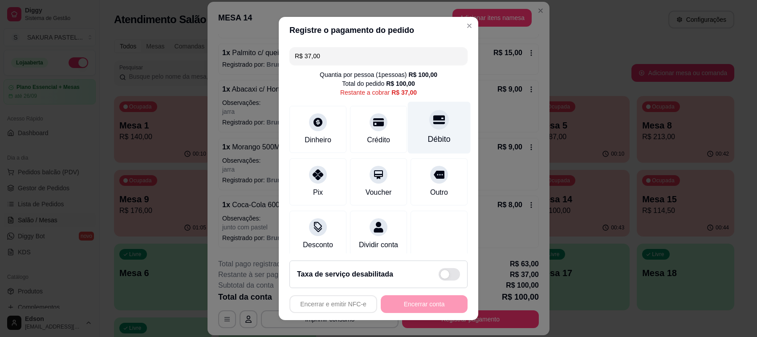
click at [430, 122] on div "Débito" at bounding box center [439, 128] width 63 height 52
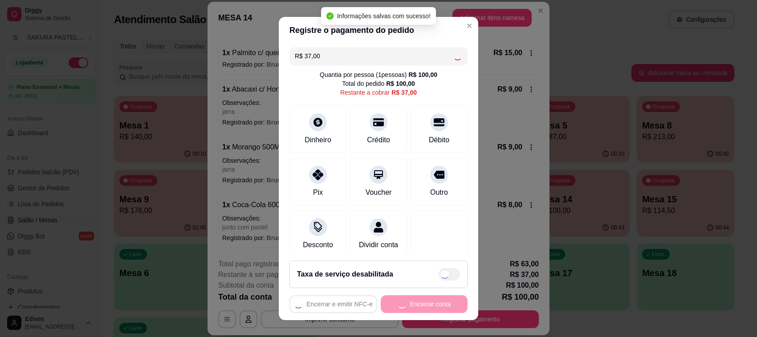
type input "R$ 0,00"
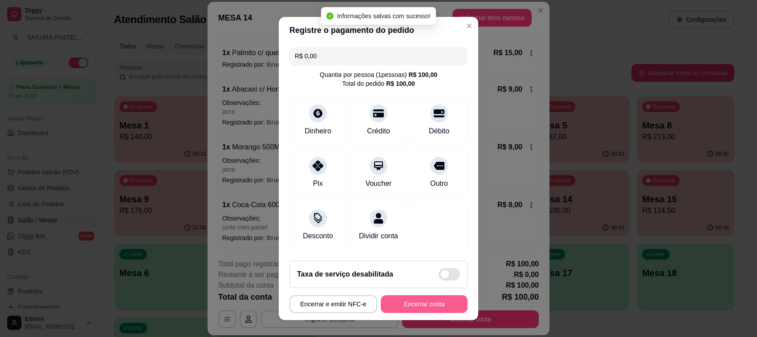
click at [401, 312] on button "Encerrar conta" at bounding box center [424, 305] width 87 height 18
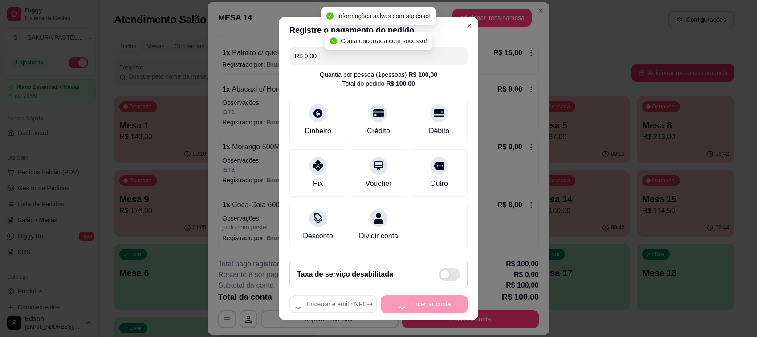
scroll to position [0, 0]
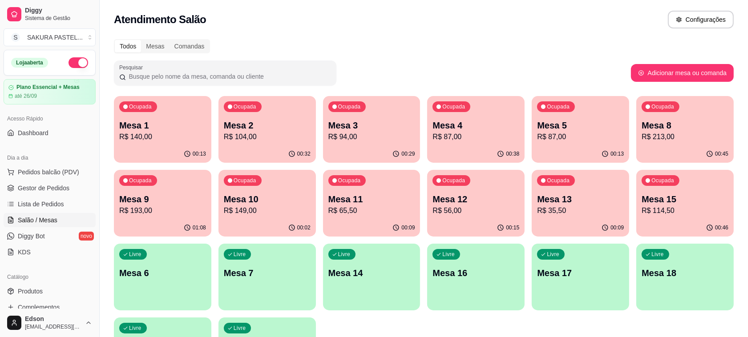
click at [158, 230] on div "01:08" at bounding box center [162, 227] width 97 height 17
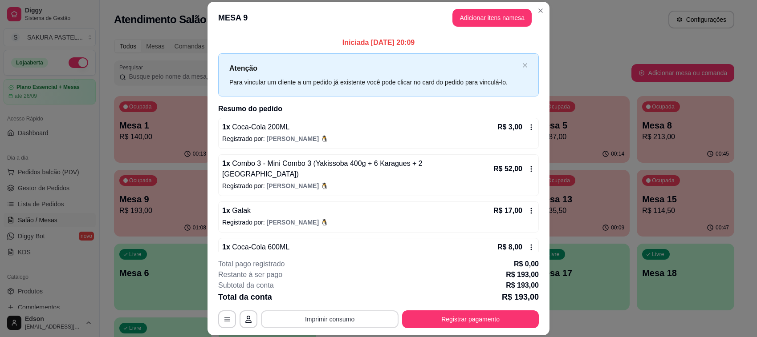
click at [318, 321] on button "Imprimir consumo" at bounding box center [330, 320] width 138 height 18
click at [326, 304] on button "Balcão" at bounding box center [328, 299] width 62 height 14
click at [525, 24] on header "MESA 9 Adicionar itens na mesa" at bounding box center [378, 18] width 342 height 32
click at [519, 22] on button "Adicionar itens na mesa" at bounding box center [491, 18] width 79 height 18
click at [282, 67] on input "Pesquisa" at bounding box center [281, 62] width 507 height 9
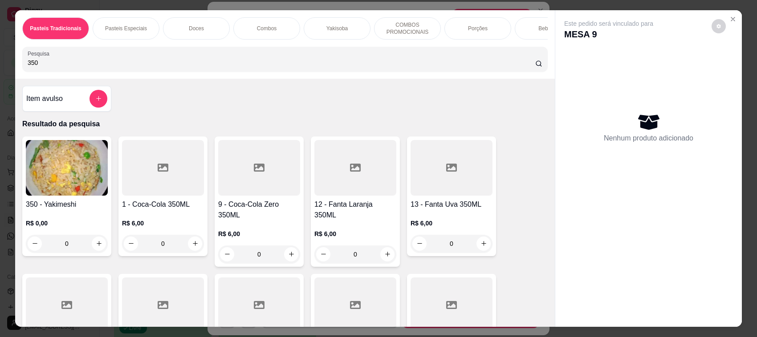
type input "350"
click at [188, 209] on h4 "1 - Coca-Cola 350ML" at bounding box center [163, 204] width 82 height 11
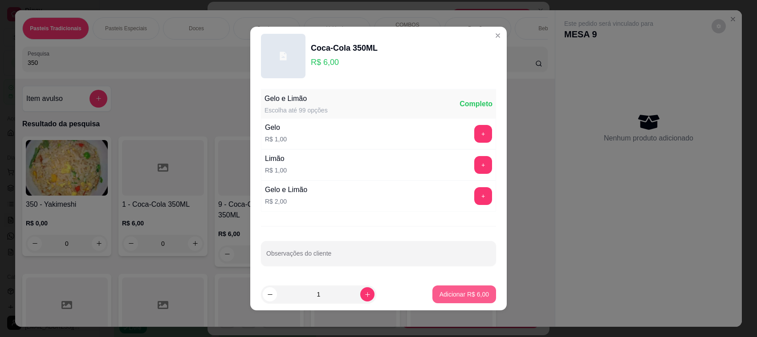
click at [451, 286] on button "Adicionar R$ 6,00" at bounding box center [464, 295] width 64 height 18
type input "1"
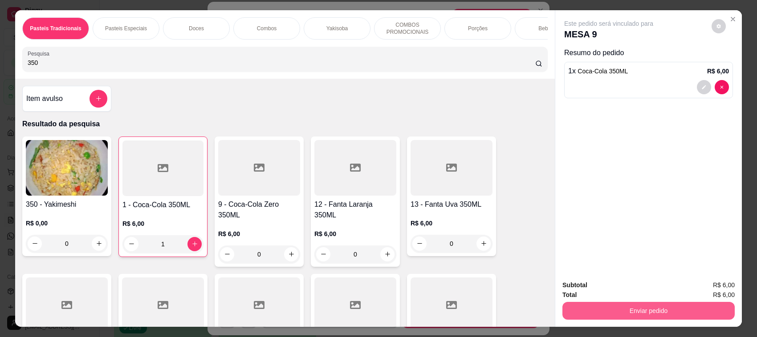
click at [607, 314] on button "Enviar pedido" at bounding box center [648, 311] width 172 height 18
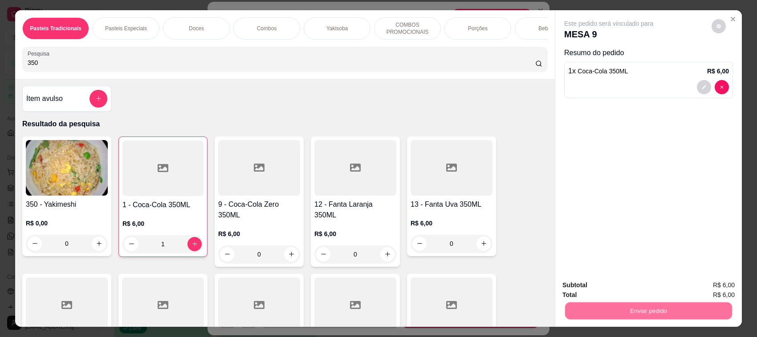
click at [614, 288] on button "Não registrar e enviar pedido" at bounding box center [618, 289] width 93 height 17
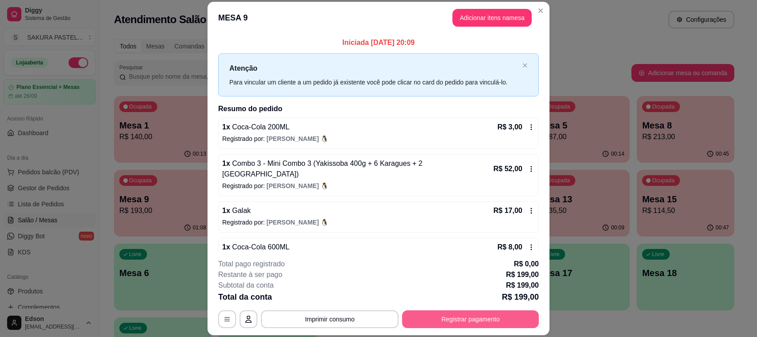
click at [456, 325] on button "Registrar pagamento" at bounding box center [470, 320] width 137 height 18
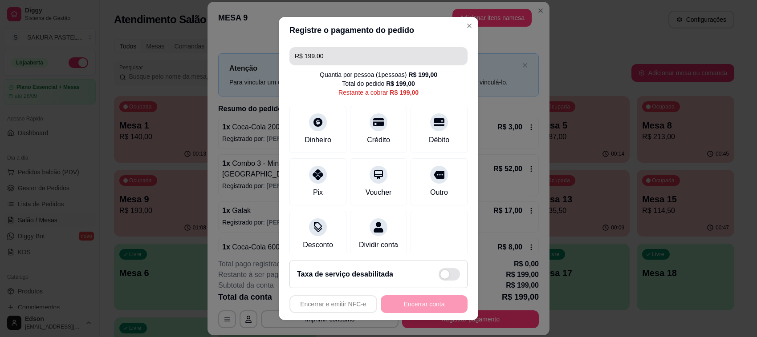
click at [341, 49] on input "R$ 199,00" at bounding box center [378, 56] width 167 height 18
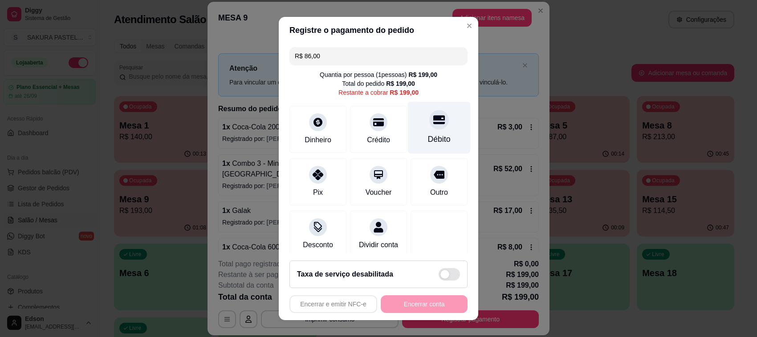
click at [430, 133] on div "Débito" at bounding box center [439, 128] width 63 height 52
type input "R$ 113,00"
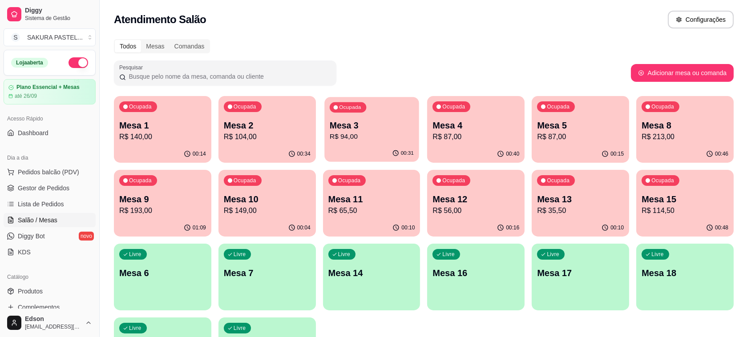
click at [373, 123] on p "Mesa 3" at bounding box center [372, 126] width 84 height 12
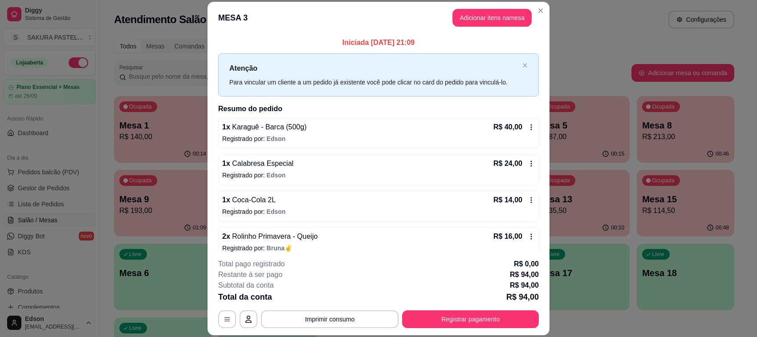
scroll to position [10, 0]
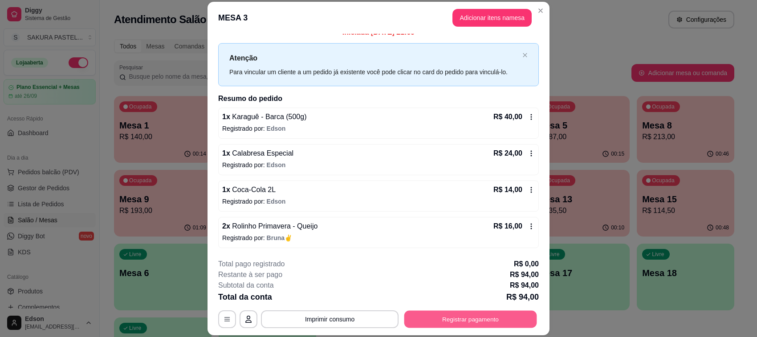
click at [470, 312] on button "Registrar pagamento" at bounding box center [470, 319] width 133 height 17
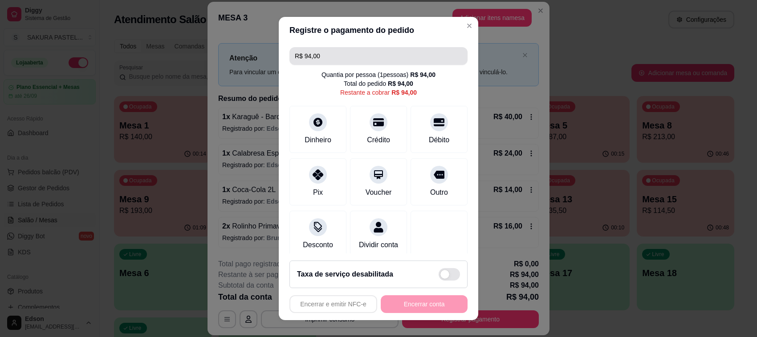
click at [339, 53] on input "R$ 94,00" at bounding box center [378, 56] width 167 height 18
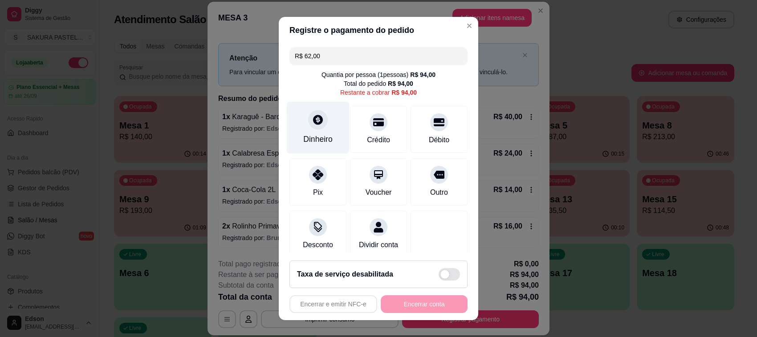
click at [309, 128] on div at bounding box center [318, 120] width 20 height 20
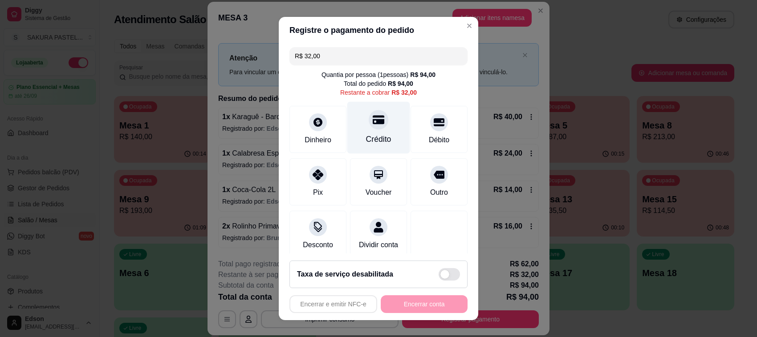
click at [386, 126] on div "Crédito" at bounding box center [378, 128] width 63 height 52
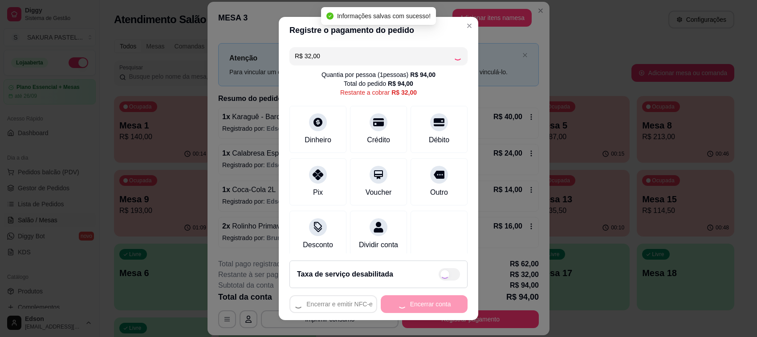
type input "R$ 0,00"
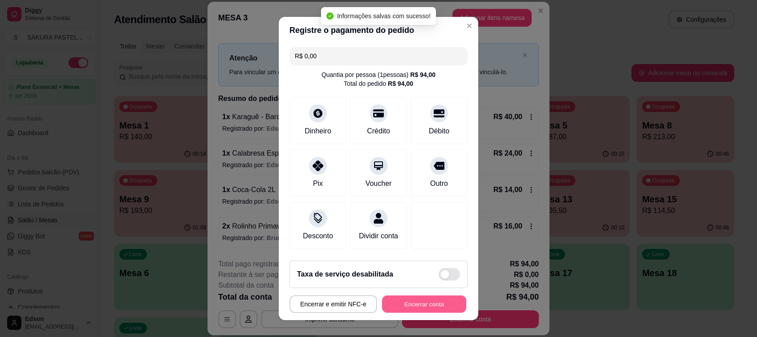
click at [423, 308] on button "Encerrar conta" at bounding box center [424, 304] width 84 height 17
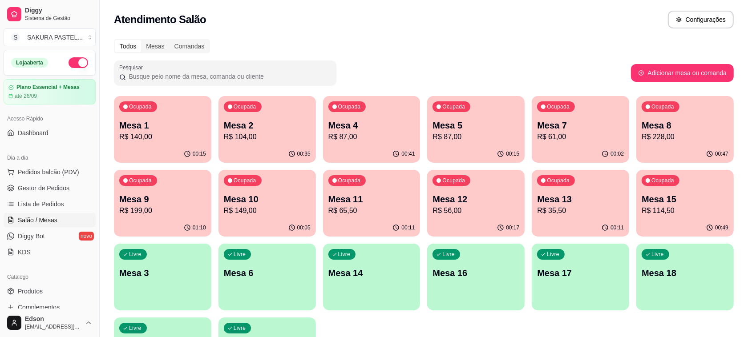
click at [397, 121] on p "Mesa 4" at bounding box center [372, 125] width 87 height 12
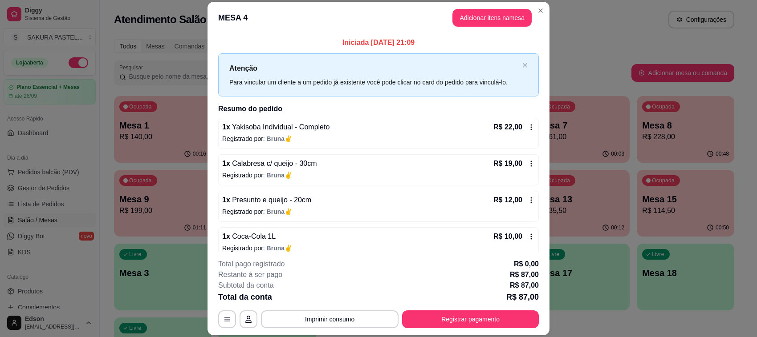
scroll to position [84, 0]
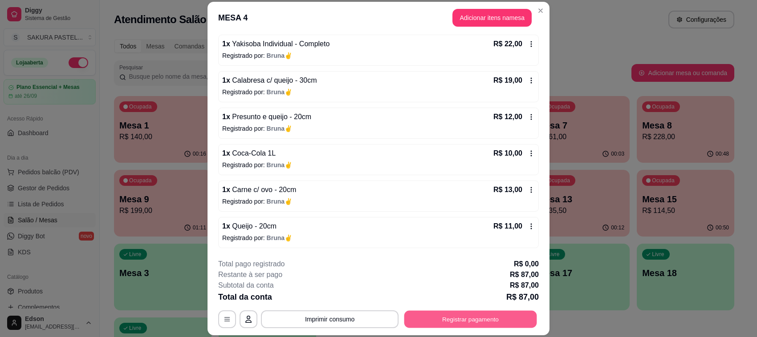
click at [462, 323] on button "Registrar pagamento" at bounding box center [470, 319] width 133 height 17
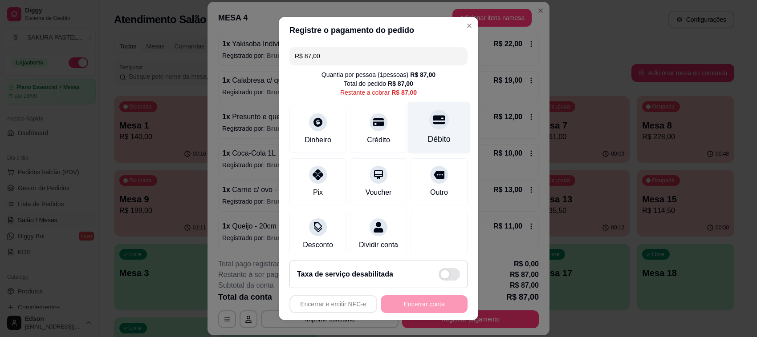
click at [428, 138] on div "Débito" at bounding box center [439, 140] width 23 height 12
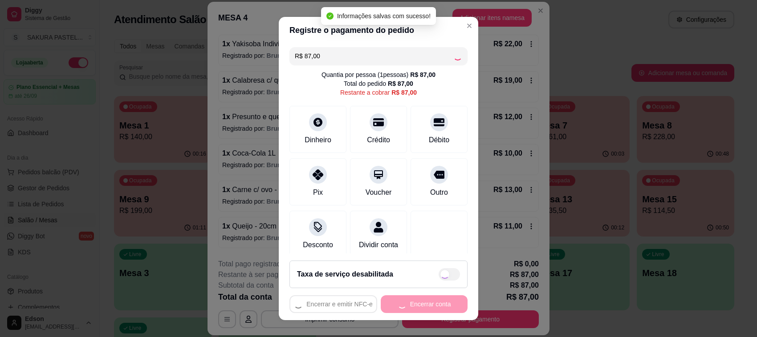
type input "R$ 0,00"
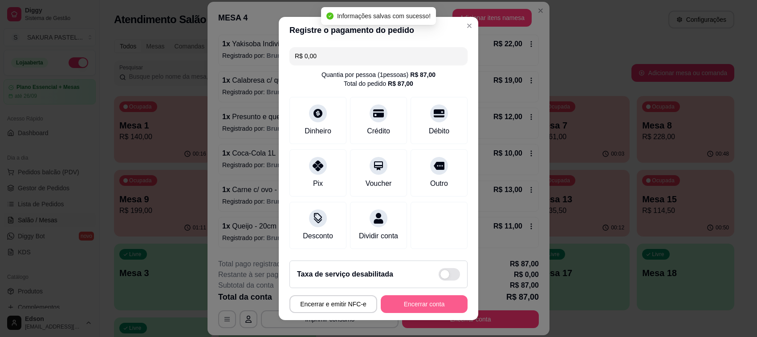
click at [418, 303] on button "Encerrar conta" at bounding box center [424, 305] width 87 height 18
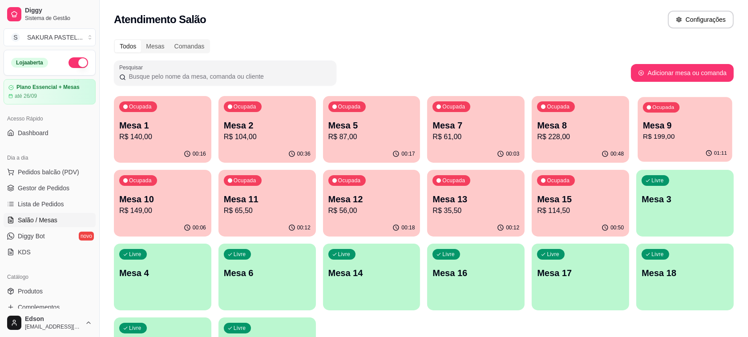
click at [717, 123] on p "Mesa 9" at bounding box center [685, 126] width 84 height 12
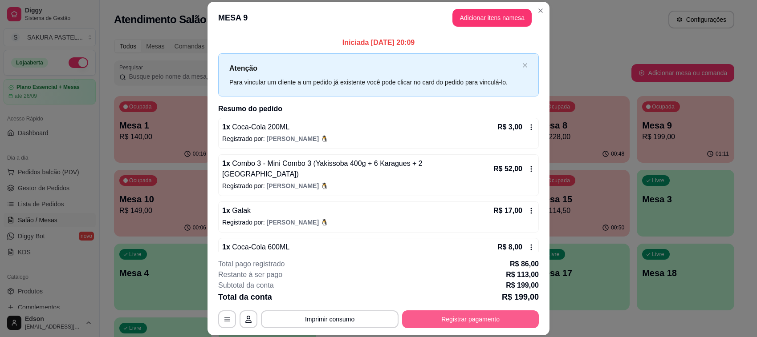
click at [479, 314] on button "Registrar pagamento" at bounding box center [470, 320] width 137 height 18
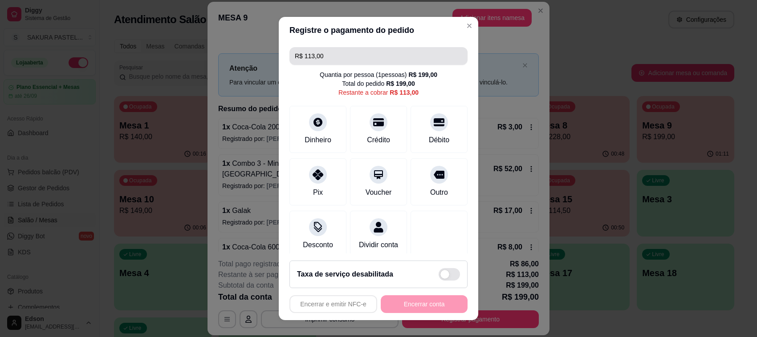
click at [357, 52] on input "R$ 113,00" at bounding box center [378, 56] width 167 height 18
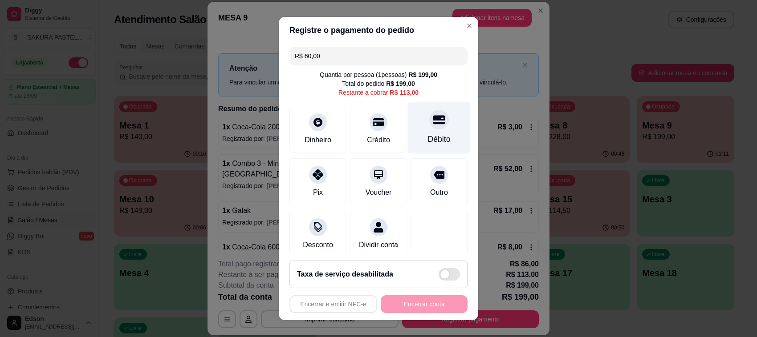
click at [435, 116] on div "Débito" at bounding box center [439, 128] width 63 height 52
click at [428, 138] on div "Débito" at bounding box center [439, 140] width 23 height 12
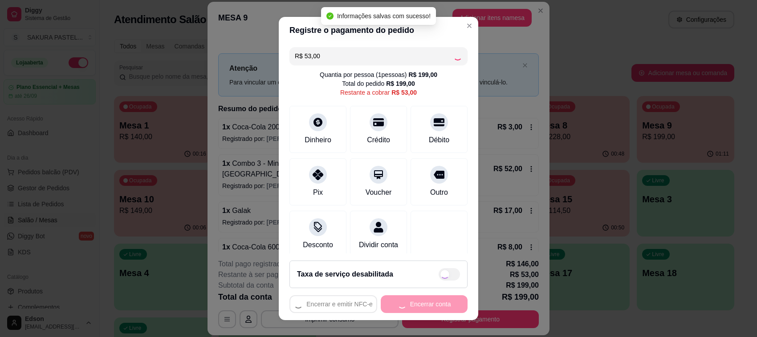
type input "R$ 0,00"
click at [417, 298] on button "Encerrar conta" at bounding box center [424, 305] width 87 height 18
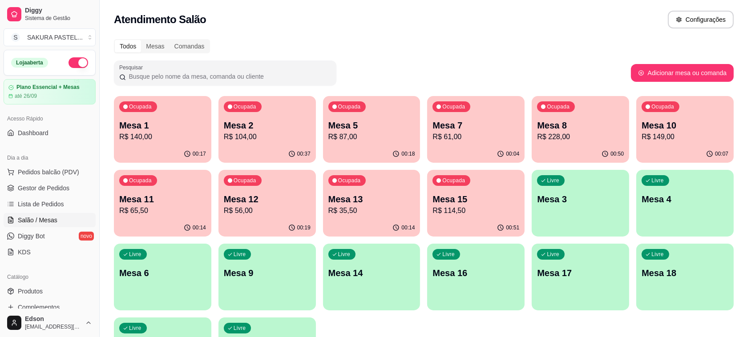
click at [468, 239] on div "Ocupada Mesa 1 R$ 140,00 00:17 Ocupada Mesa 2 R$ 104,00 00:37 Ocupada Mesa 5 R$…" at bounding box center [424, 240] width 620 height 288
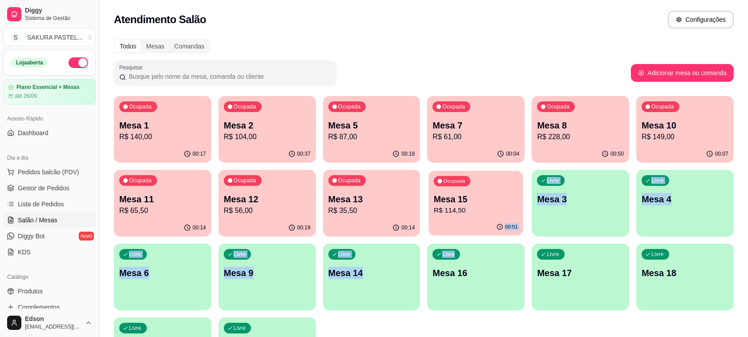
click at [478, 225] on div "00:51" at bounding box center [476, 227] width 94 height 17
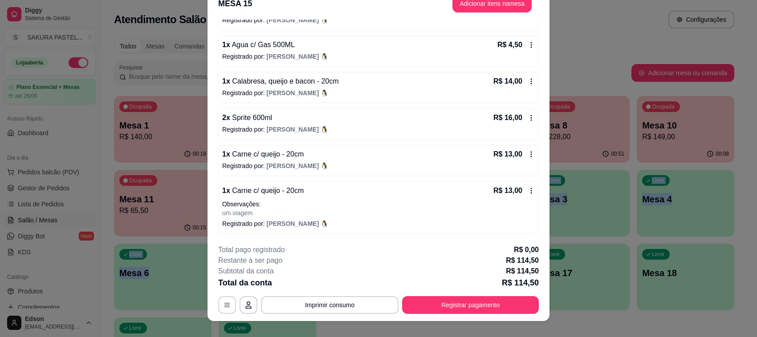
scroll to position [27, 0]
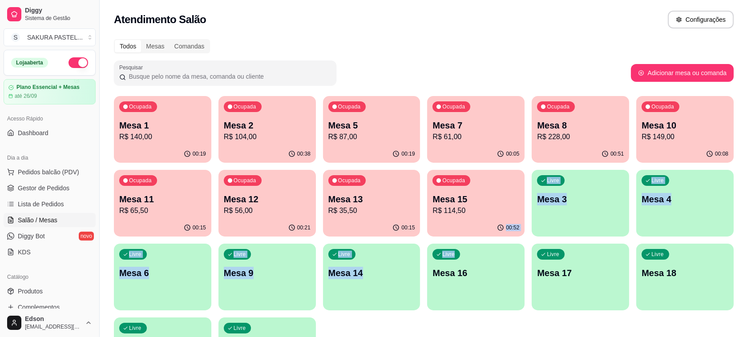
click at [383, 199] on p "Mesa 13" at bounding box center [372, 199] width 87 height 12
click at [279, 150] on div "00:38" at bounding box center [267, 154] width 97 height 17
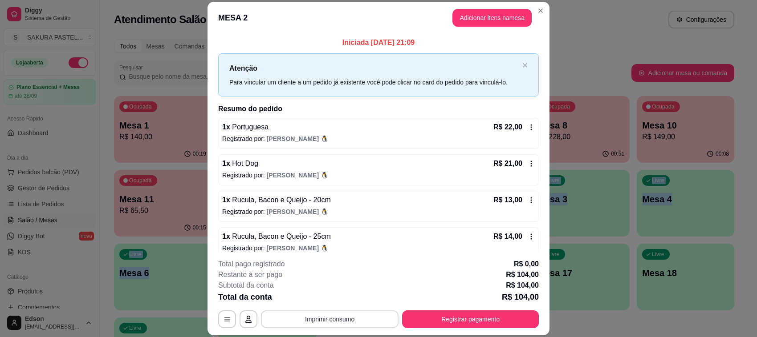
click at [330, 319] on button "Imprimir consumo" at bounding box center [330, 320] width 138 height 18
click at [324, 301] on button "Balcão" at bounding box center [328, 299] width 62 height 14
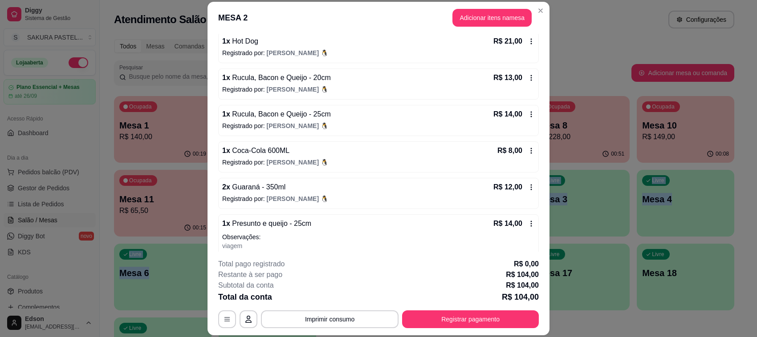
scroll to position [142, 0]
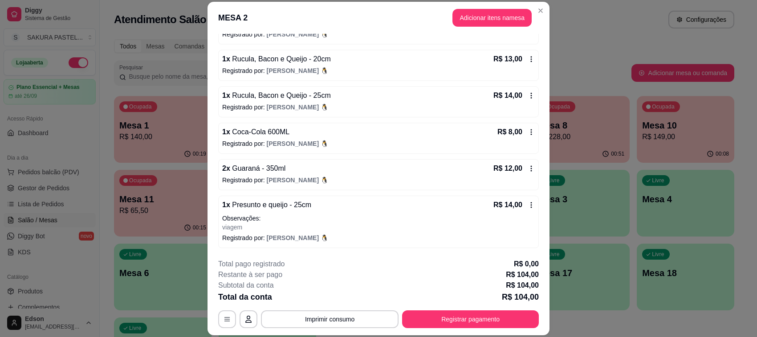
click at [478, 329] on footer "**********" at bounding box center [378, 294] width 342 height 84
click at [478, 316] on button "Registrar pagamento" at bounding box center [470, 320] width 137 height 18
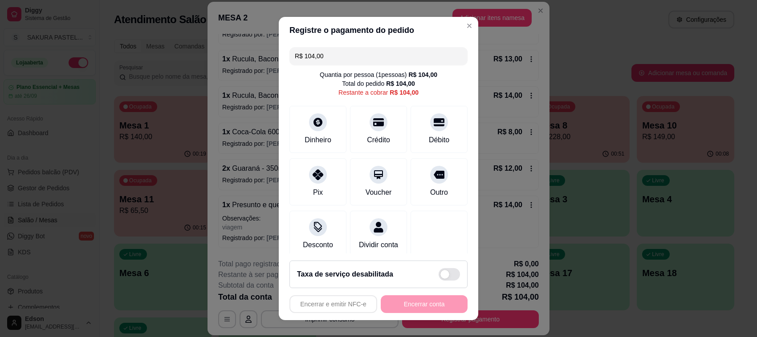
drag, startPoint x: 404, startPoint y: 139, endPoint x: 373, endPoint y: 43, distance: 100.9
click at [373, 44] on div "R$ 104,00 Quantia por pessoa ( 1 pessoas) R$ 104,00 Total do pedido R$ 104,00 R…" at bounding box center [378, 149] width 199 height 210
click at [367, 57] on input "R$ 104,00" at bounding box center [378, 56] width 167 height 18
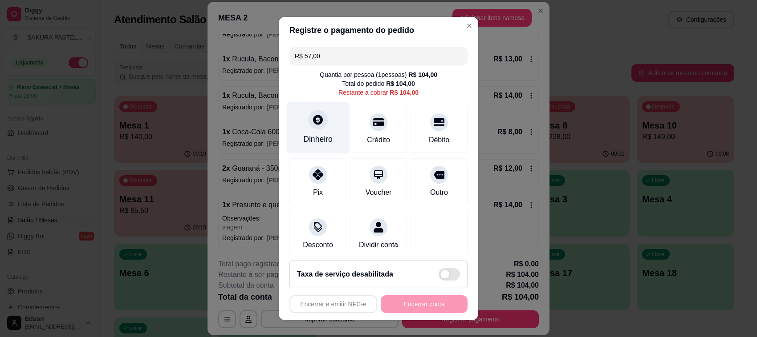
type input "R$ 57,00"
click at [308, 121] on div at bounding box center [318, 120] width 20 height 20
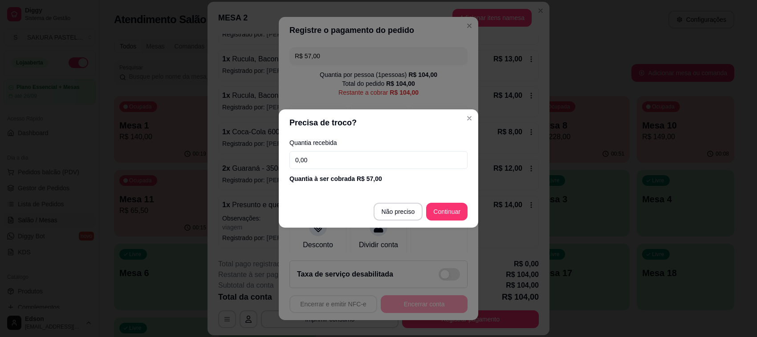
click at [339, 165] on input "0,00" at bounding box center [378, 160] width 178 height 18
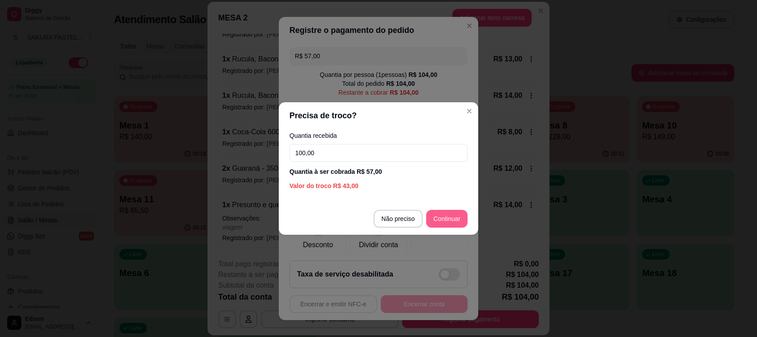
type input "100,00"
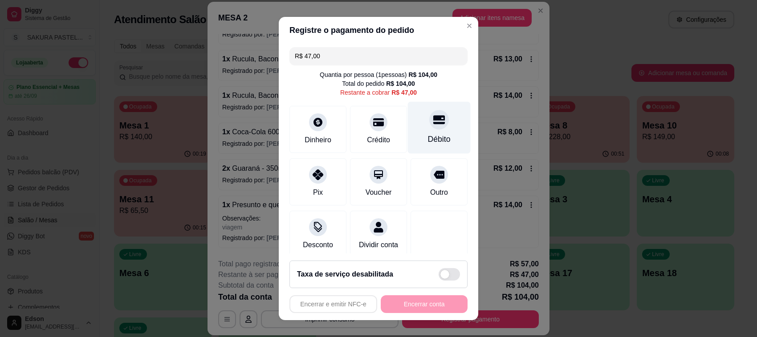
click at [428, 136] on div "Débito" at bounding box center [439, 140] width 23 height 12
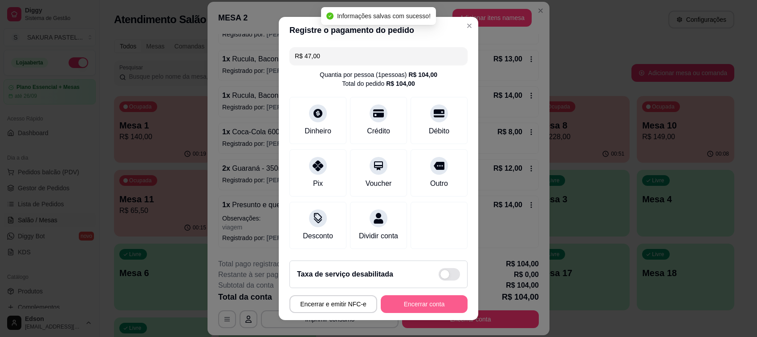
type input "R$ 0,00"
click at [417, 308] on button "Encerrar conta" at bounding box center [424, 304] width 84 height 17
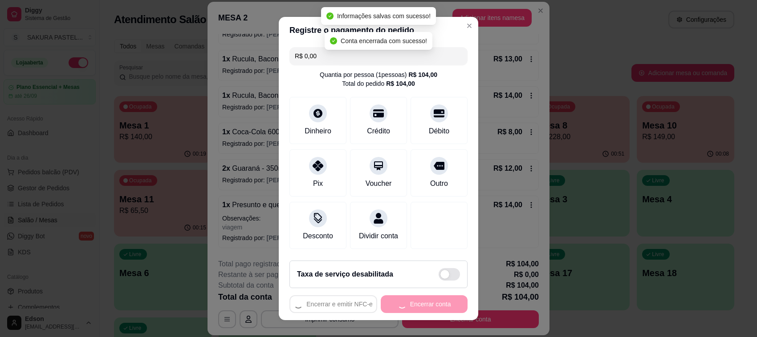
scroll to position [0, 0]
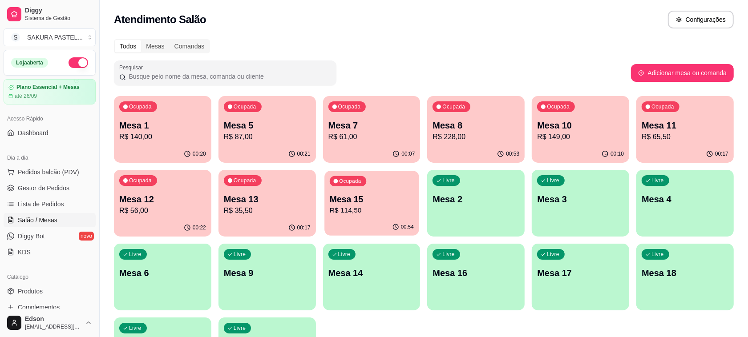
click at [372, 194] on p "Mesa 15" at bounding box center [372, 200] width 84 height 12
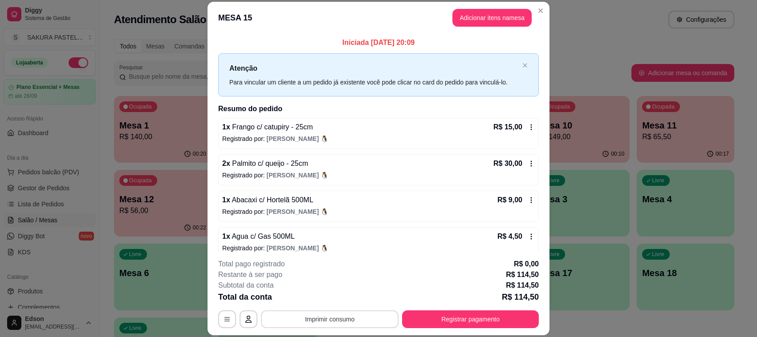
click at [299, 317] on button "Imprimir consumo" at bounding box center [330, 320] width 138 height 18
click at [313, 297] on button "Balcão" at bounding box center [328, 299] width 65 height 14
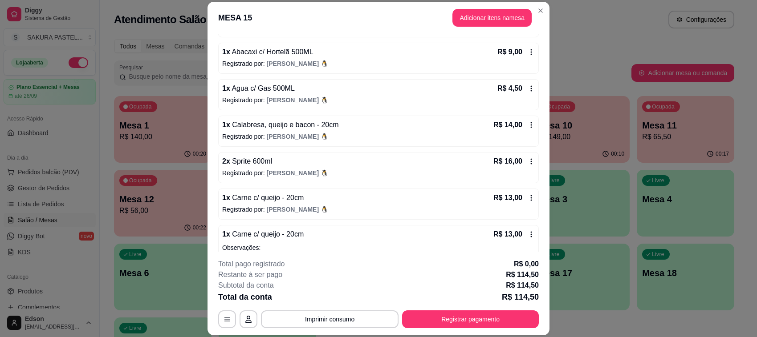
scroll to position [179, 0]
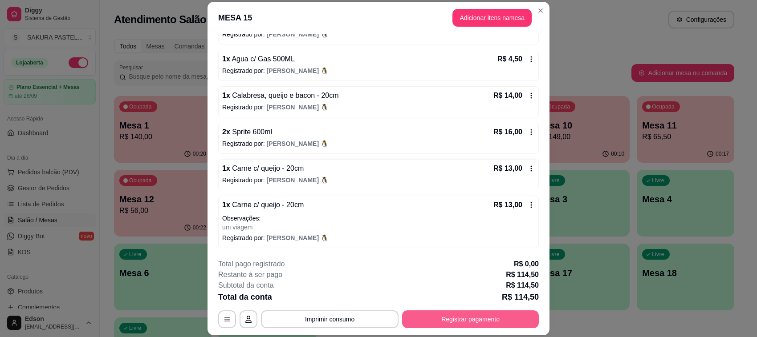
click at [453, 319] on button "Registrar pagamento" at bounding box center [470, 320] width 137 height 18
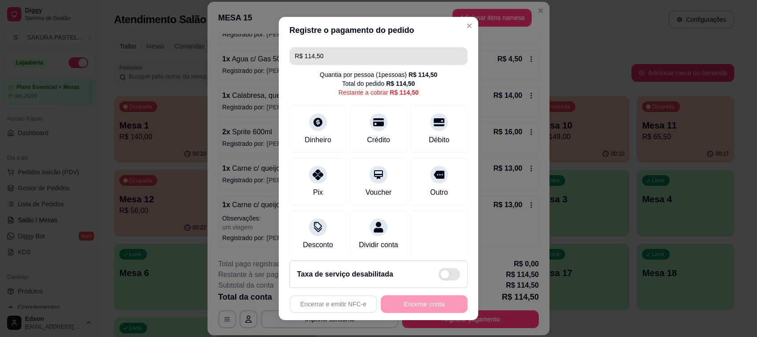
click at [317, 61] on input "R$ 114,50" at bounding box center [378, 56] width 167 height 18
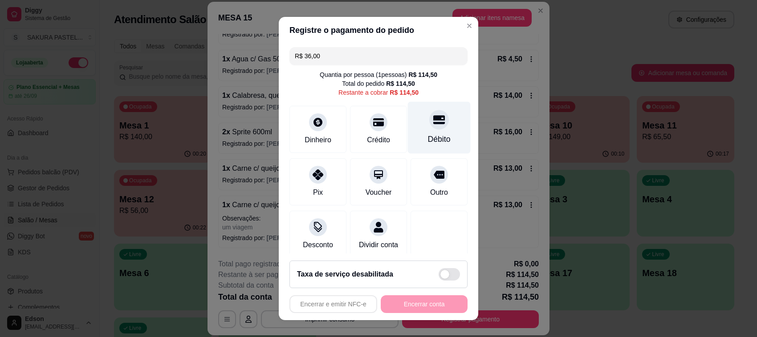
click at [428, 134] on div "Débito" at bounding box center [439, 140] width 23 height 12
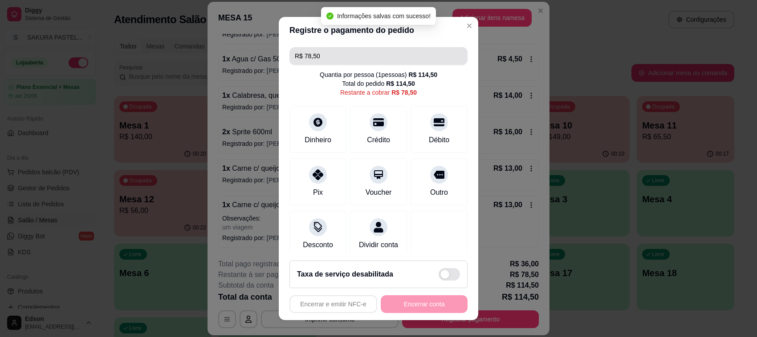
click at [377, 55] on input "R$ 78,50" at bounding box center [378, 56] width 167 height 18
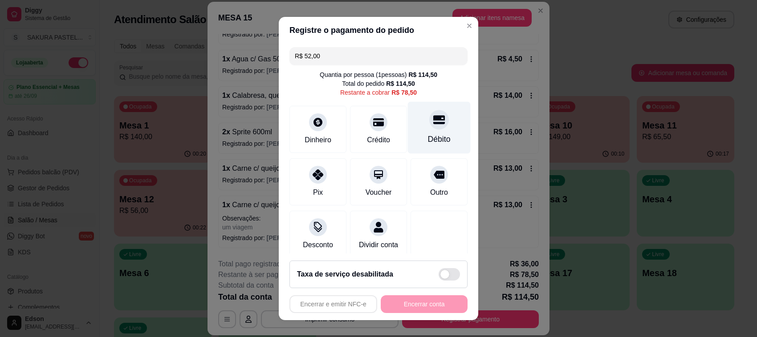
click at [437, 117] on div "Débito" at bounding box center [439, 128] width 63 height 52
type input "R$ 26,50"
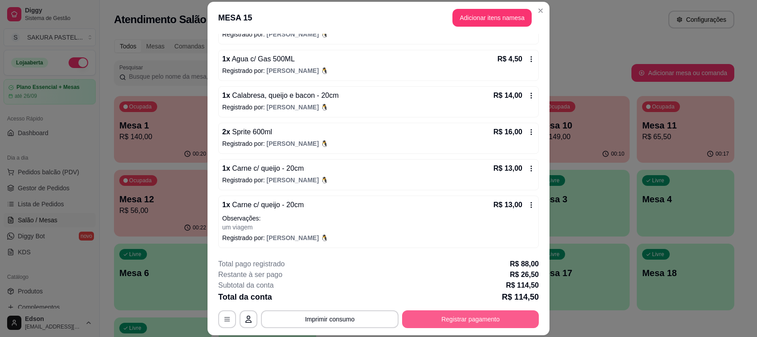
click at [473, 317] on button "Registrar pagamento" at bounding box center [470, 320] width 137 height 18
click at [458, 316] on button "Registrar pagamento" at bounding box center [470, 320] width 137 height 18
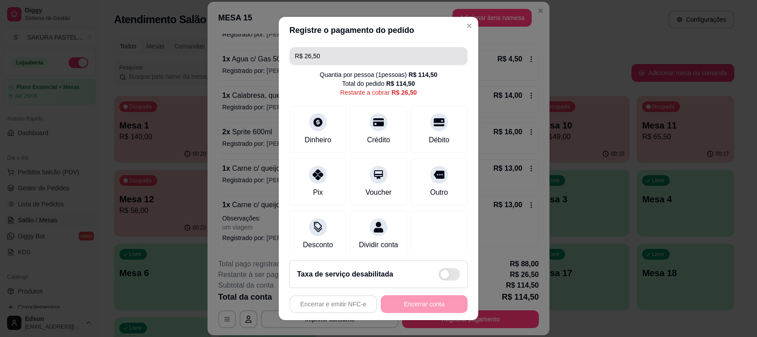
click at [375, 58] on input "R$ 26,50" at bounding box center [378, 56] width 167 height 18
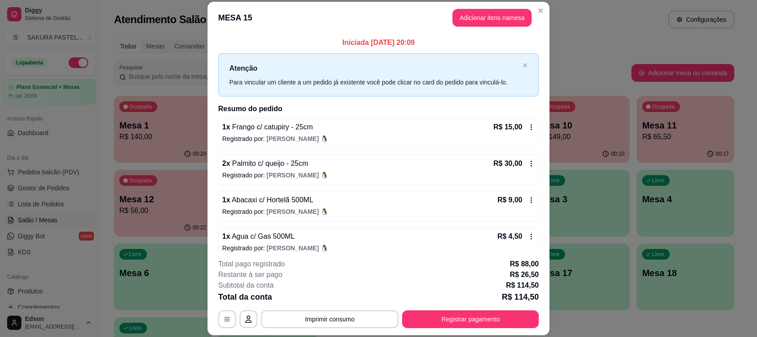
scroll to position [79, 0]
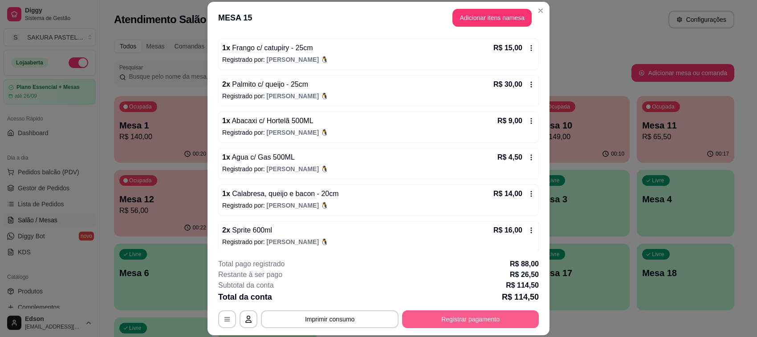
click at [499, 317] on button "Registrar pagamento" at bounding box center [470, 320] width 137 height 18
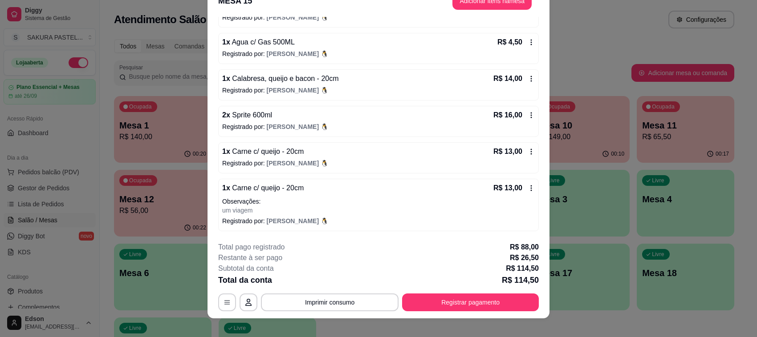
scroll to position [27, 0]
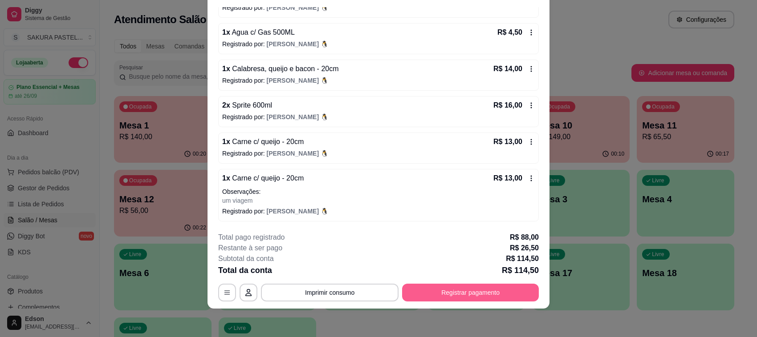
click at [496, 292] on button "Registrar pagamento" at bounding box center [470, 293] width 137 height 18
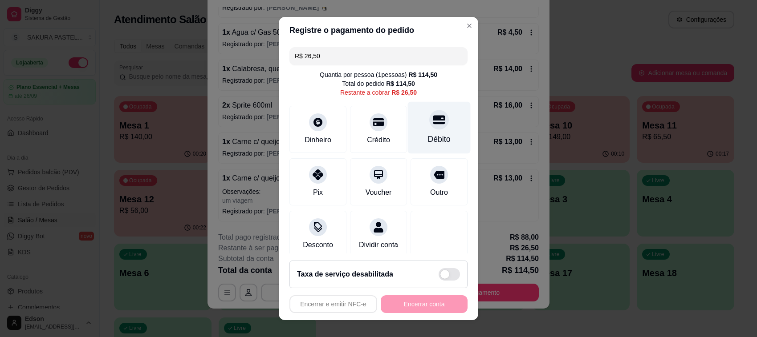
click at [408, 127] on div "Débito" at bounding box center [439, 128] width 63 height 52
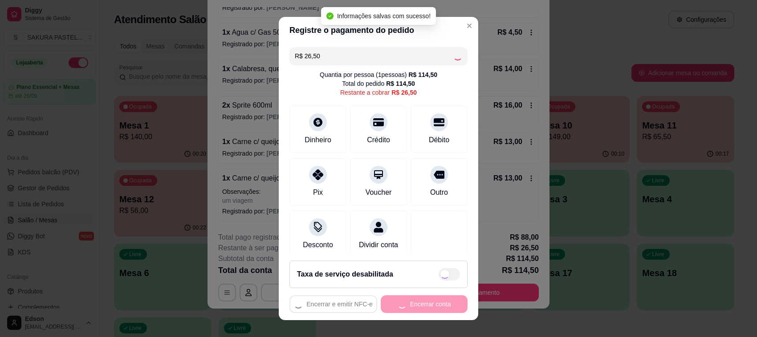
type input "R$ 0,00"
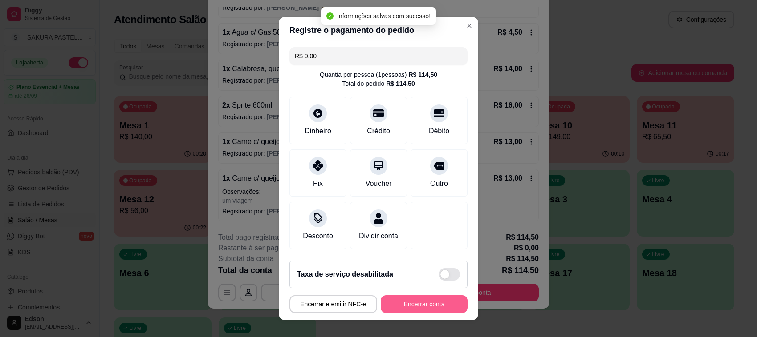
click at [424, 303] on button "Encerrar conta" at bounding box center [424, 305] width 87 height 18
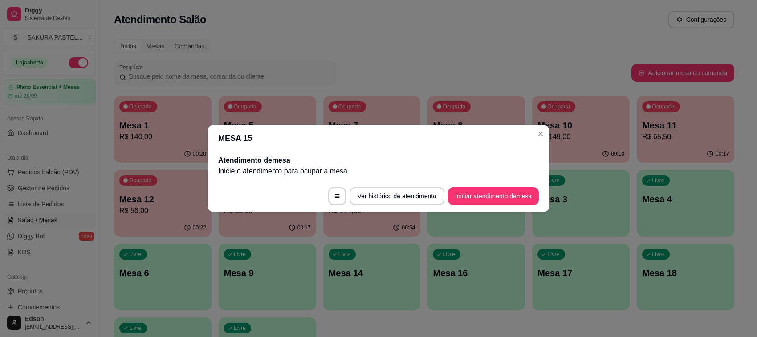
scroll to position [0, 0]
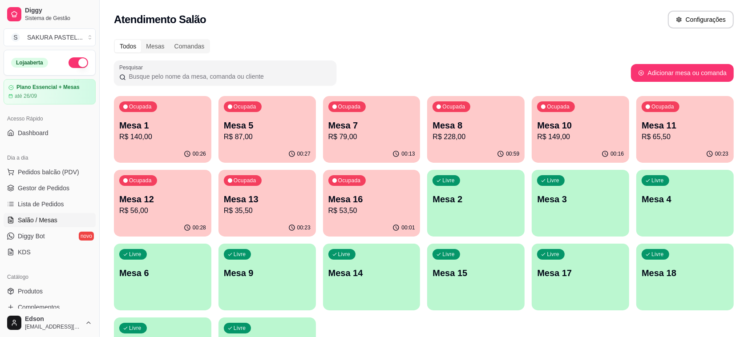
click at [465, 122] on p "Mesa 8" at bounding box center [476, 125] width 87 height 12
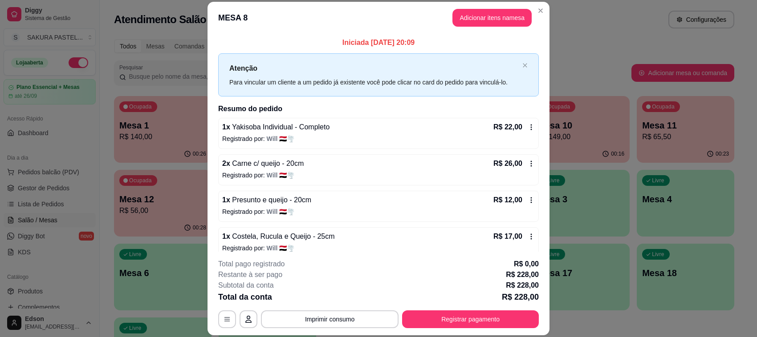
click at [345, 322] on button "Imprimir consumo" at bounding box center [330, 320] width 138 height 18
click at [345, 299] on button "Balcão" at bounding box center [328, 299] width 62 height 14
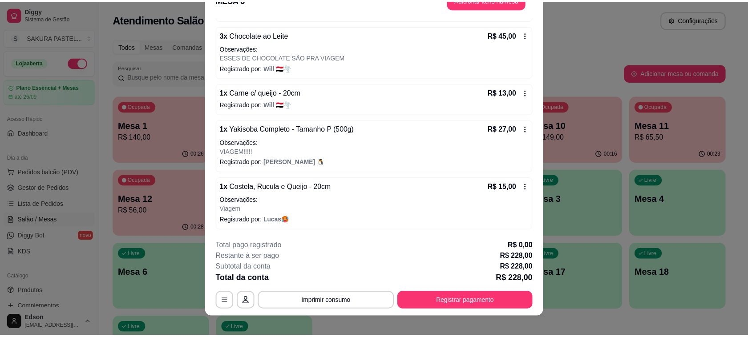
scroll to position [27, 0]
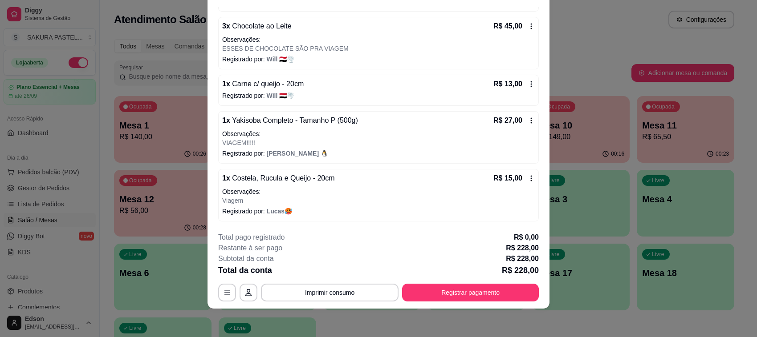
drag, startPoint x: 489, startPoint y: 181, endPoint x: 499, endPoint y: 177, distance: 10.4
drag, startPoint x: 536, startPoint y: 188, endPoint x: 388, endPoint y: 237, distance: 156.5
click at [386, 238] on div "**********" at bounding box center [378, 266] width 321 height 69
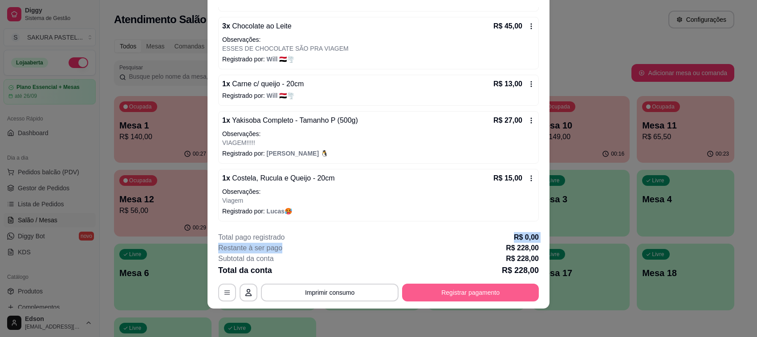
click at [480, 298] on button "Registrar pagamento" at bounding box center [470, 293] width 137 height 18
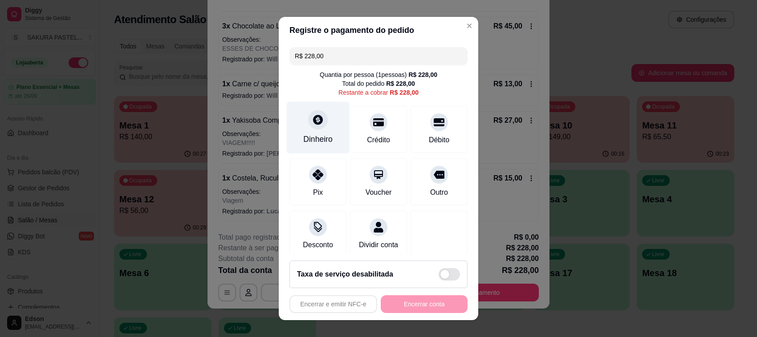
click at [294, 121] on div "Dinheiro" at bounding box center [318, 128] width 63 height 52
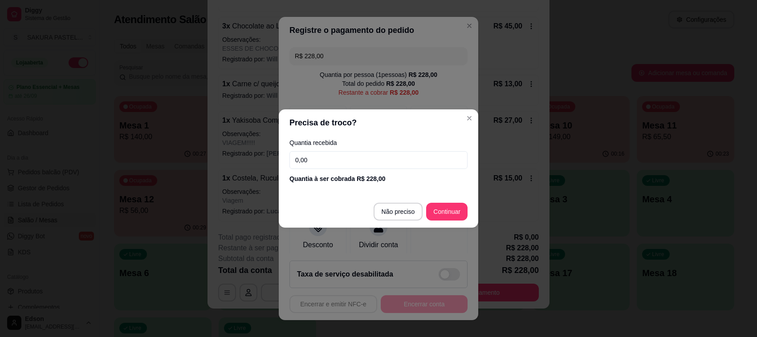
click at [354, 159] on input "0,00" at bounding box center [378, 160] width 178 height 18
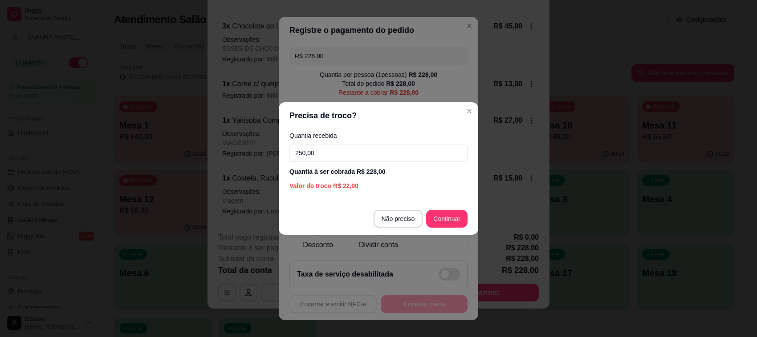
type input "250,00"
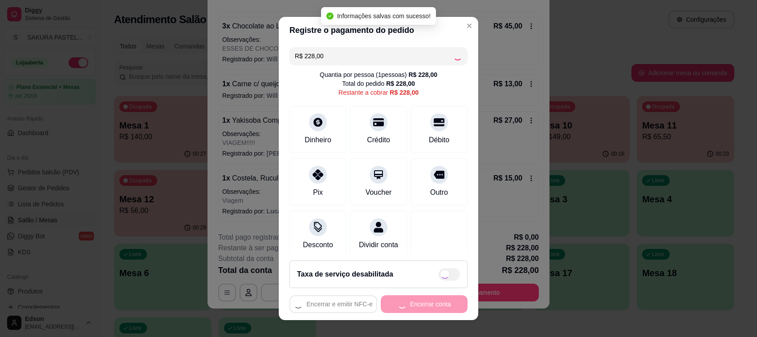
type input "R$ 0,00"
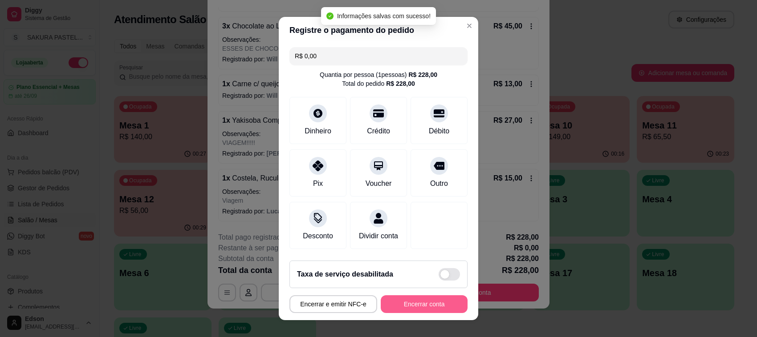
click at [418, 305] on button "Encerrar conta" at bounding box center [424, 305] width 87 height 18
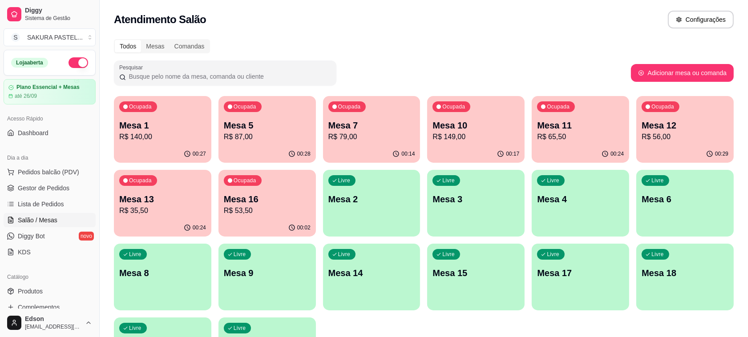
click at [296, 141] on p "R$ 87,00" at bounding box center [267, 137] width 87 height 11
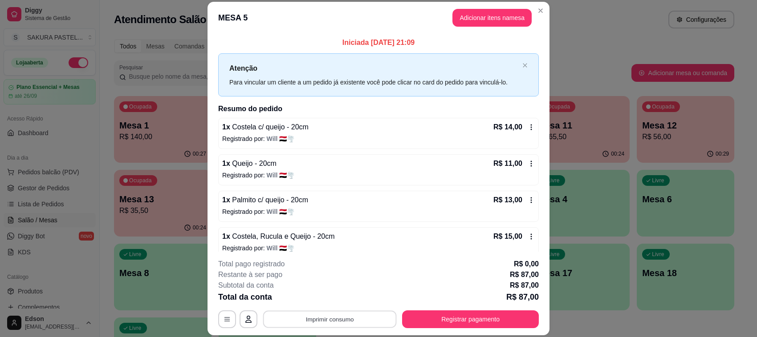
click at [376, 312] on button "Imprimir consumo" at bounding box center [330, 319] width 134 height 17
click at [348, 300] on button "Balcão" at bounding box center [328, 299] width 65 height 14
click at [458, 323] on button "Registrar pagamento" at bounding box center [470, 320] width 137 height 18
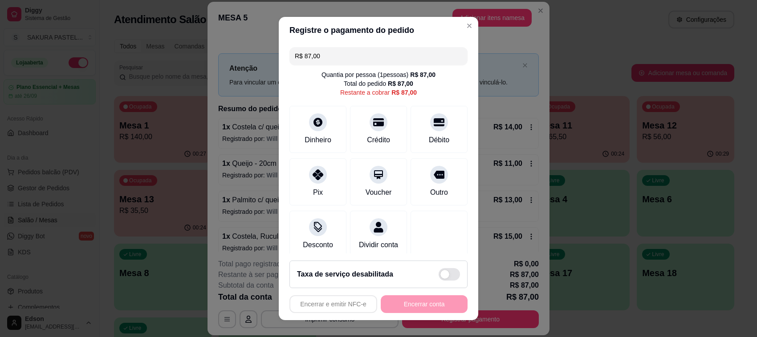
click at [390, 58] on input "R$ 87,00" at bounding box center [378, 56] width 167 height 18
click at [429, 123] on div at bounding box center [439, 120] width 20 height 20
click at [433, 119] on icon at bounding box center [439, 119] width 12 height 9
type input "R$ 0,00"
click at [426, 307] on button "Encerrar conta" at bounding box center [424, 305] width 87 height 18
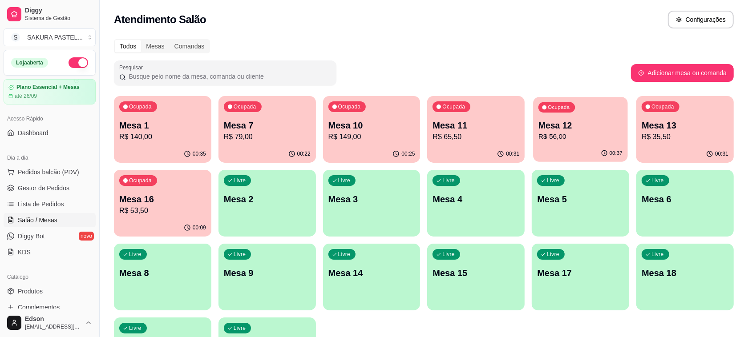
click at [583, 118] on div "Ocupada Mesa 12 R$ 56,00" at bounding box center [581, 121] width 94 height 48
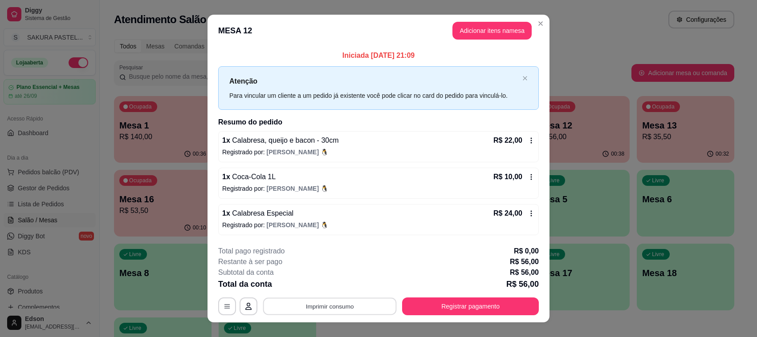
click at [340, 304] on button "Imprimir consumo" at bounding box center [330, 306] width 134 height 17
click at [329, 287] on button "Balcão" at bounding box center [328, 287] width 62 height 14
click at [350, 308] on button "Imprimir consumo" at bounding box center [330, 306] width 134 height 17
click at [345, 288] on button "Balcão" at bounding box center [328, 287] width 62 height 14
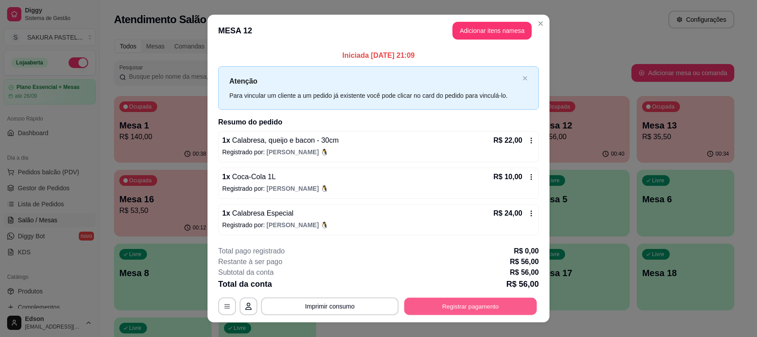
click at [468, 305] on button "Registrar pagamento" at bounding box center [470, 306] width 133 height 17
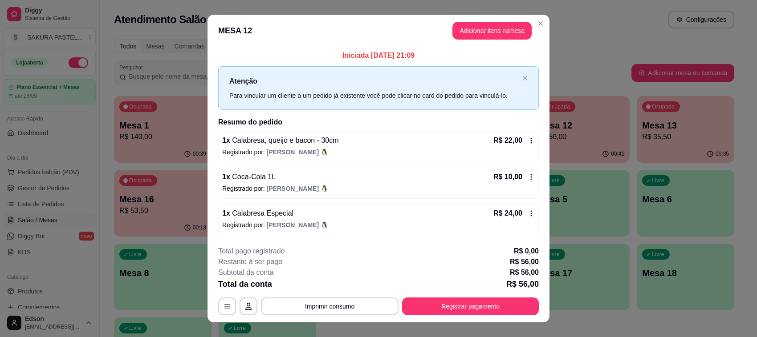
click at [423, 132] on div "Débito" at bounding box center [439, 128] width 63 height 52
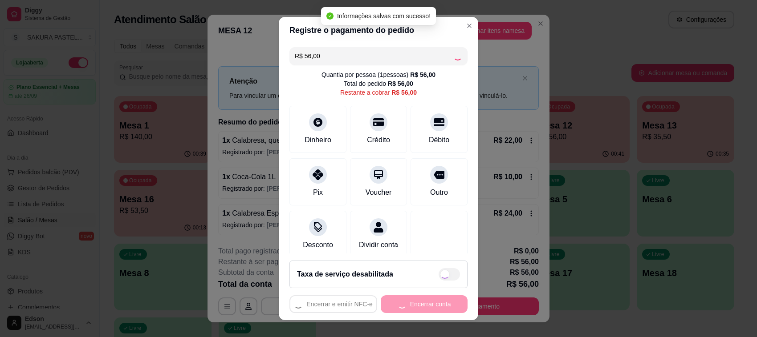
type input "R$ 0,00"
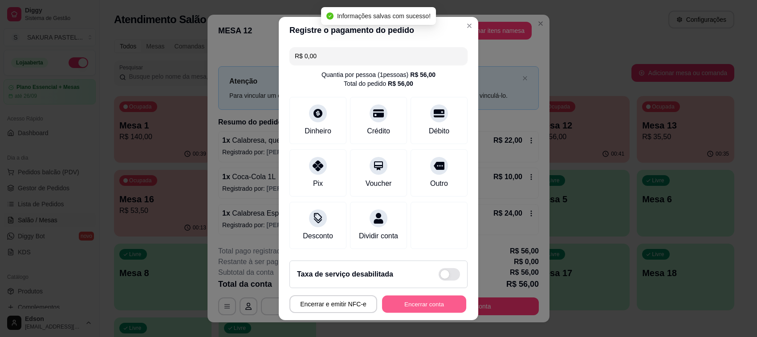
click at [419, 304] on button "Encerrar conta" at bounding box center [424, 304] width 84 height 17
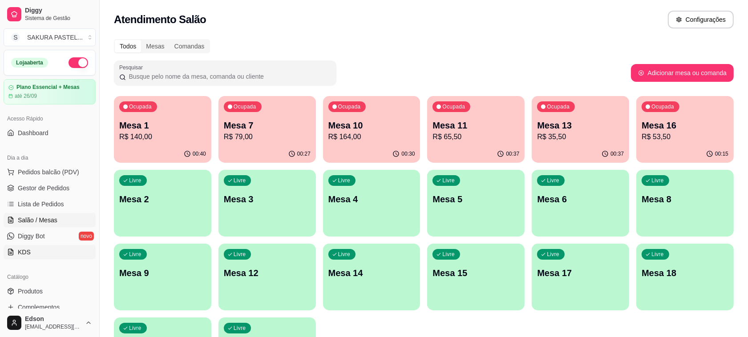
scroll to position [227, 0]
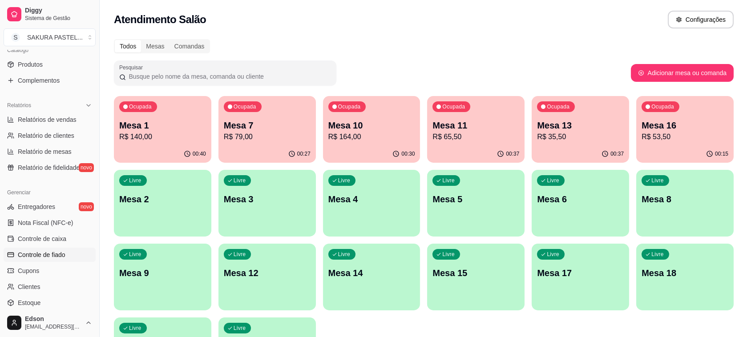
click at [65, 255] on span "Controle de fiado" at bounding box center [42, 255] width 48 height 9
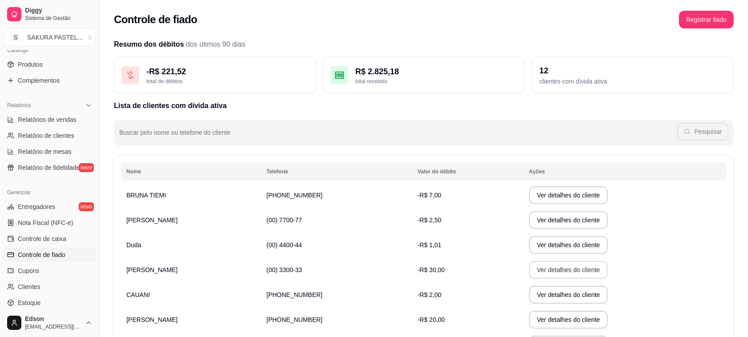
click at [539, 268] on button "Ver detalhes do cliente" at bounding box center [568, 270] width 79 height 18
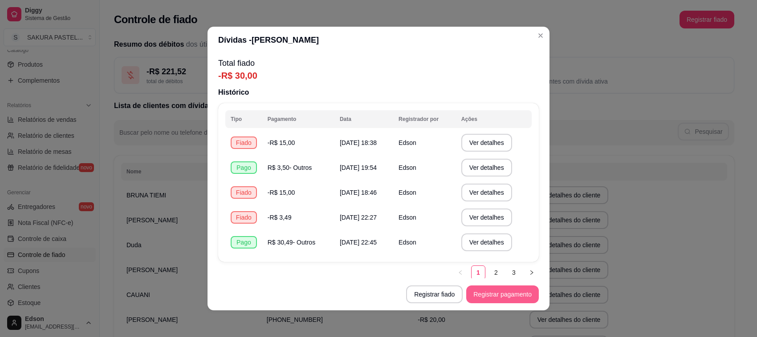
click at [499, 300] on button "Registrar pagamento" at bounding box center [502, 295] width 73 height 18
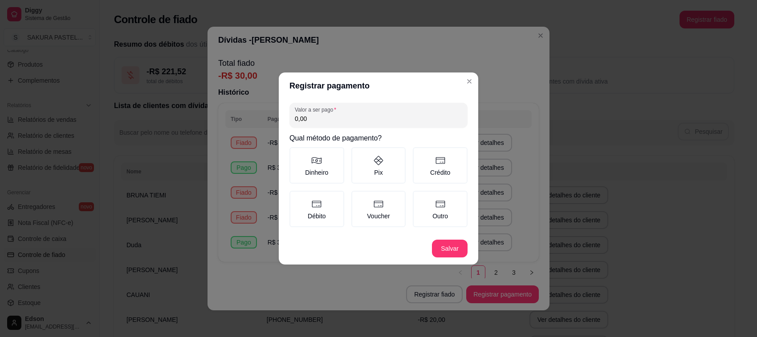
click at [366, 119] on input "0,00" at bounding box center [378, 118] width 167 height 9
type input "7,00"
click at [446, 246] on button "Salvar" at bounding box center [449, 248] width 35 height 17
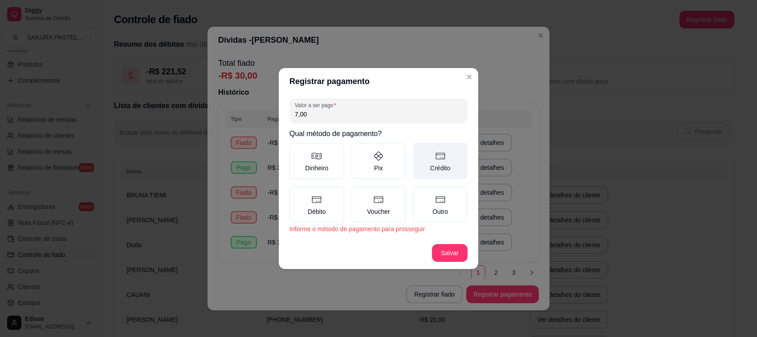
click at [435, 157] on icon at bounding box center [440, 156] width 11 height 11
click at [419, 150] on button "Crédito" at bounding box center [415, 145] width 7 height 7
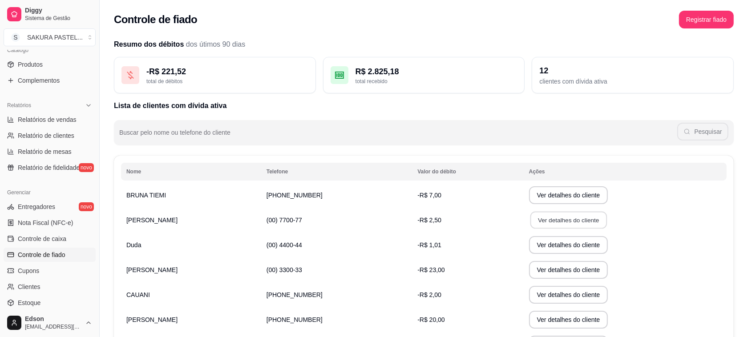
click at [560, 227] on button "Ver detalhes do cliente" at bounding box center [568, 220] width 77 height 17
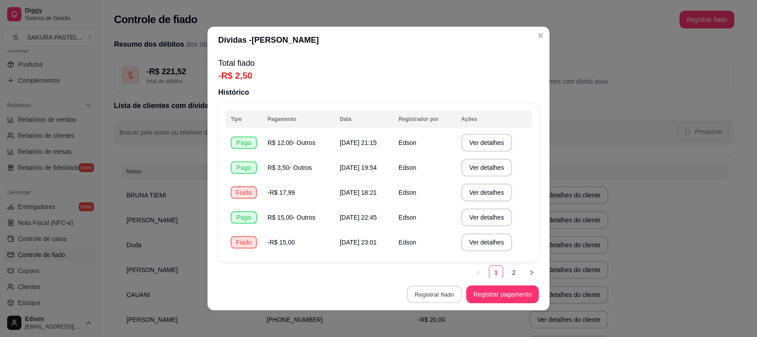
click at [418, 298] on button "Registrar fiado" at bounding box center [434, 294] width 55 height 17
click at [440, 301] on button "Registrar fiado" at bounding box center [434, 294] width 55 height 17
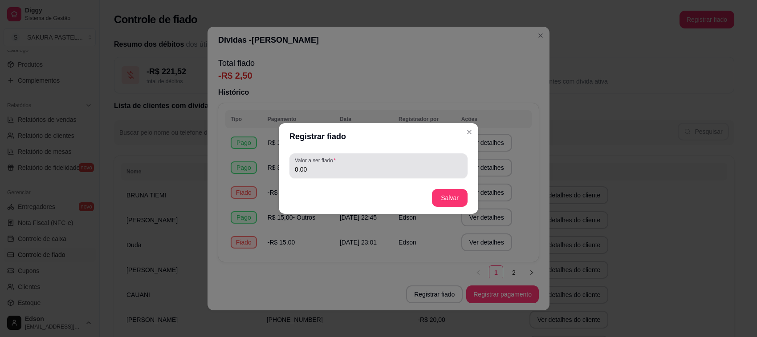
click at [345, 172] on input "0,00" at bounding box center [378, 169] width 167 height 9
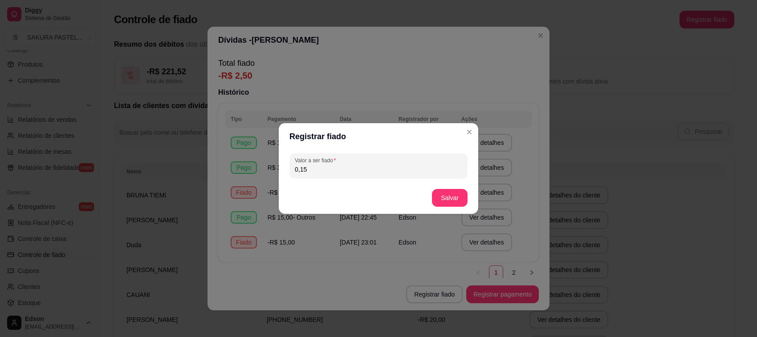
type input "1,50"
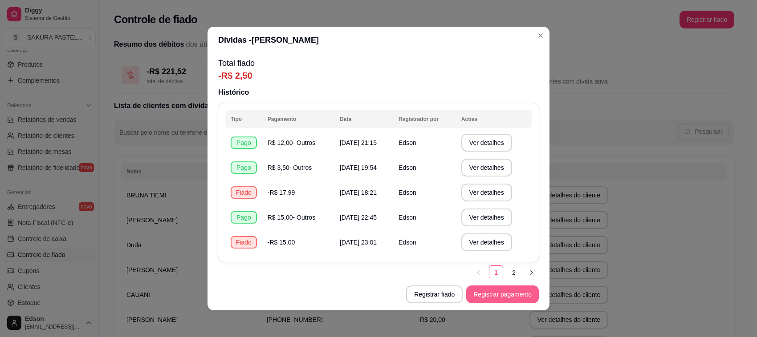
click at [486, 294] on button "Registrar pagamento" at bounding box center [502, 295] width 73 height 18
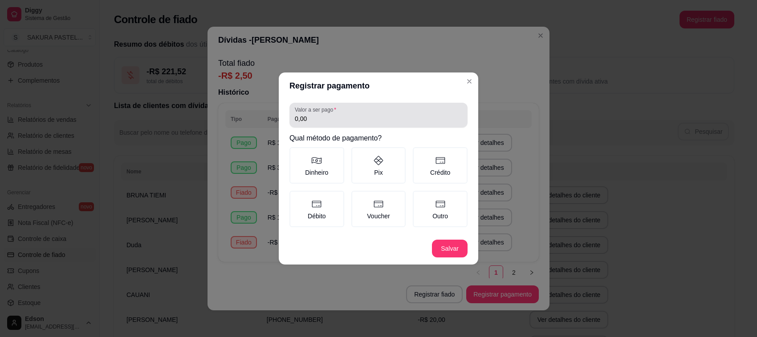
click at [357, 117] on input "0,00" at bounding box center [378, 118] width 167 height 9
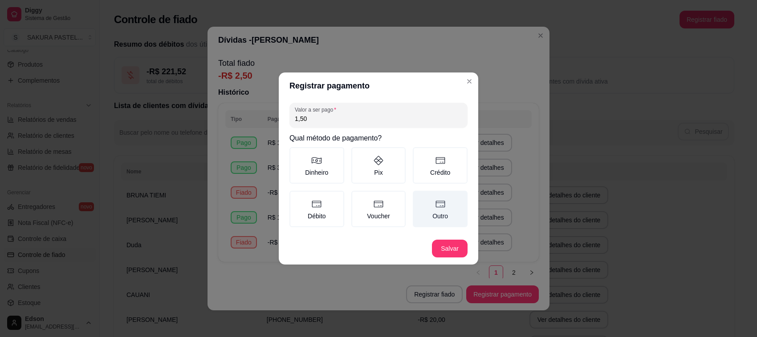
type input "1,50"
click at [440, 217] on label "Outro" at bounding box center [440, 209] width 55 height 37
click at [419, 198] on button "Outro" at bounding box center [415, 194] width 7 height 7
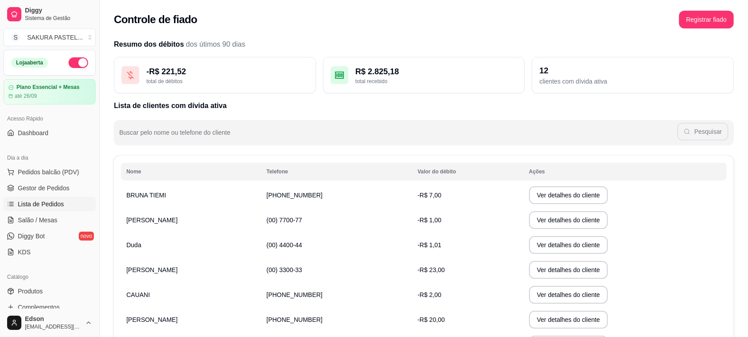
click at [36, 208] on span "Lista de Pedidos" at bounding box center [41, 204] width 46 height 9
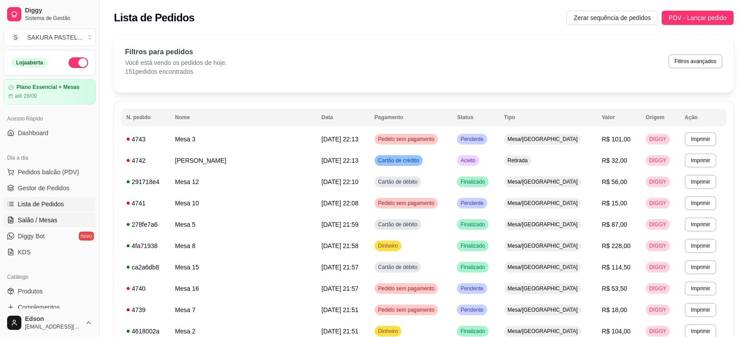
click at [59, 214] on link "Salão / Mesas" at bounding box center [50, 220] width 92 height 14
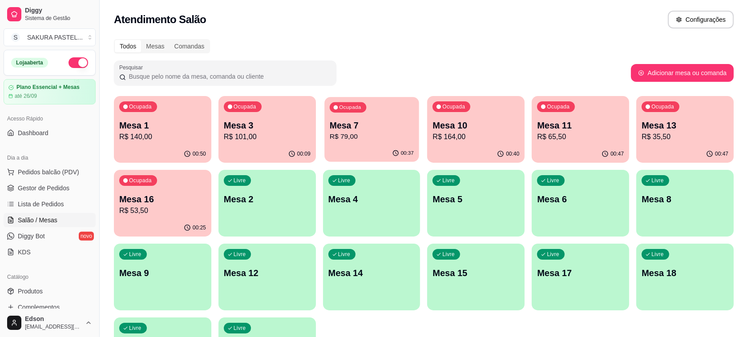
click at [391, 127] on p "Mesa 7" at bounding box center [372, 126] width 84 height 12
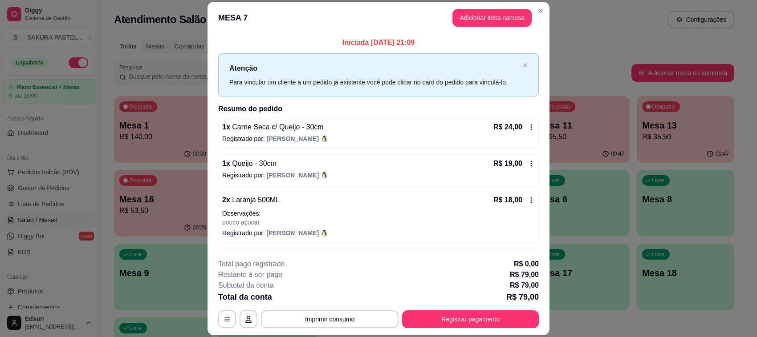
scroll to position [32, 0]
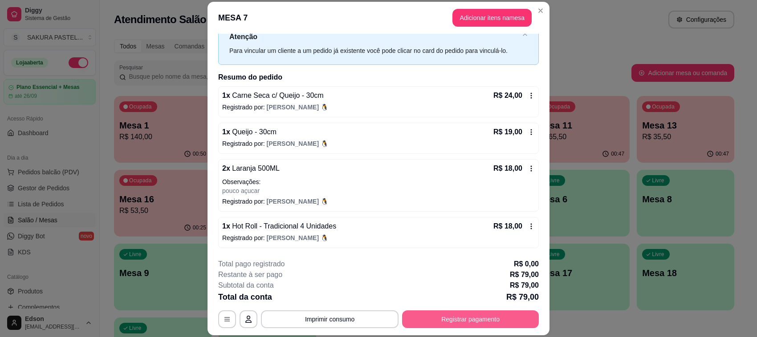
click at [487, 319] on button "Registrar pagamento" at bounding box center [470, 320] width 137 height 18
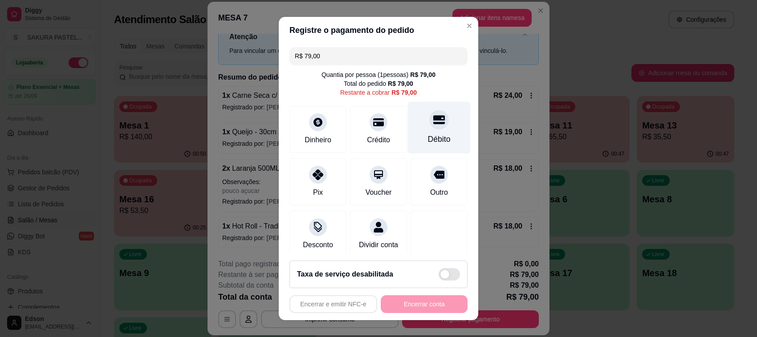
click at [431, 126] on div "Débito" at bounding box center [439, 128] width 63 height 52
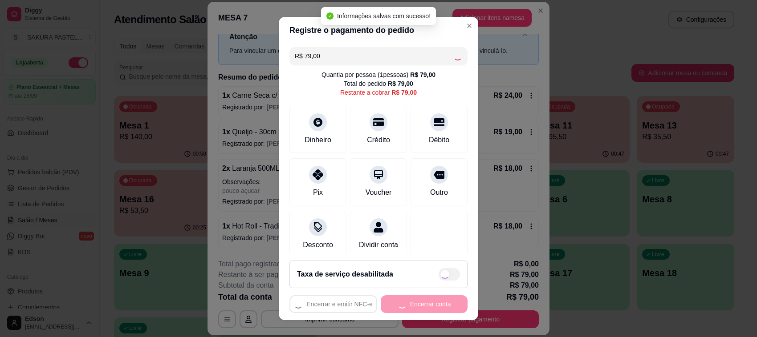
type input "R$ 0,00"
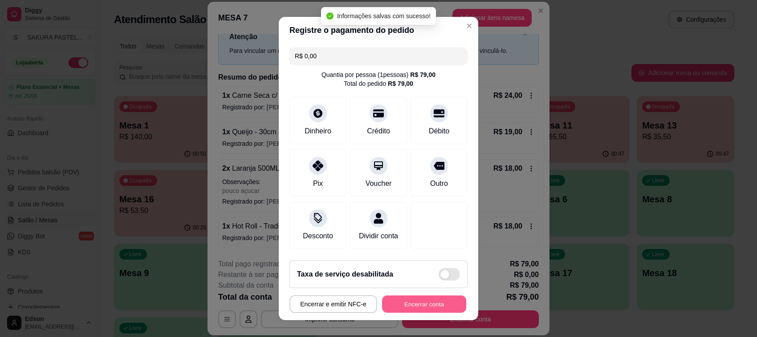
click at [416, 308] on button "Encerrar conta" at bounding box center [424, 304] width 84 height 17
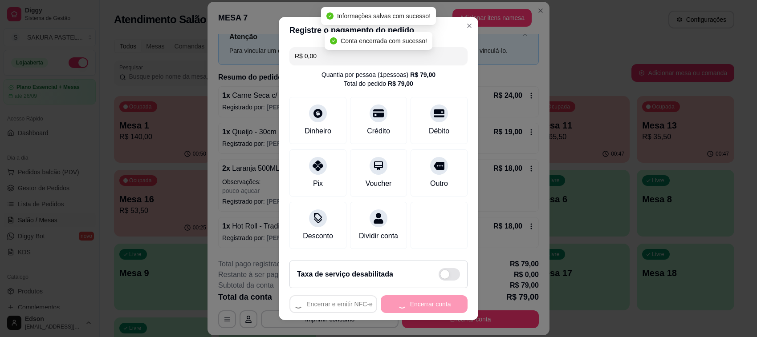
scroll to position [0, 0]
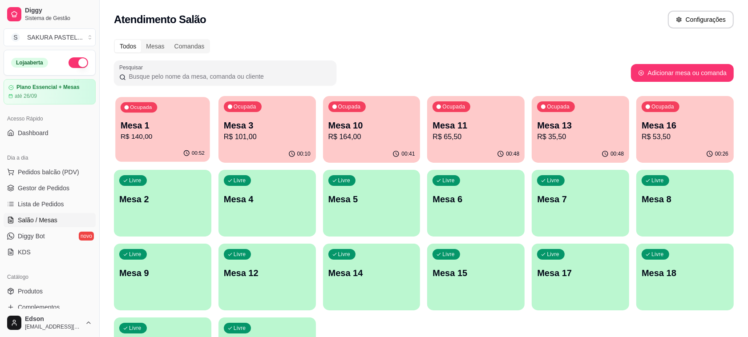
click at [141, 132] on p "R$ 140,00" at bounding box center [163, 137] width 84 height 10
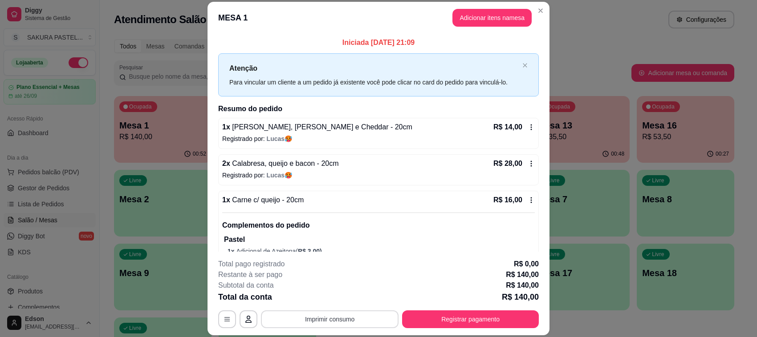
click at [345, 319] on button "Imprimir consumo" at bounding box center [330, 320] width 138 height 18
click at [339, 301] on button "Balcão" at bounding box center [328, 299] width 62 height 14
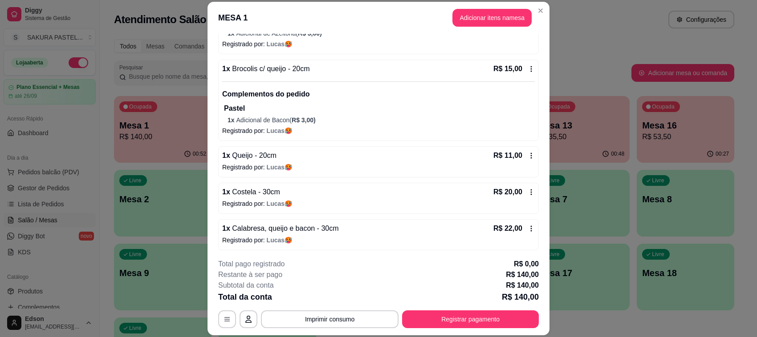
scroll to position [257, 0]
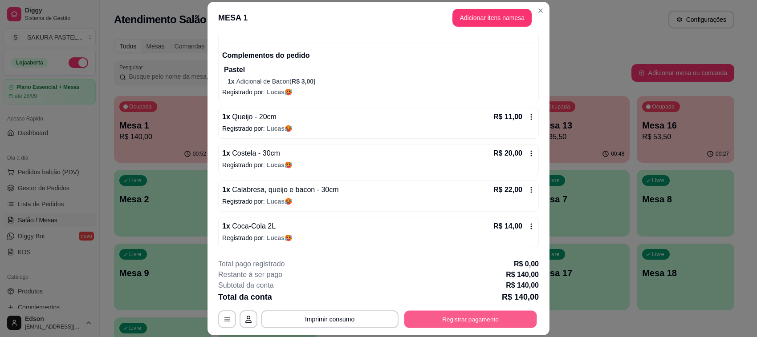
click at [482, 325] on button "Registrar pagamento" at bounding box center [470, 319] width 133 height 17
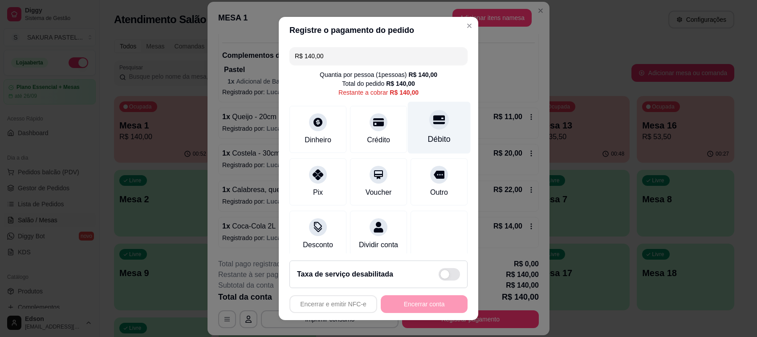
click at [431, 139] on div "Débito" at bounding box center [439, 140] width 23 height 12
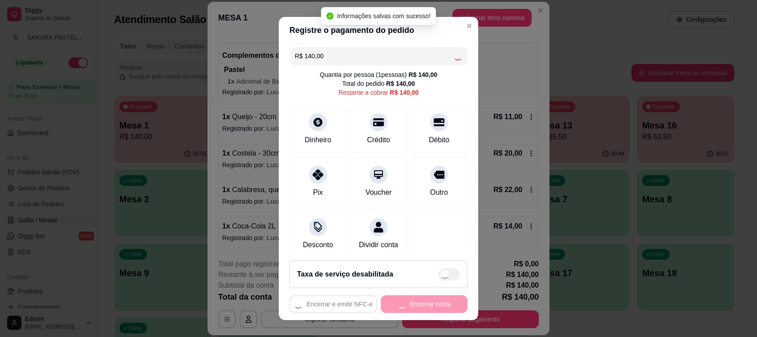
type input "R$ 0,00"
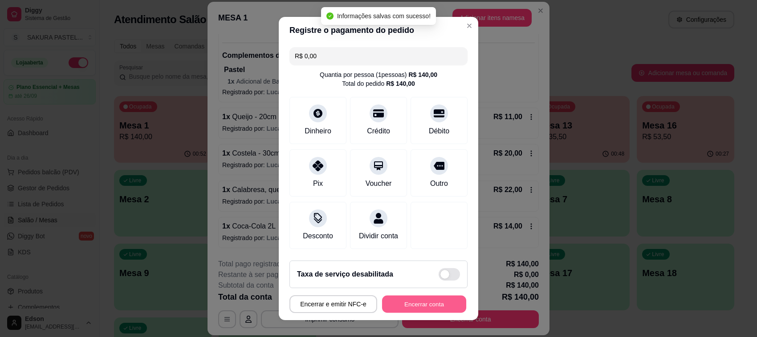
click at [403, 304] on button "Encerrar conta" at bounding box center [424, 304] width 84 height 17
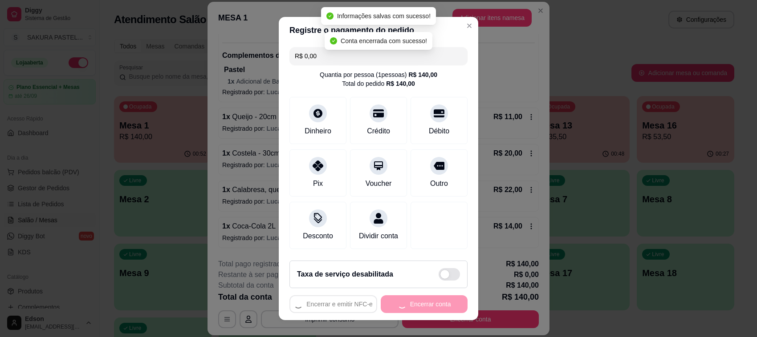
scroll to position [0, 0]
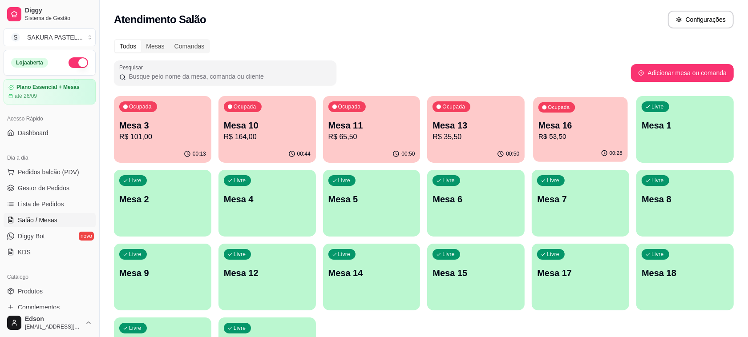
click at [537, 147] on div "00:28" at bounding box center [581, 153] width 94 height 17
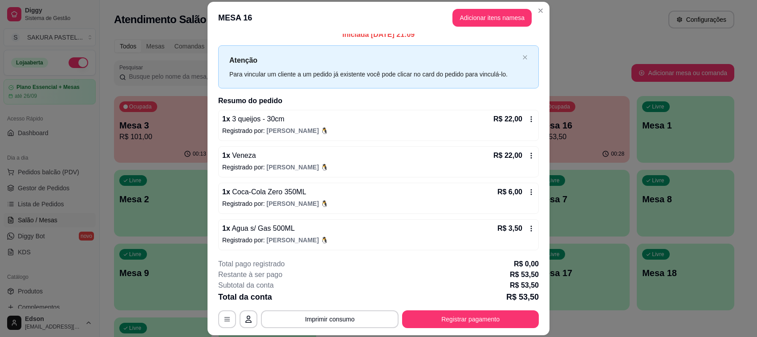
scroll to position [10, 0]
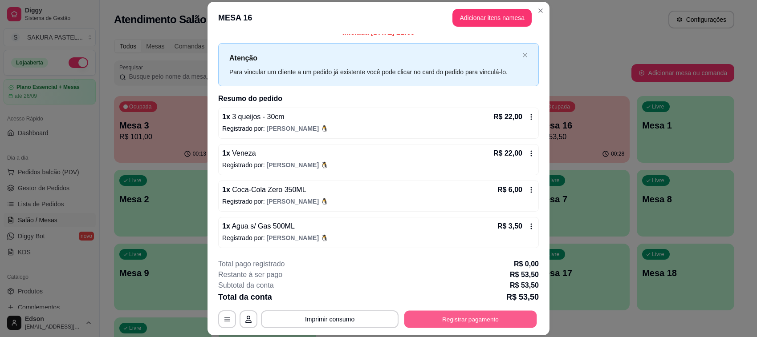
click at [431, 324] on button "Registrar pagamento" at bounding box center [470, 319] width 133 height 17
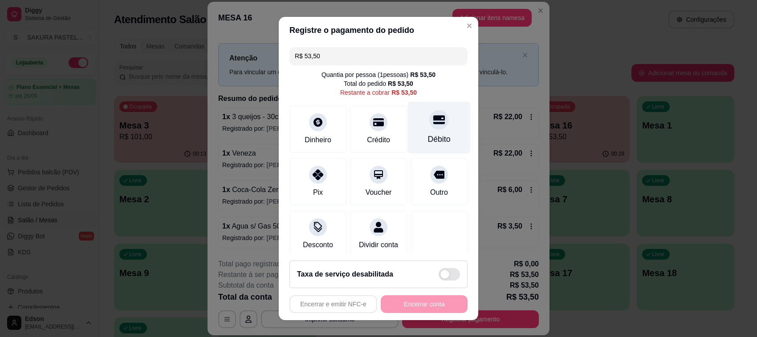
click at [429, 127] on div at bounding box center [439, 120] width 20 height 20
type input "R$ 0,00"
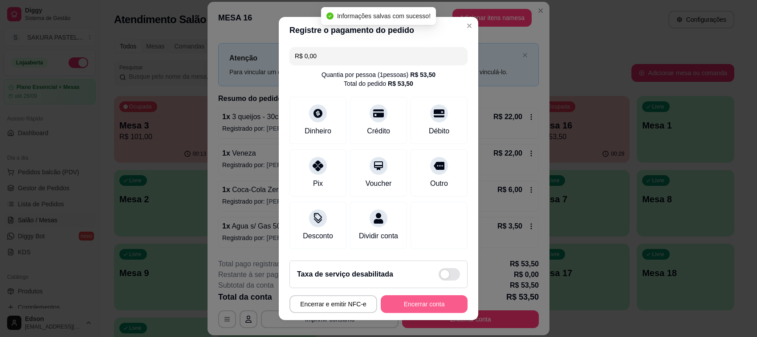
click at [431, 308] on button "Encerrar conta" at bounding box center [424, 305] width 87 height 18
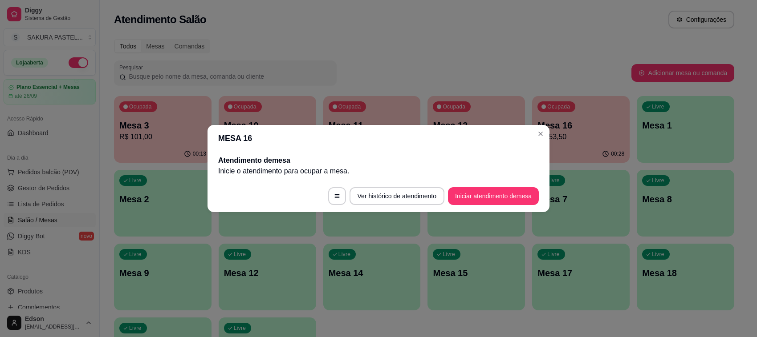
scroll to position [0, 0]
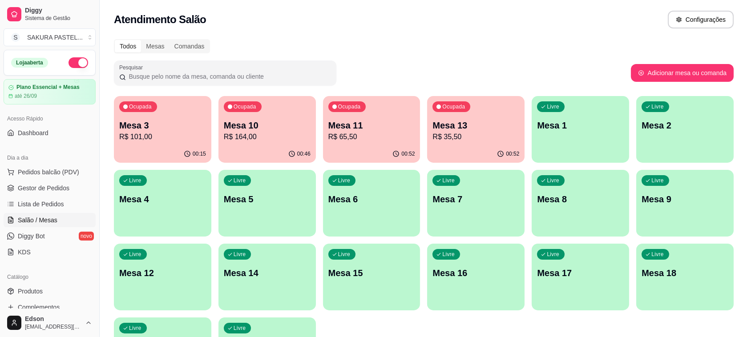
click at [469, 137] on p "R$ 35,50" at bounding box center [476, 137] width 87 height 11
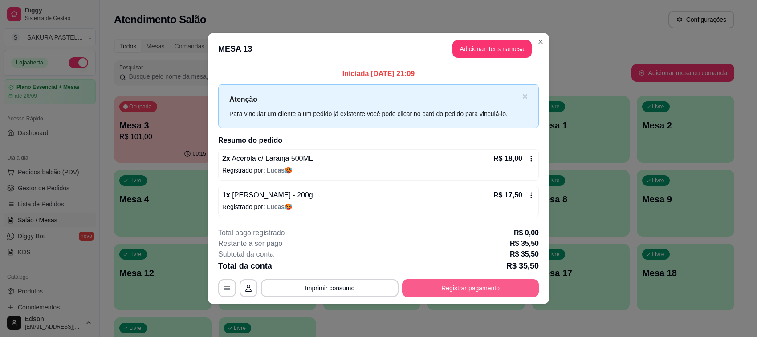
click at [461, 292] on button "Registrar pagamento" at bounding box center [470, 289] width 137 height 18
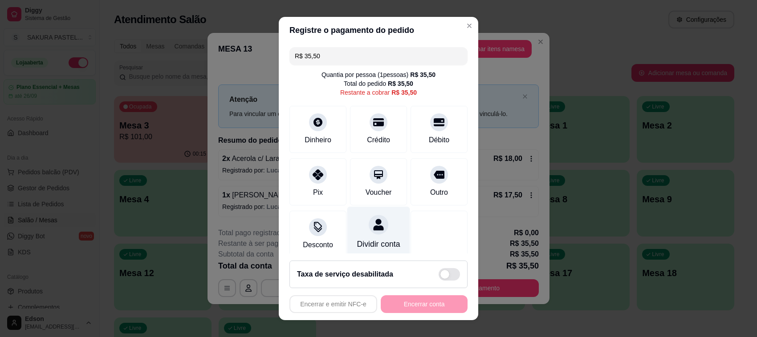
click at [370, 235] on div "Dividir conta" at bounding box center [378, 233] width 63 height 52
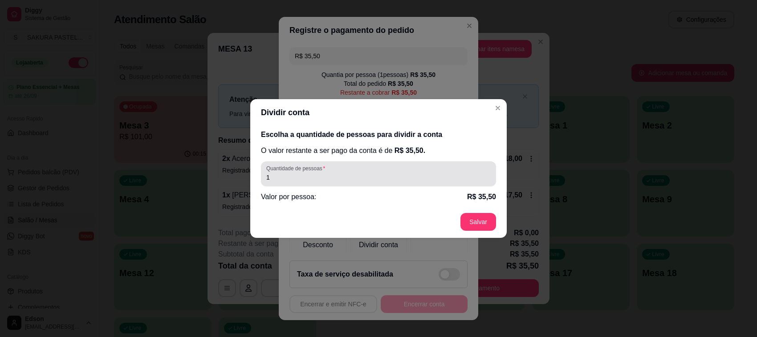
click at [359, 171] on div "1" at bounding box center [378, 174] width 224 height 18
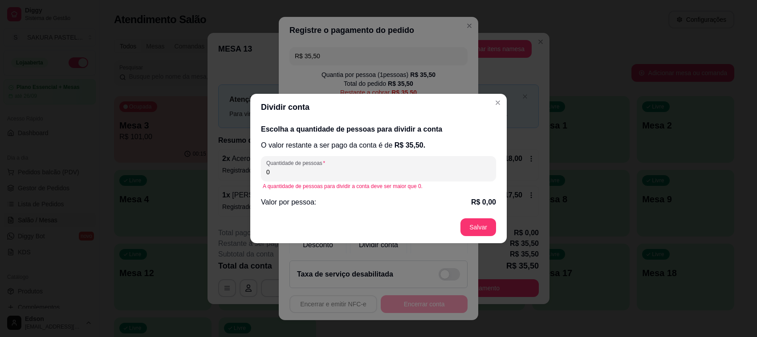
type input "2"
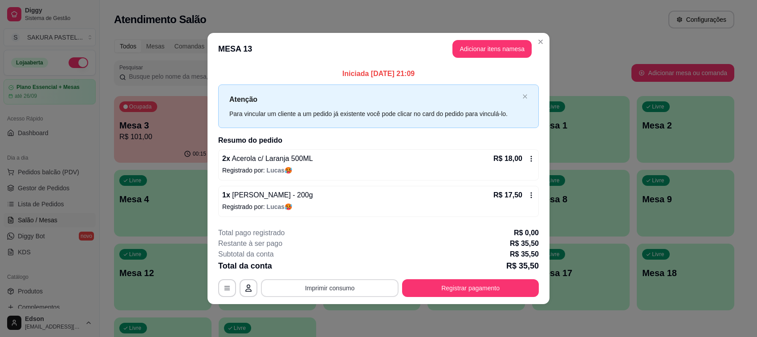
click at [346, 290] on button "Imprimir consumo" at bounding box center [330, 289] width 138 height 18
click at [330, 271] on button "Balcão" at bounding box center [332, 268] width 62 height 14
click at [459, 288] on button "Registrar pagamento" at bounding box center [470, 289] width 137 height 18
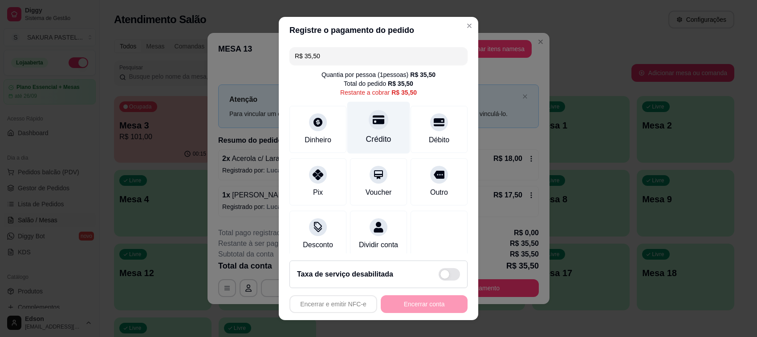
click at [366, 135] on div "Crédito" at bounding box center [378, 140] width 25 height 12
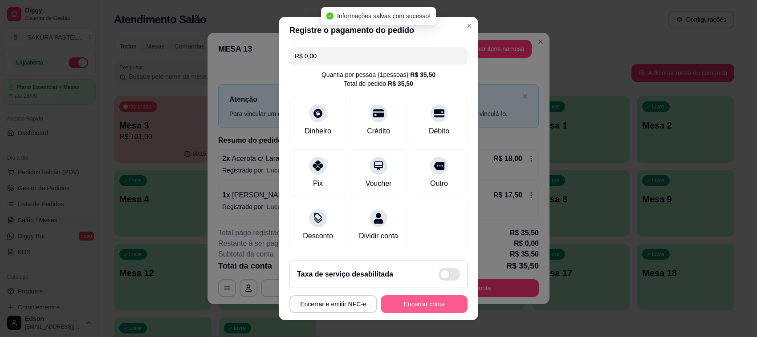
type input "R$ 0,00"
click at [407, 303] on button "Encerrar conta" at bounding box center [424, 305] width 87 height 18
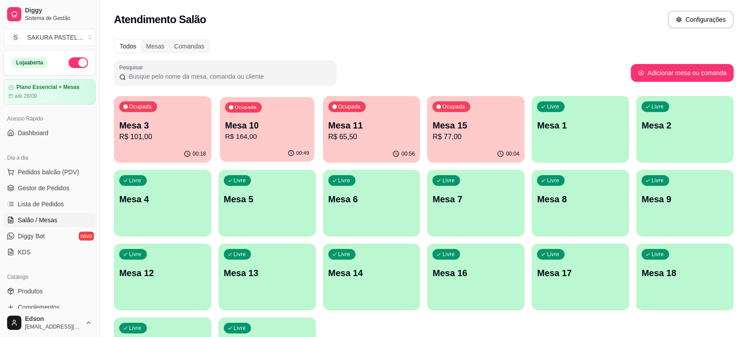
click at [239, 130] on p "Mesa 10" at bounding box center [267, 126] width 84 height 12
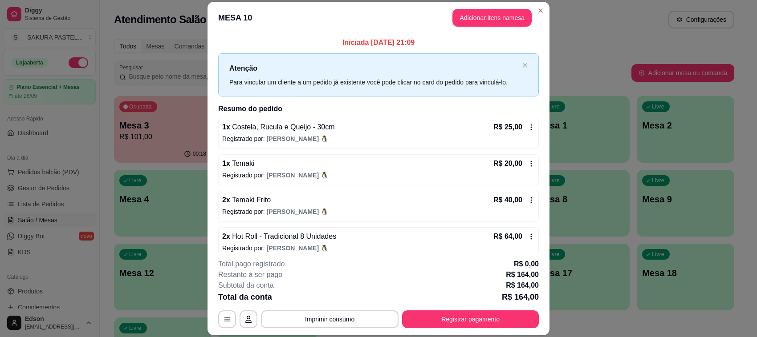
click at [324, 312] on button "Imprimir consumo" at bounding box center [330, 320] width 138 height 18
click at [324, 303] on button "Balcão" at bounding box center [328, 299] width 62 height 14
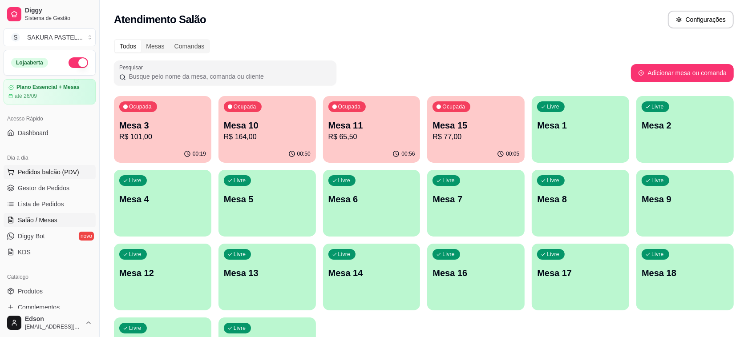
click at [64, 168] on span "Pedidos balcão (PDV)" at bounding box center [48, 172] width 61 height 9
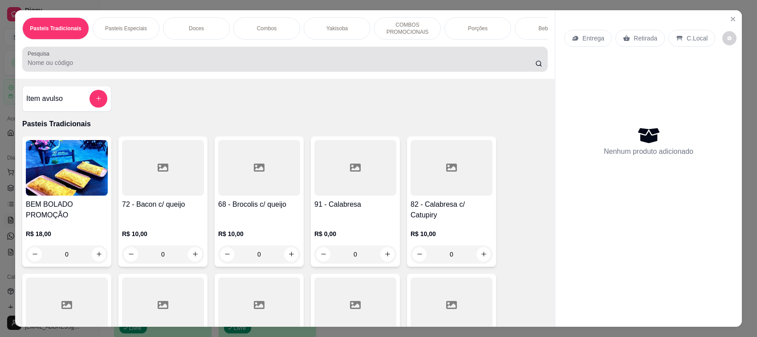
click at [234, 67] on input "Pesquisa" at bounding box center [281, 62] width 507 height 9
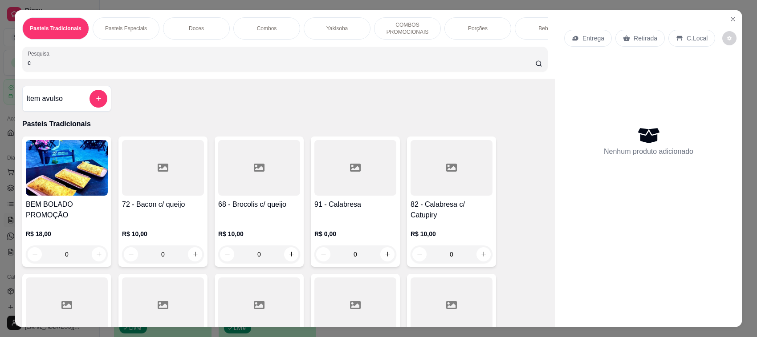
type input "co"
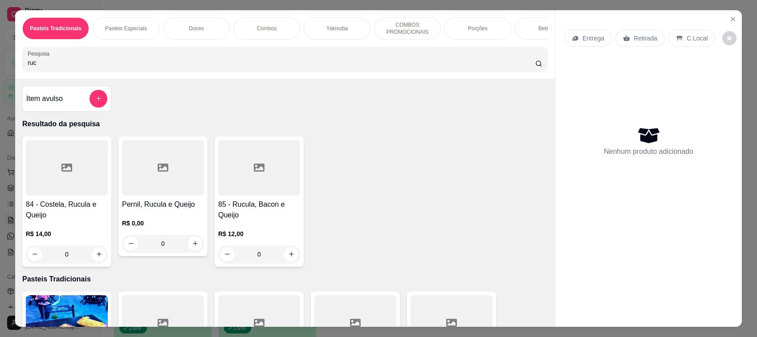
type input "rucu"
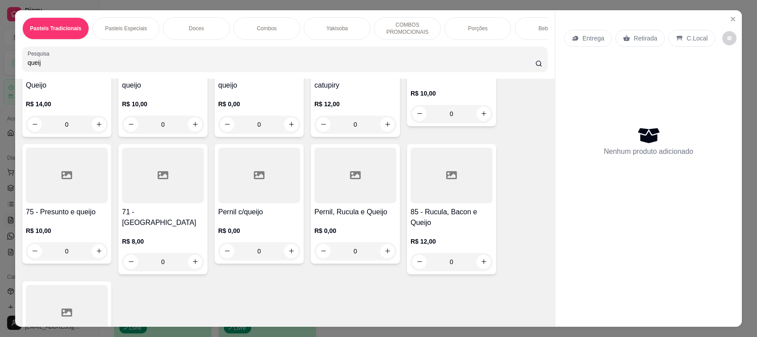
scroll to position [421, 0]
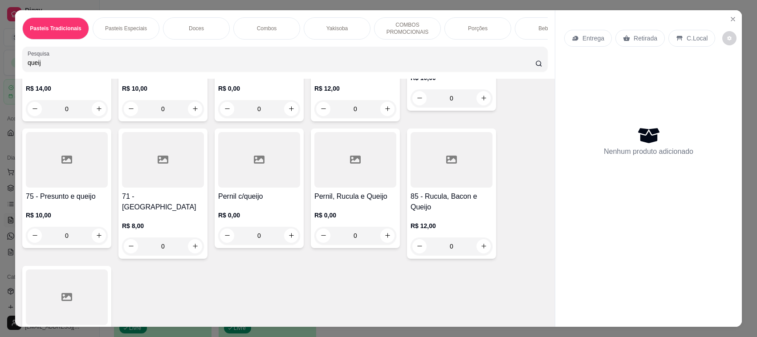
type input "queij"
click at [140, 203] on h4 "71 - [GEOGRAPHIC_DATA]" at bounding box center [163, 201] width 82 height 21
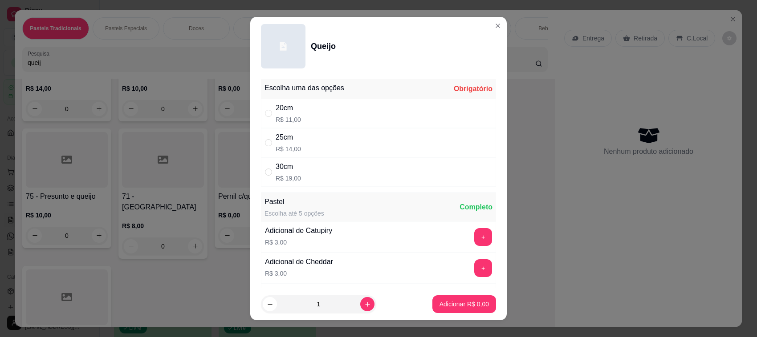
click at [299, 112] on div "20cm R$ 11,00" at bounding box center [378, 113] width 235 height 29
radio input "true"
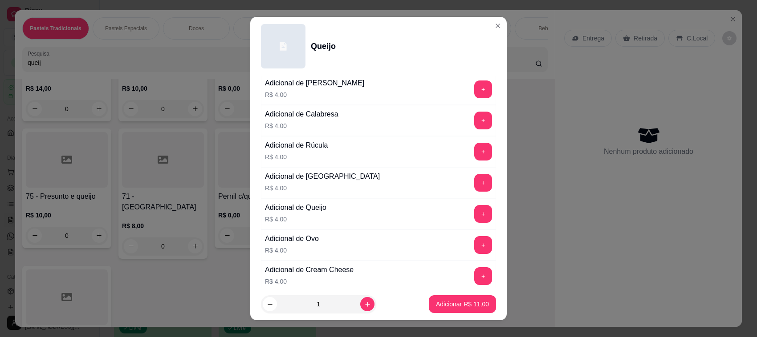
scroll to position [373, 0]
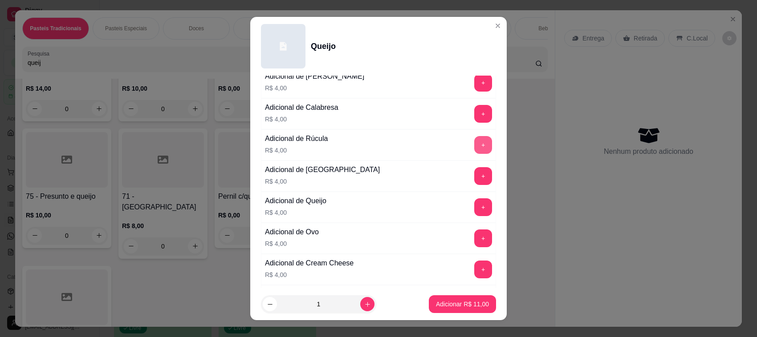
click at [474, 143] on button "+" at bounding box center [483, 145] width 18 height 18
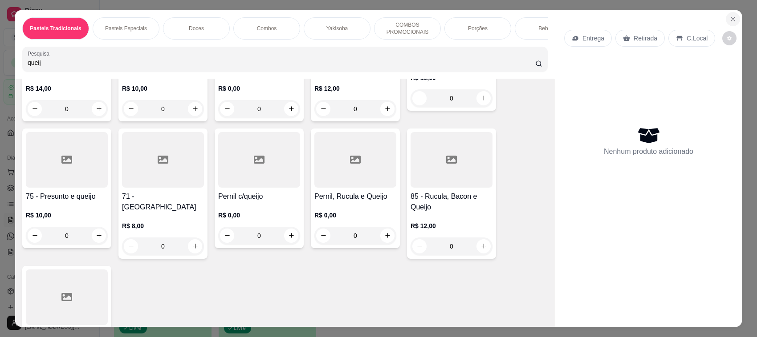
click at [729, 19] on icon "Close" at bounding box center [732, 19] width 7 height 7
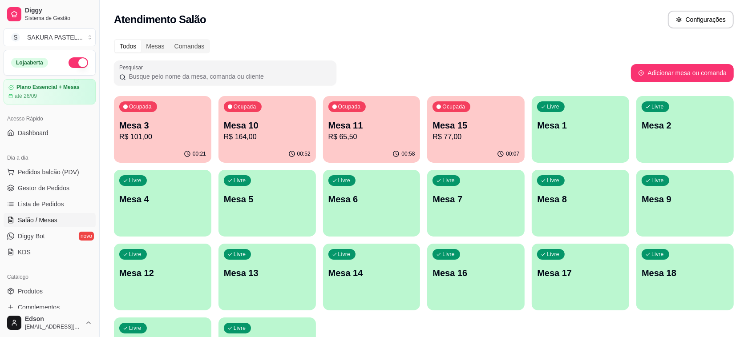
click at [358, 145] on div "Ocupada Mesa 11 R$ 65,50" at bounding box center [371, 120] width 97 height 49
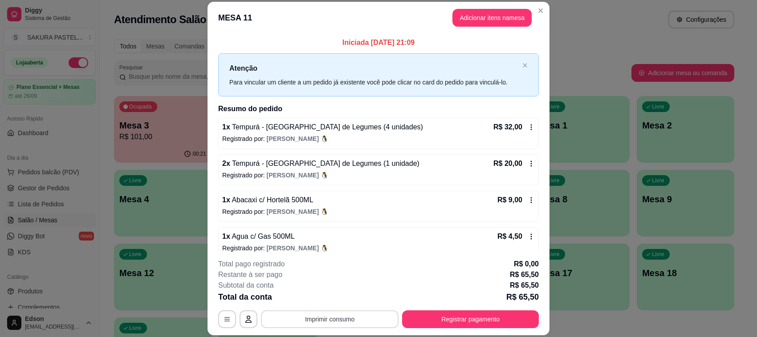
click at [325, 317] on button "Imprimir consumo" at bounding box center [330, 320] width 138 height 18
click at [319, 301] on button "Balcão" at bounding box center [328, 299] width 65 height 14
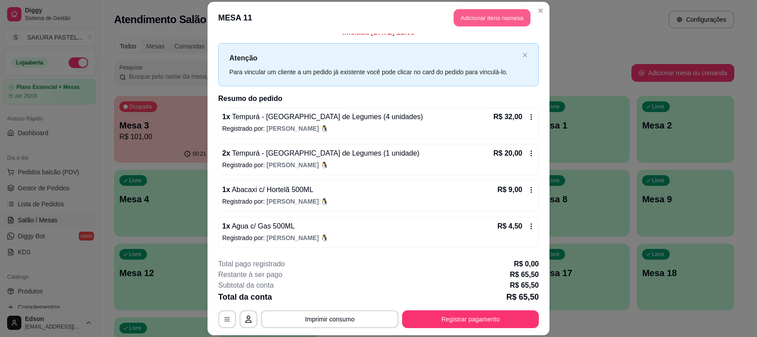
click at [495, 19] on button "Adicionar itens na mesa" at bounding box center [492, 17] width 77 height 17
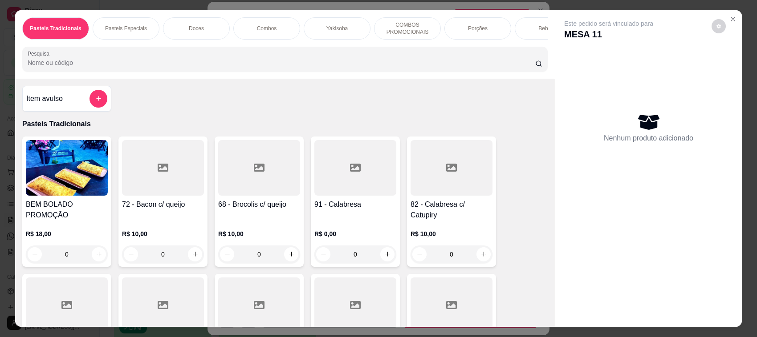
click at [243, 64] on div at bounding box center [285, 59] width 515 height 18
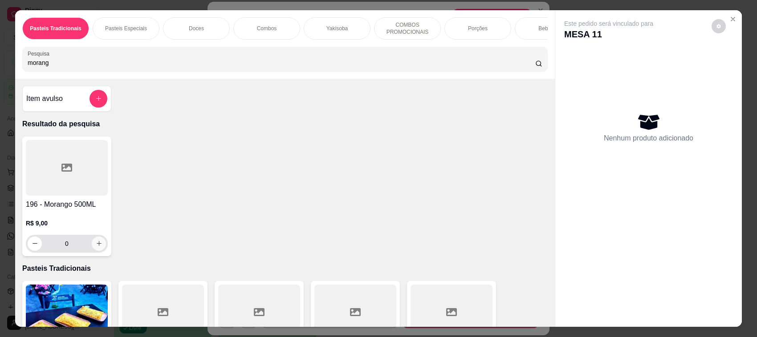
type input "morang"
click at [96, 247] on icon "increase-product-quantity" at bounding box center [99, 243] width 7 height 7
type input "1"
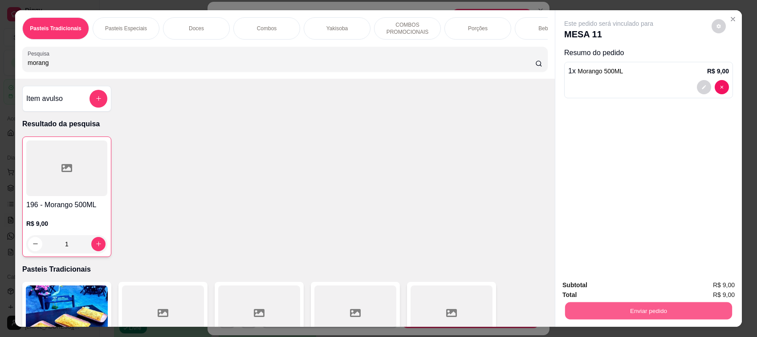
click at [695, 307] on button "Enviar pedido" at bounding box center [648, 311] width 167 height 17
click at [606, 292] on button "Não registrar e enviar pedido" at bounding box center [618, 289] width 93 height 17
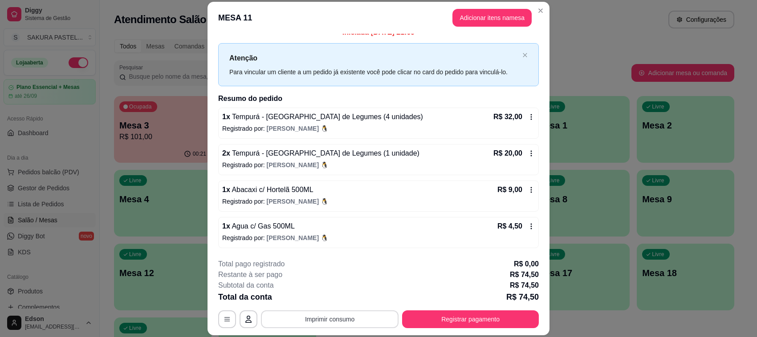
click at [335, 314] on button "Imprimir consumo" at bounding box center [330, 320] width 138 height 18
click at [337, 296] on button "Balcão" at bounding box center [328, 299] width 62 height 14
click at [439, 315] on button "Registrar pagamento" at bounding box center [470, 320] width 137 height 18
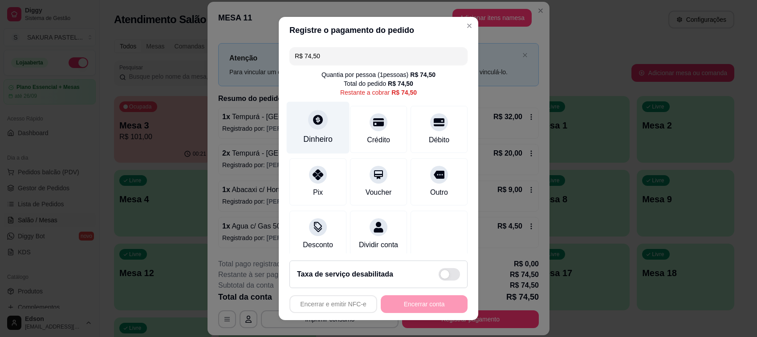
click at [300, 127] on div "Dinheiro" at bounding box center [318, 128] width 63 height 52
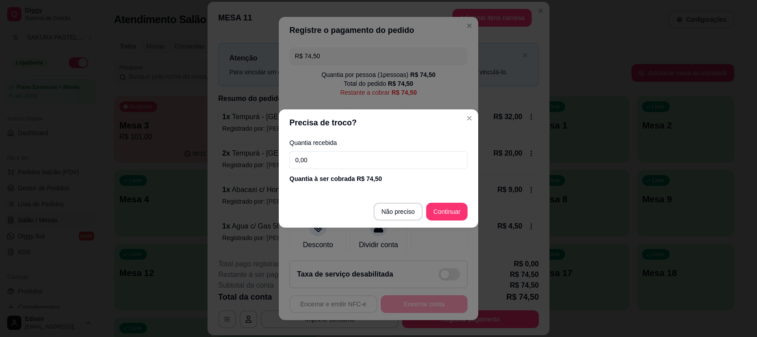
click at [364, 170] on div "Quantia recebida 0,00 Quantia à ser cobrada R$ 74,50" at bounding box center [378, 161] width 199 height 51
click at [365, 166] on input "0,00" at bounding box center [378, 160] width 178 height 18
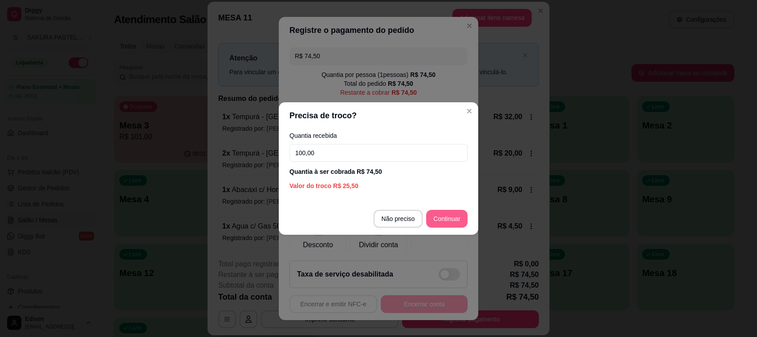
type input "100,00"
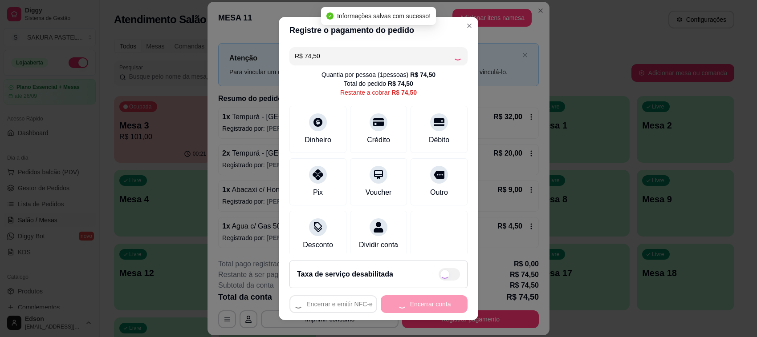
type input "R$ 0,00"
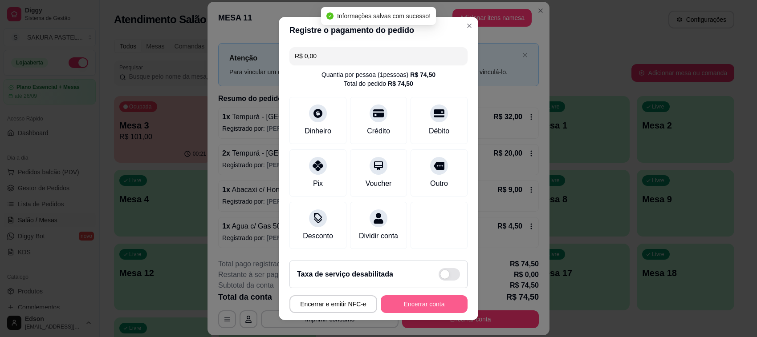
click at [426, 297] on button "Encerrar conta" at bounding box center [424, 305] width 87 height 18
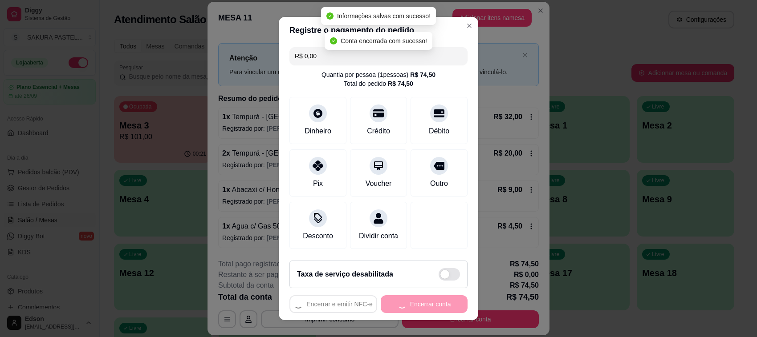
scroll to position [0, 0]
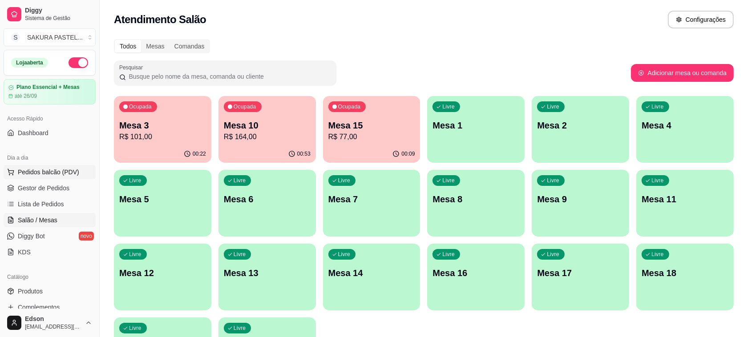
click at [57, 170] on span "Pedidos balcão (PDV)" at bounding box center [48, 172] width 61 height 9
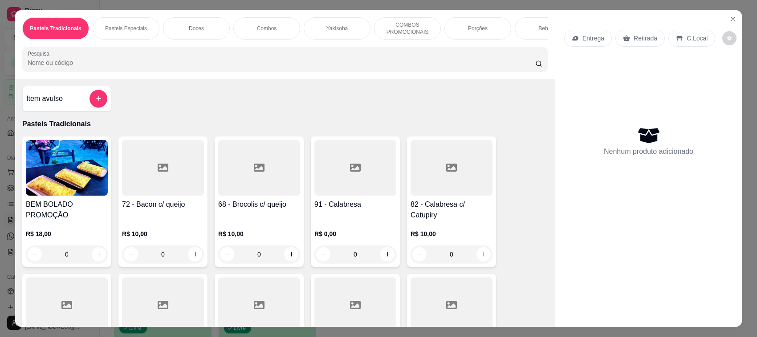
click at [627, 47] on div "Retirada" at bounding box center [639, 38] width 49 height 17
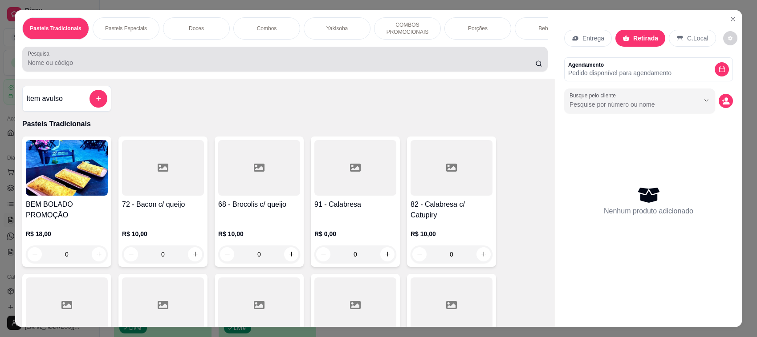
click at [221, 67] on input "Pesquisa" at bounding box center [281, 62] width 507 height 9
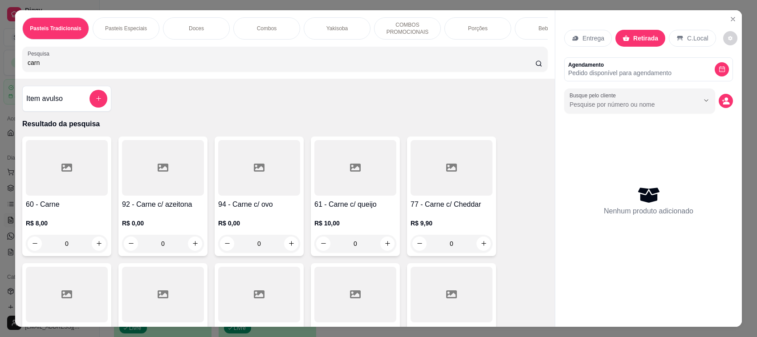
type input "carn"
click at [61, 207] on h4 "60 - Carne" at bounding box center [67, 204] width 82 height 11
click at [329, 110] on div "20cm R$ 12,00" at bounding box center [378, 113] width 235 height 29
radio input "true"
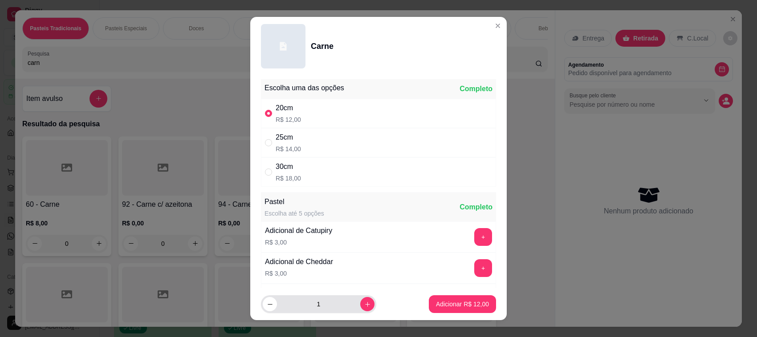
click at [360, 306] on button "increase-product-quantity" at bounding box center [367, 304] width 14 height 14
type input "2"
click at [454, 301] on p "Adicionar R$ 24,00" at bounding box center [462, 304] width 53 height 9
type input "2"
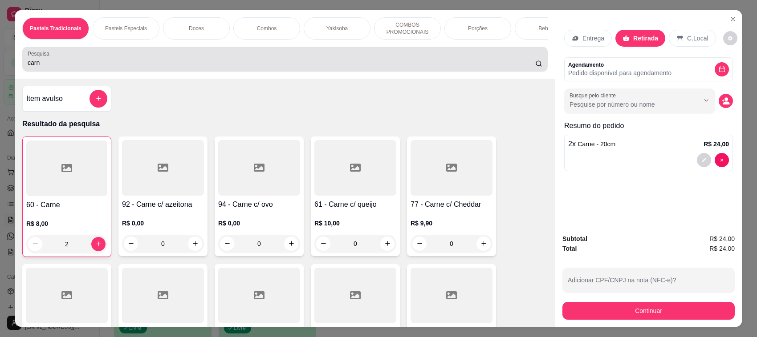
click at [259, 66] on div "carn" at bounding box center [285, 59] width 515 height 18
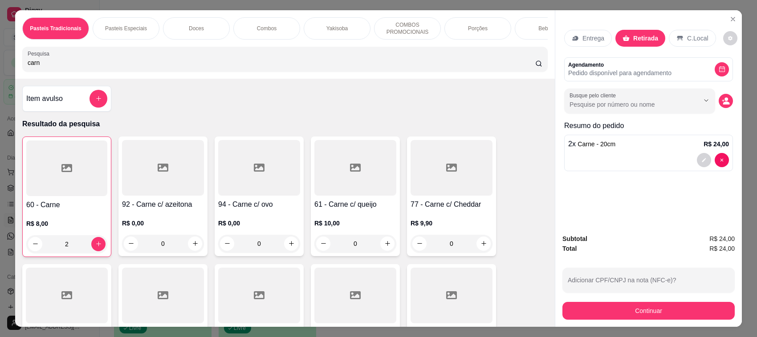
click at [634, 159] on div at bounding box center [648, 160] width 161 height 14
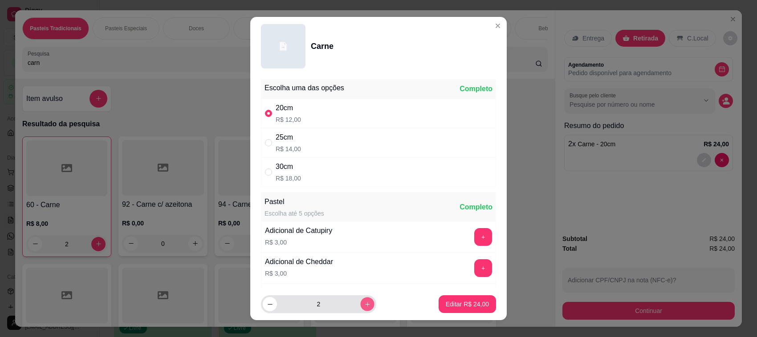
click at [361, 302] on button "increase-product-quantity" at bounding box center [367, 305] width 14 height 14
type input "3"
click at [446, 308] on p "Editar R$ 36,00" at bounding box center [467, 304] width 43 height 9
type input "3"
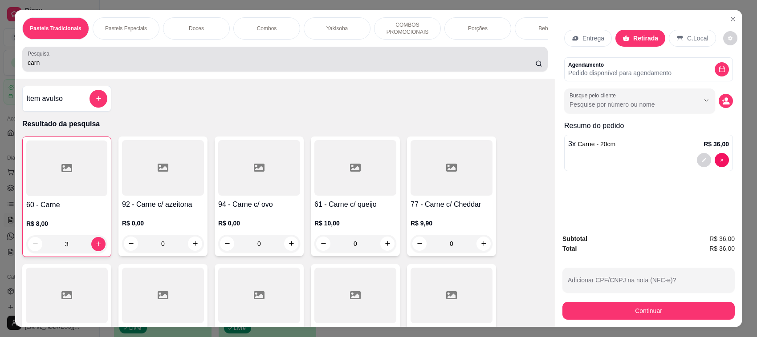
click at [170, 67] on input "carn" at bounding box center [281, 62] width 507 height 9
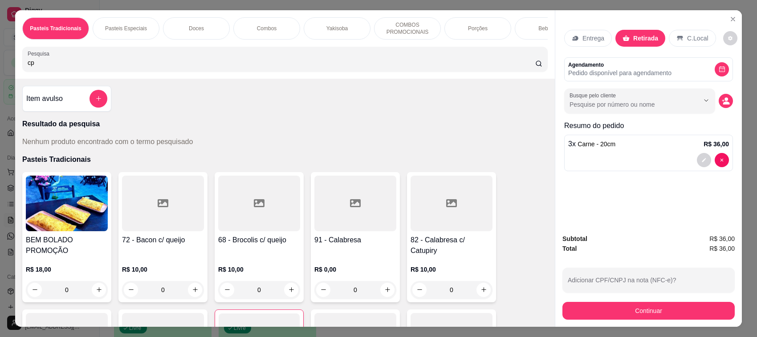
type input "c"
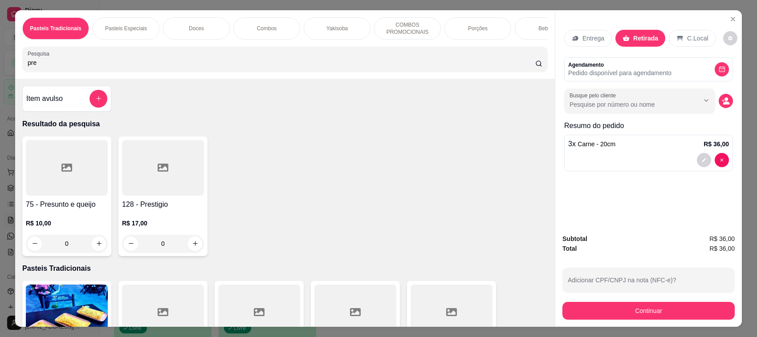
type input "pre"
click at [43, 185] on div at bounding box center [67, 168] width 82 height 56
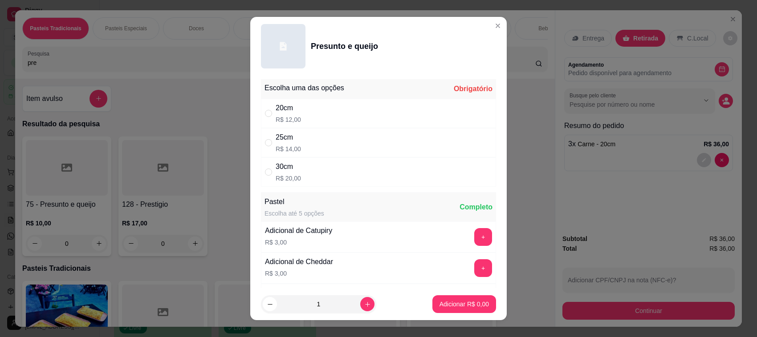
click at [286, 119] on p "R$ 12,00" at bounding box center [288, 119] width 25 height 9
radio input "true"
click at [459, 307] on p "Adicionar R$ 12,00" at bounding box center [463, 304] width 52 height 8
type input "1"
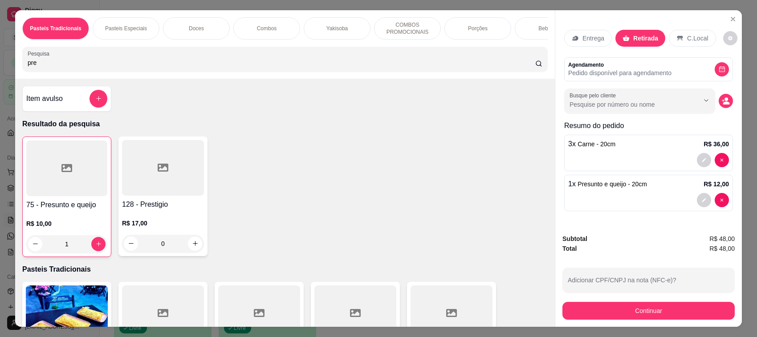
click at [576, 37] on div "Entrega" at bounding box center [588, 38] width 48 height 17
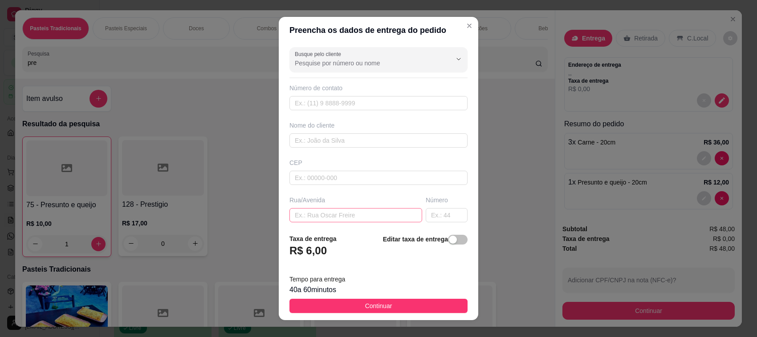
scroll to position [118, 0]
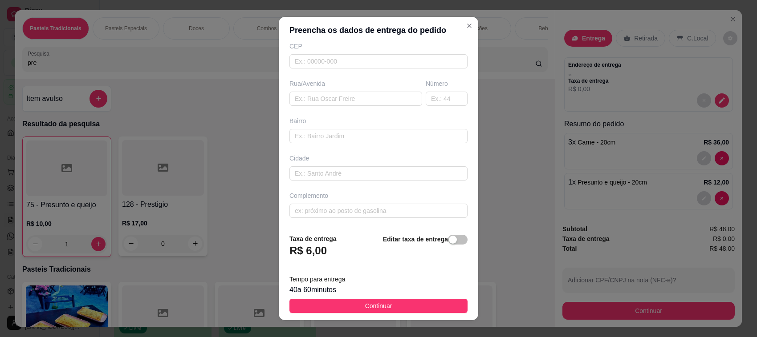
click at [363, 114] on div "Busque pelo cliente Número de contato Nome do cliente CEP Rua/Avenida Número Ba…" at bounding box center [378, 135] width 199 height 183
click at [328, 95] on input "text" at bounding box center [355, 99] width 133 height 14
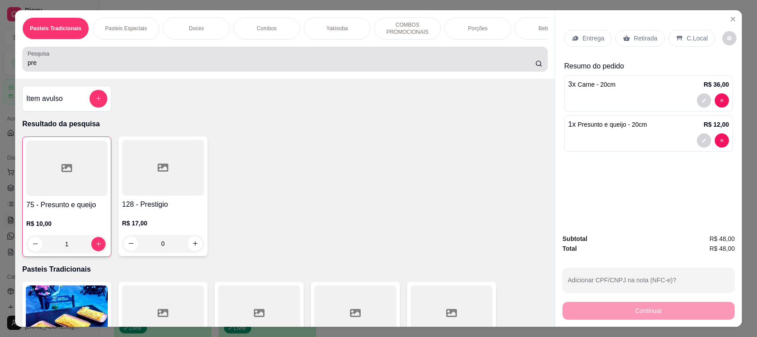
click at [305, 67] on input "pre" at bounding box center [281, 62] width 507 height 9
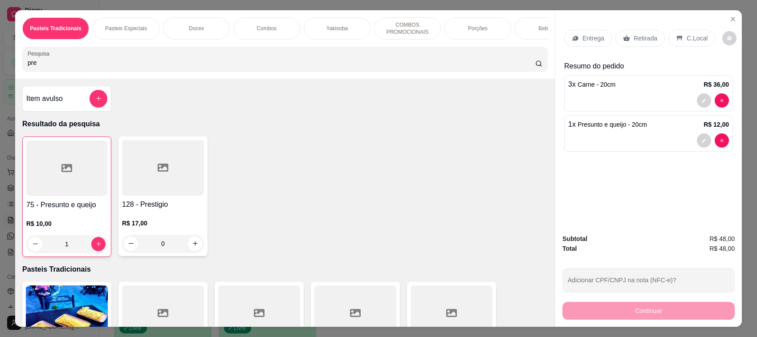
click at [305, 67] on input "pre" at bounding box center [281, 62] width 507 height 9
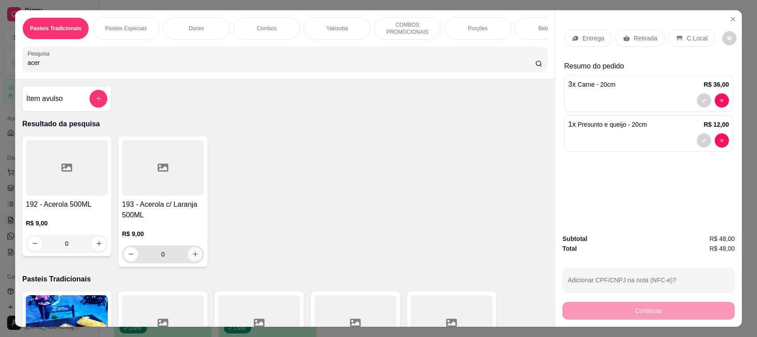
type input "acer"
click at [192, 258] on icon "increase-product-quantity" at bounding box center [195, 254] width 7 height 7
type input "1"
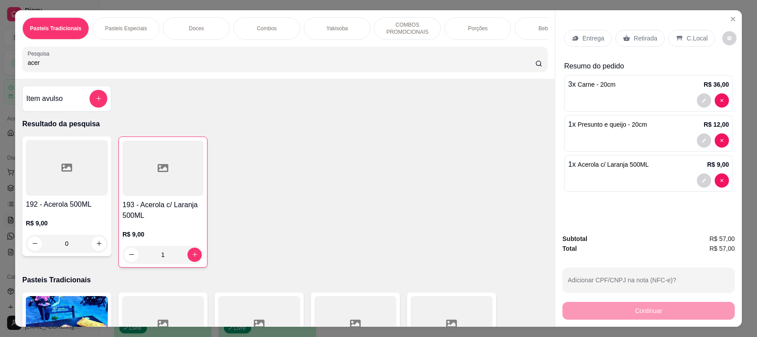
click at [573, 39] on icon at bounding box center [575, 38] width 6 height 5
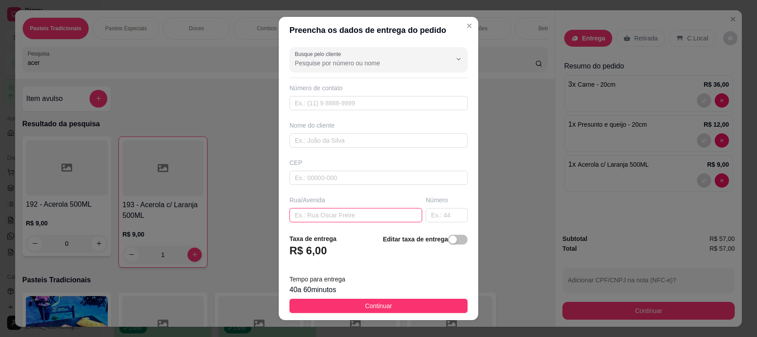
click at [321, 217] on input "text" at bounding box center [355, 215] width 133 height 14
type input "7 de setembro 1092"
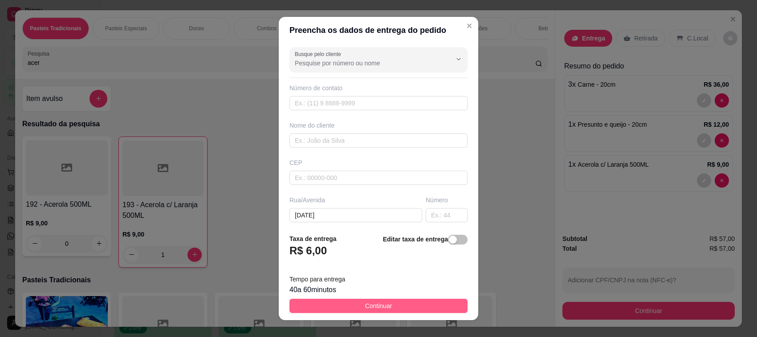
click at [346, 308] on button "Continuar" at bounding box center [378, 306] width 178 height 14
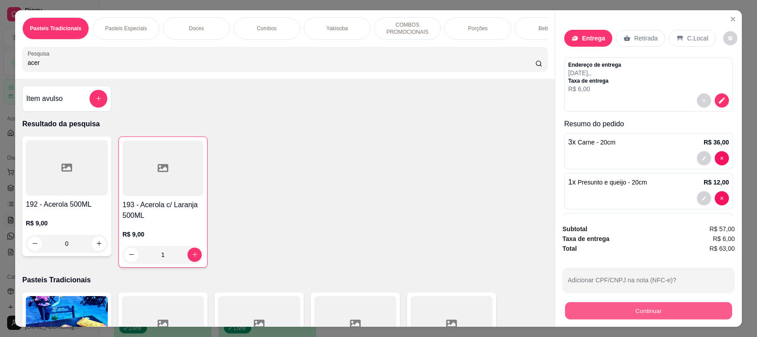
click at [647, 314] on button "Continuar" at bounding box center [648, 311] width 167 height 17
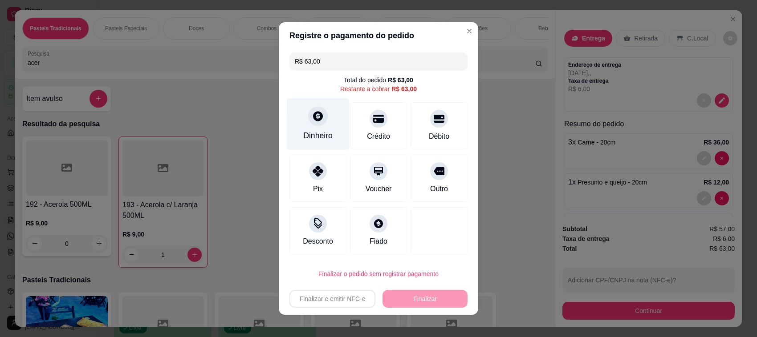
click at [308, 135] on div "Dinheiro" at bounding box center [317, 136] width 29 height 12
click at [353, 161] on input "0,00" at bounding box center [378, 160] width 178 height 18
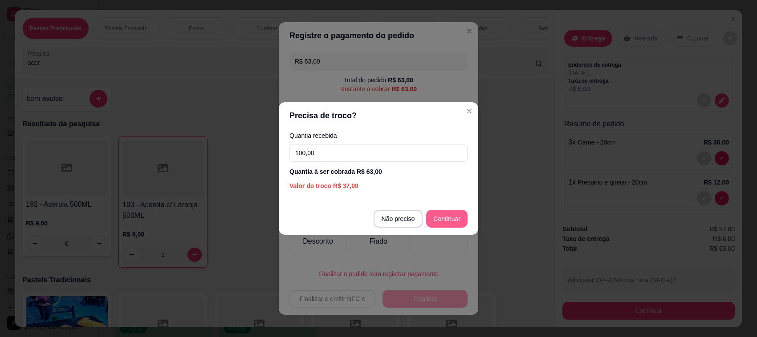
type input "100,00"
type input "R$ 0,00"
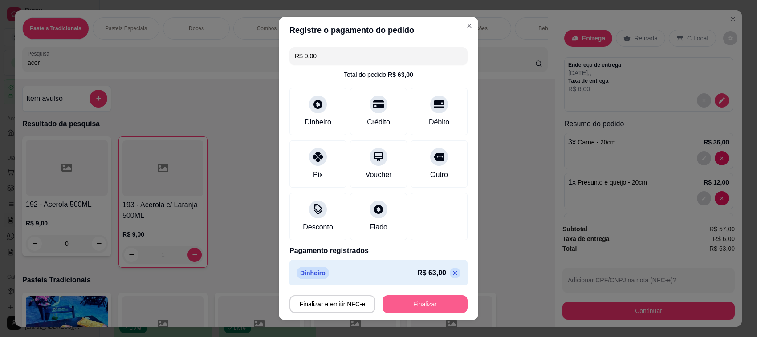
click at [390, 303] on button "Finalizar" at bounding box center [424, 305] width 85 height 18
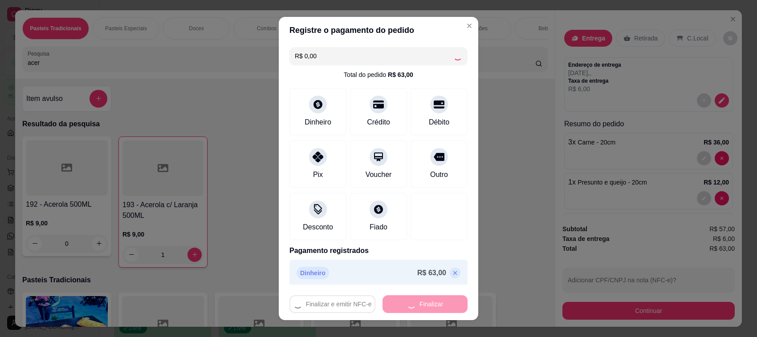
type input "0"
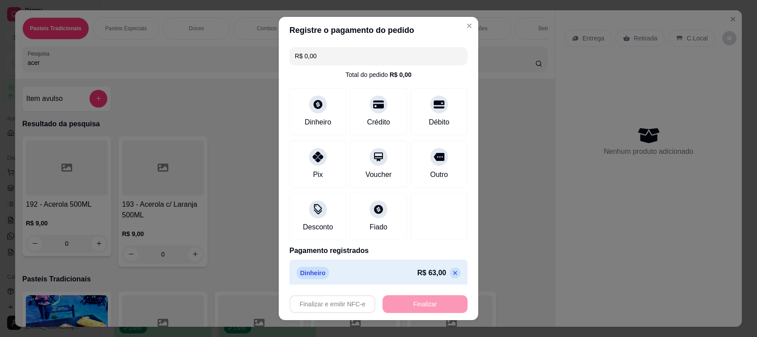
type input "-R$ 63,00"
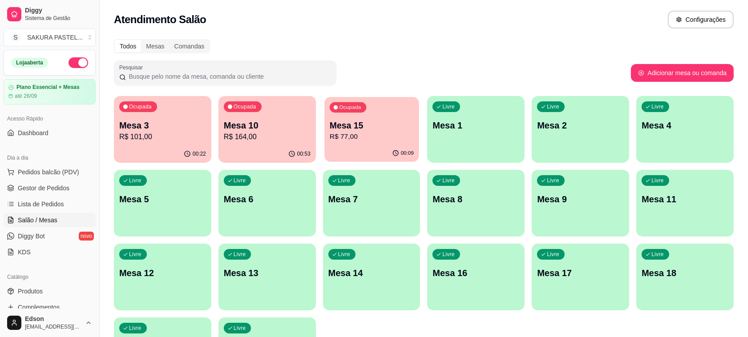
click at [400, 133] on p "R$ 77,00" at bounding box center [372, 137] width 84 height 10
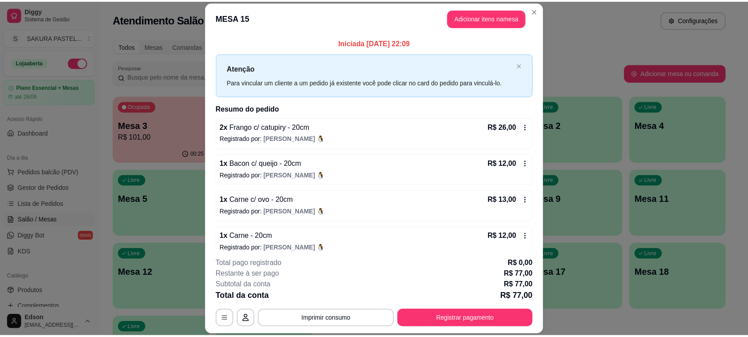
scroll to position [47, 0]
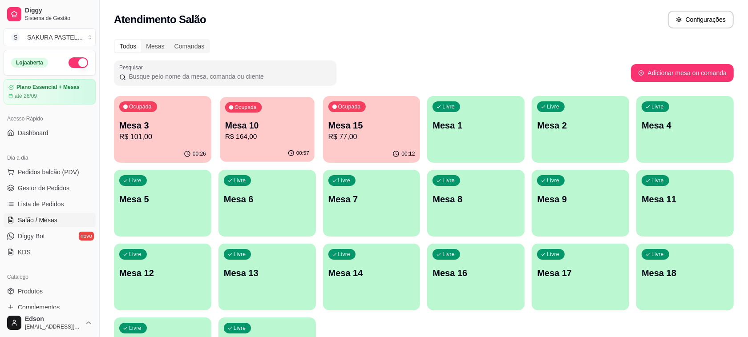
click at [259, 143] on div "Ocupada Mesa 10 R$ 164,00" at bounding box center [267, 121] width 94 height 48
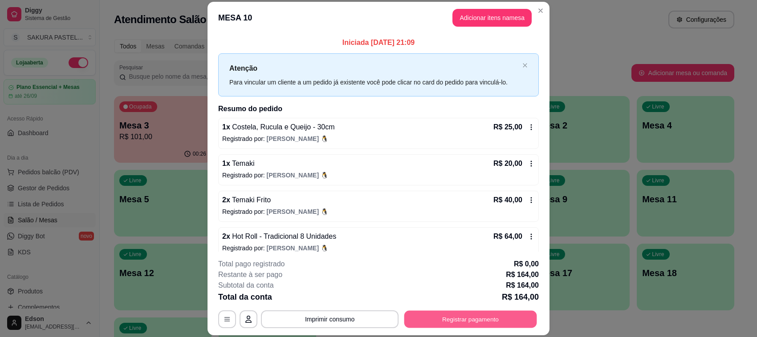
click at [453, 312] on button "Registrar pagamento" at bounding box center [470, 319] width 133 height 17
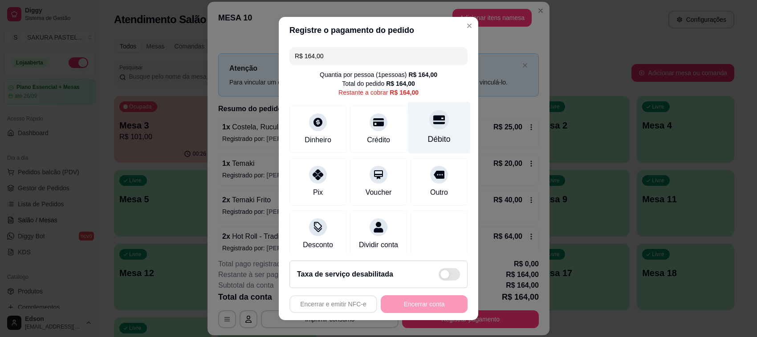
click at [441, 132] on div "Débito" at bounding box center [439, 128] width 63 height 52
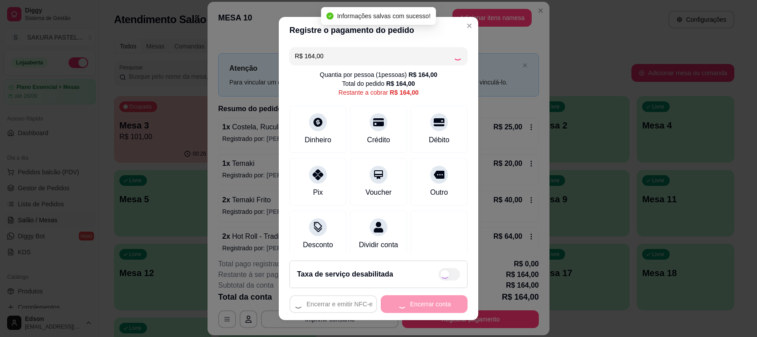
type input "R$ 0,00"
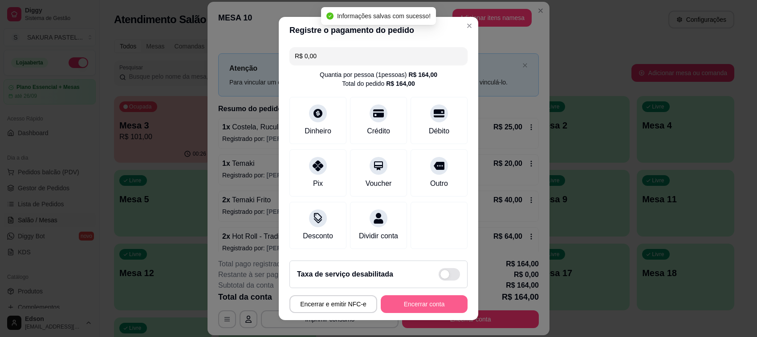
click at [404, 298] on button "Encerrar conta" at bounding box center [424, 305] width 87 height 18
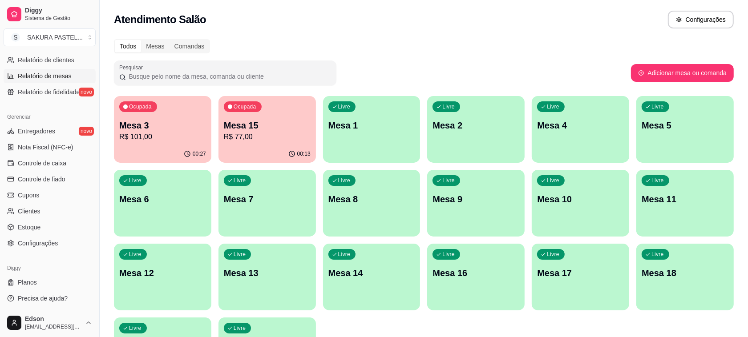
scroll to position [76, 0]
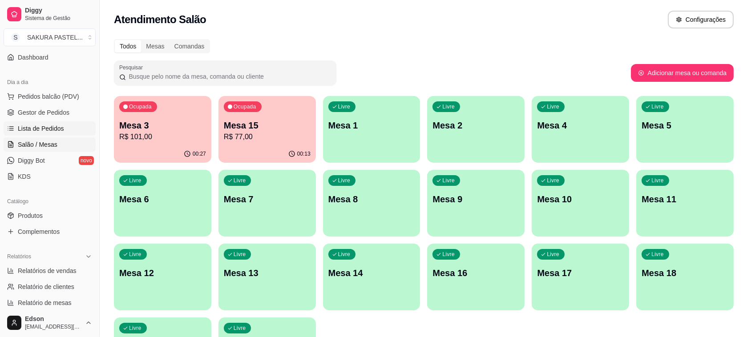
click at [70, 131] on link "Lista de Pedidos" at bounding box center [50, 129] width 92 height 14
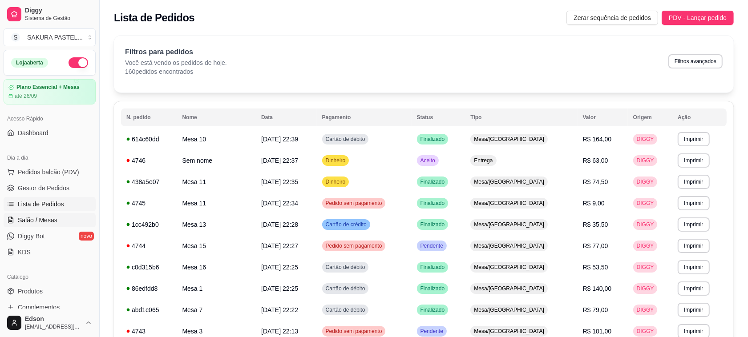
click at [30, 227] on link "Salão / Mesas" at bounding box center [50, 220] width 92 height 14
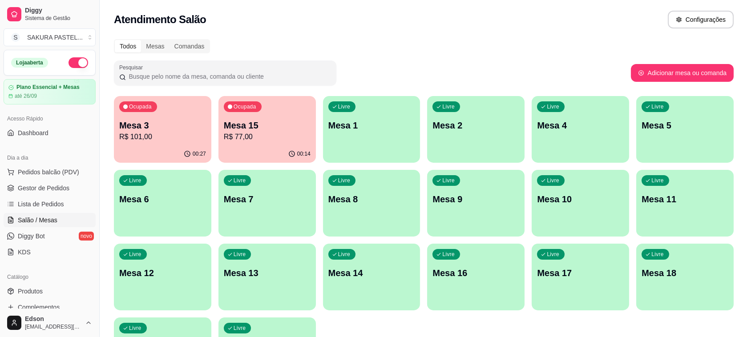
click at [105, 163] on div "Todos Mesas Comandas Pesquisar Adicionar mesa ou comanda Ocupada Mesa 3 R$ 101,…" at bounding box center [424, 214] width 649 height 361
click at [142, 142] on div "Ocupada Mesa 3 R$ 101,00" at bounding box center [162, 120] width 97 height 49
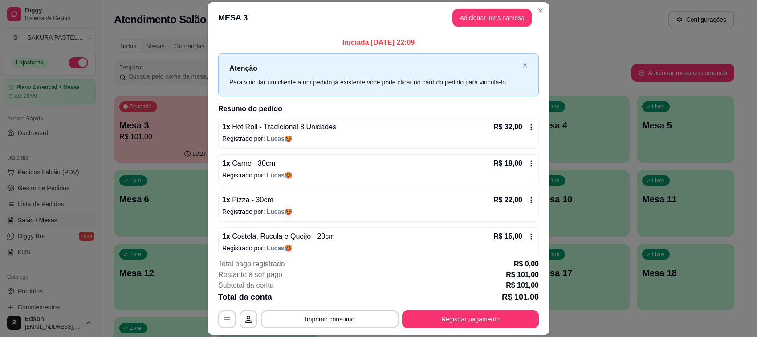
click at [306, 328] on button "Imprimir consumo" at bounding box center [330, 320] width 138 height 18
click at [324, 296] on button "Balcão" at bounding box center [328, 299] width 62 height 14
click at [483, 321] on button "Registrar pagamento" at bounding box center [470, 319] width 133 height 17
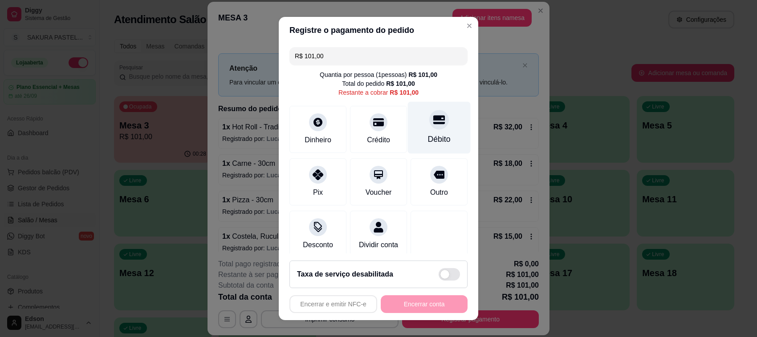
click at [434, 127] on div "Débito" at bounding box center [439, 128] width 63 height 52
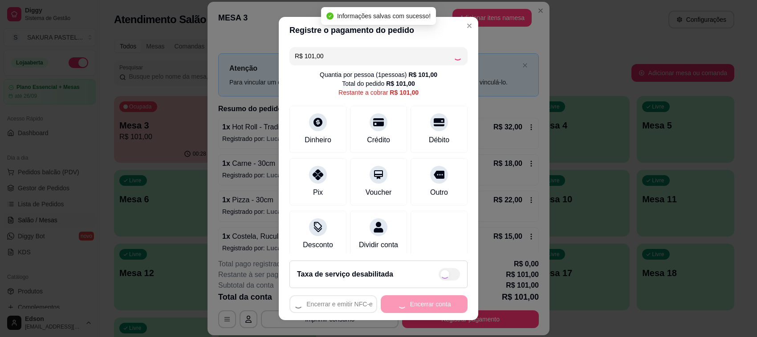
type input "R$ 0,00"
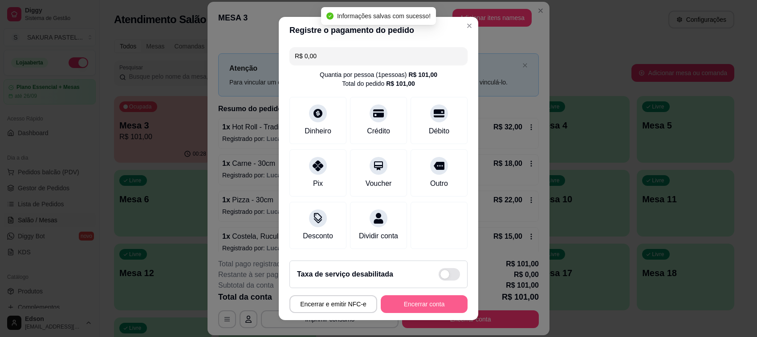
click at [431, 308] on button "Encerrar conta" at bounding box center [424, 305] width 87 height 18
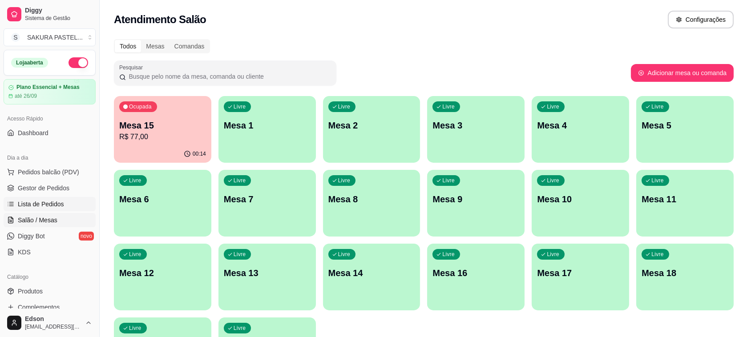
click at [50, 202] on span "Lista de Pedidos" at bounding box center [41, 204] width 46 height 9
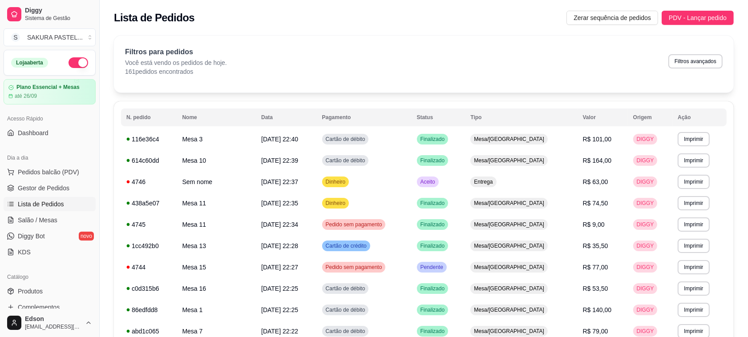
click at [691, 58] on button "Filtros avançados" at bounding box center [696, 61] width 54 height 14
select select "0"
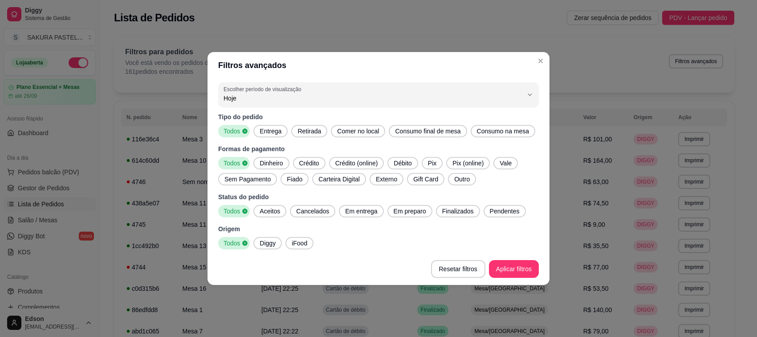
click at [241, 134] on span "Todos" at bounding box center [231, 131] width 22 height 9
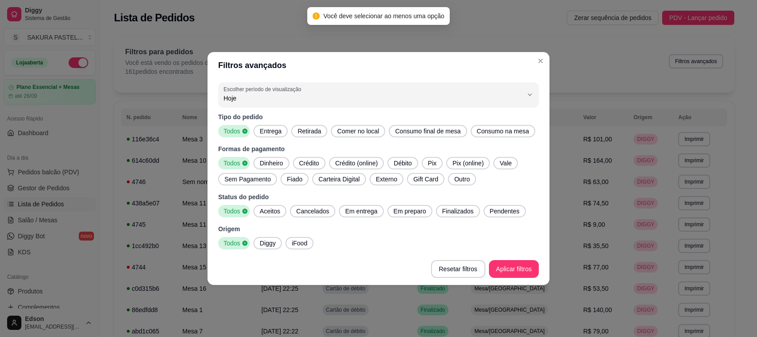
click at [267, 130] on span "Entrega" at bounding box center [270, 131] width 29 height 9
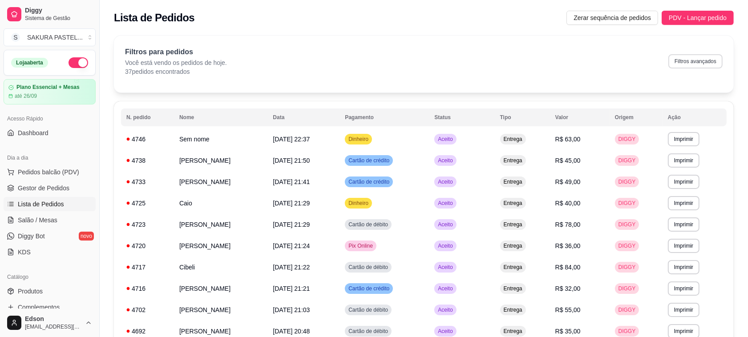
click at [680, 56] on button "Filtros avançados" at bounding box center [696, 61] width 54 height 14
select select "0"
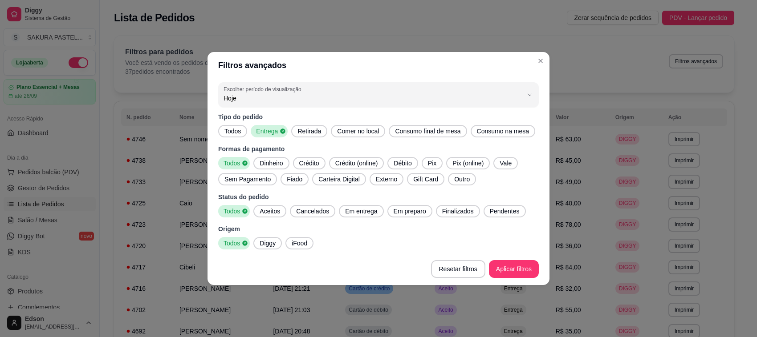
click at [266, 244] on span "Diggy" at bounding box center [267, 243] width 23 height 9
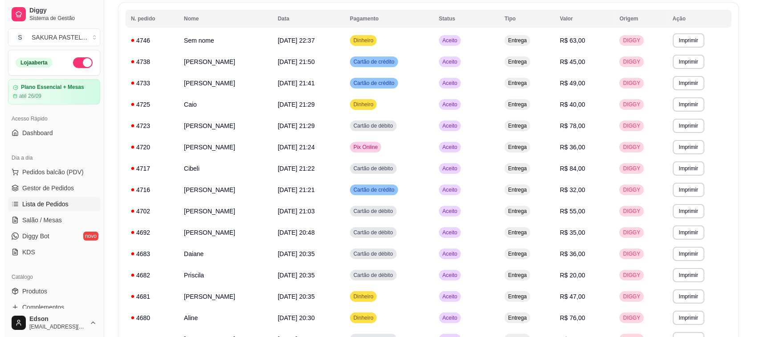
scroll to position [98, 0]
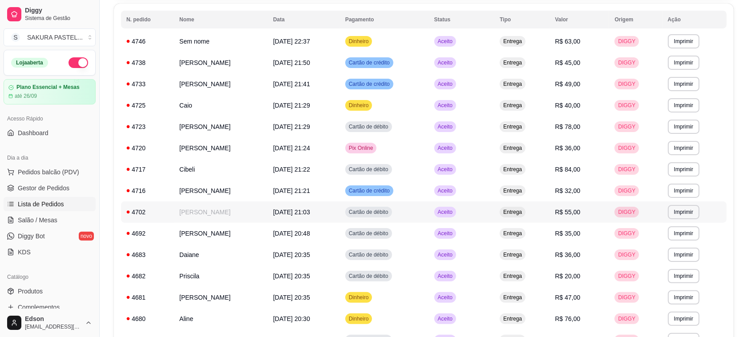
click at [231, 225] on td "[PERSON_NAME]" at bounding box center [221, 233] width 94 height 21
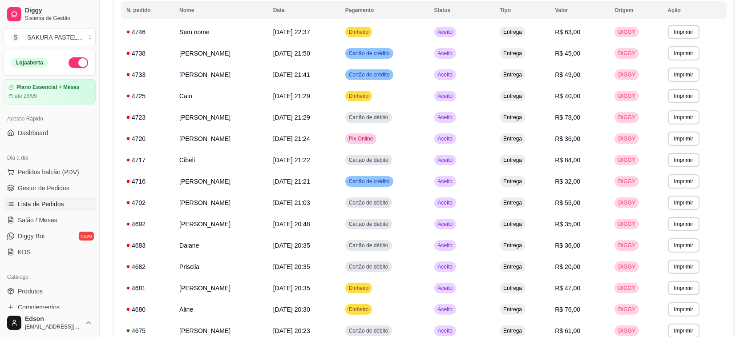
scroll to position [101, 0]
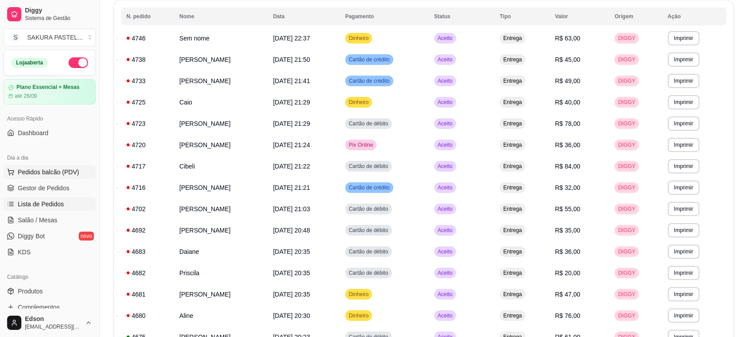
click at [39, 167] on button "Pedidos balcão (PDV)" at bounding box center [50, 172] width 92 height 14
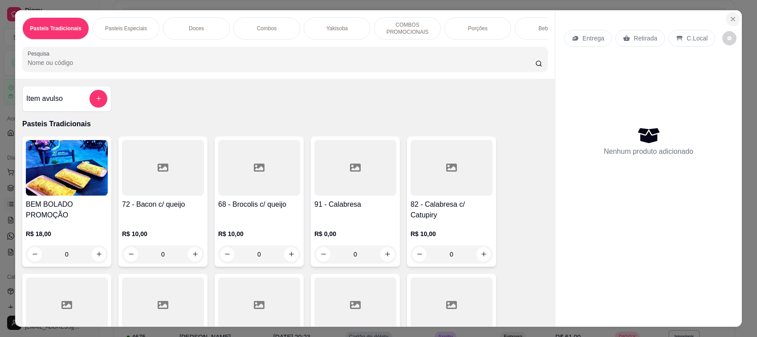
click at [728, 12] on button "Close" at bounding box center [733, 19] width 14 height 14
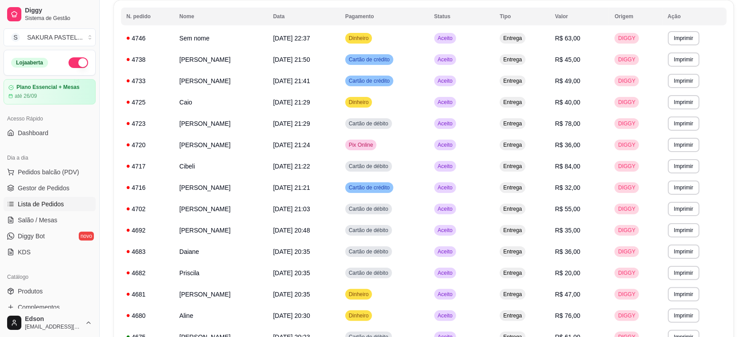
drag, startPoint x: 43, startPoint y: 224, endPoint x: 56, endPoint y: 228, distance: 13.5
click at [43, 223] on span "Salão / Mesas" at bounding box center [38, 220] width 40 height 9
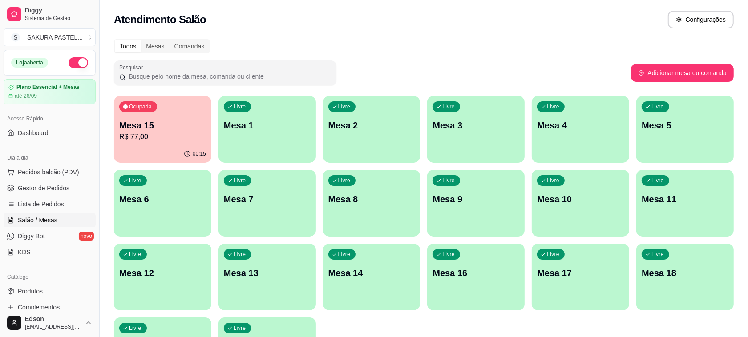
click at [150, 128] on p "Mesa 15" at bounding box center [162, 125] width 87 height 12
click at [333, 323] on div "Ocupada Mesa 15 R$ 77,00 00:15 Livre Mesa 1 Livre Mesa 2 Livre Mesa 3 Livre Mes…" at bounding box center [424, 240] width 620 height 288
click at [166, 136] on p "R$ 77,00" at bounding box center [162, 137] width 87 height 11
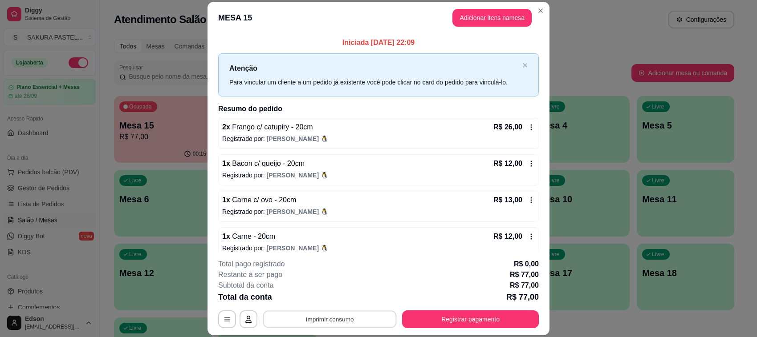
click at [305, 318] on button "Imprimir consumo" at bounding box center [330, 319] width 134 height 17
click at [305, 304] on button "Balcão" at bounding box center [328, 299] width 65 height 14
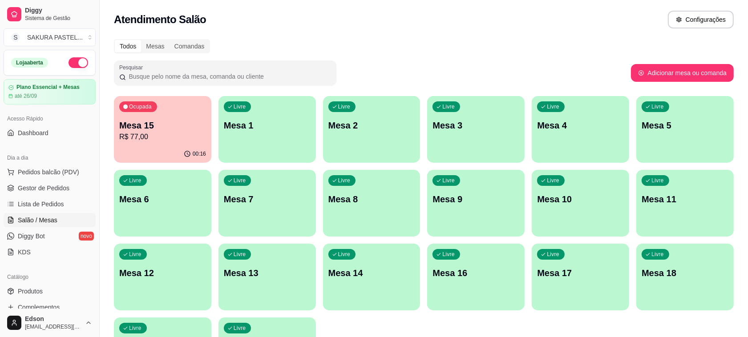
click at [57, 164] on div "Dia a dia" at bounding box center [50, 158] width 92 height 14
click at [56, 167] on button "Pedidos balcão (PDV)" at bounding box center [50, 172] width 92 height 14
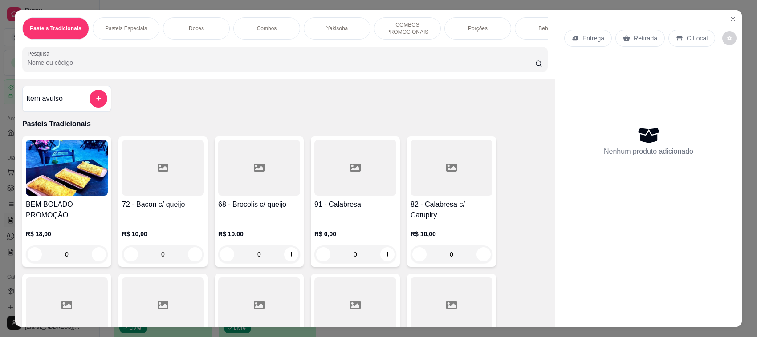
click at [120, 67] on input "Pesquisa" at bounding box center [281, 62] width 507 height 9
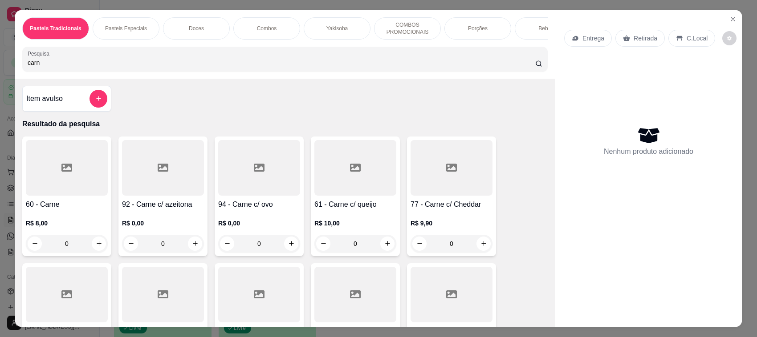
type input "carn"
click at [455, 196] on div at bounding box center [451, 168] width 82 height 56
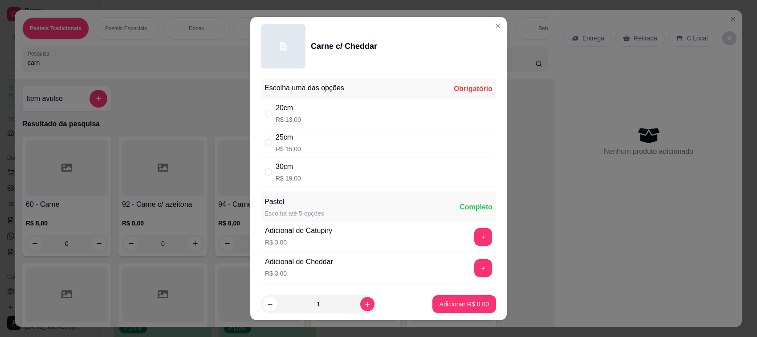
click at [295, 147] on div "25cm R$ 15,00" at bounding box center [378, 142] width 235 height 29
radio input "true"
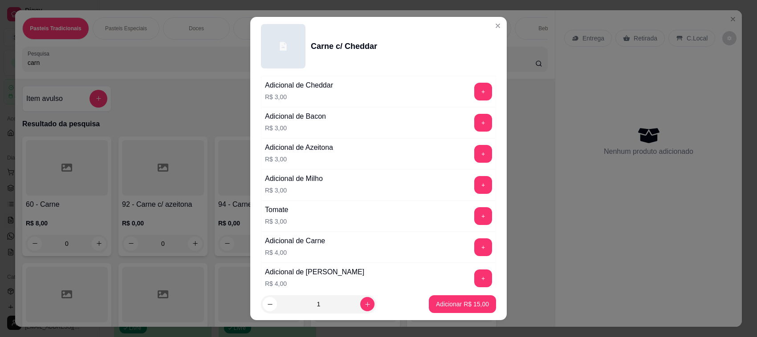
scroll to position [186, 0]
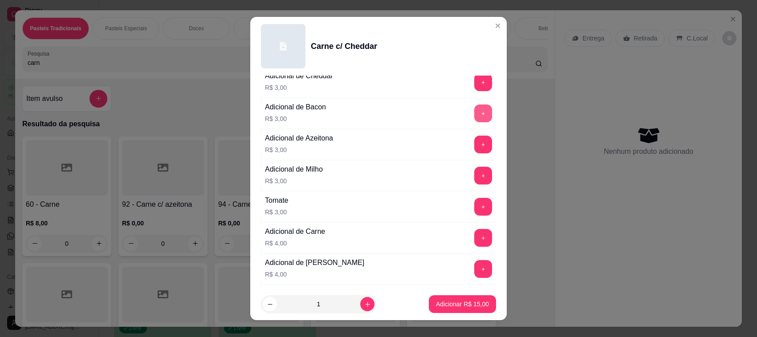
click at [474, 114] on button "+" at bounding box center [483, 114] width 18 height 18
click at [448, 303] on p "Adicionar R$ 18,00" at bounding box center [462, 304] width 53 height 9
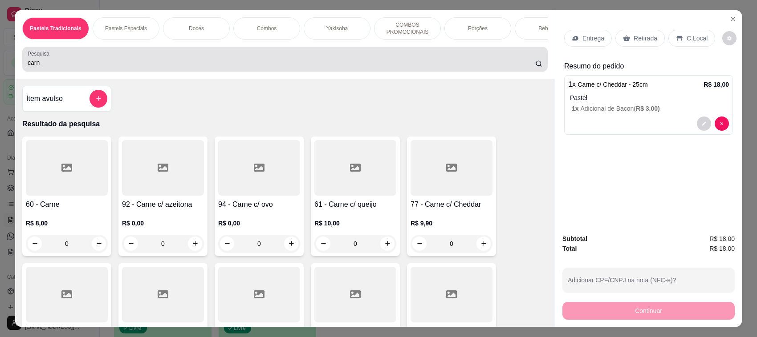
click at [292, 67] on input "carn" at bounding box center [281, 62] width 507 height 9
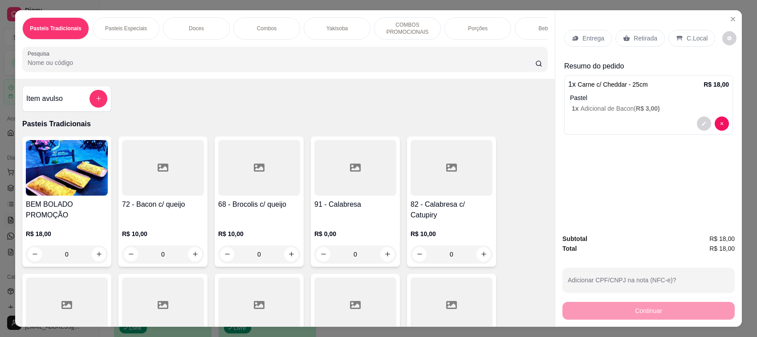
click at [690, 129] on div at bounding box center [648, 124] width 161 height 14
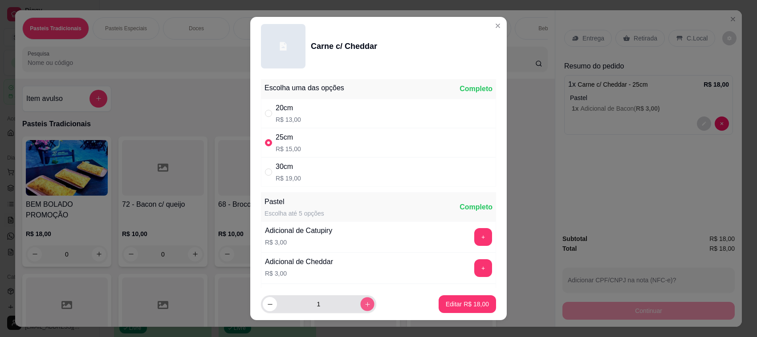
click at [365, 305] on icon "increase-product-quantity" at bounding box center [367, 304] width 4 height 4
type input "2"
click at [439, 312] on button "Editar R$ 36,00" at bounding box center [467, 304] width 56 height 17
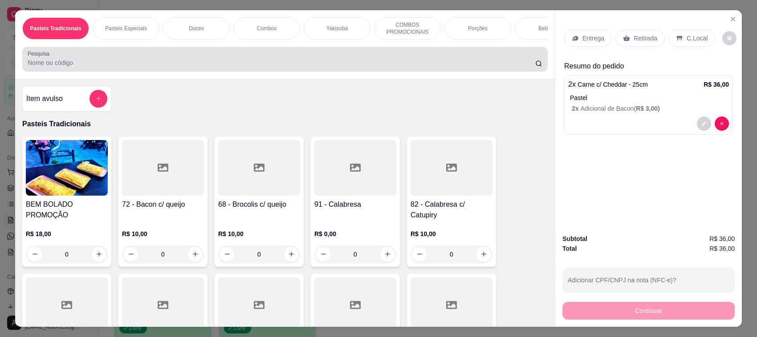
click at [274, 63] on div at bounding box center [285, 59] width 515 height 18
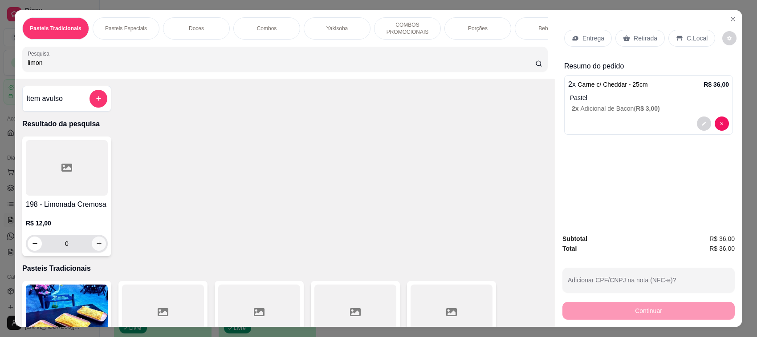
type input "limon"
click at [96, 247] on icon "increase-product-quantity" at bounding box center [99, 243] width 7 height 7
type input "1"
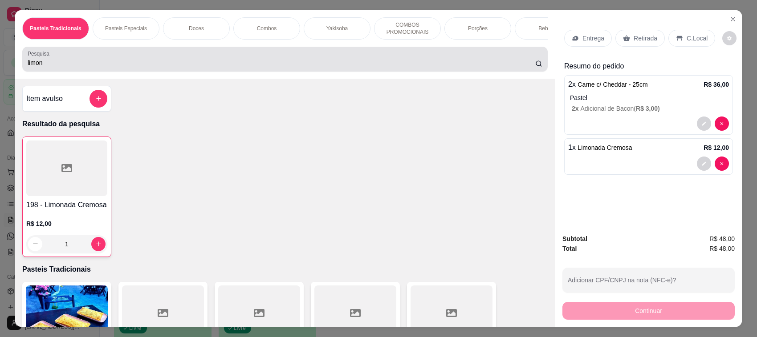
click at [237, 67] on input "limon" at bounding box center [281, 62] width 507 height 9
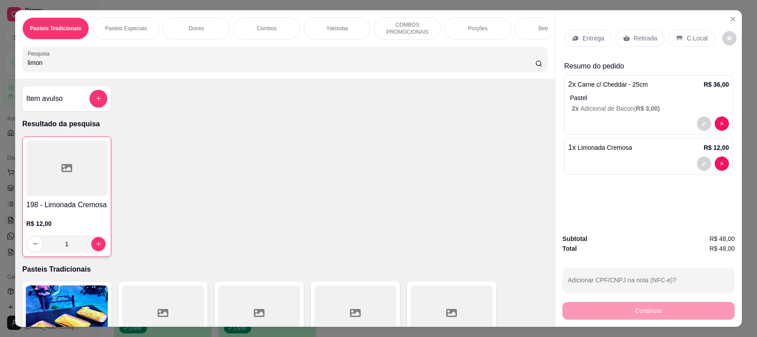
click at [237, 67] on input "limon" at bounding box center [281, 62] width 507 height 9
type input "coo"
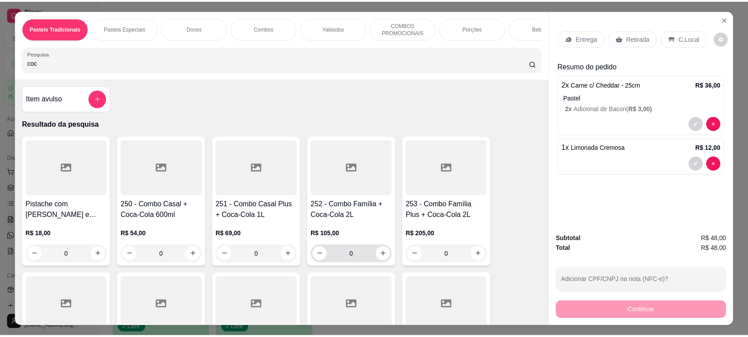
scroll to position [210, 0]
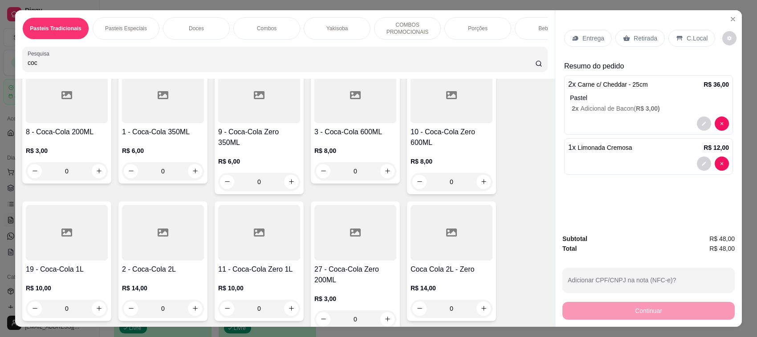
type input "coc"
click at [191, 174] on div "0" at bounding box center [163, 171] width 82 height 18
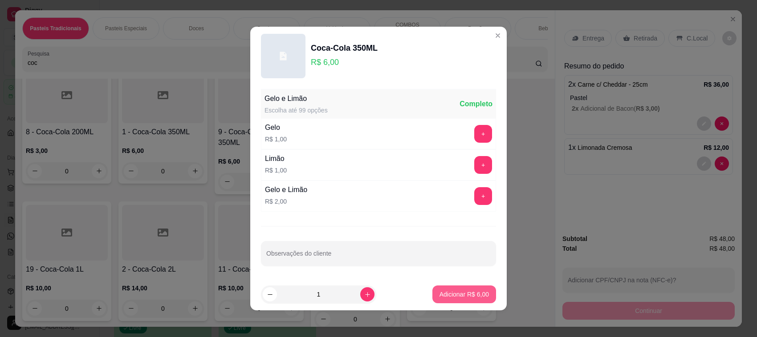
click at [449, 292] on p "Adicionar R$ 6,00" at bounding box center [463, 294] width 49 height 9
type input "1"
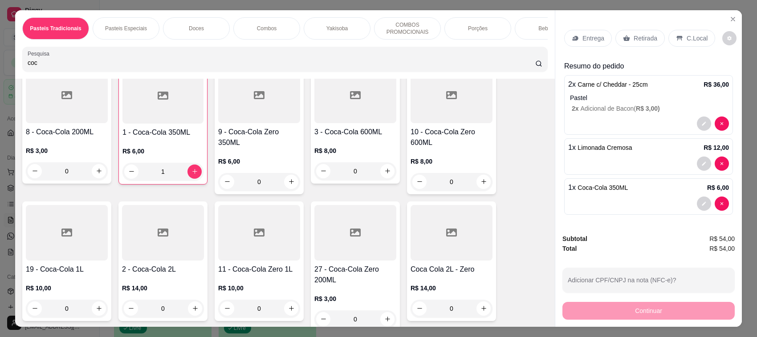
click at [623, 25] on div "Entrega Retirada C.Local" at bounding box center [648, 38] width 169 height 31
click at [599, 19] on div "Entrega Retirada C.Local Resumo do pedido 2 x Carne c/ Cheddar - 25cm R$ 36,00 …" at bounding box center [648, 118] width 187 height 217
click at [688, 30] on div "C.Local" at bounding box center [691, 38] width 47 height 17
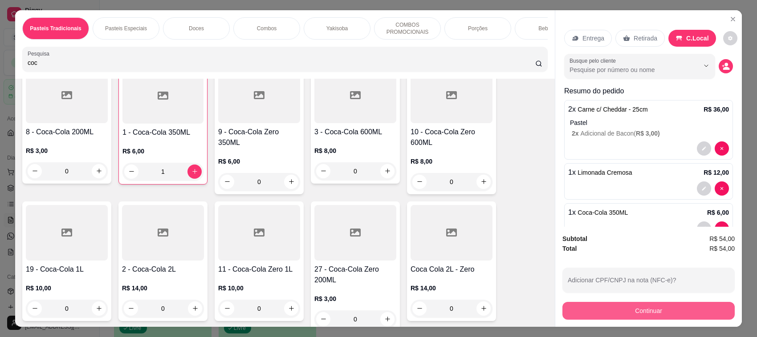
click at [650, 308] on button "Continuar" at bounding box center [648, 311] width 172 height 18
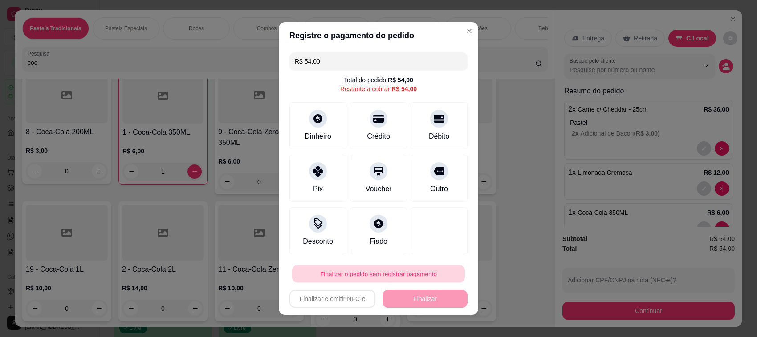
click at [410, 270] on button "Finalizar o pedido sem registrar pagamento" at bounding box center [378, 274] width 173 height 17
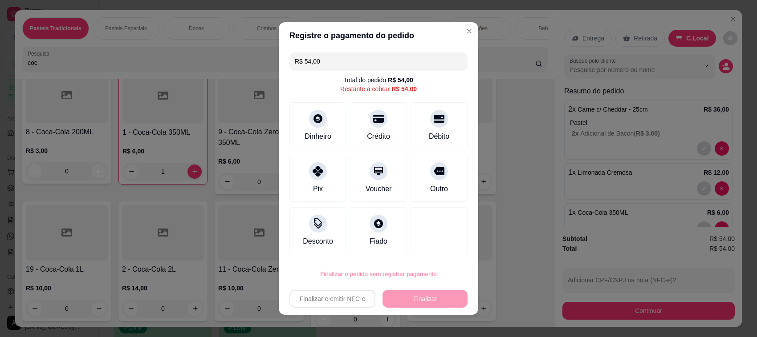
click at [426, 250] on button "Confirmar" at bounding box center [428, 249] width 32 height 13
type input "0"
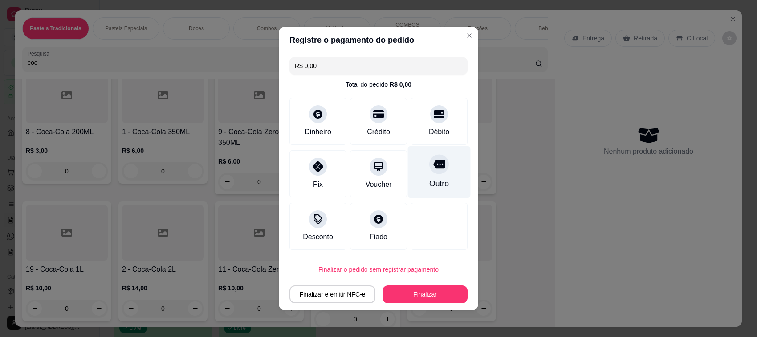
type input "R$ 0,00"
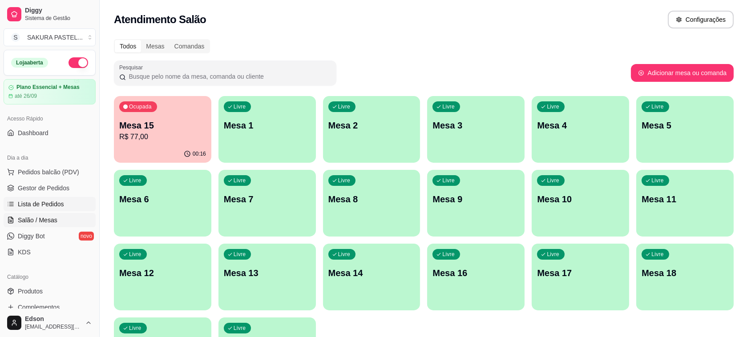
click at [57, 207] on span "Lista de Pedidos" at bounding box center [41, 204] width 46 height 9
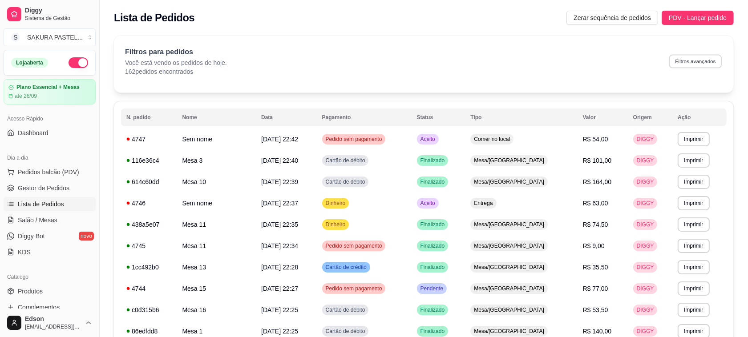
click at [699, 65] on button "Filtros avançados" at bounding box center [696, 61] width 53 height 14
select select "0"
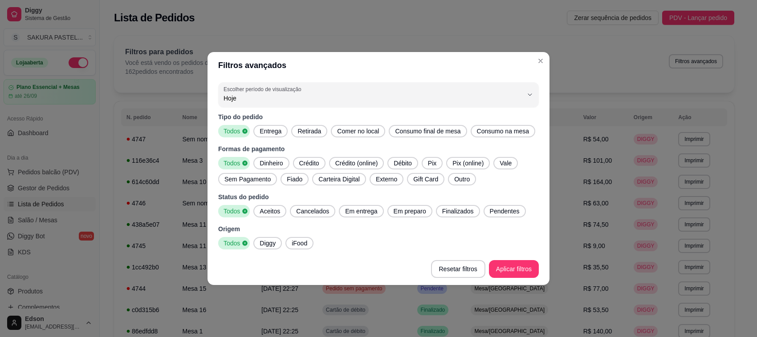
click at [276, 134] on span "Entrega" at bounding box center [270, 131] width 29 height 9
click at [272, 243] on span "Diggy" at bounding box center [267, 243] width 23 height 9
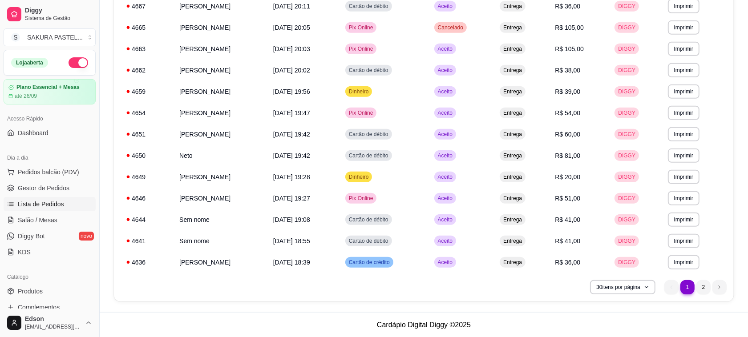
scroll to position [468, 0]
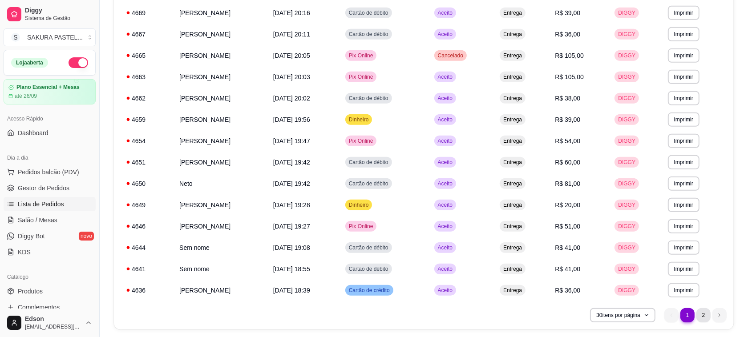
click at [702, 312] on li "2" at bounding box center [704, 315] width 14 height 14
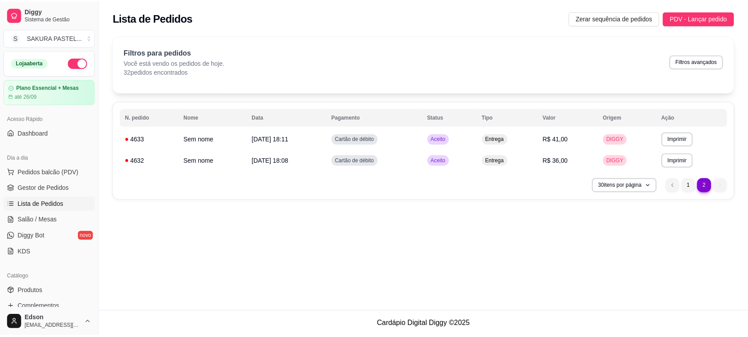
scroll to position [227, 0]
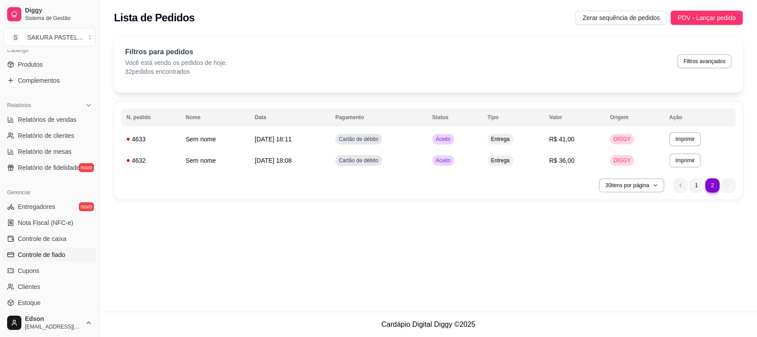
click at [56, 256] on span "Controle de fiado" at bounding box center [42, 255] width 48 height 9
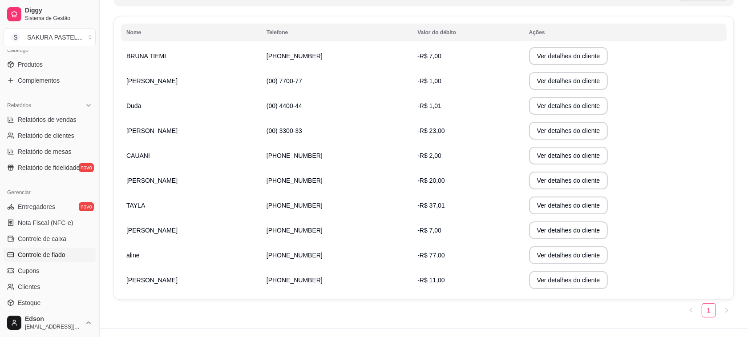
scroll to position [156, 0]
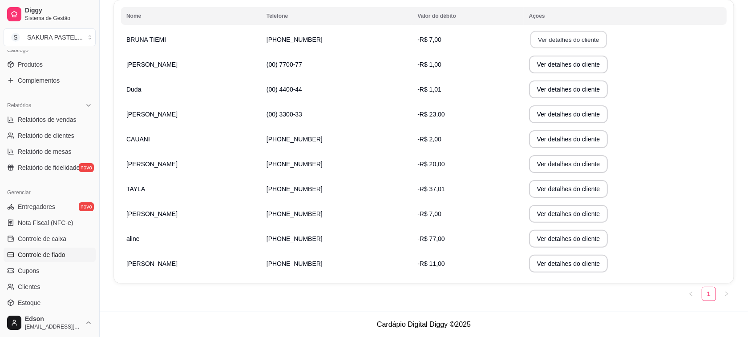
click at [533, 45] on button "Ver detalhes do cliente" at bounding box center [568, 39] width 77 height 17
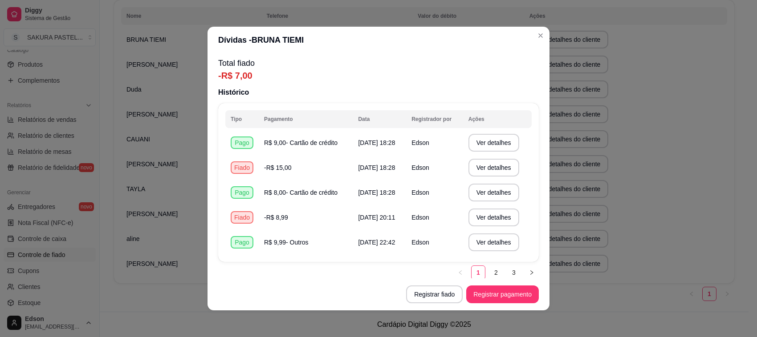
click at [528, 93] on div "Total fiado -R$ 7,00 Histórico Tipo Pagamento Data Registrador por Ações Pago R…" at bounding box center [378, 165] width 342 height 225
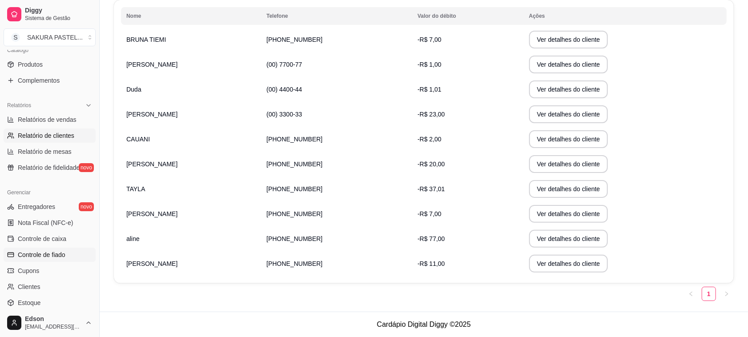
scroll to position [0, 0]
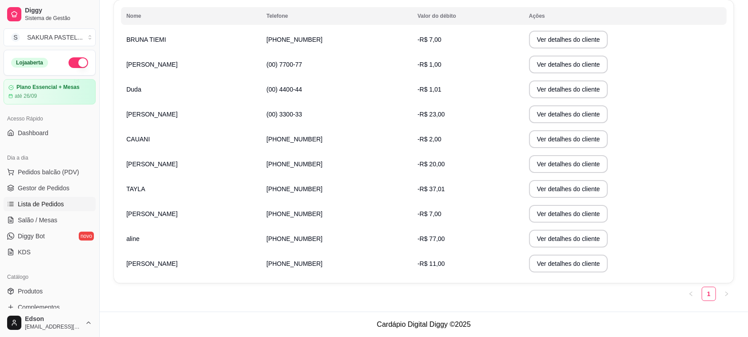
click at [27, 205] on span "Lista de Pedidos" at bounding box center [41, 204] width 46 height 9
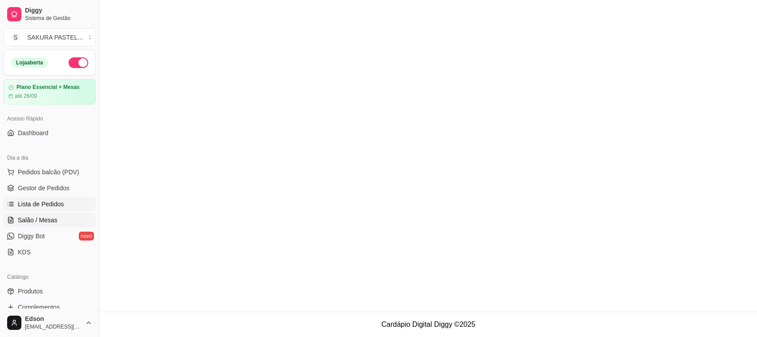
click at [48, 216] on span "Salão / Mesas" at bounding box center [38, 220] width 40 height 9
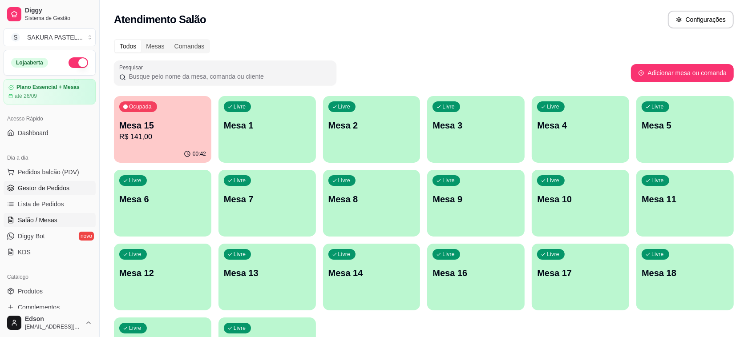
click at [38, 187] on span "Gestor de Pedidos" at bounding box center [44, 188] width 52 height 9
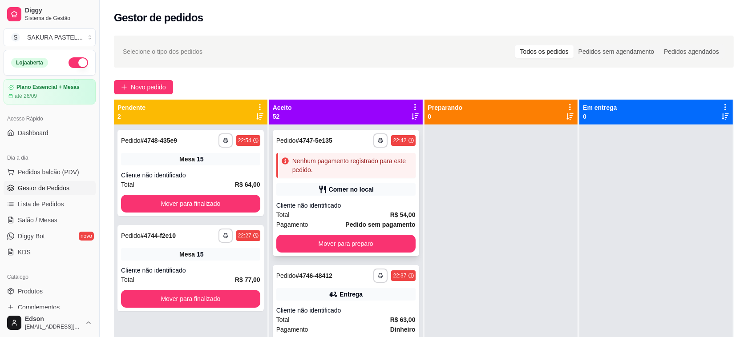
click at [355, 194] on div "Comer no local" at bounding box center [345, 189] width 139 height 12
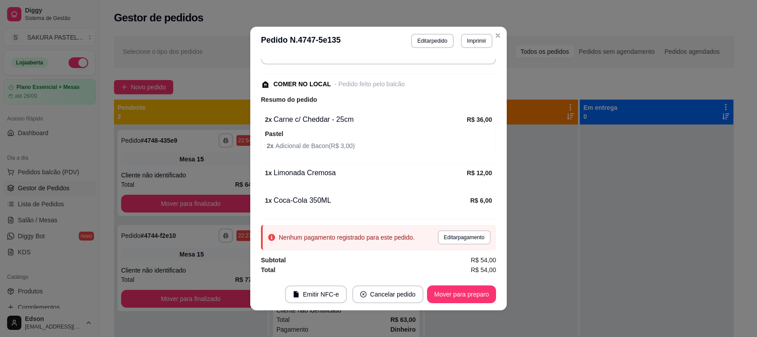
scroll to position [1, 0]
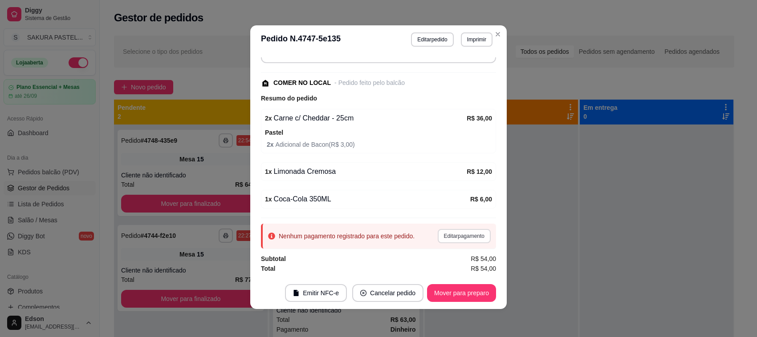
click at [471, 232] on button "Editar pagamento" at bounding box center [464, 236] width 53 height 14
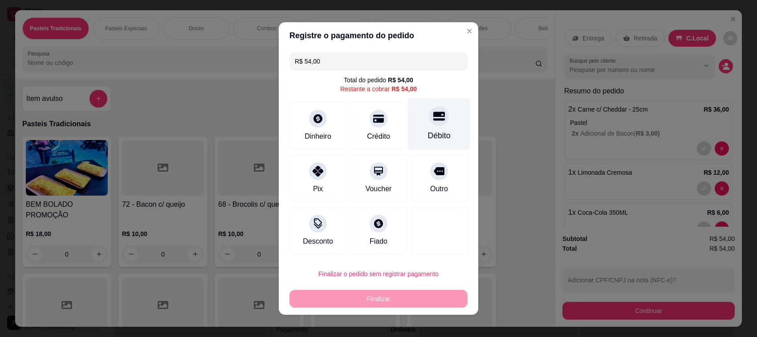
click at [428, 134] on div "Débito" at bounding box center [439, 136] width 23 height 12
type input "R$ 0,00"
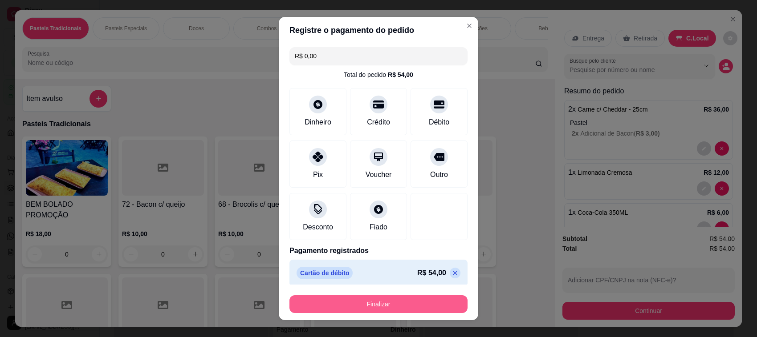
click at [417, 312] on button "Finalizar" at bounding box center [378, 305] width 178 height 18
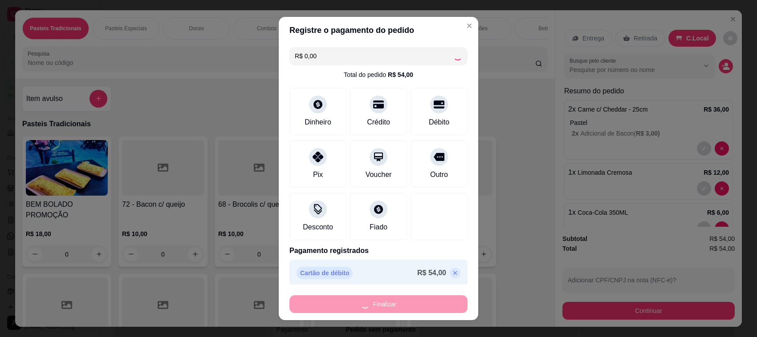
type input "0"
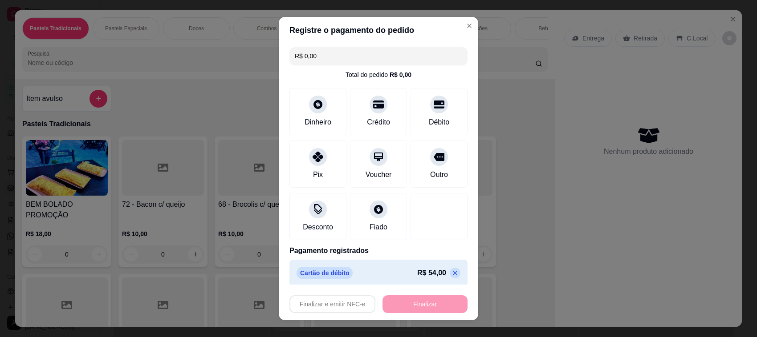
type input "-R$ 54,00"
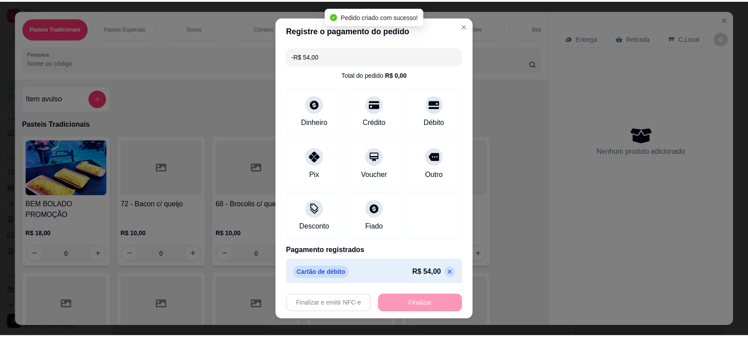
scroll to position [98, 0]
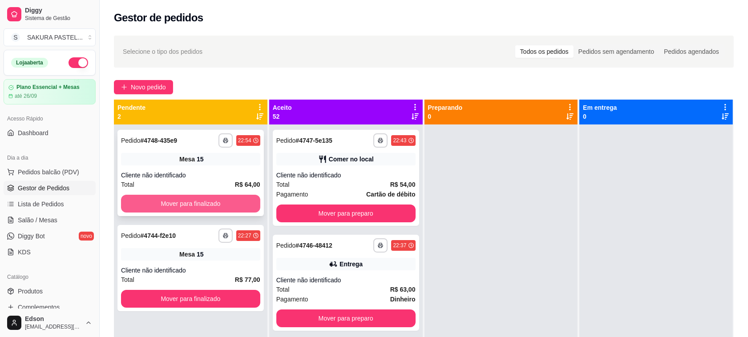
click at [178, 201] on button "Mover para finalizado" at bounding box center [190, 204] width 139 height 18
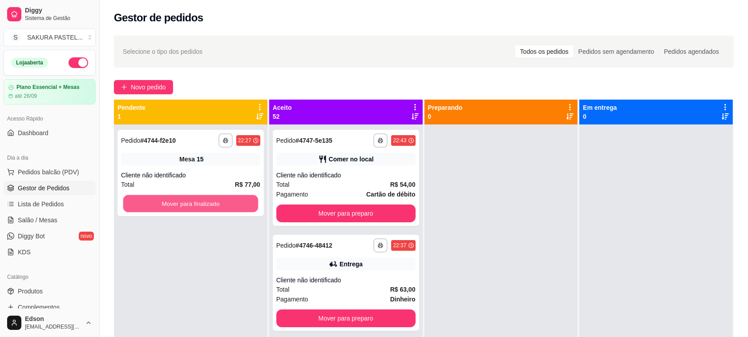
click at [178, 204] on button "Mover para finalizado" at bounding box center [190, 203] width 135 height 17
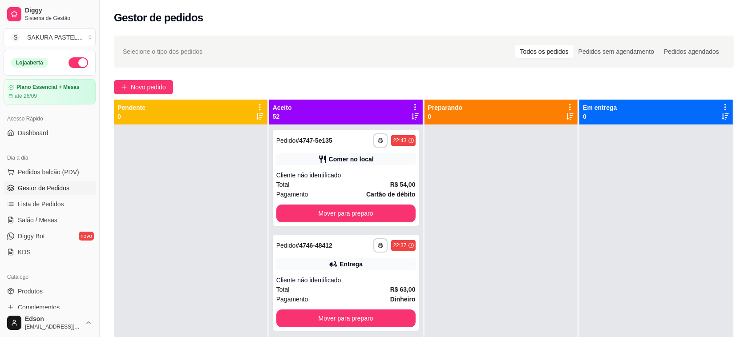
click at [411, 103] on icon at bounding box center [415, 107] width 8 height 8
click at [313, 112] on div "Aceito 52" at bounding box center [346, 112] width 146 height 18
click at [411, 110] on icon at bounding box center [415, 107] width 8 height 8
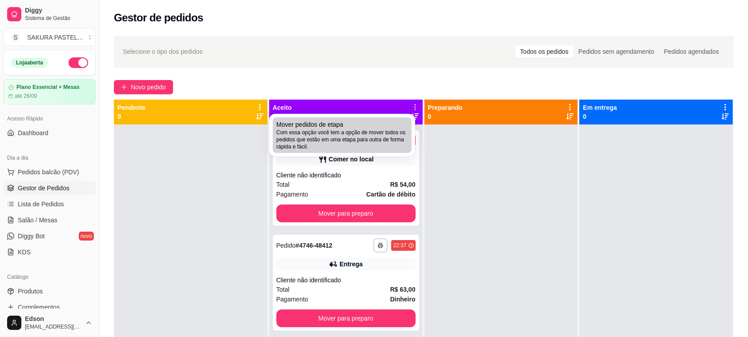
click at [389, 126] on div "Mover pedidos de etapa Com essa opção você tem a opção de mover todos os pedido…" at bounding box center [342, 135] width 132 height 30
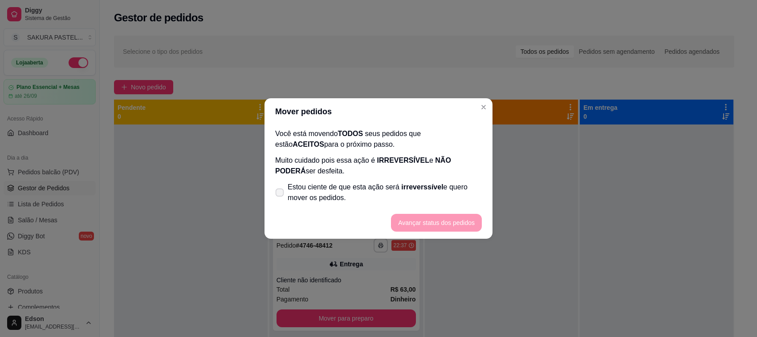
click at [345, 199] on span "Estou ciente de que esta ação será irreverssível e quero mover os pedidos." at bounding box center [385, 192] width 194 height 21
click at [280, 199] on input "Estou ciente de que esta ação será irreverssível e quero mover os pedidos." at bounding box center [278, 198] width 6 height 6
checkbox input "true"
click at [436, 238] on footer "Avançar status dos pedidos" at bounding box center [378, 223] width 228 height 32
click at [442, 225] on button "Avançar status dos pedidos" at bounding box center [436, 223] width 88 height 17
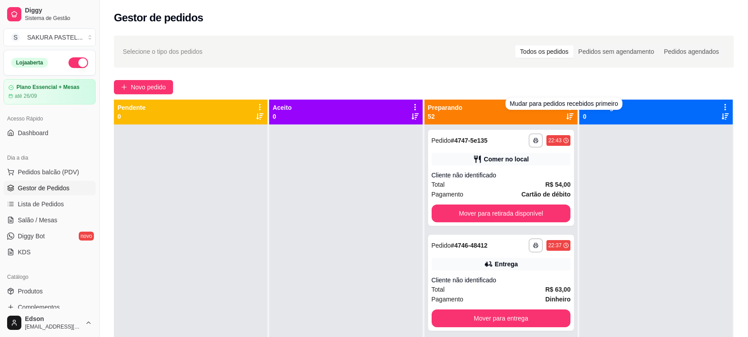
click at [563, 108] on div "Mudar para pedidos recebidos primeiro" at bounding box center [565, 103] width 118 height 12
click at [495, 112] on div "Preparando 52" at bounding box center [501, 112] width 146 height 18
click at [566, 113] on div at bounding box center [570, 111] width 8 height 17
click at [566, 103] on icon at bounding box center [570, 107] width 8 height 8
click at [503, 115] on div "Preparando 52" at bounding box center [501, 112] width 146 height 18
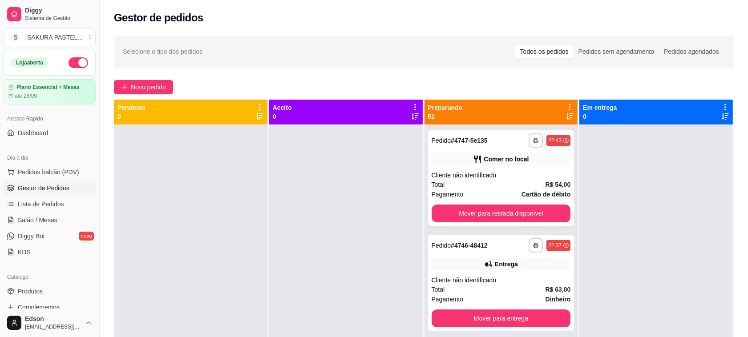
click at [566, 105] on icon at bounding box center [570, 107] width 8 height 8
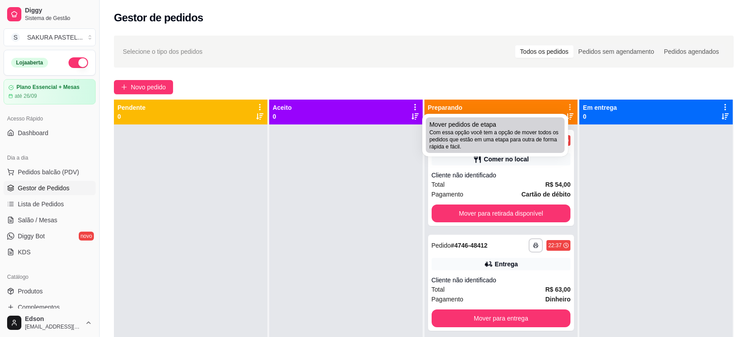
click at [519, 120] on div "Mover pedidos de etapa Com essa opção você tem a opção de mover todos os pedido…" at bounding box center [496, 135] width 132 height 30
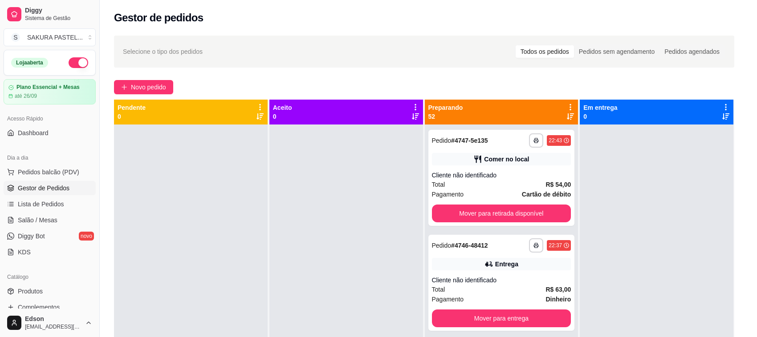
click at [321, 186] on span "Estou ciente de que esta ação será irreverssível e quero mover os pedidos." at bounding box center [385, 192] width 194 height 21
click at [280, 195] on input "Estou ciente de que esta ação será irreverssível e quero mover os pedidos." at bounding box center [278, 198] width 6 height 6
checkbox input "true"
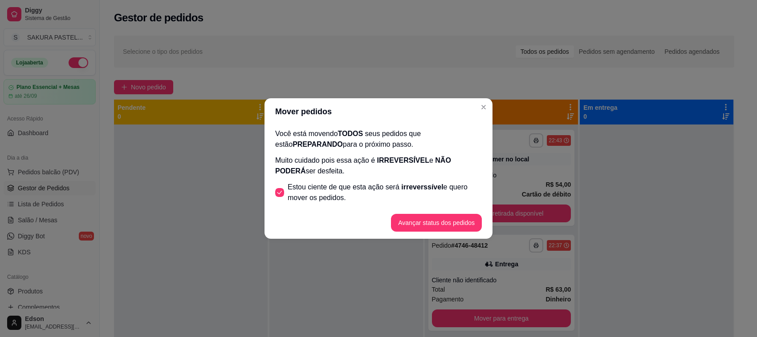
click at [397, 222] on footer "Avançar status dos pedidos" at bounding box center [378, 223] width 228 height 32
click at [410, 222] on button "Avançar status dos pedidos" at bounding box center [436, 223] width 91 height 18
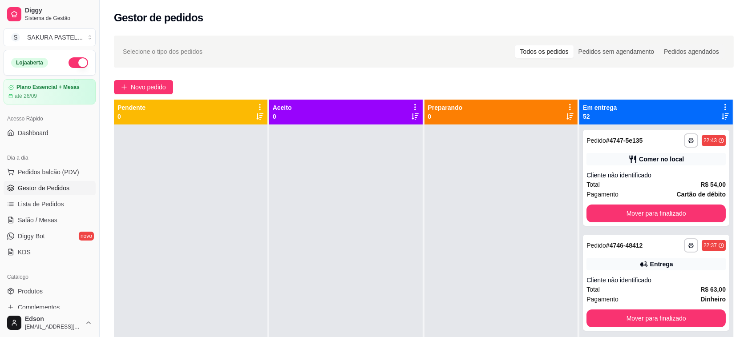
click at [725, 108] on icon at bounding box center [726, 107] width 2 height 6
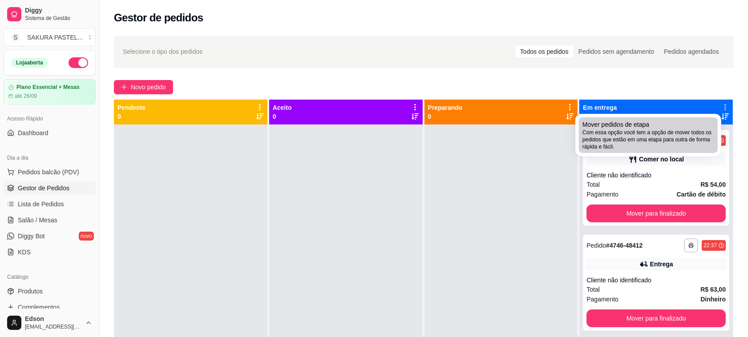
click at [622, 150] on span "Com essa opção você tem a opção de mover todos os pedidos que estão em uma etap…" at bounding box center [649, 139] width 132 height 21
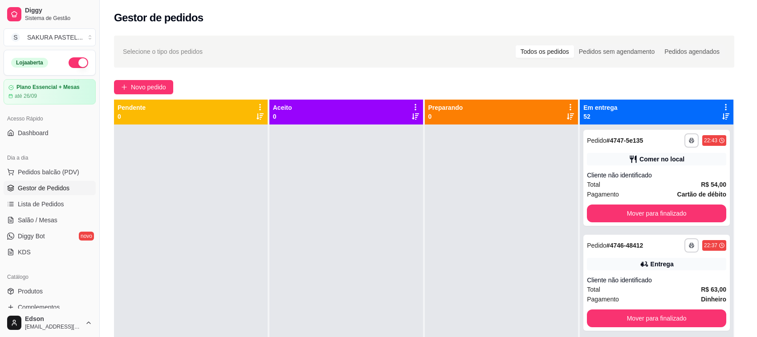
click at [423, 203] on label "Estou ciente de que esta ação será irreverssível e quero mover os pedidos." at bounding box center [379, 193] width 214 height 28
click at [280, 200] on input "Estou ciente de que esta ação será irreverssível e quero mover os pedidos." at bounding box center [278, 198] width 6 height 6
checkbox input "true"
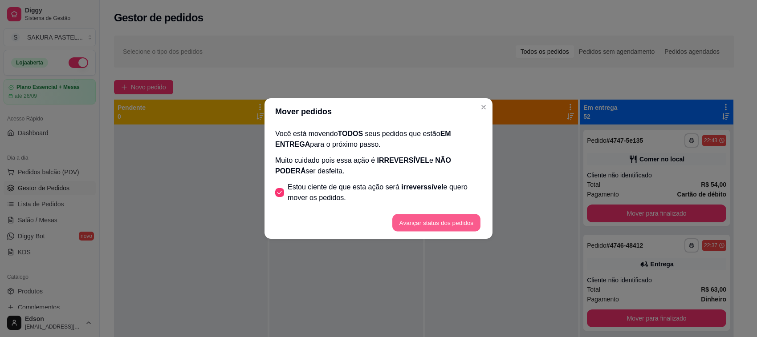
click at [433, 221] on button "Avançar status dos pedidos" at bounding box center [436, 223] width 88 height 17
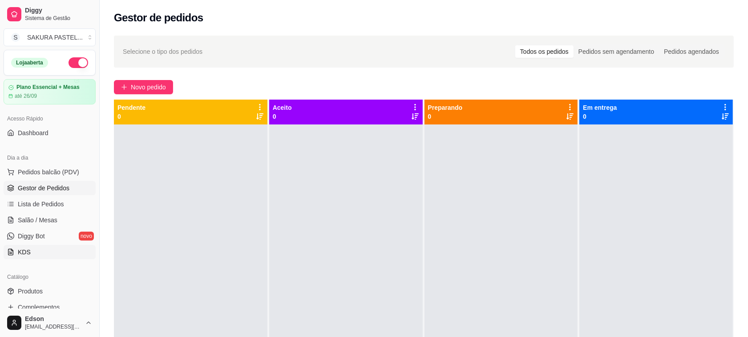
scroll to position [227, 0]
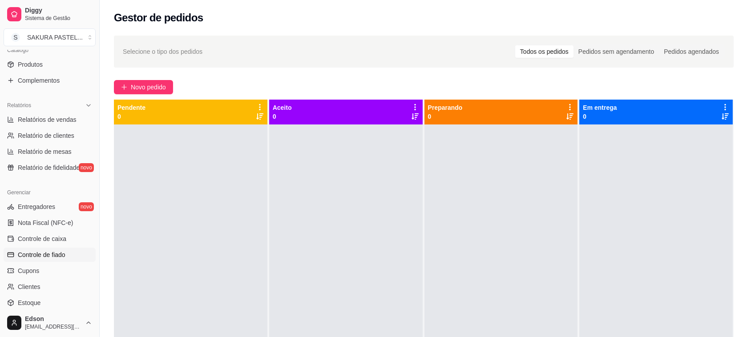
click at [39, 256] on span "Controle de fiado" at bounding box center [42, 255] width 48 height 9
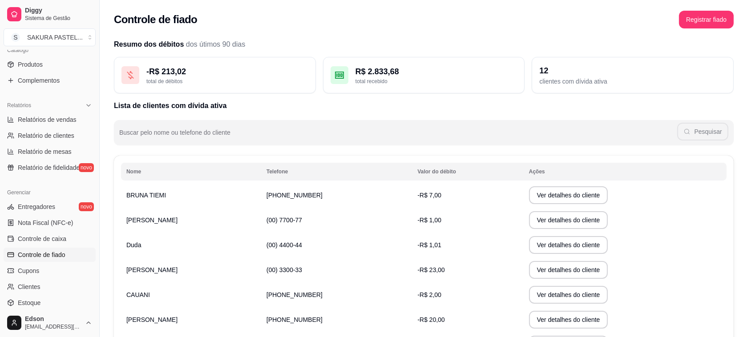
click at [548, 190] on button "Ver detalhes do cliente" at bounding box center [568, 196] width 79 height 18
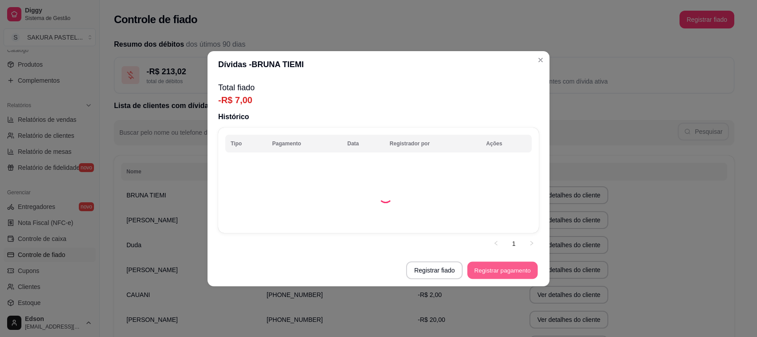
click at [485, 268] on section "Dívidas - BRUNA TIEMI Total fiado -R$ 7,00 Histórico Tipo Pagamento Data Regist…" at bounding box center [378, 168] width 342 height 235
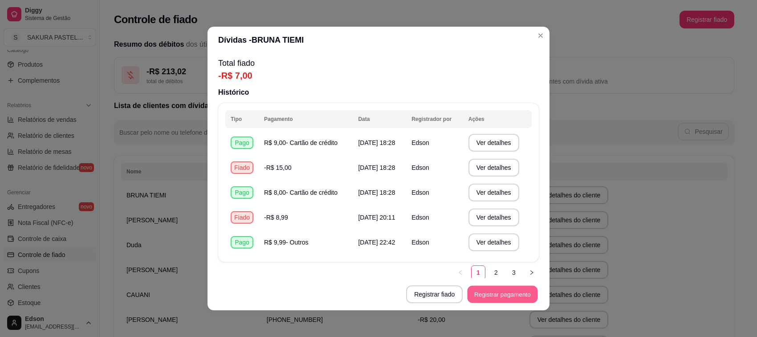
click at [489, 297] on button "Registrar pagamento" at bounding box center [502, 294] width 70 height 17
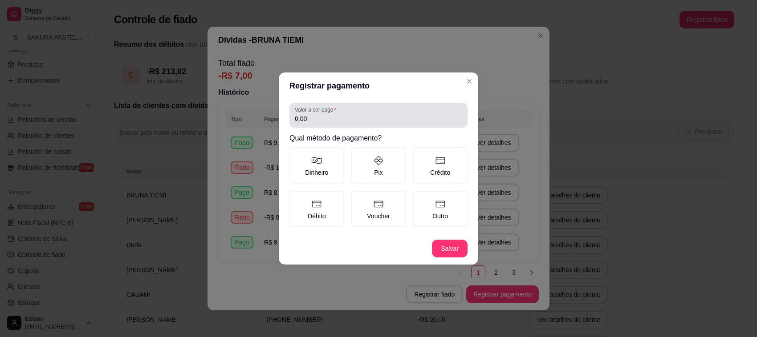
click at [383, 124] on div "0,00" at bounding box center [378, 115] width 167 height 18
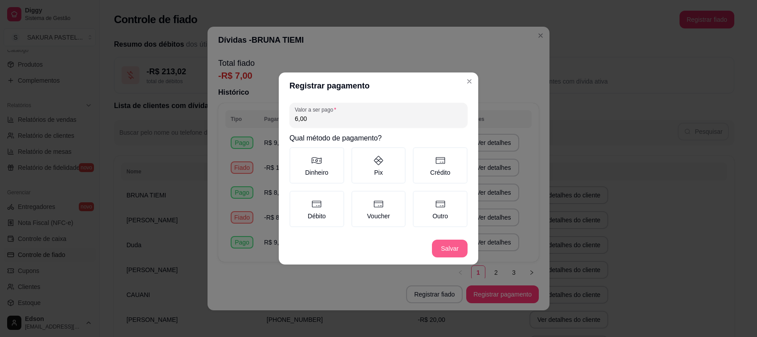
type input "6,00"
click at [438, 242] on button "Salvar" at bounding box center [450, 249] width 36 height 18
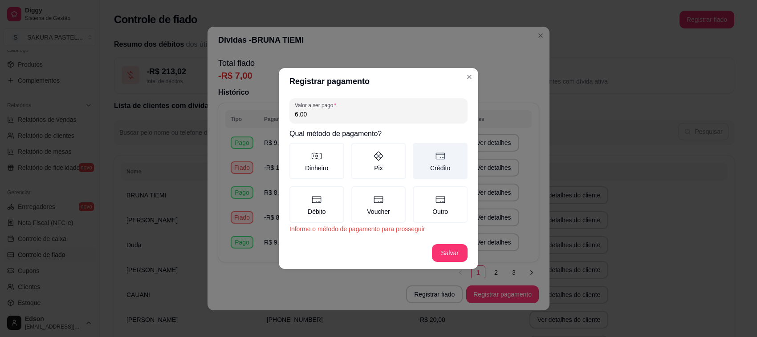
click at [441, 162] on icon at bounding box center [440, 156] width 11 height 11
click at [419, 150] on button "Crédito" at bounding box center [415, 145] width 7 height 7
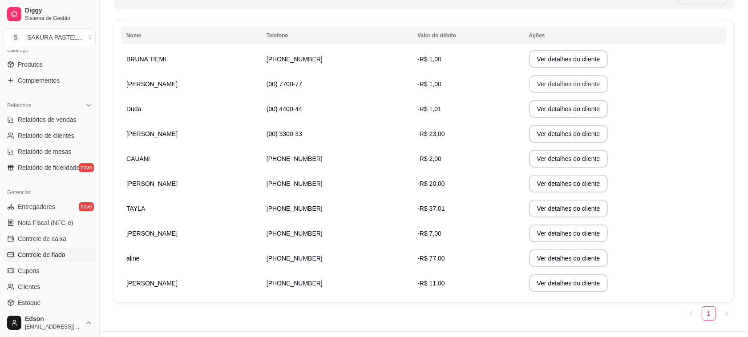
scroll to position [156, 0]
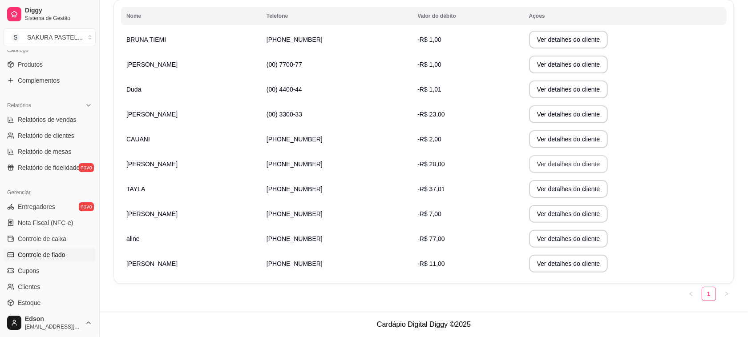
click at [537, 165] on button "Ver detalhes do cliente" at bounding box center [568, 164] width 79 height 18
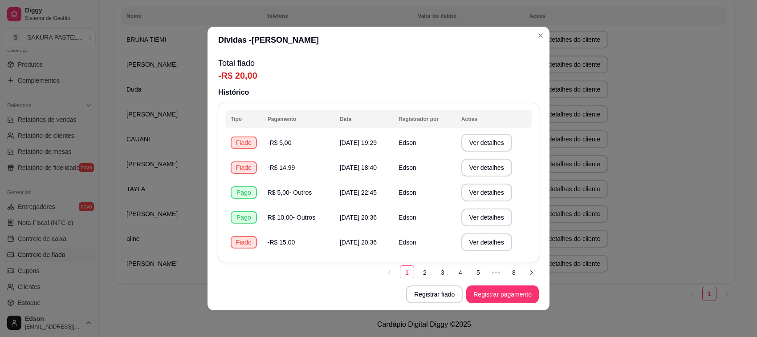
click at [357, 317] on div "Dívidas - LUCAS TEZZI Total fiado -R$ 20,00 Histórico Tipo Pagamento Data Regis…" at bounding box center [378, 168] width 757 height 337
click at [475, 292] on button "Registrar pagamento" at bounding box center [502, 294] width 70 height 17
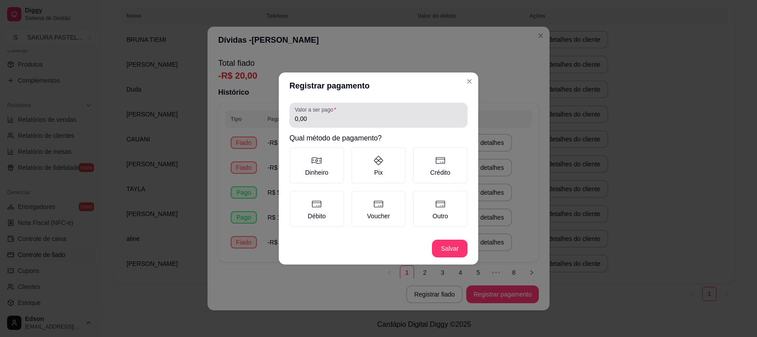
click at [353, 118] on input "0,00" at bounding box center [378, 118] width 167 height 9
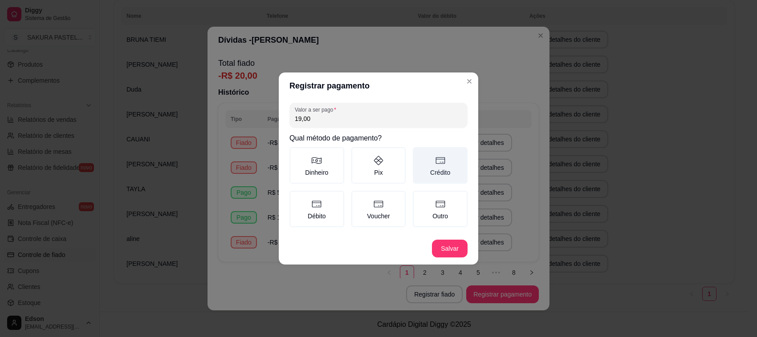
type input "19,00"
click at [451, 165] on label "Crédito" at bounding box center [440, 165] width 55 height 37
click at [419, 154] on button "Crédito" at bounding box center [415, 150] width 7 height 7
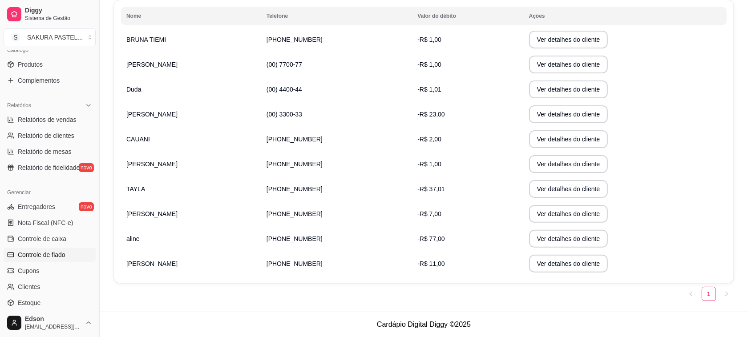
scroll to position [0, 0]
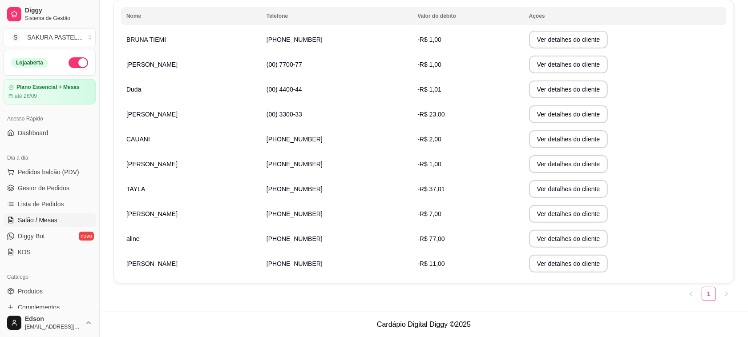
click at [61, 222] on link "Salão / Mesas" at bounding box center [50, 220] width 92 height 14
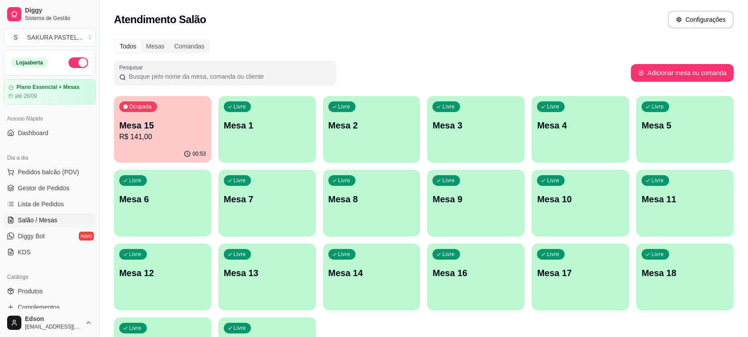
click at [107, 128] on div "Todos Mesas Comandas Pesquisar Adicionar mesa ou comanda Ocupada Mesa 15 R$ 141…" at bounding box center [424, 214] width 649 height 361
click at [123, 128] on p "Mesa 15" at bounding box center [163, 126] width 84 height 12
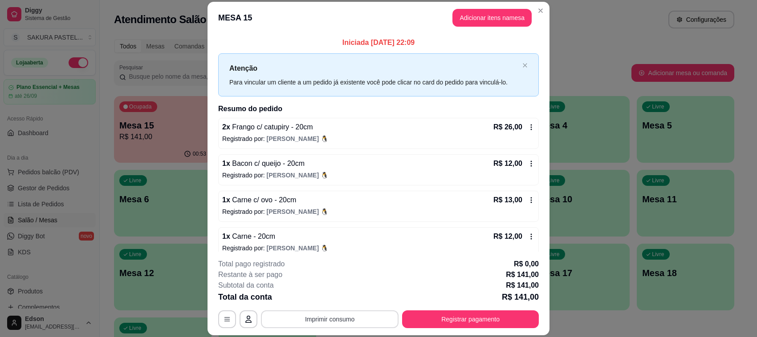
click at [299, 320] on button "Imprimir consumo" at bounding box center [330, 320] width 138 height 18
click at [308, 305] on button "Balcão" at bounding box center [328, 299] width 65 height 14
click at [459, 324] on button "Registrar pagamento" at bounding box center [470, 320] width 137 height 18
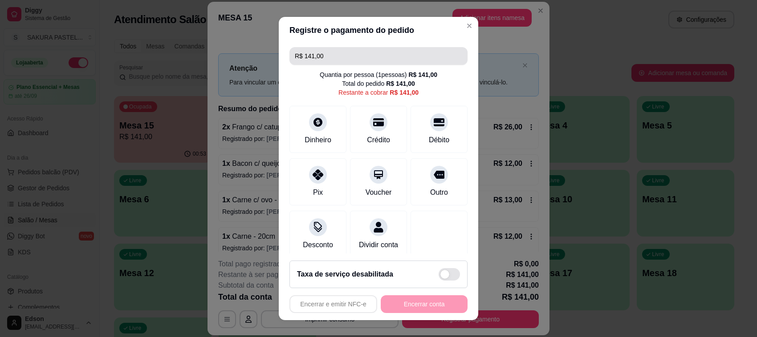
click at [361, 48] on input "R$ 141,00" at bounding box center [378, 56] width 167 height 18
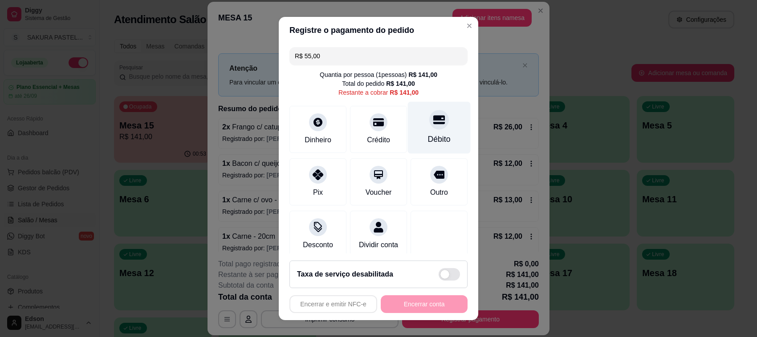
click at [426, 111] on div "Débito" at bounding box center [439, 128] width 63 height 52
click at [429, 127] on div at bounding box center [439, 120] width 20 height 20
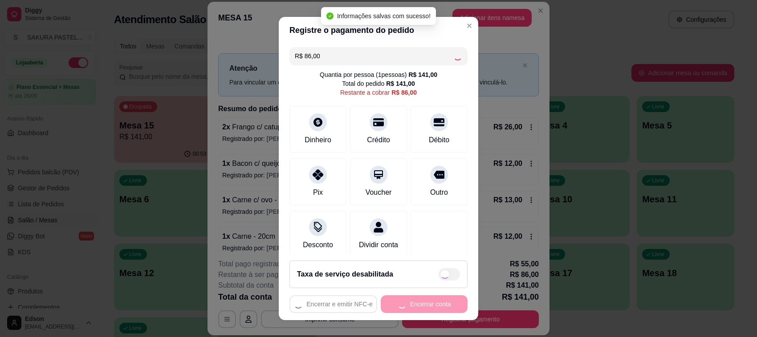
type input "R$ 0,00"
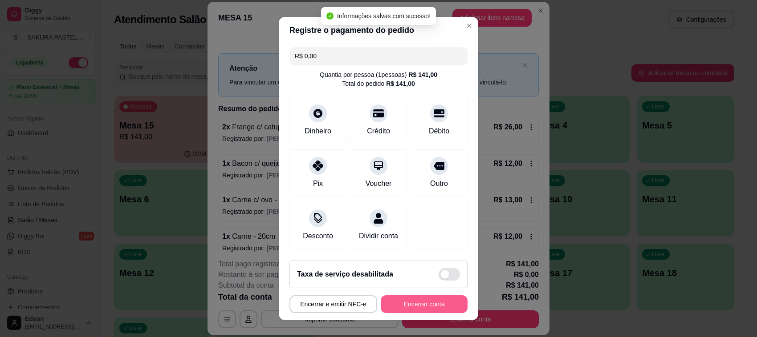
click at [433, 310] on button "Encerrar conta" at bounding box center [424, 305] width 87 height 18
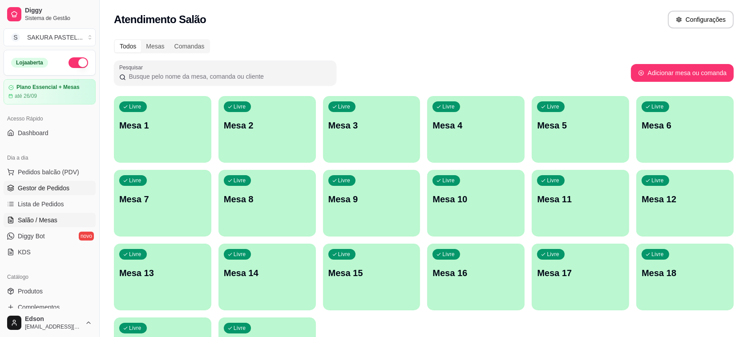
click at [30, 187] on span "Gestor de Pedidos" at bounding box center [44, 188] width 52 height 9
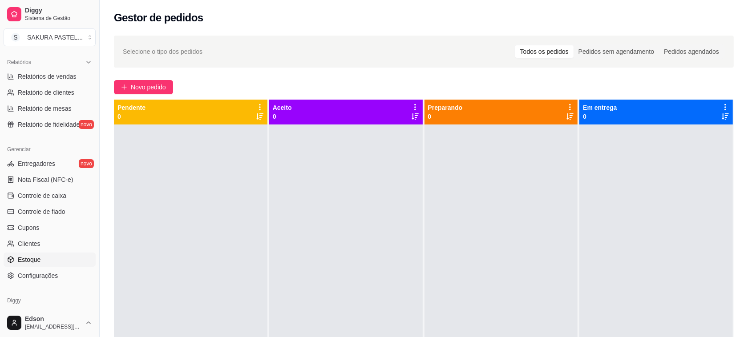
scroll to position [303, 0]
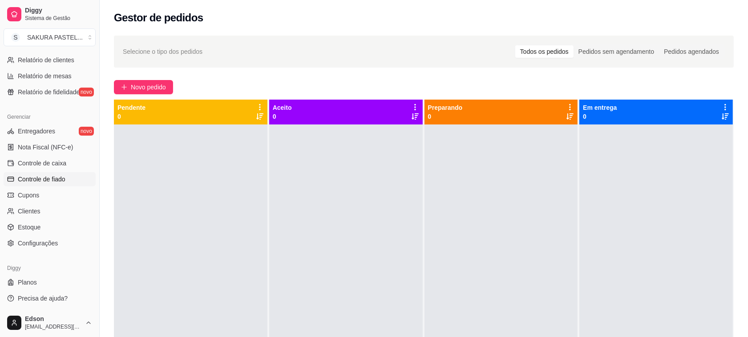
click at [57, 183] on span "Controle de fiado" at bounding box center [42, 179] width 48 height 9
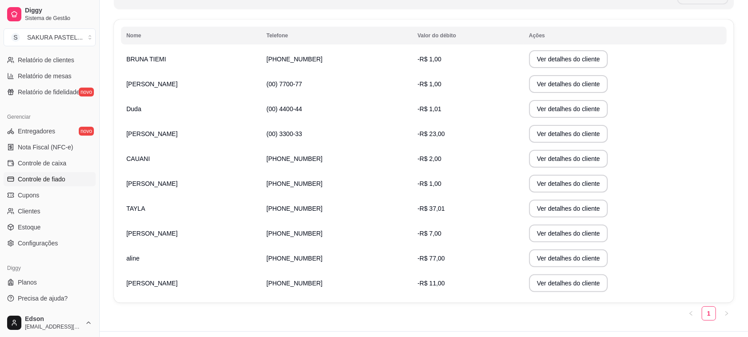
scroll to position [156, 0]
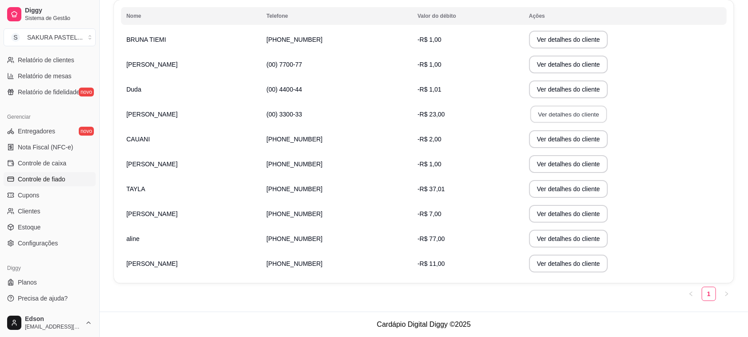
click at [552, 119] on button "Ver detalhes do cliente" at bounding box center [568, 114] width 77 height 17
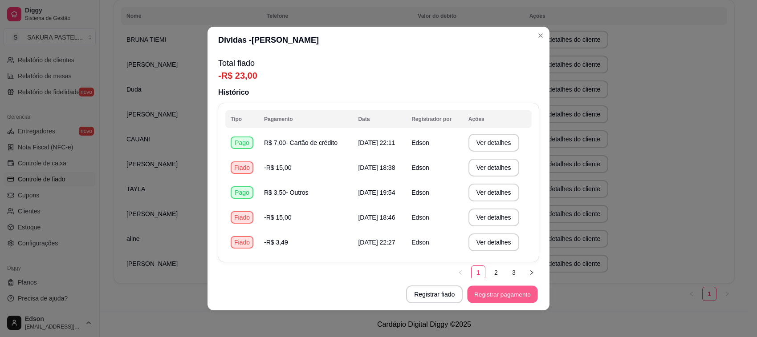
click at [500, 300] on button "Registrar pagamento" at bounding box center [502, 294] width 70 height 17
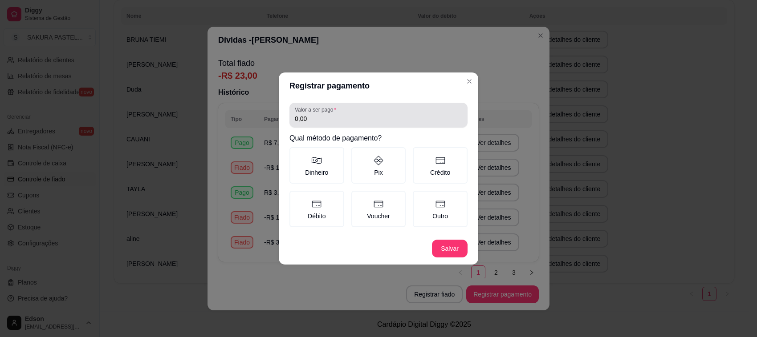
click at [350, 127] on div "Valor a ser pago 0,00" at bounding box center [378, 115] width 178 height 25
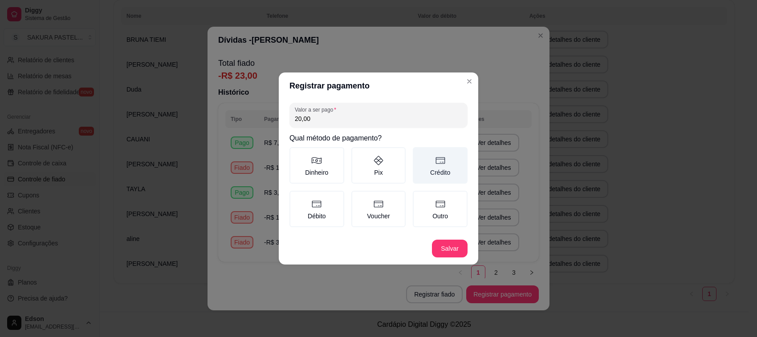
type input "20,00"
click at [439, 170] on label "Crédito" at bounding box center [440, 165] width 55 height 37
click at [419, 154] on button "Crédito" at bounding box center [415, 150] width 7 height 7
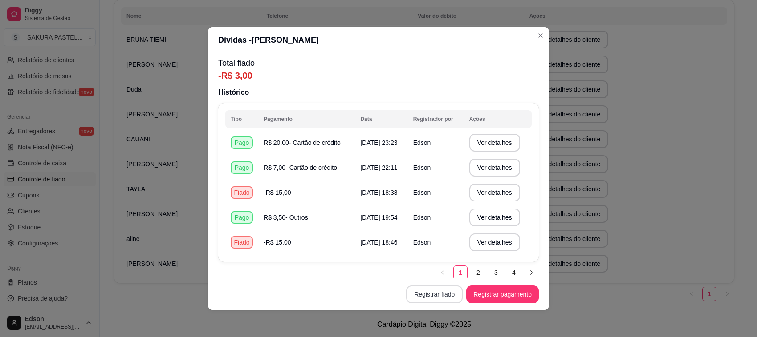
click at [426, 297] on button "Registrar fiado" at bounding box center [434, 295] width 57 height 18
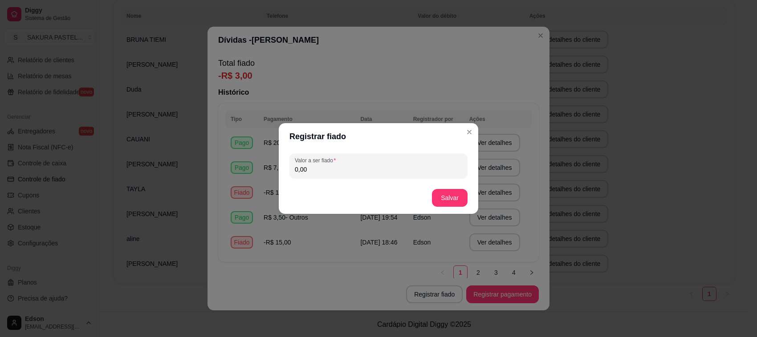
click at [358, 168] on input "0,00" at bounding box center [378, 169] width 167 height 9
type input "15,00"
click at [451, 196] on button "Salvar" at bounding box center [449, 198] width 35 height 17
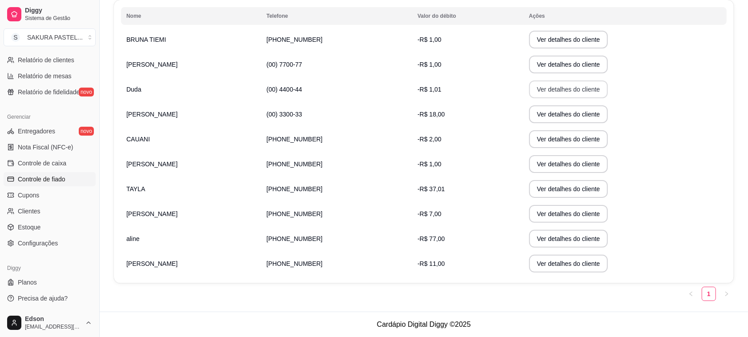
click at [530, 89] on button "Ver detalhes do cliente" at bounding box center [568, 90] width 79 height 18
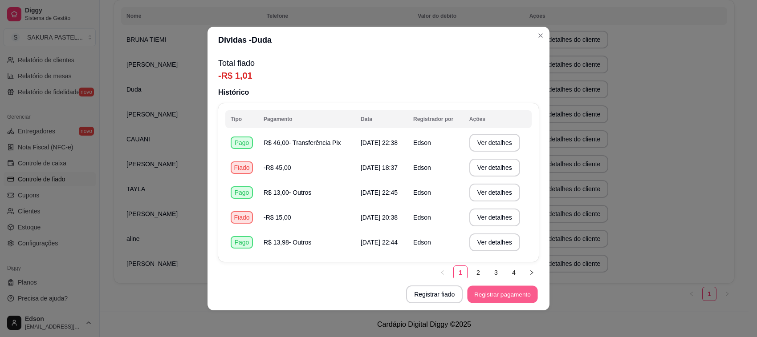
click at [508, 295] on button "Registrar pagamento" at bounding box center [502, 294] width 70 height 17
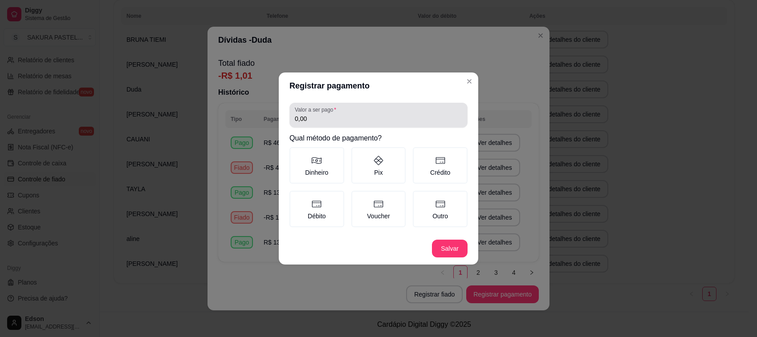
click at [372, 124] on div "0,00" at bounding box center [378, 115] width 167 height 18
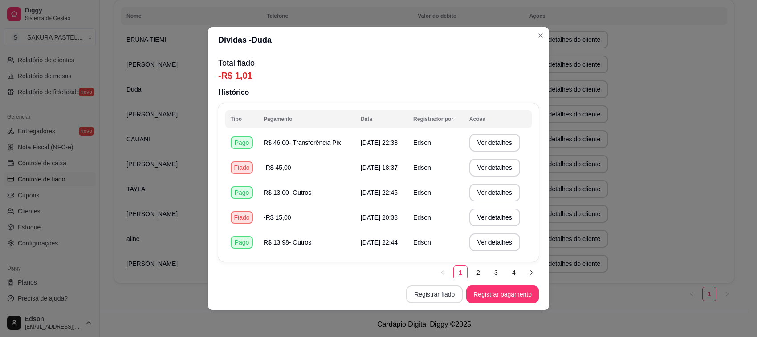
click at [442, 301] on button "Registrar fiado" at bounding box center [434, 295] width 57 height 18
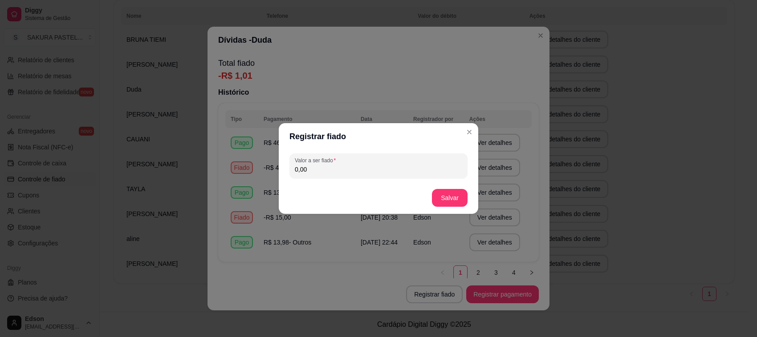
click at [337, 180] on div "Valor a ser fiado 0,00" at bounding box center [378, 166] width 199 height 32
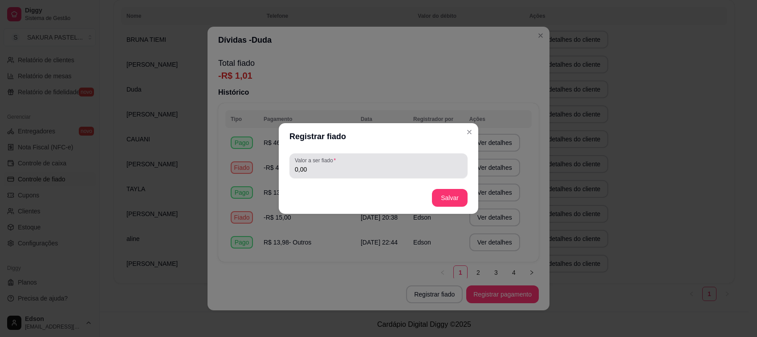
click at [337, 170] on input "0,00" at bounding box center [378, 169] width 167 height 9
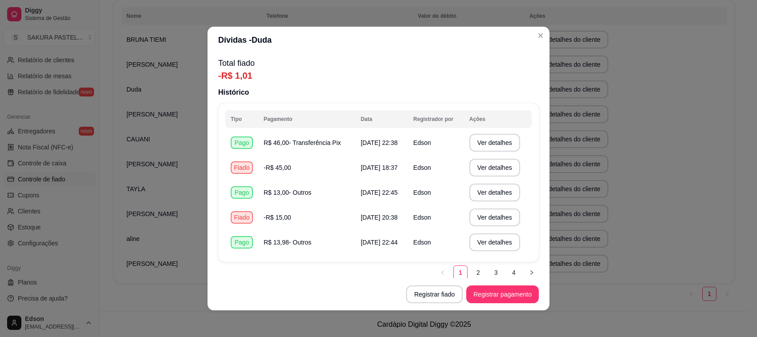
click at [451, 284] on footer "Registrar fiado Registrar pagamento" at bounding box center [378, 295] width 342 height 32
click at [443, 298] on button "Registrar fiado" at bounding box center [434, 295] width 57 height 18
click at [345, 168] on input "0,00" at bounding box center [378, 169] width 167 height 9
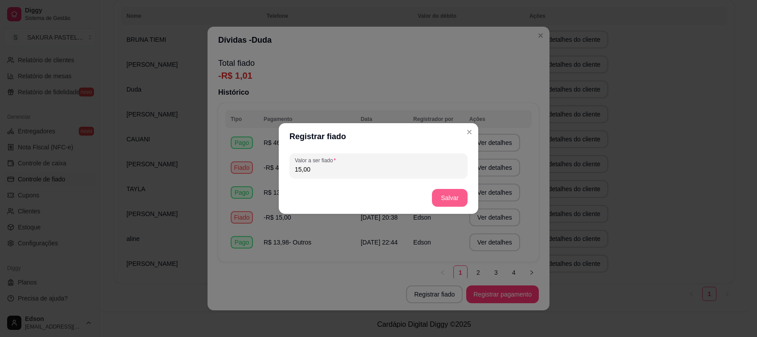
type input "15,00"
click at [446, 199] on button "Salvar" at bounding box center [450, 198] width 36 height 18
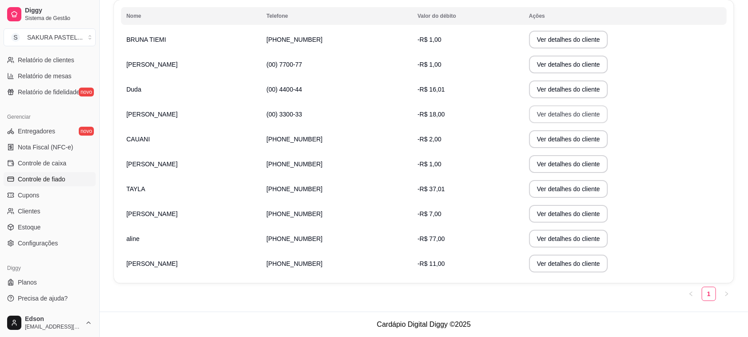
click at [533, 116] on button "Ver detalhes do cliente" at bounding box center [568, 115] width 79 height 18
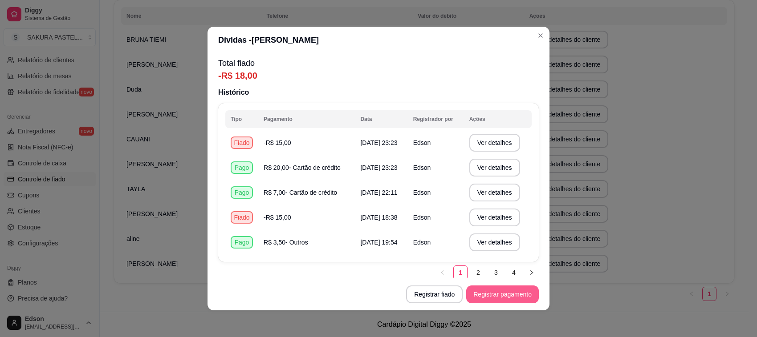
click at [495, 293] on button "Registrar pagamento" at bounding box center [502, 295] width 73 height 18
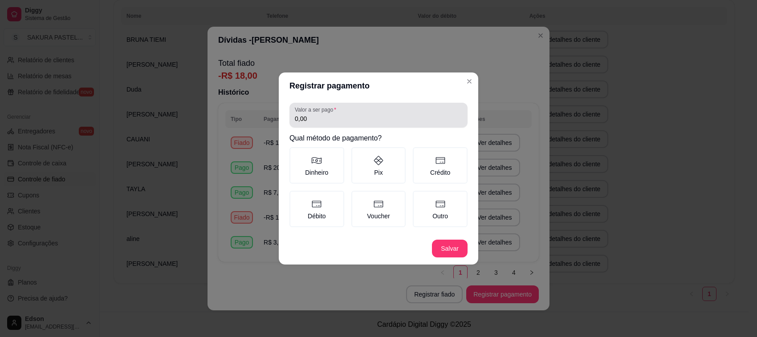
click at [319, 119] on input "0,00" at bounding box center [378, 118] width 167 height 9
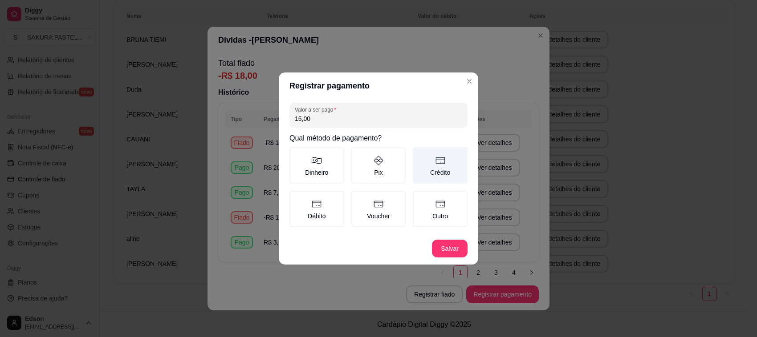
type input "15,00"
click at [441, 166] on icon at bounding box center [440, 160] width 11 height 11
click at [419, 154] on button "Crédito" at bounding box center [415, 150] width 7 height 7
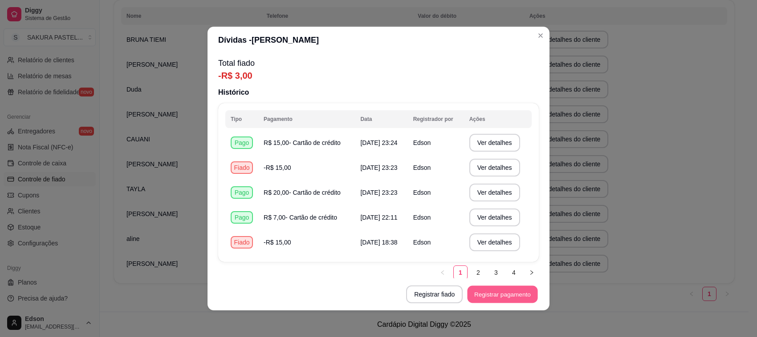
click at [499, 298] on button "Registrar pagamento" at bounding box center [502, 294] width 70 height 17
click at [421, 284] on footer "Registrar fiado Registrar pagamento" at bounding box center [378, 295] width 342 height 32
click at [436, 293] on button "Registrar fiado" at bounding box center [434, 294] width 55 height 17
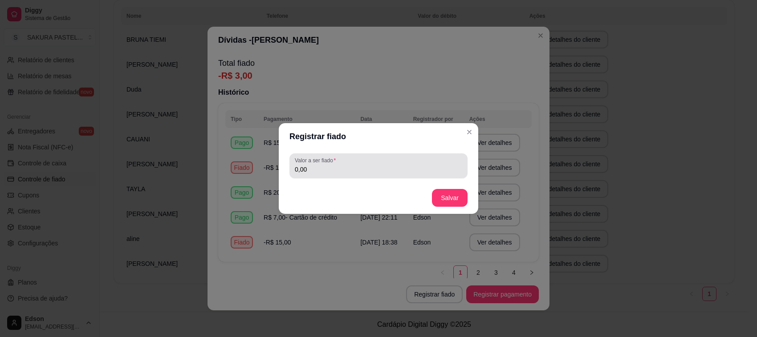
click at [350, 164] on div "0,00" at bounding box center [378, 166] width 167 height 18
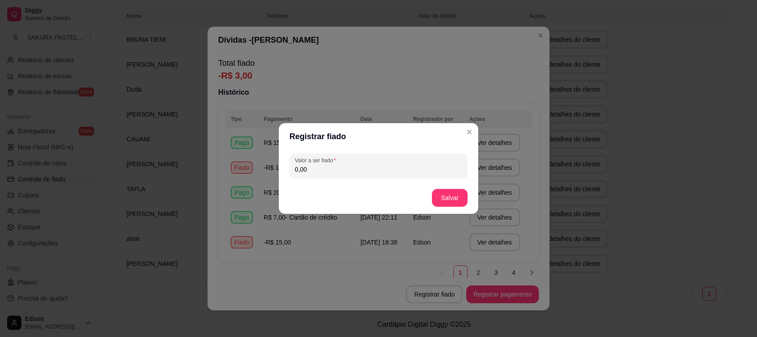
click at [350, 164] on div "0,00" at bounding box center [378, 166] width 167 height 18
type input "33,00"
click at [440, 200] on button "Salvar" at bounding box center [450, 198] width 36 height 18
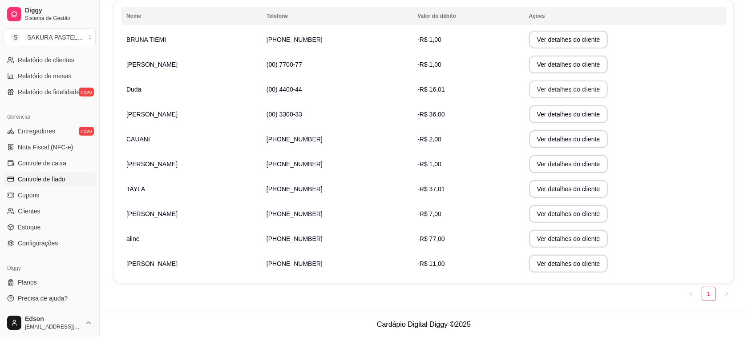
click at [553, 90] on button "Ver detalhes do cliente" at bounding box center [568, 90] width 79 height 18
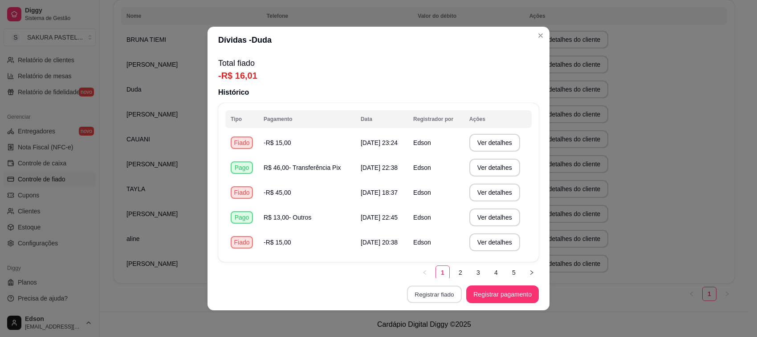
click at [447, 292] on button "Registrar fiado" at bounding box center [434, 294] width 55 height 17
click at [484, 302] on button "Registrar pagamento" at bounding box center [502, 295] width 73 height 18
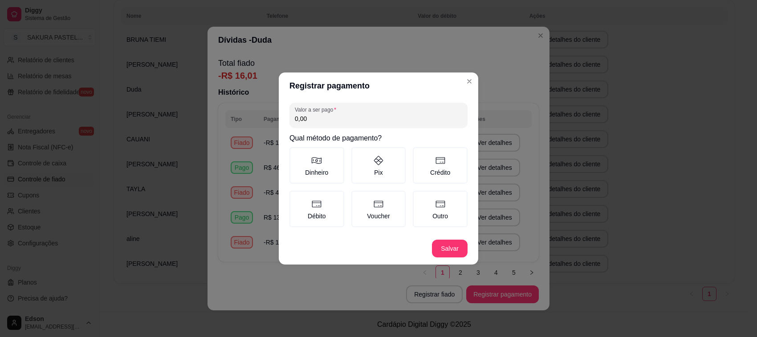
click at [386, 108] on div "0,00" at bounding box center [378, 115] width 167 height 18
type input "14,01"
click at [446, 176] on label "Crédito" at bounding box center [440, 165] width 55 height 37
click at [419, 154] on button "Crédito" at bounding box center [415, 150] width 7 height 7
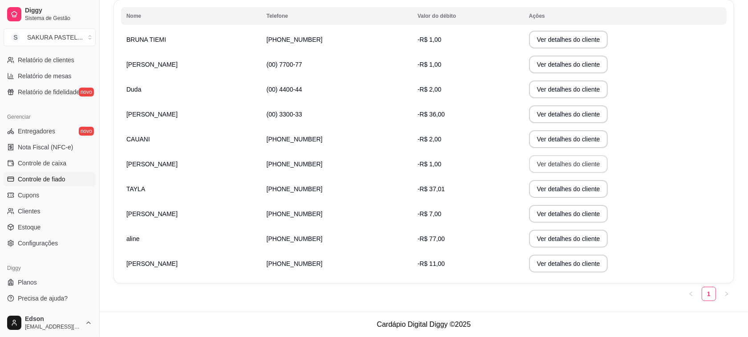
click at [560, 161] on button "Ver detalhes do cliente" at bounding box center [568, 164] width 79 height 18
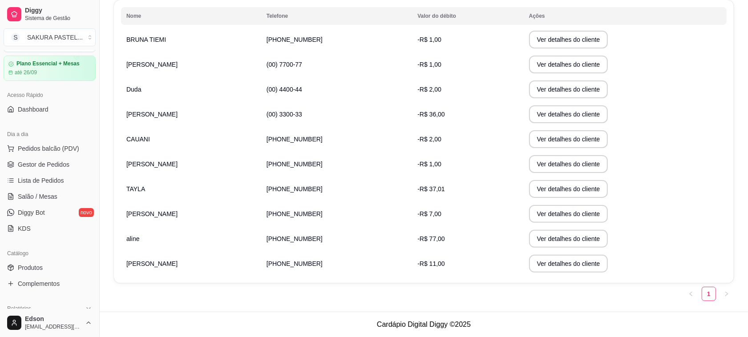
scroll to position [0, 0]
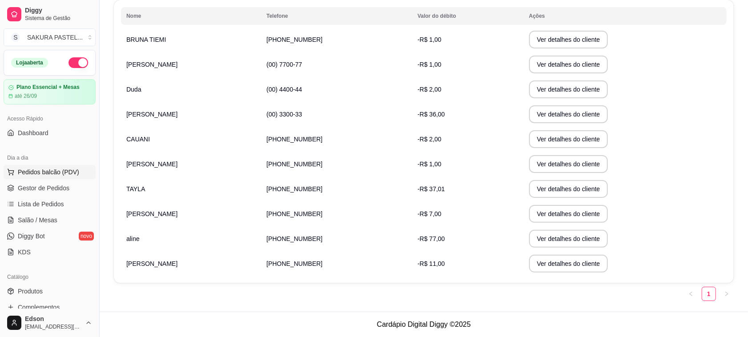
drag, startPoint x: 68, startPoint y: 191, endPoint x: 62, endPoint y: 175, distance: 17.9
click at [68, 190] on link "Gestor de Pedidos" at bounding box center [50, 188] width 92 height 14
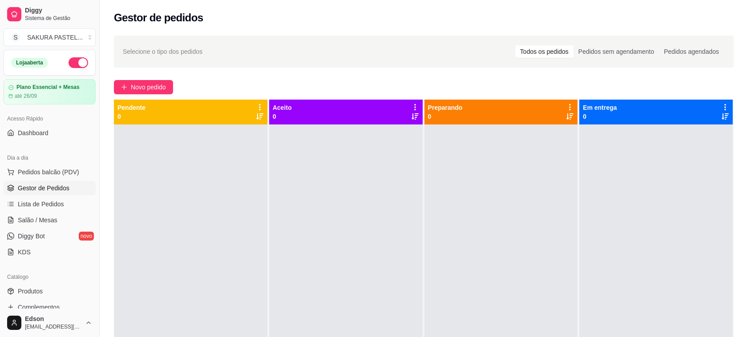
click at [69, 58] on button "button" at bounding box center [79, 62] width 20 height 11
